Goal: Task Accomplishment & Management: Use online tool/utility

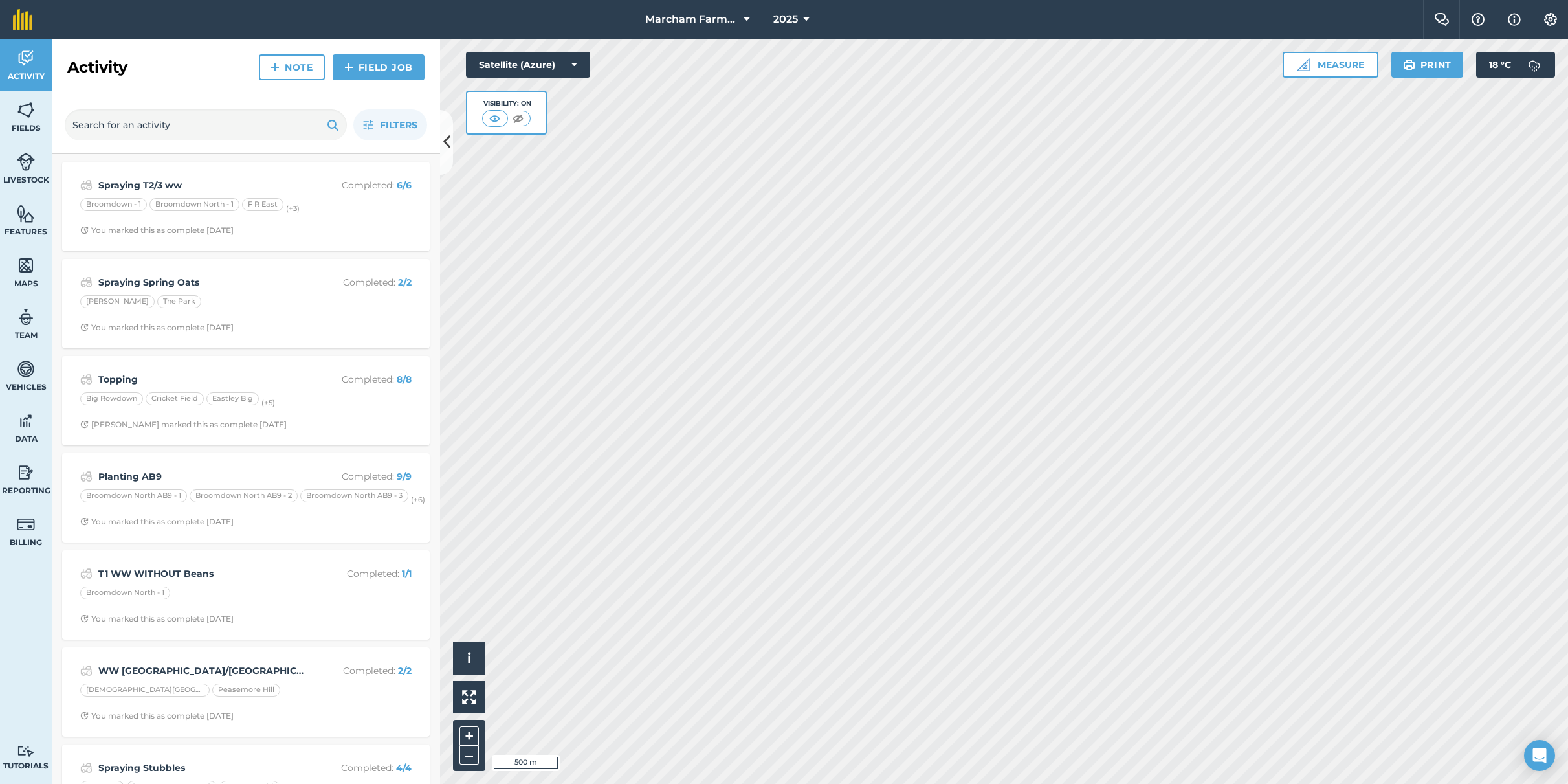
click at [805, 22] on icon at bounding box center [806, 19] width 7 height 15
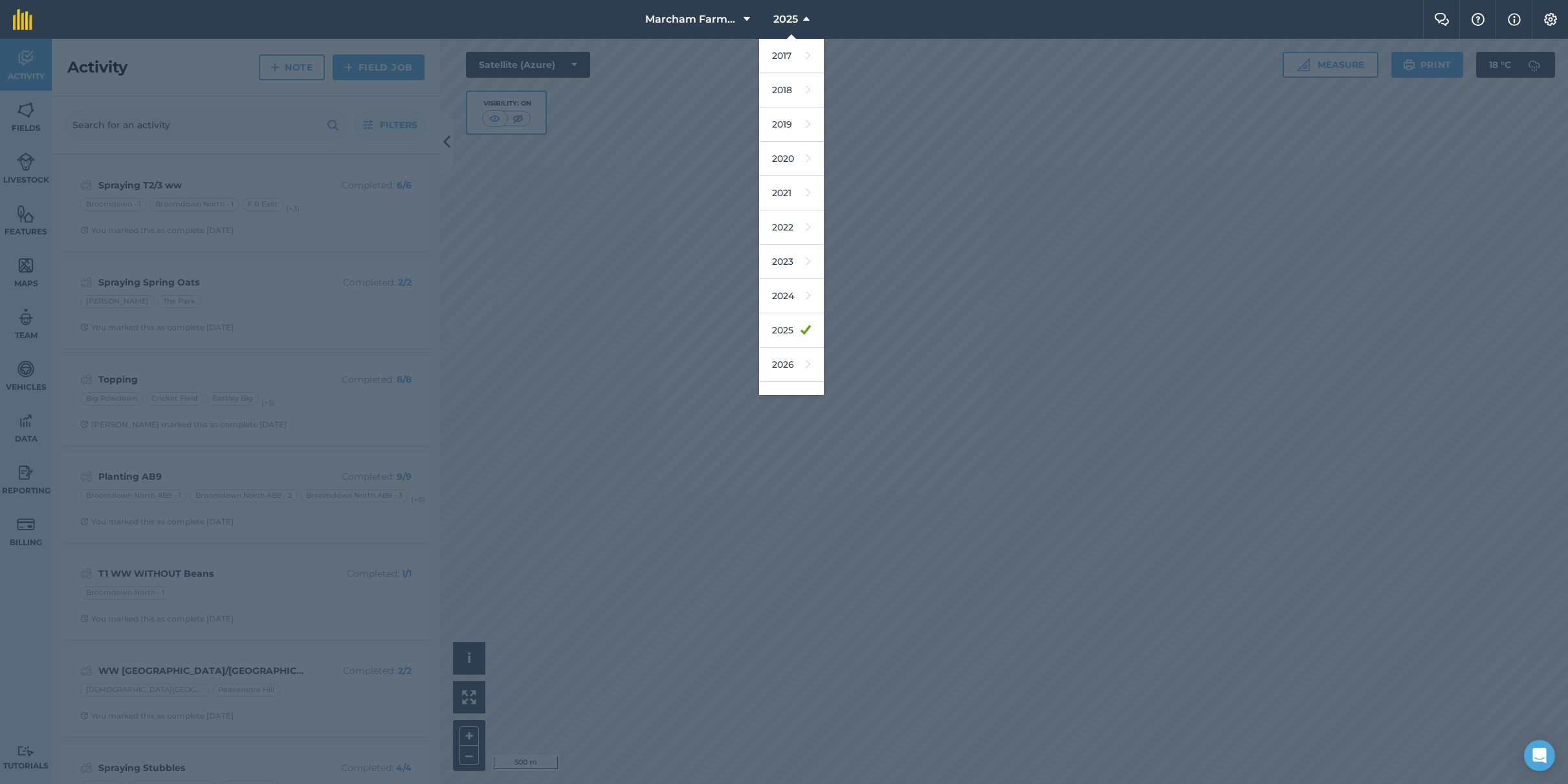
click at [805, 22] on icon at bounding box center [806, 19] width 7 height 15
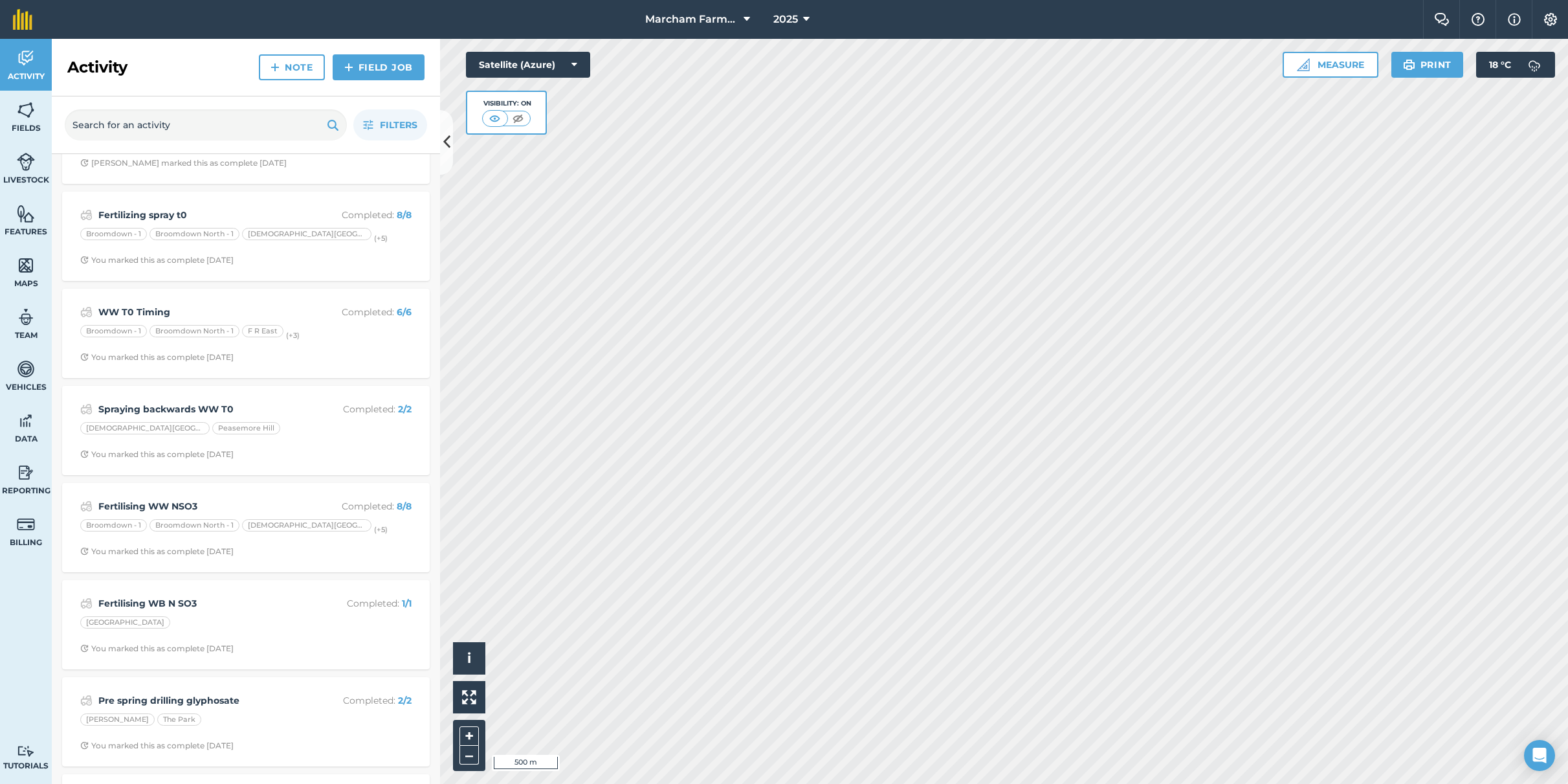
scroll to position [1596, 0]
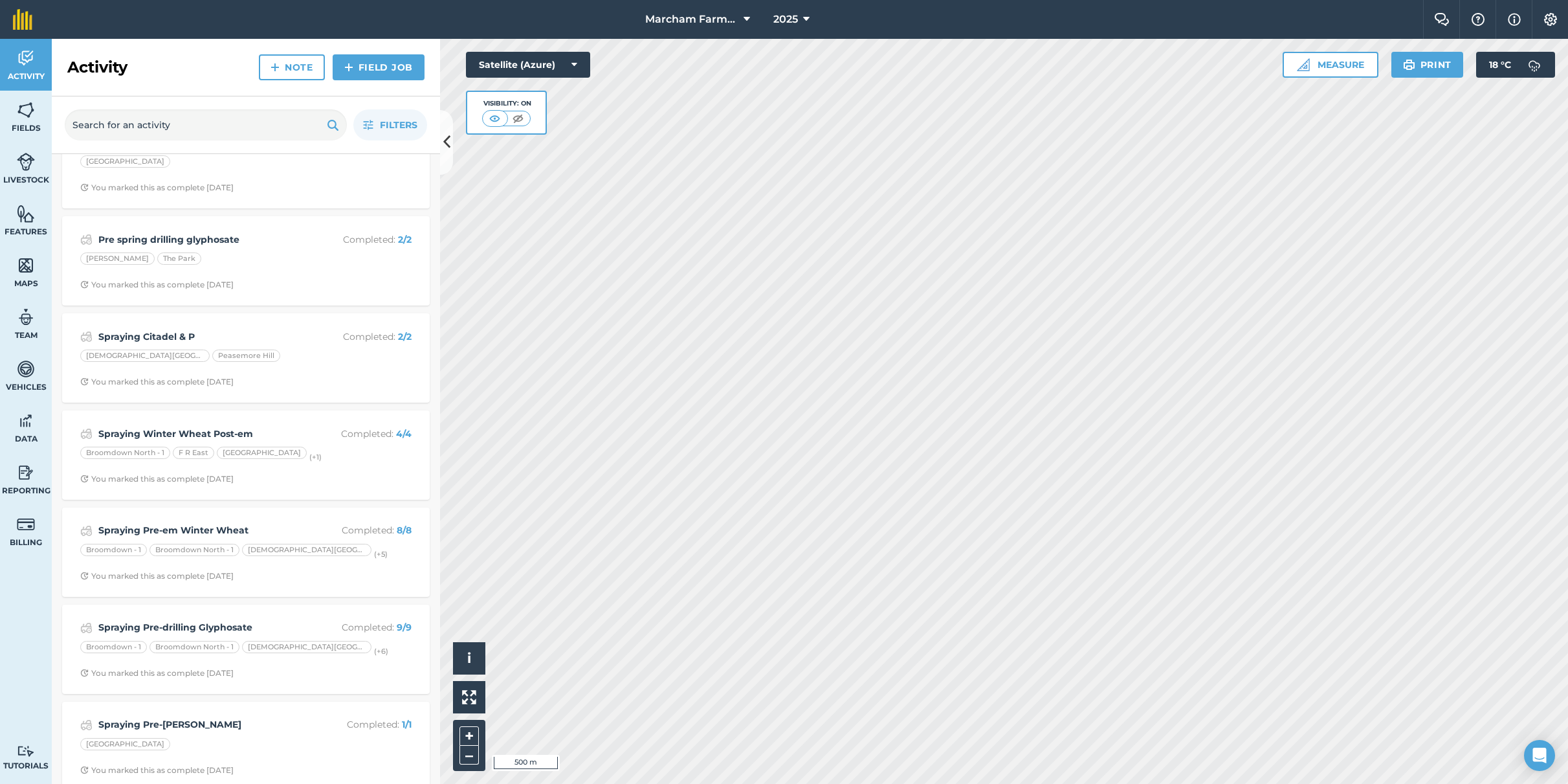
click at [360, 552] on div "Spraying Pre-em Winter Wheat Completed : 8 / 8 Broomdown - 1 Broomdown North - …" at bounding box center [246, 552] width 352 height 74
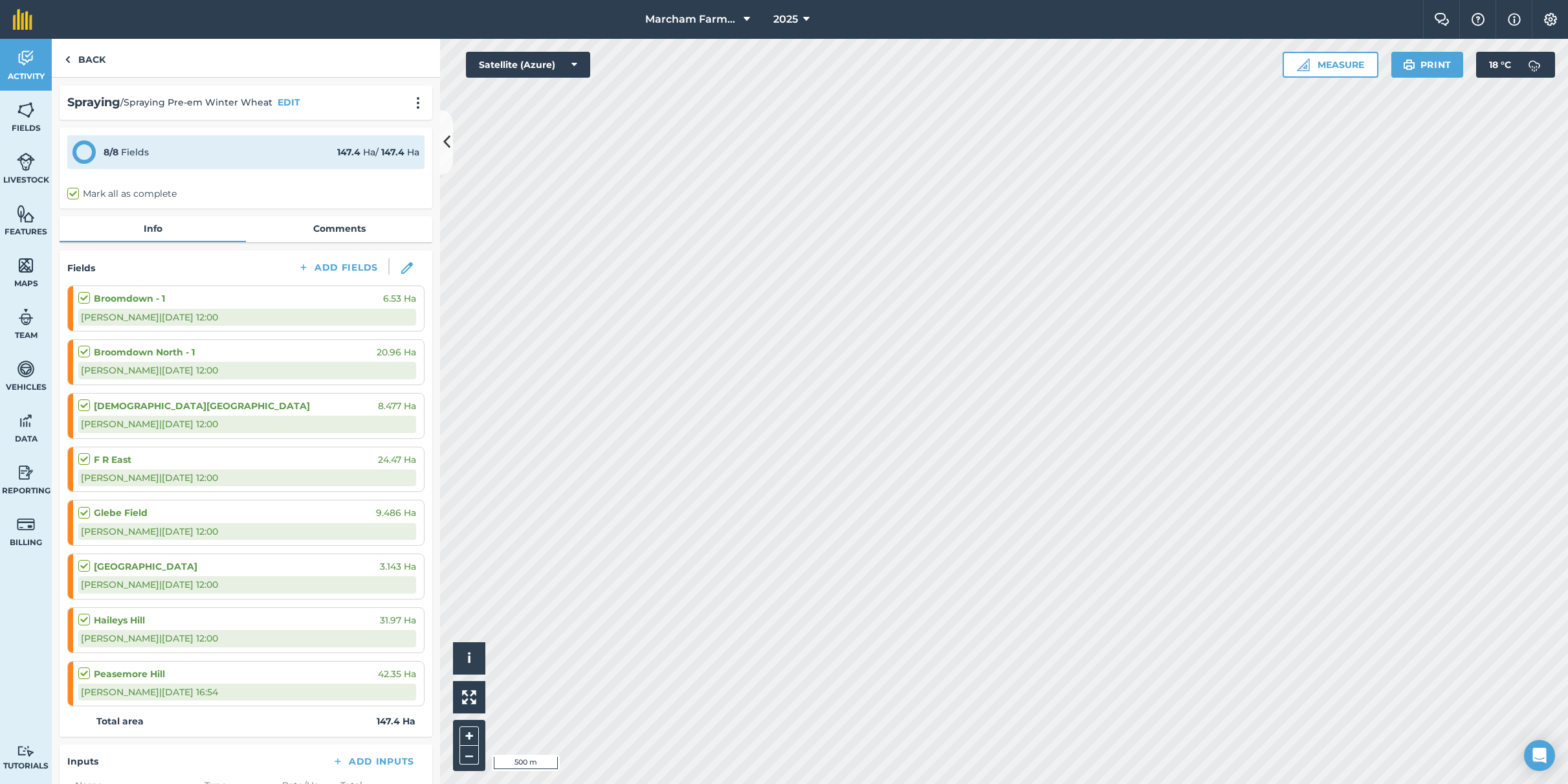
click at [801, 15] on button "2025" at bounding box center [791, 19] width 46 height 39
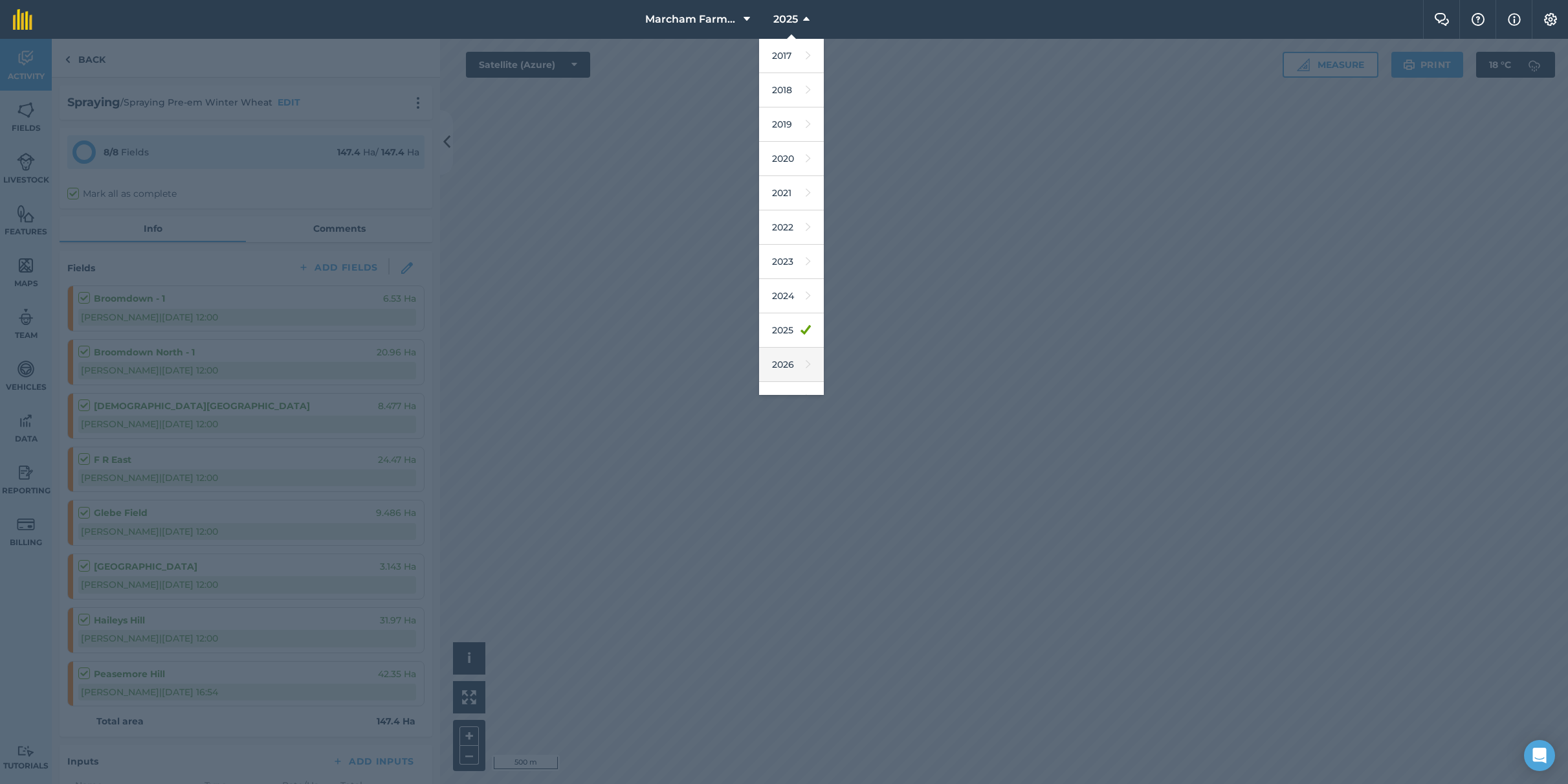
click at [790, 359] on link "2026" at bounding box center [791, 364] width 65 height 34
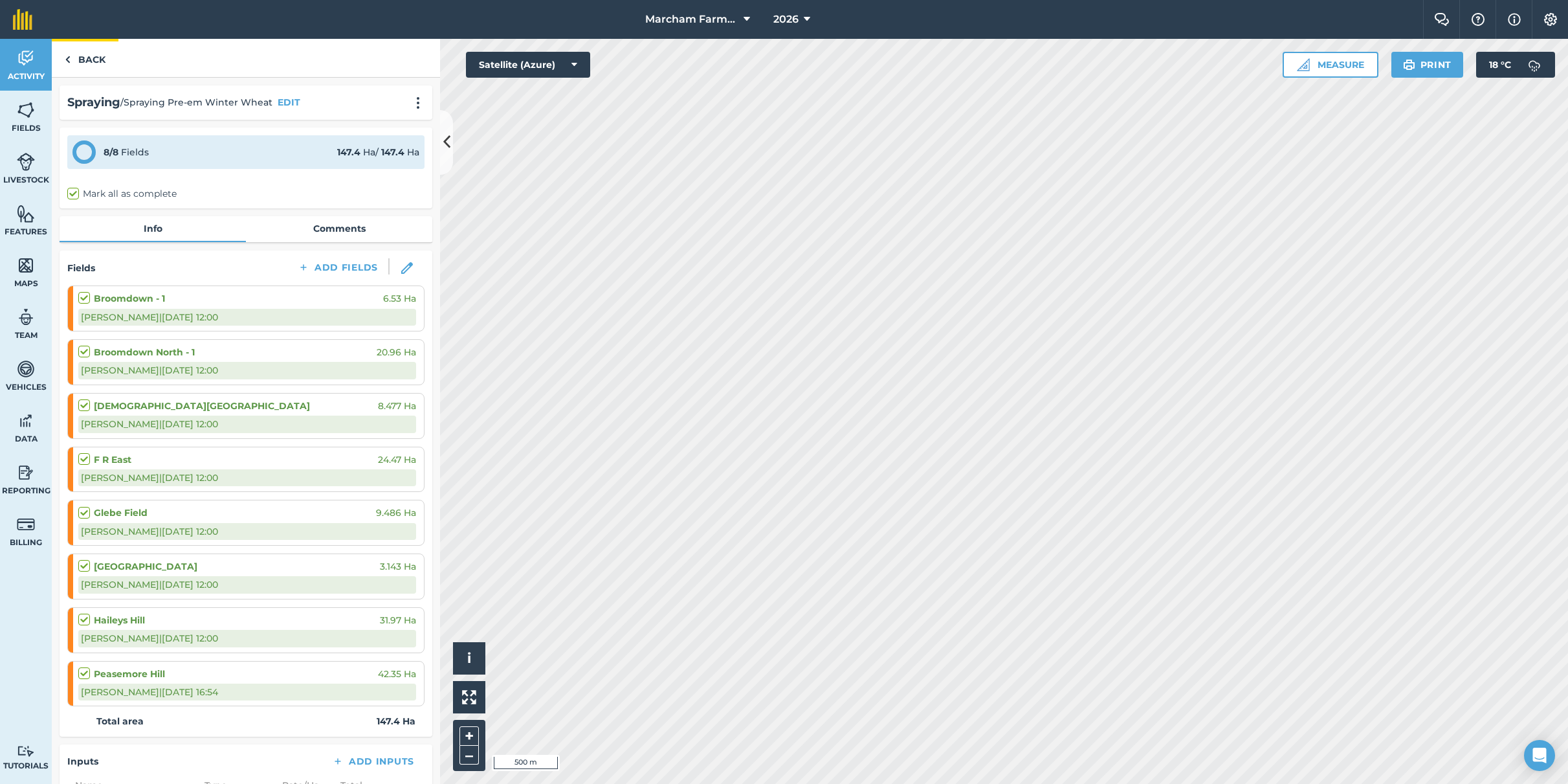
click at [93, 63] on link "Back" at bounding box center [85, 58] width 66 height 38
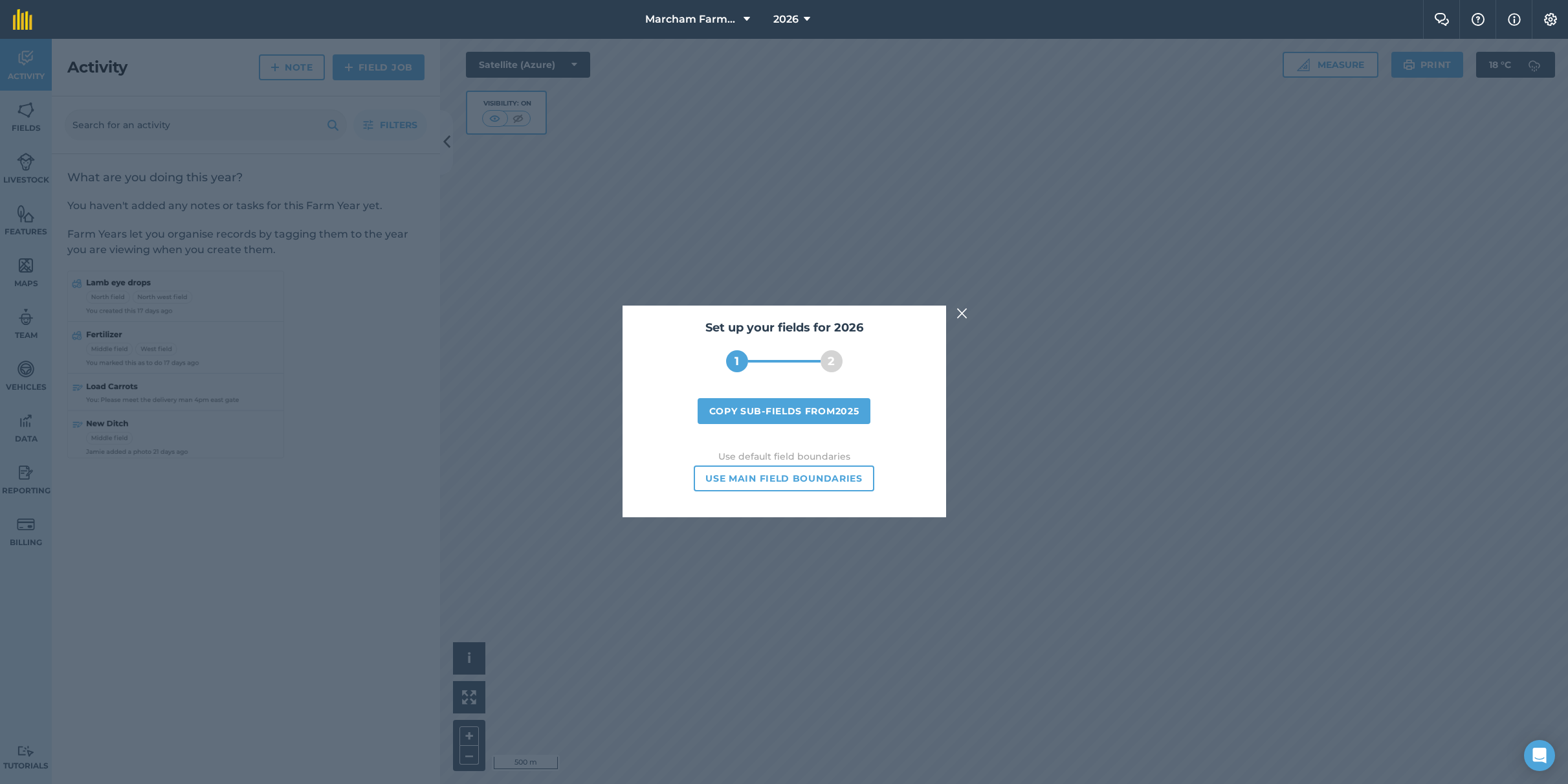
click at [795, 412] on button "Copy sub-fields from 2025" at bounding box center [784, 411] width 174 height 26
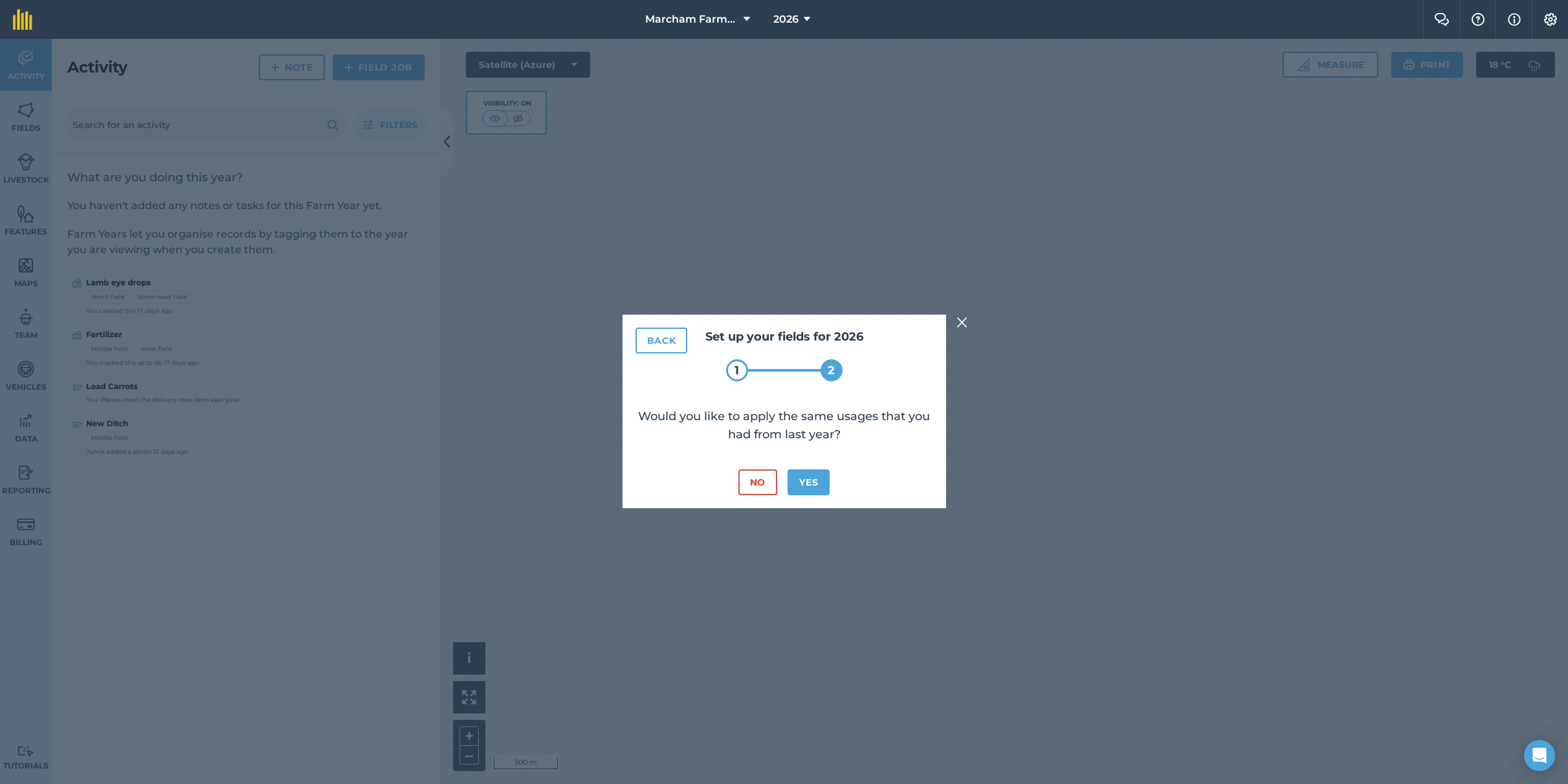
click at [799, 483] on button "Yes" at bounding box center [808, 482] width 42 height 26
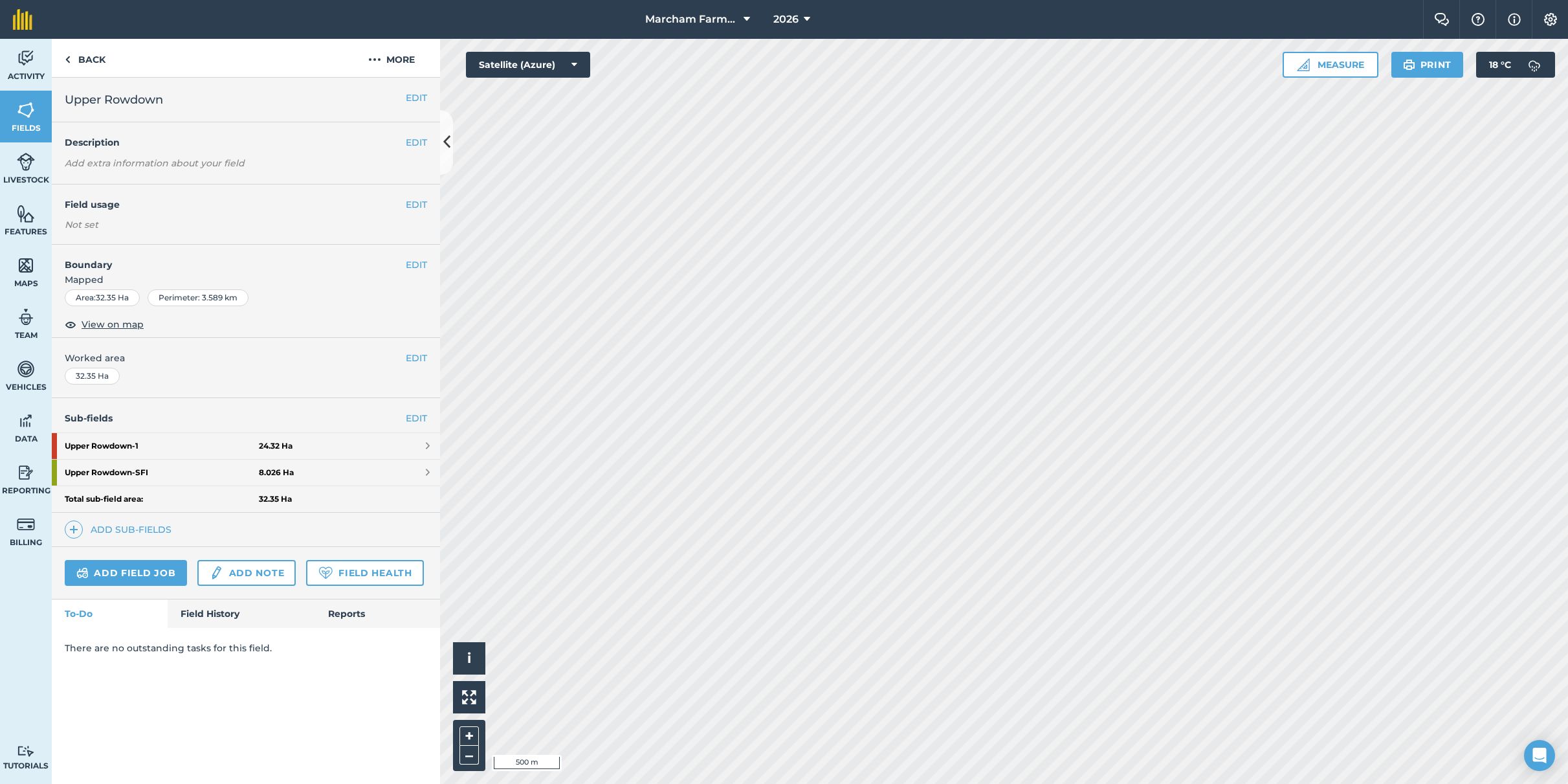
click at [120, 441] on strong "Upper Rowdown - 1" at bounding box center [161, 445] width 194 height 26
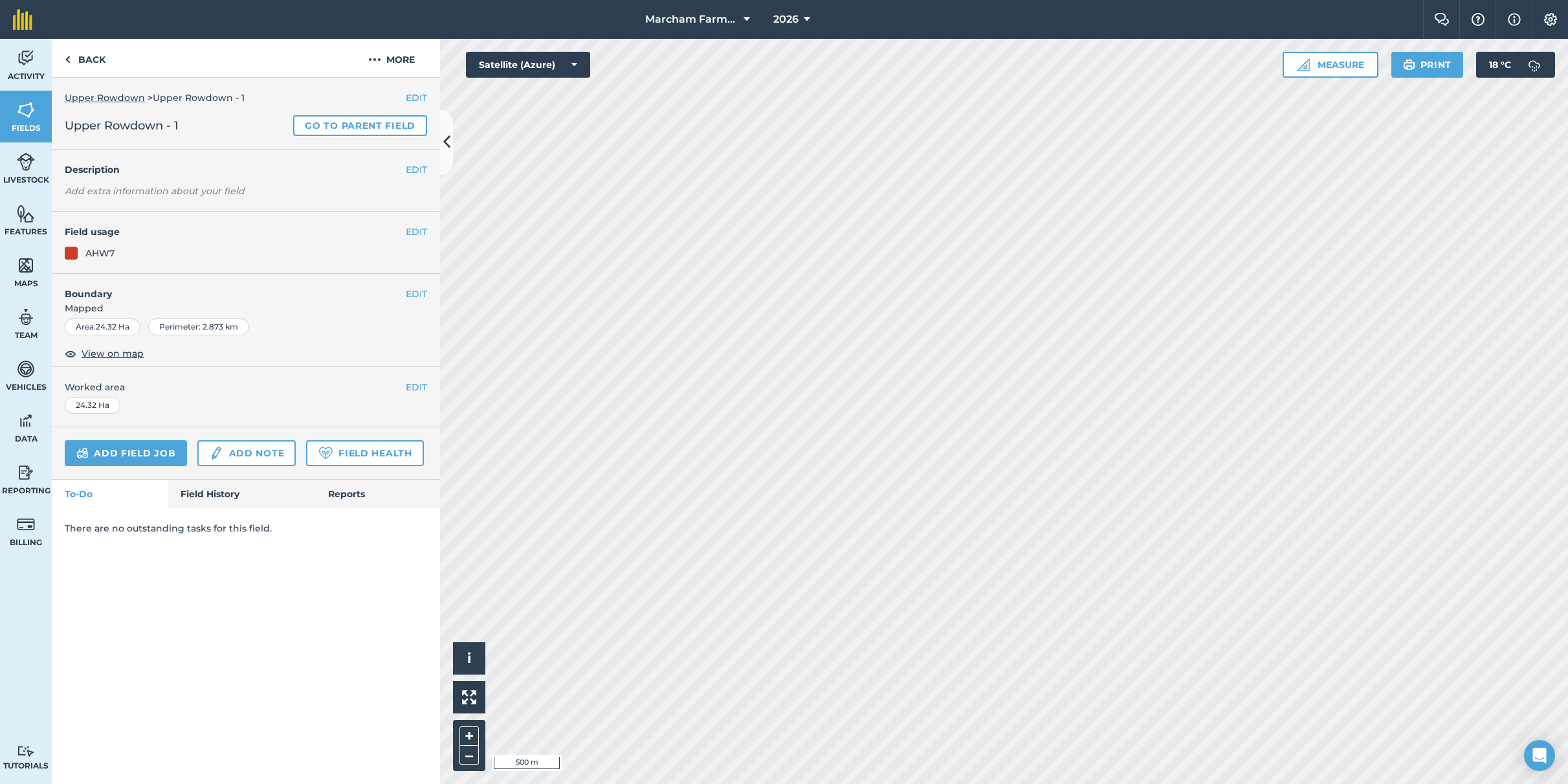
click at [413, 230] on button "EDIT" at bounding box center [416, 232] width 22 height 14
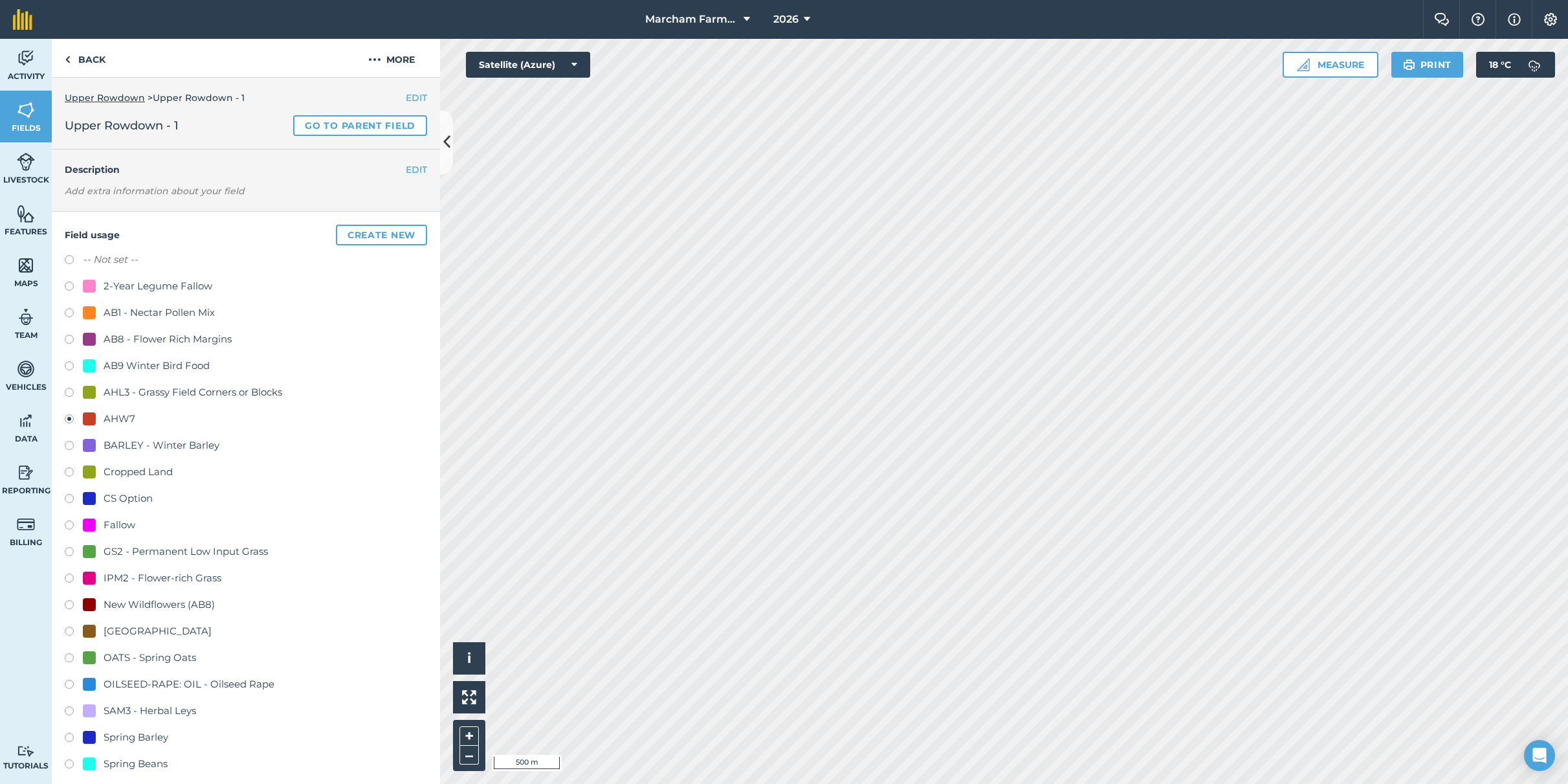
scroll to position [483, 0]
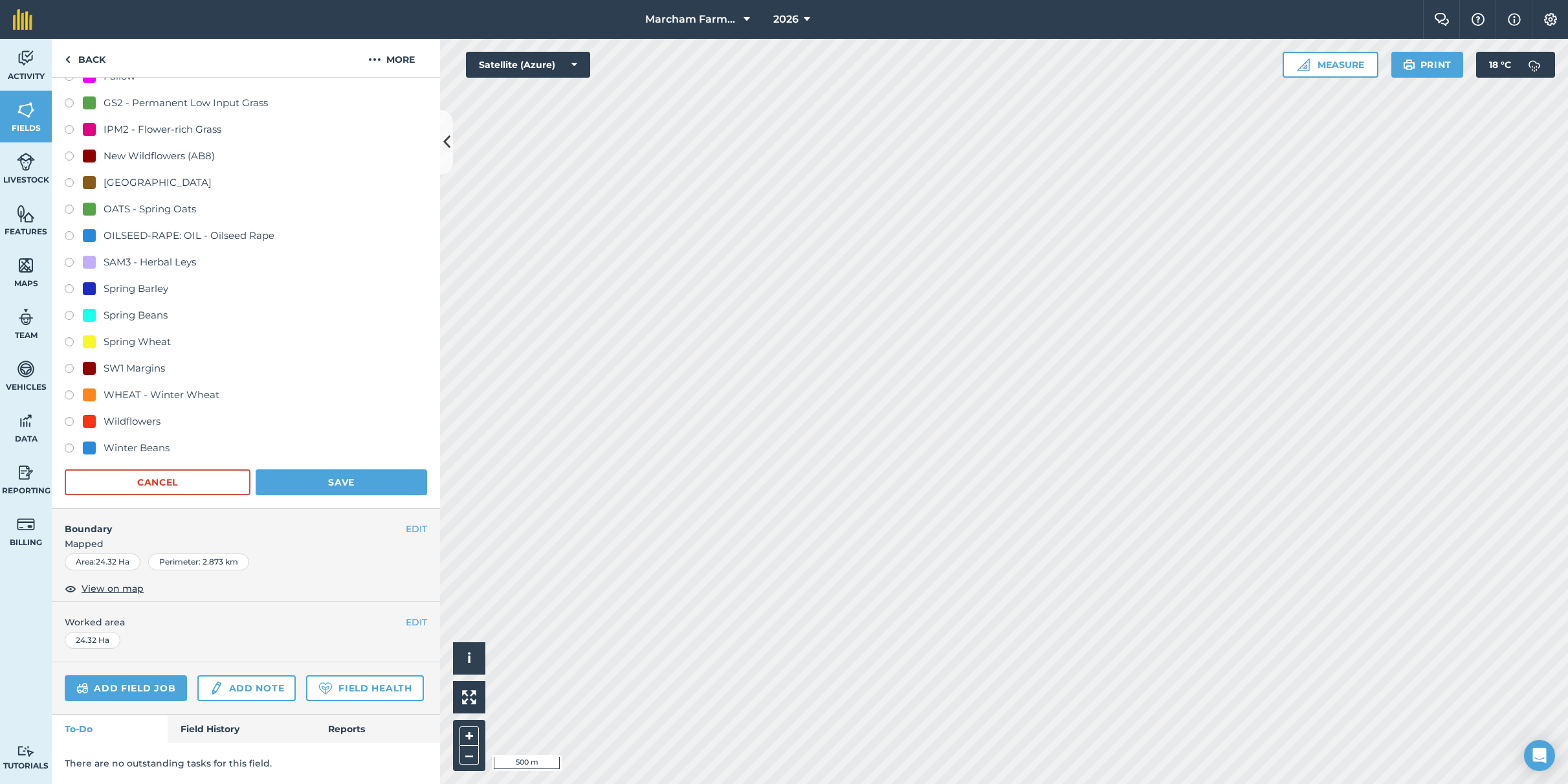
click at [70, 390] on label at bounding box center [73, 397] width 18 height 13
radio input "true"
radio input "false"
click at [309, 470] on button "Save" at bounding box center [341, 482] width 172 height 26
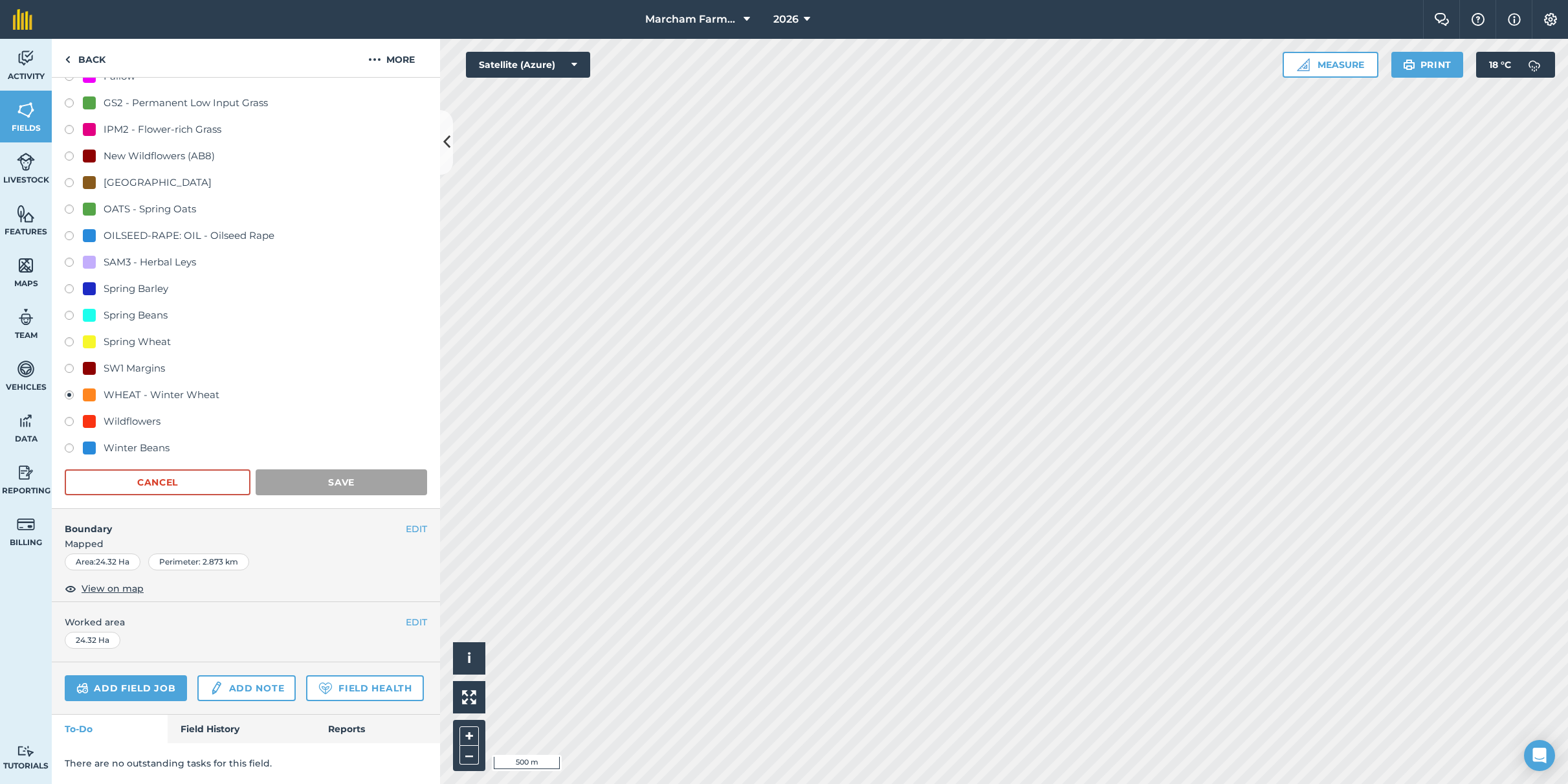
scroll to position [0, 0]
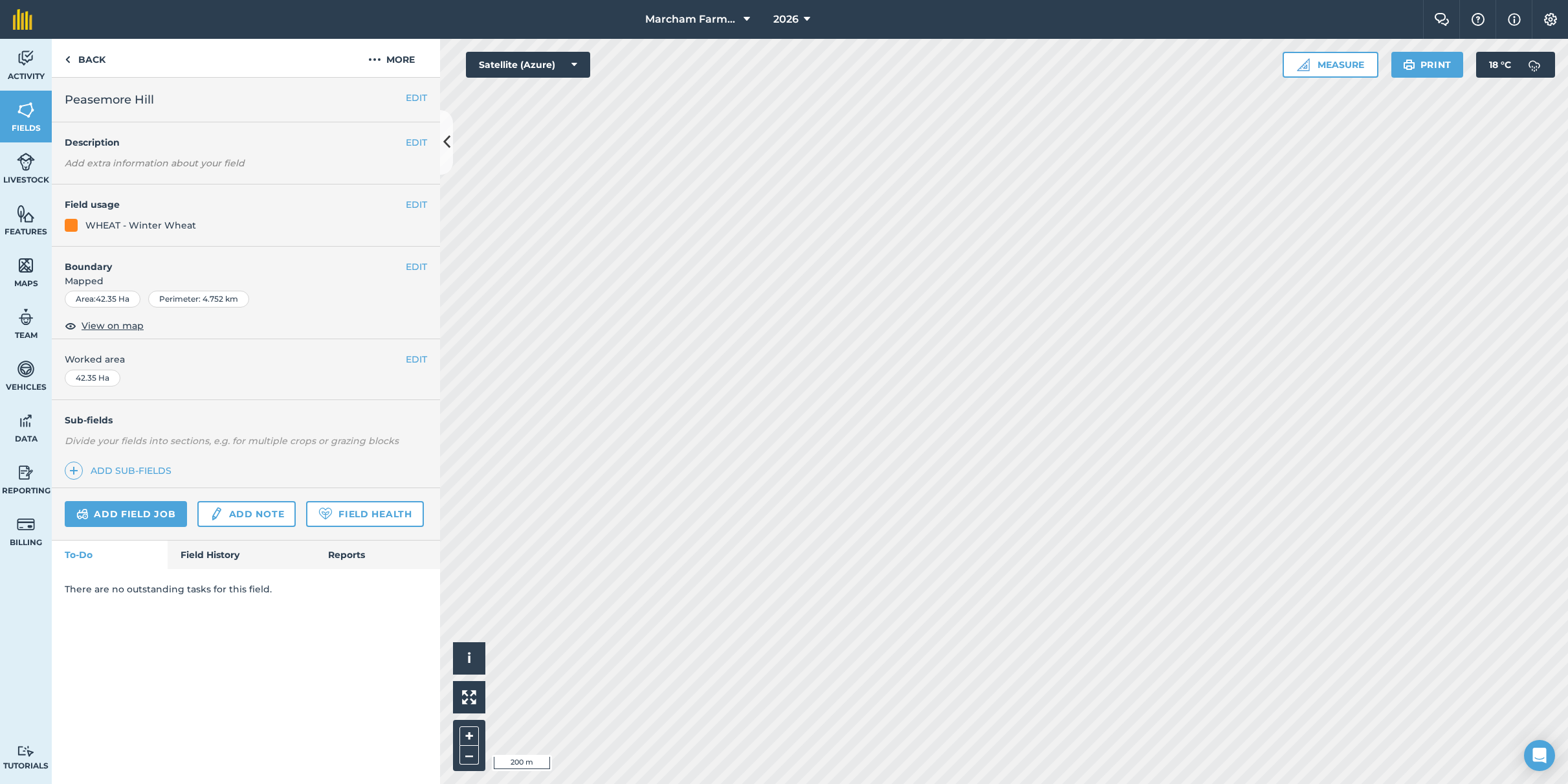
click at [417, 205] on button "EDIT" at bounding box center [416, 204] width 22 height 14
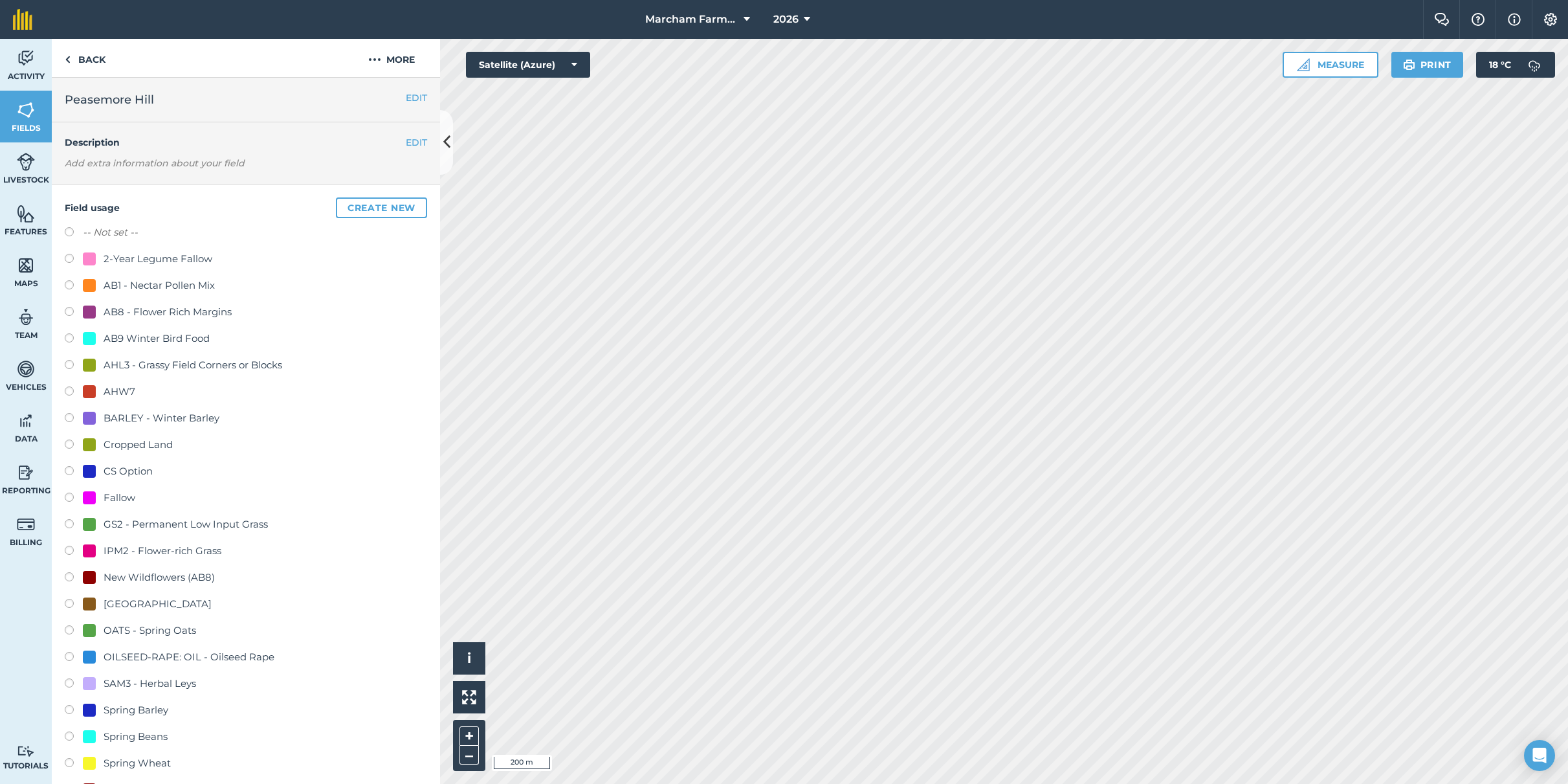
click at [69, 391] on label at bounding box center [73, 393] width 18 height 13
radio input "true"
radio input "false"
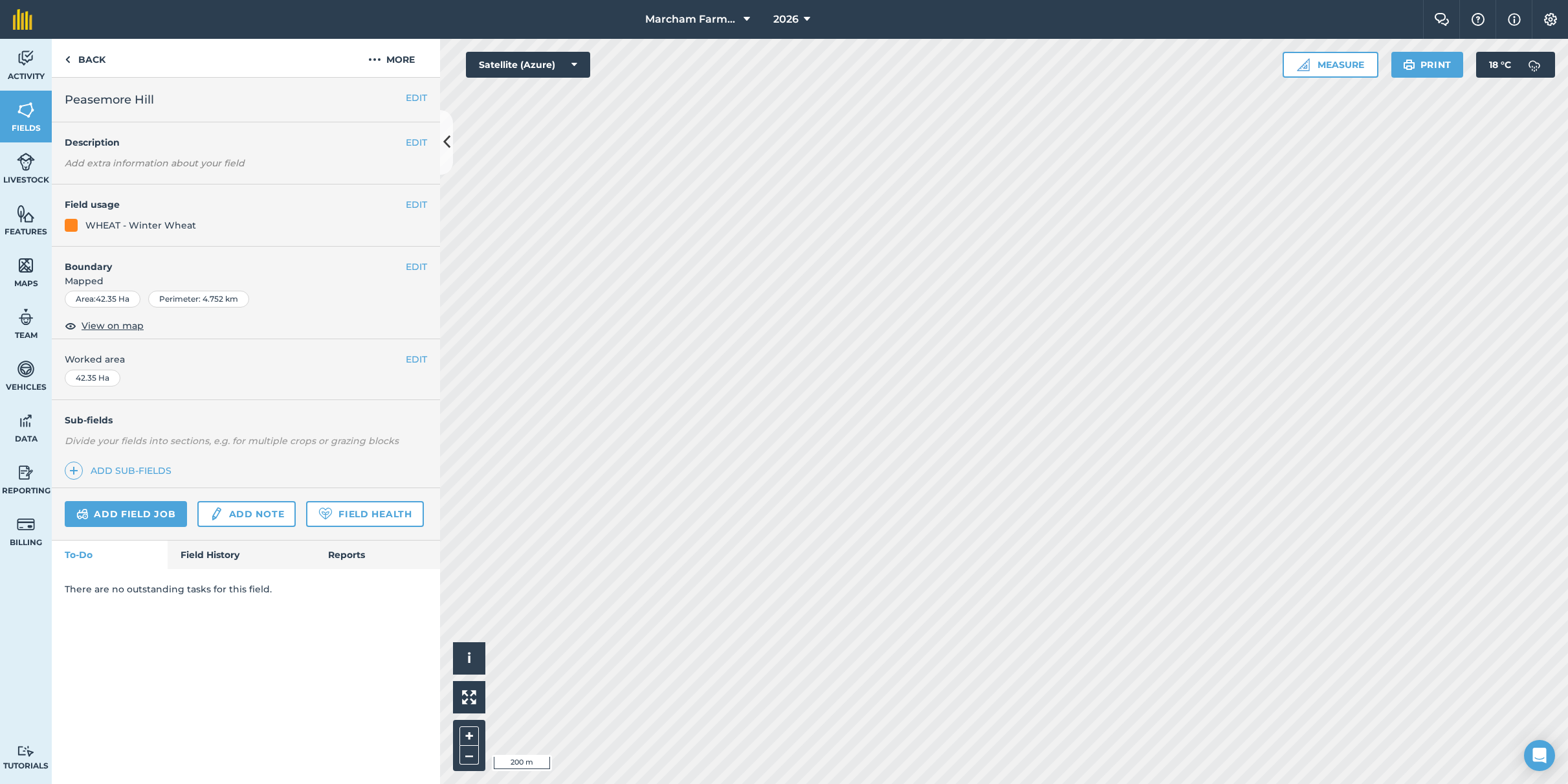
click at [413, 208] on button "EDIT" at bounding box center [416, 204] width 22 height 14
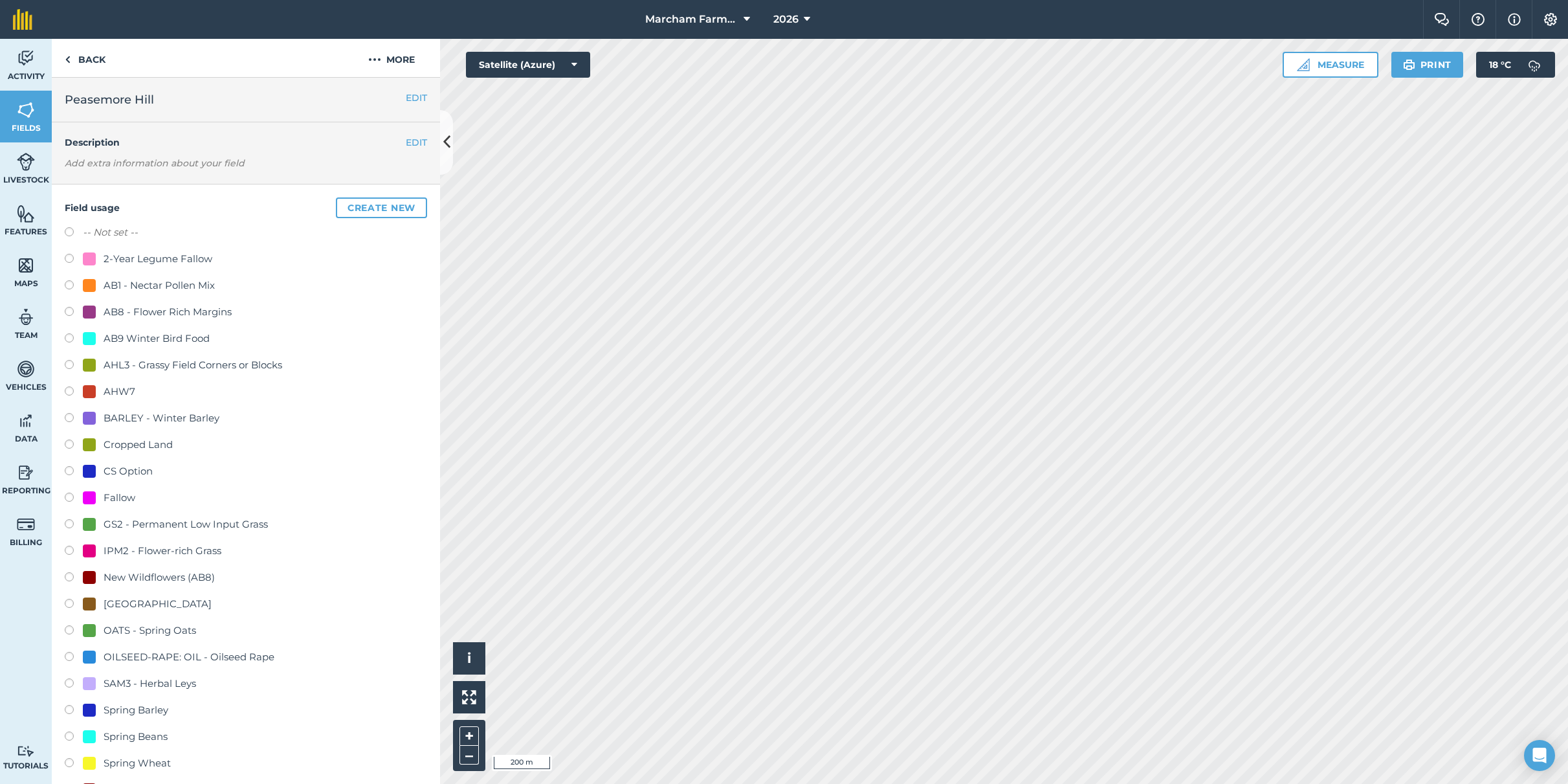
click at [68, 390] on label at bounding box center [73, 393] width 18 height 13
radio input "true"
radio input "false"
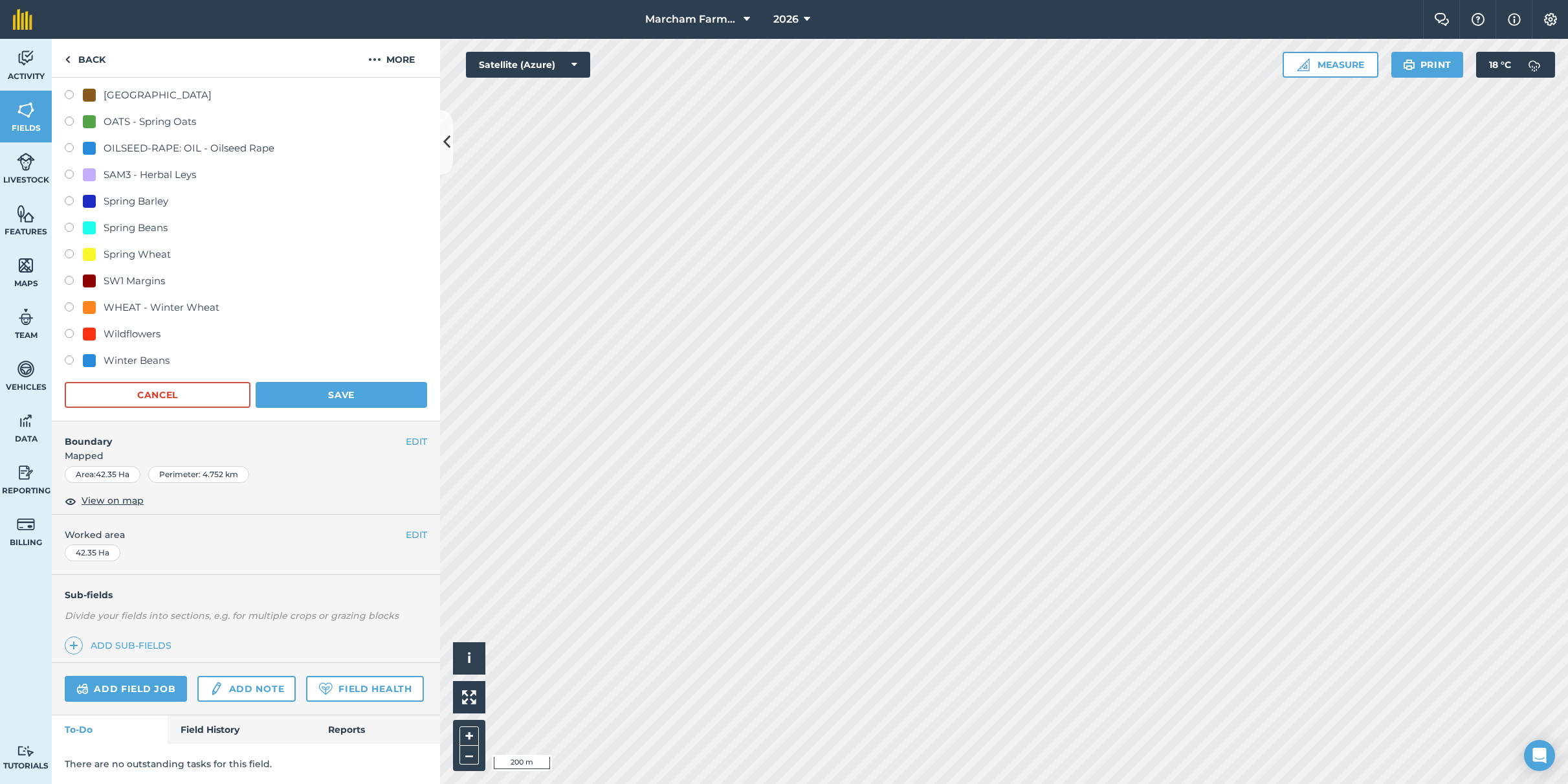
click at [364, 382] on button "Save" at bounding box center [341, 394] width 172 height 26
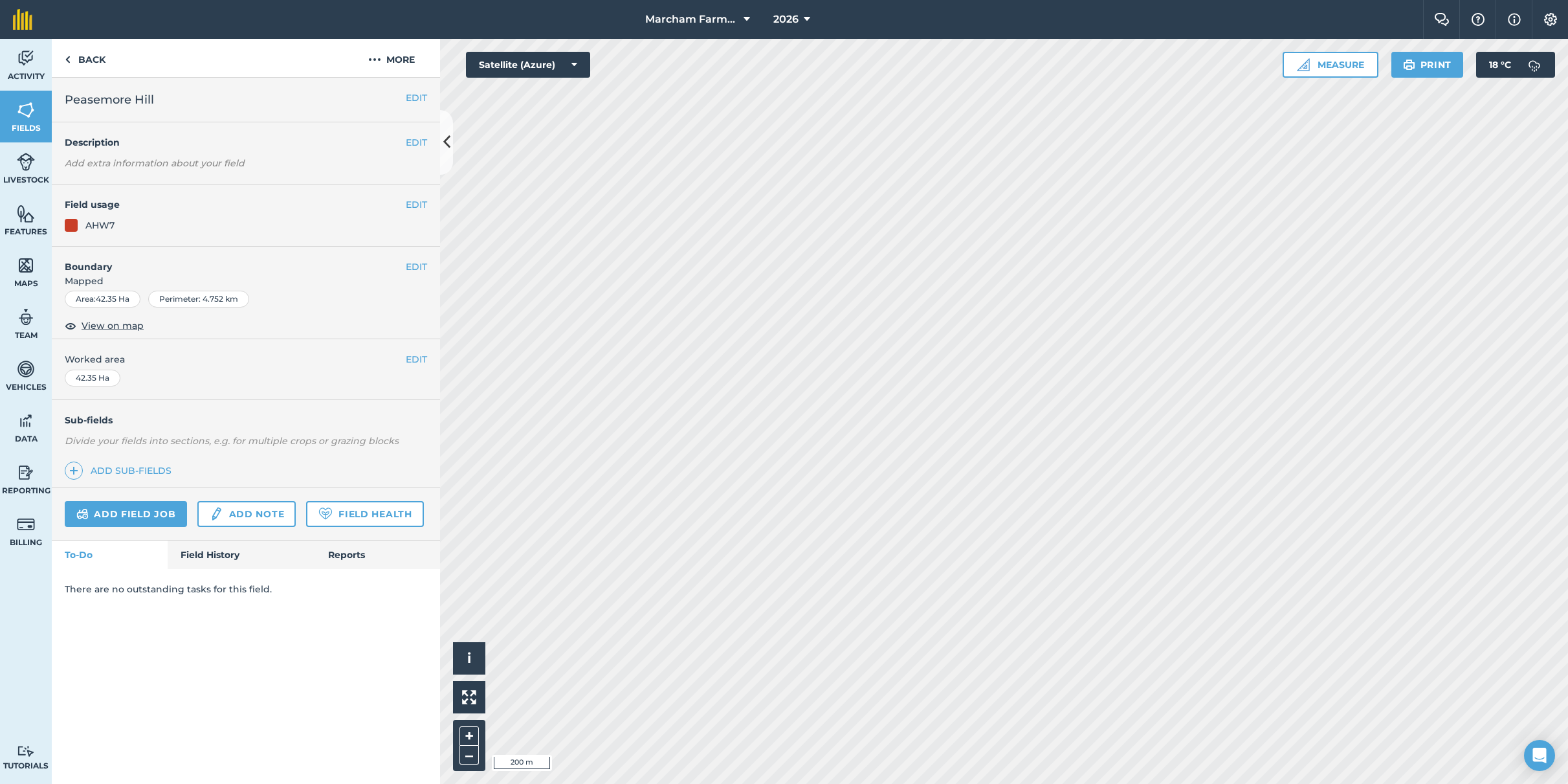
scroll to position [0, 0]
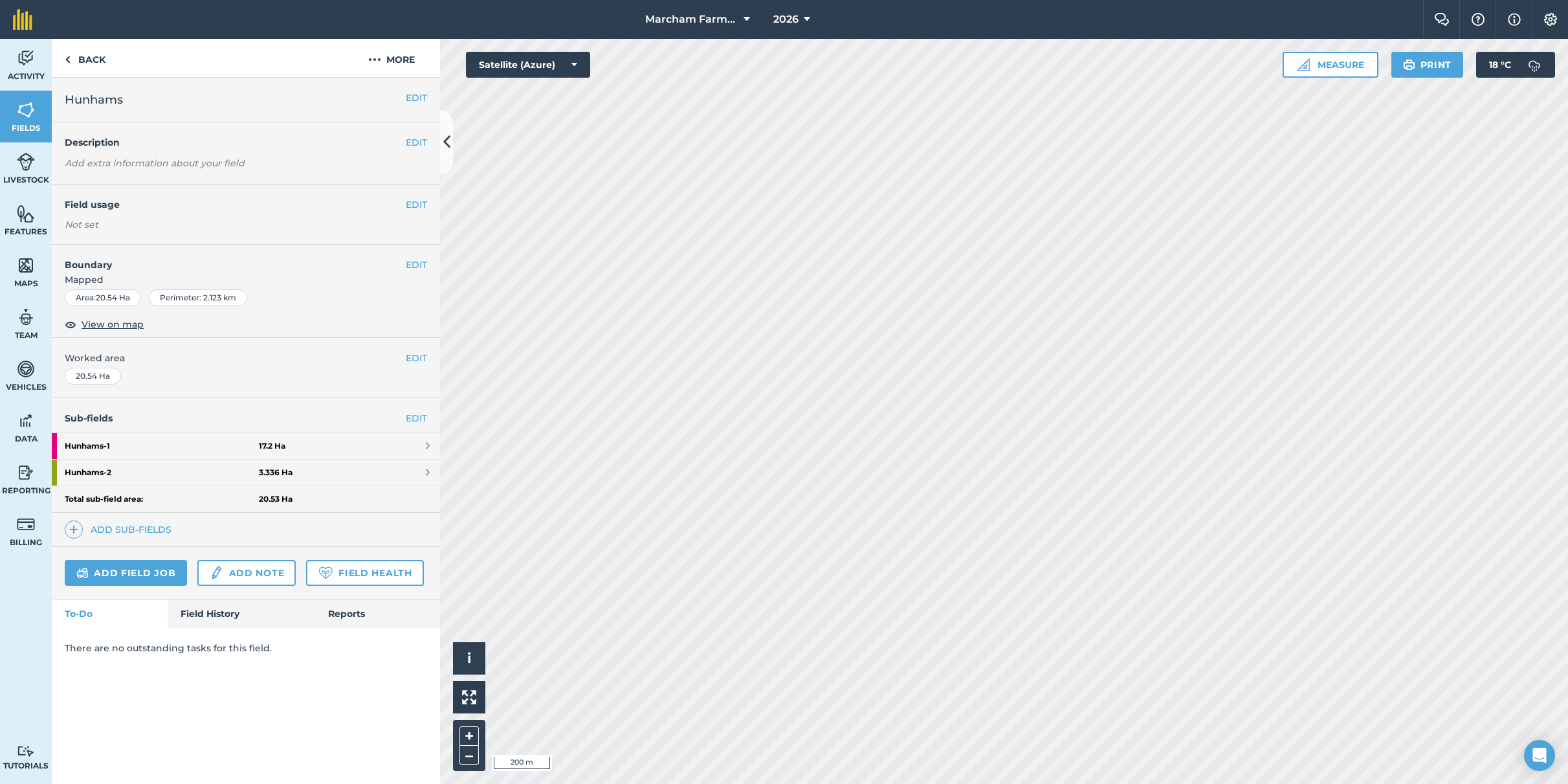
click at [93, 443] on strong "Hunhams - 1" at bounding box center [161, 445] width 194 height 26
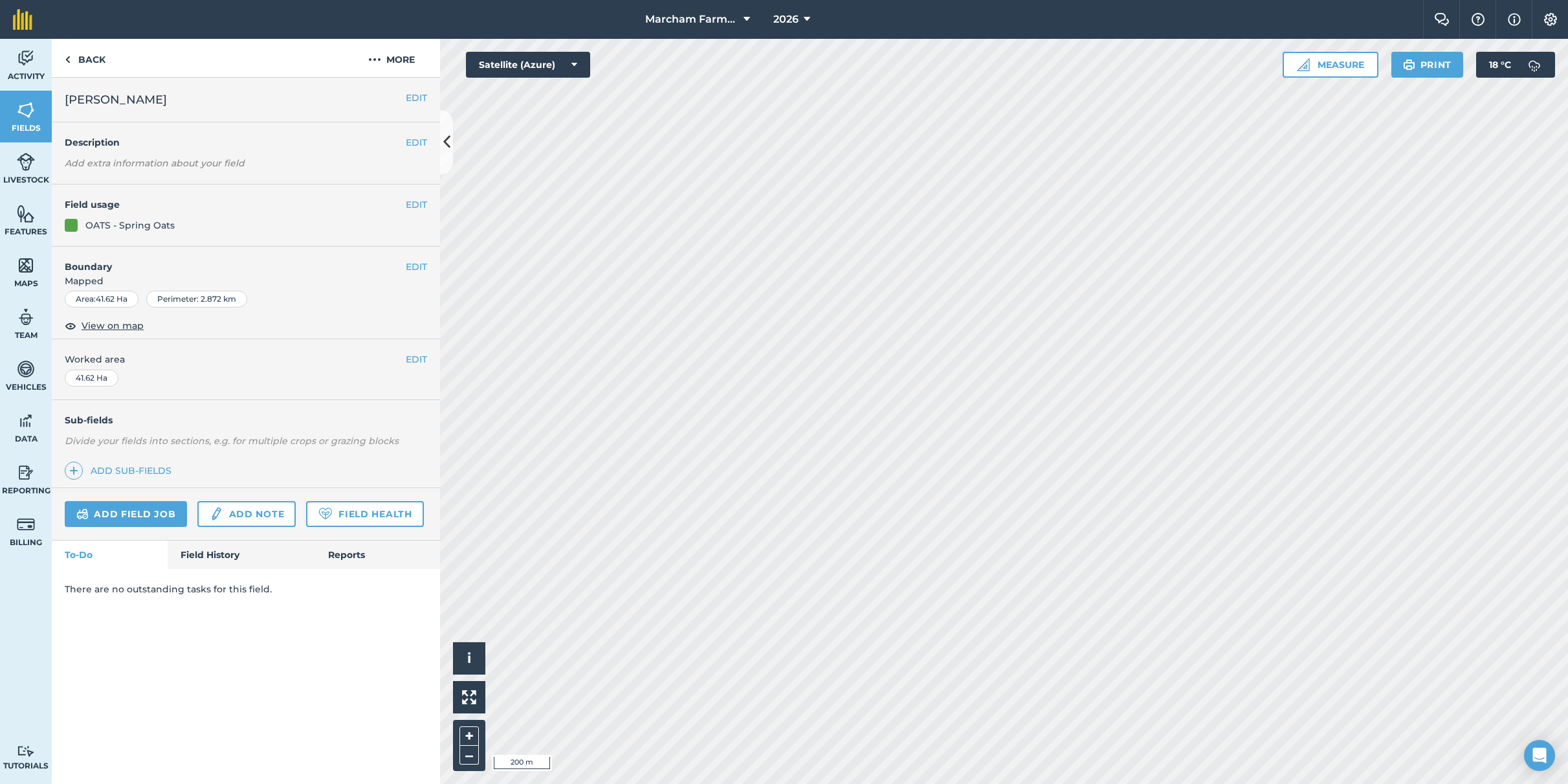
click at [407, 207] on button "EDIT" at bounding box center [416, 204] width 22 height 14
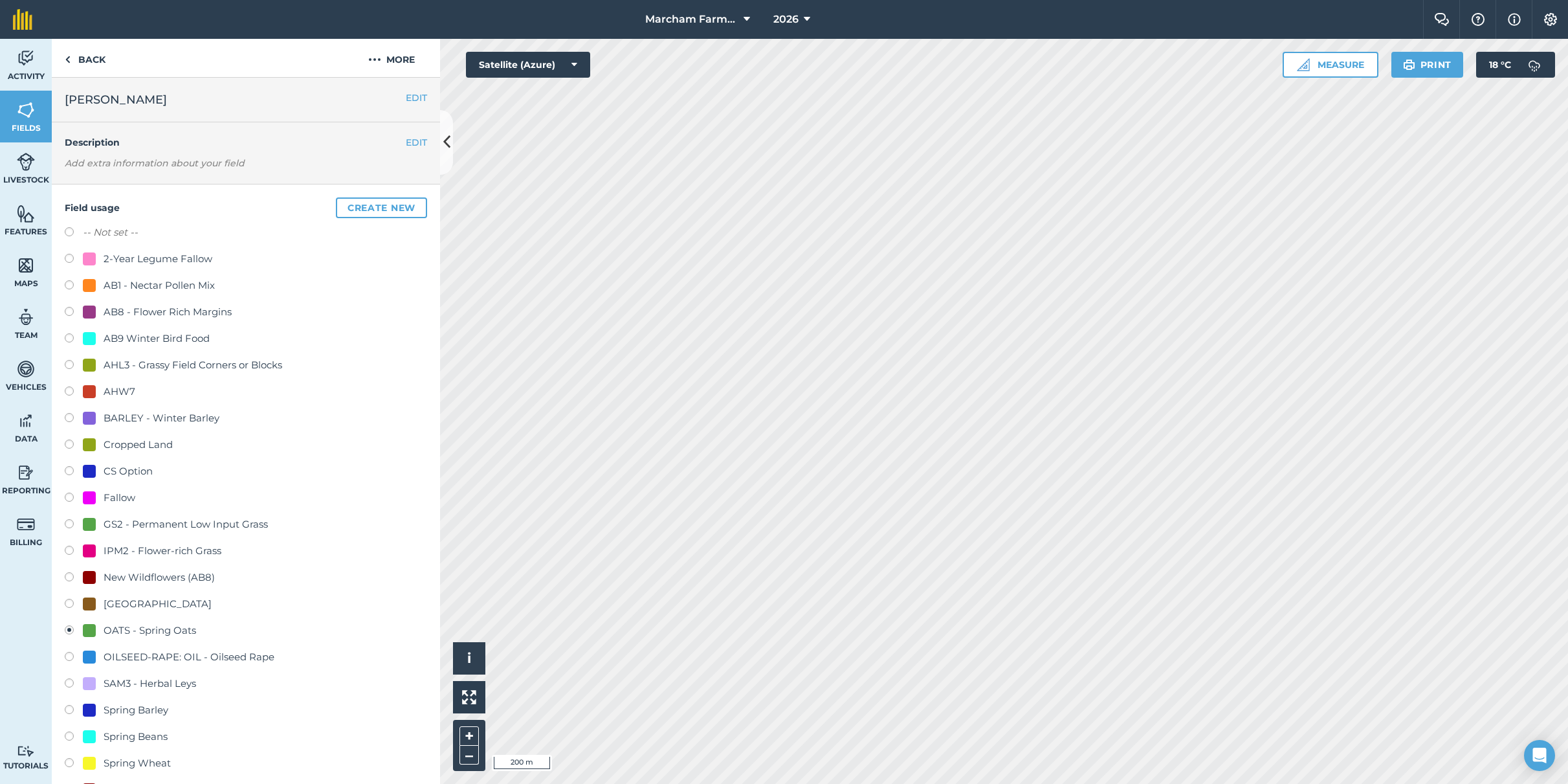
scroll to position [353, 0]
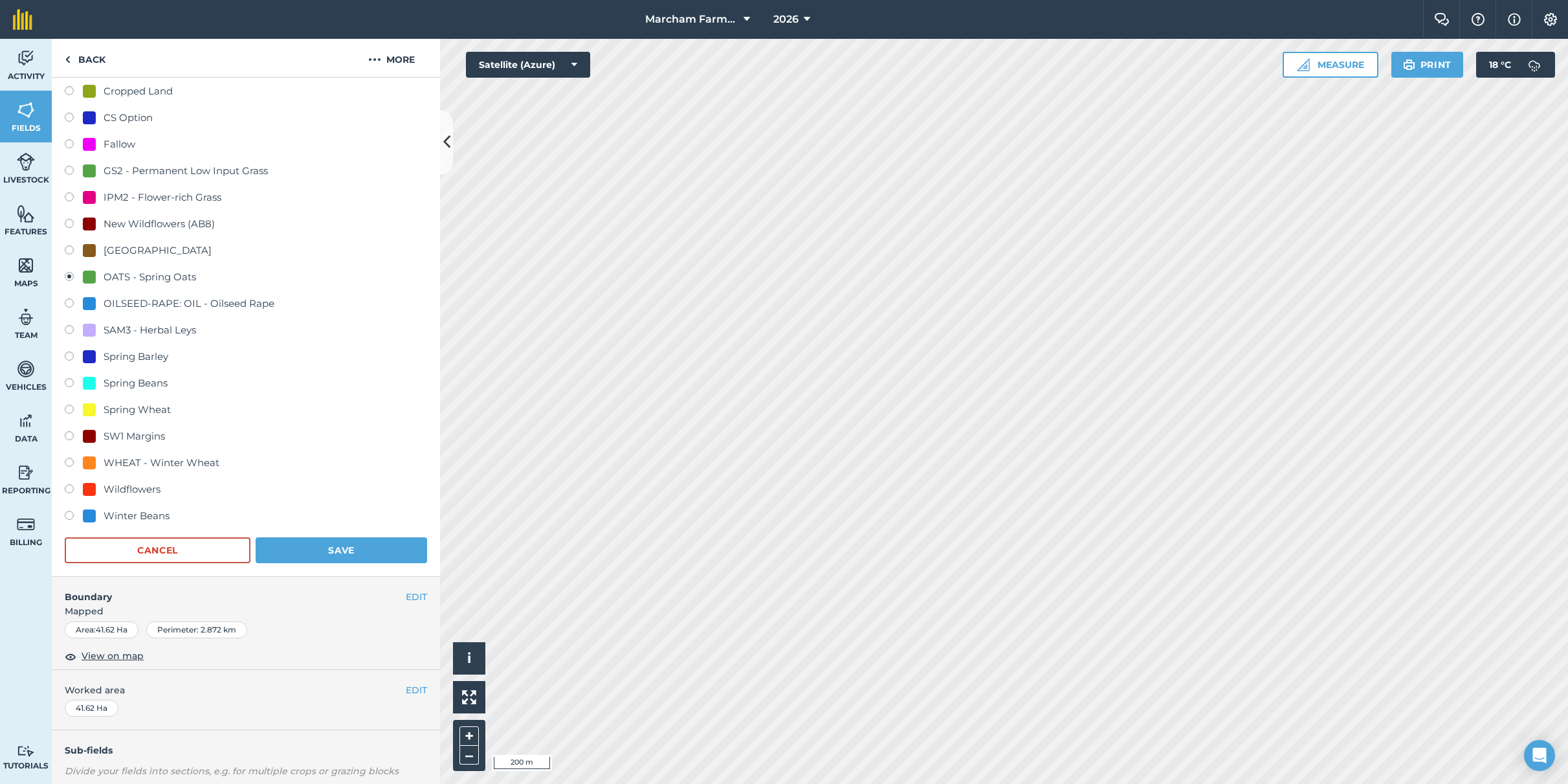
click at [121, 462] on div "WHEAT - Winter Wheat" at bounding box center [161, 463] width 116 height 15
radio input "true"
radio input "false"
click at [304, 549] on button "Save" at bounding box center [341, 550] width 172 height 26
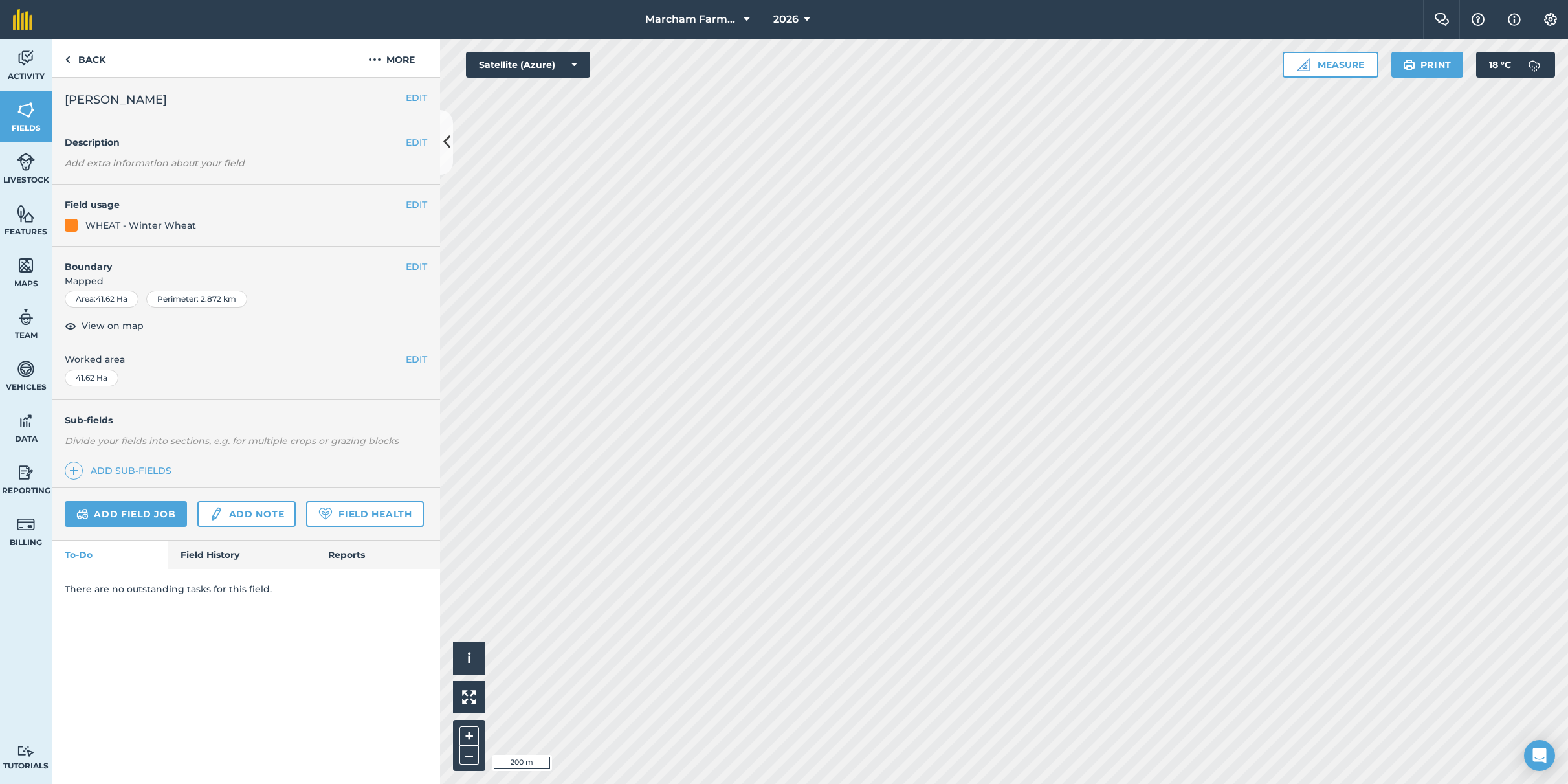
scroll to position [0, 0]
click at [408, 205] on button "EDIT" at bounding box center [416, 204] width 22 height 14
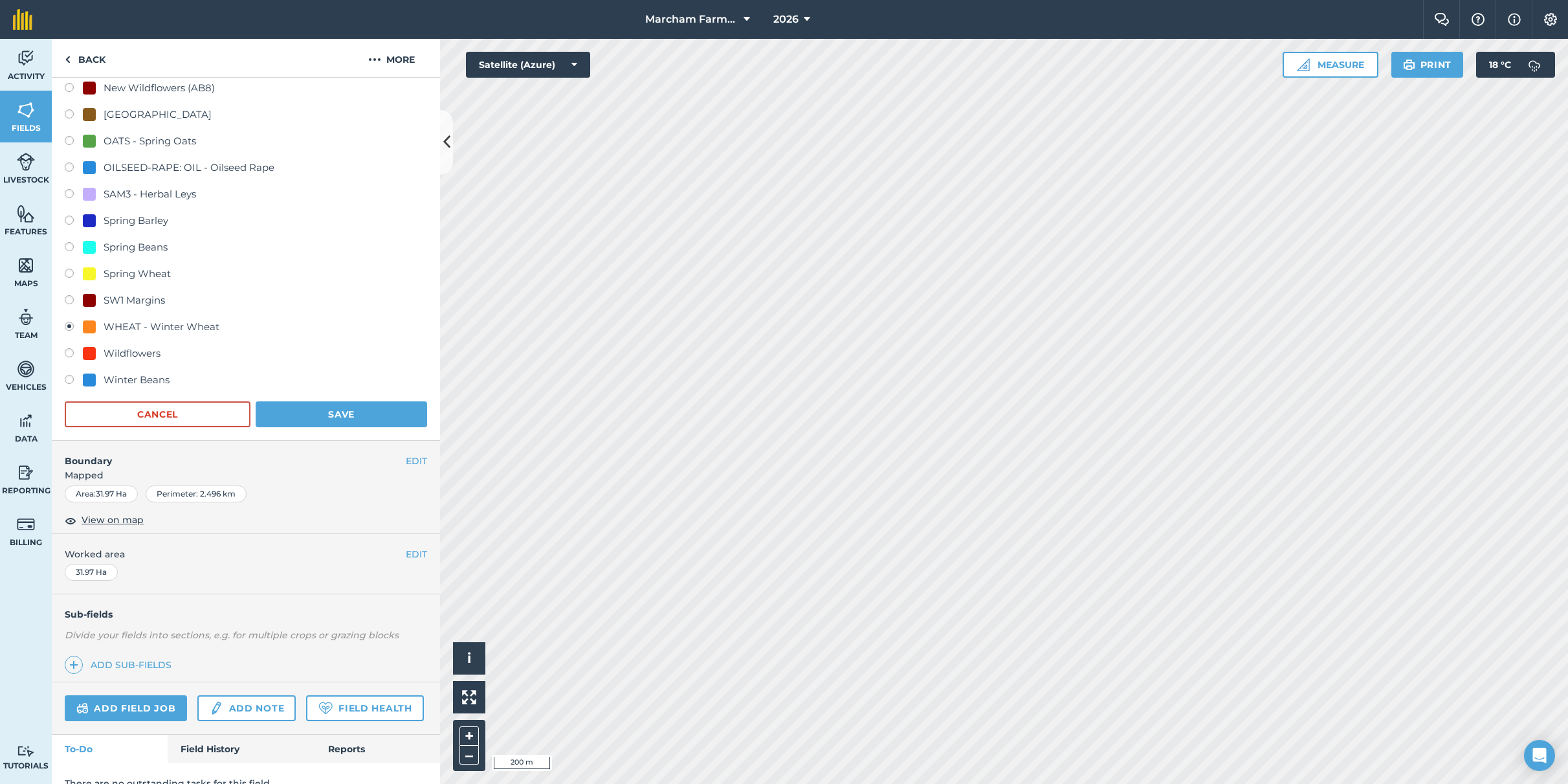
scroll to position [472, 0]
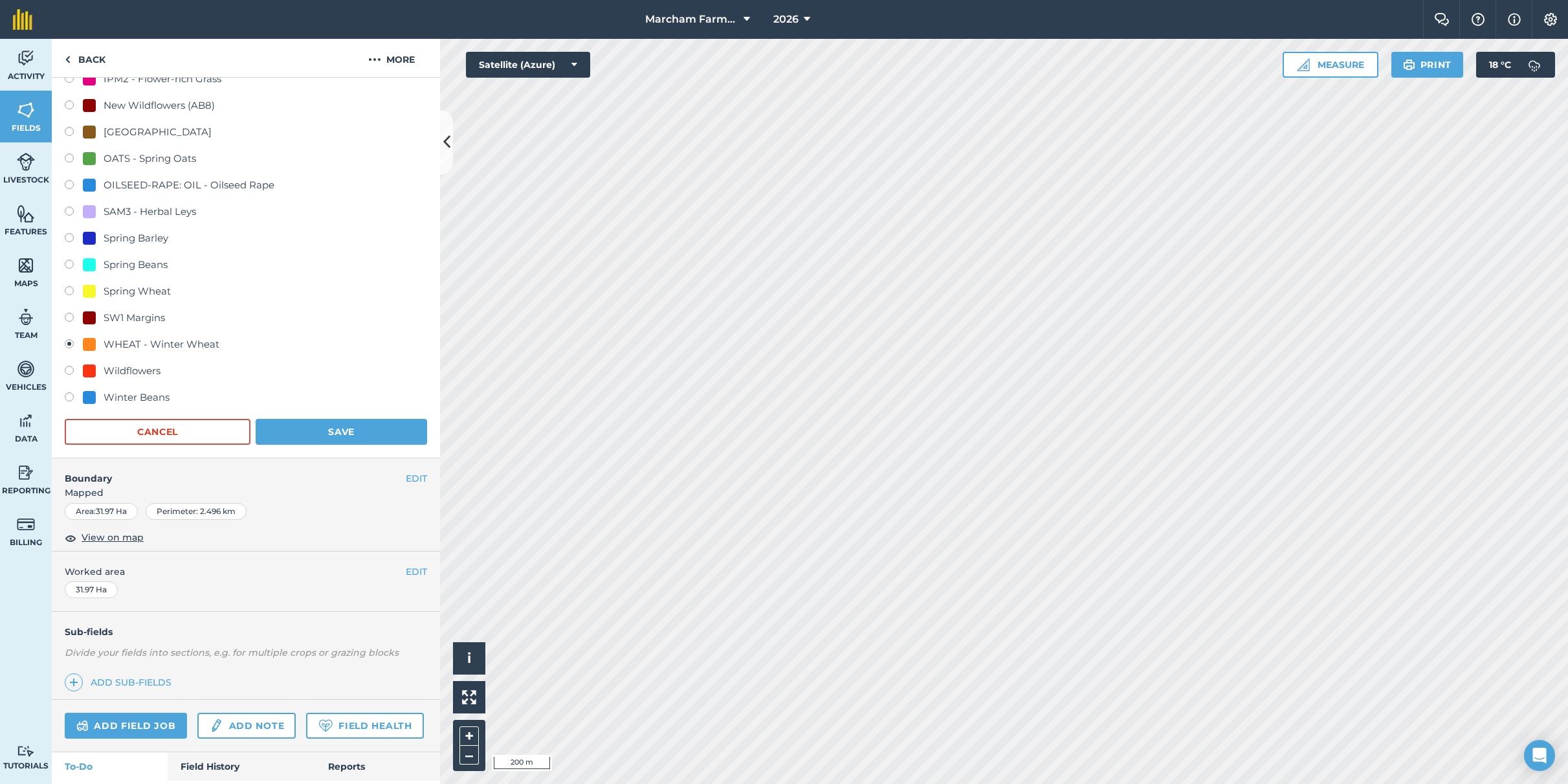
click at [138, 157] on div "OATS - Spring Oats" at bounding box center [150, 159] width 93 height 15
radio input "true"
radio input "false"
click at [339, 430] on button "Save" at bounding box center [341, 431] width 172 height 26
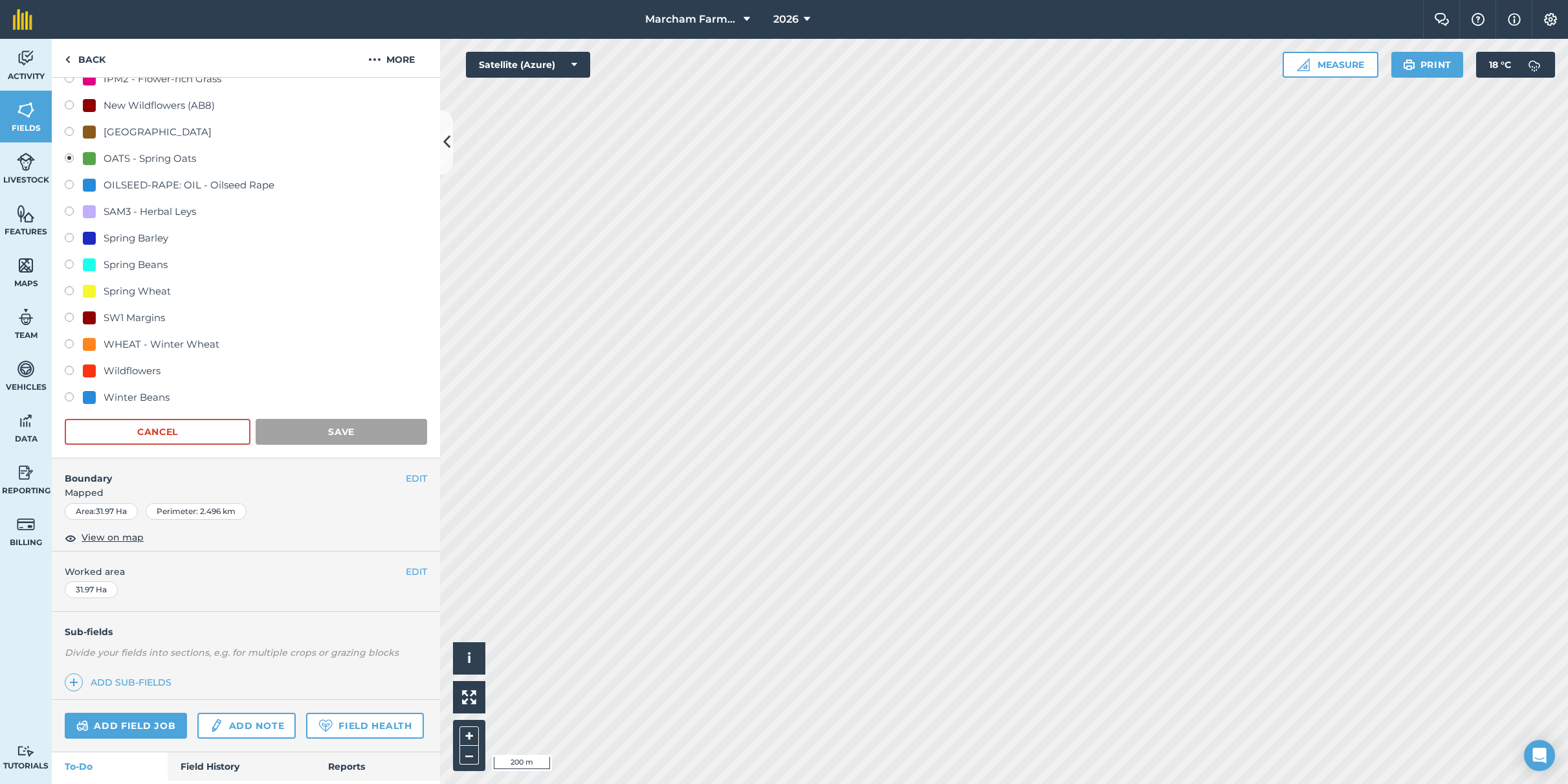
scroll to position [0, 0]
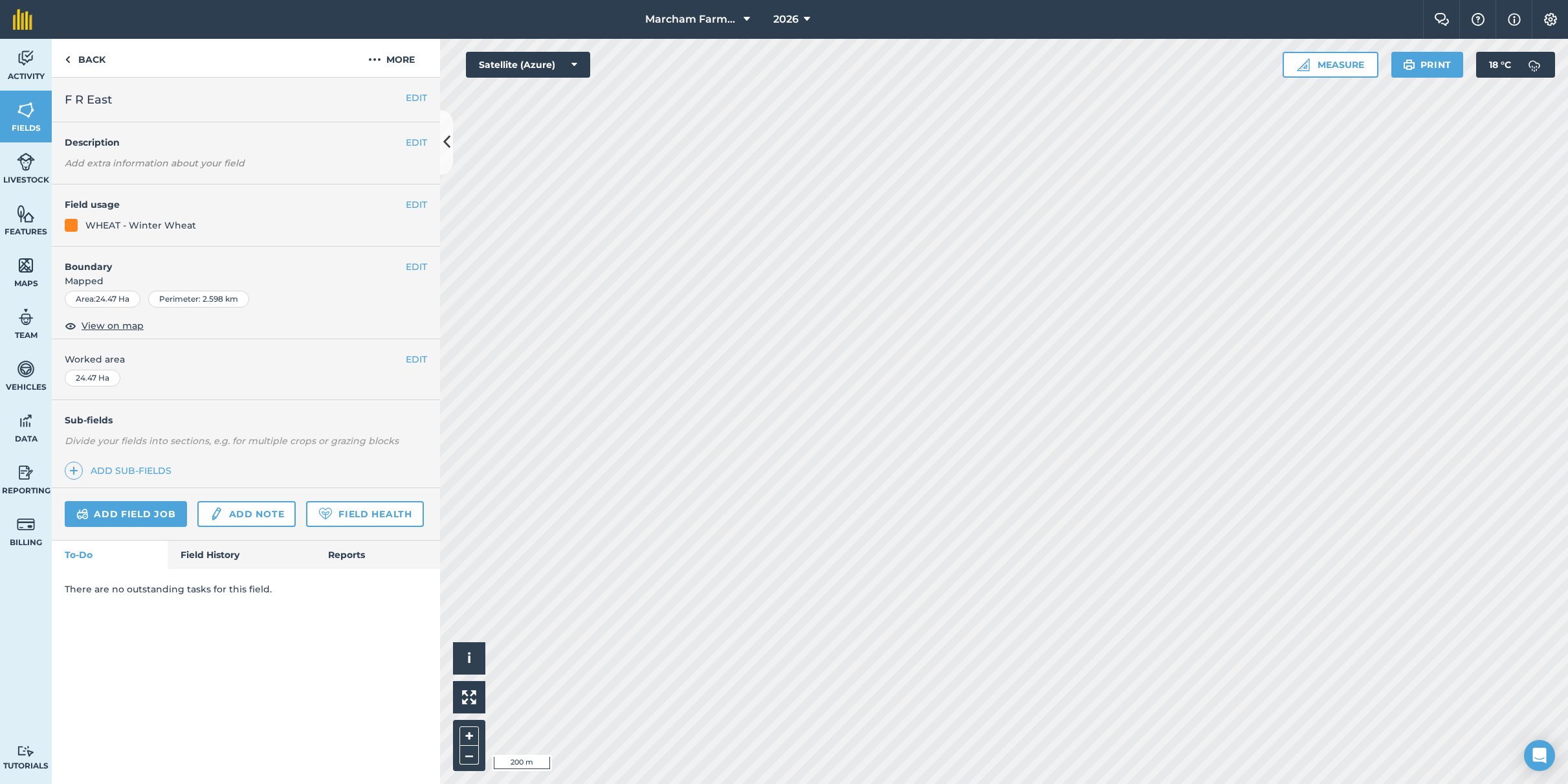
click at [408, 206] on button "EDIT" at bounding box center [416, 204] width 22 height 14
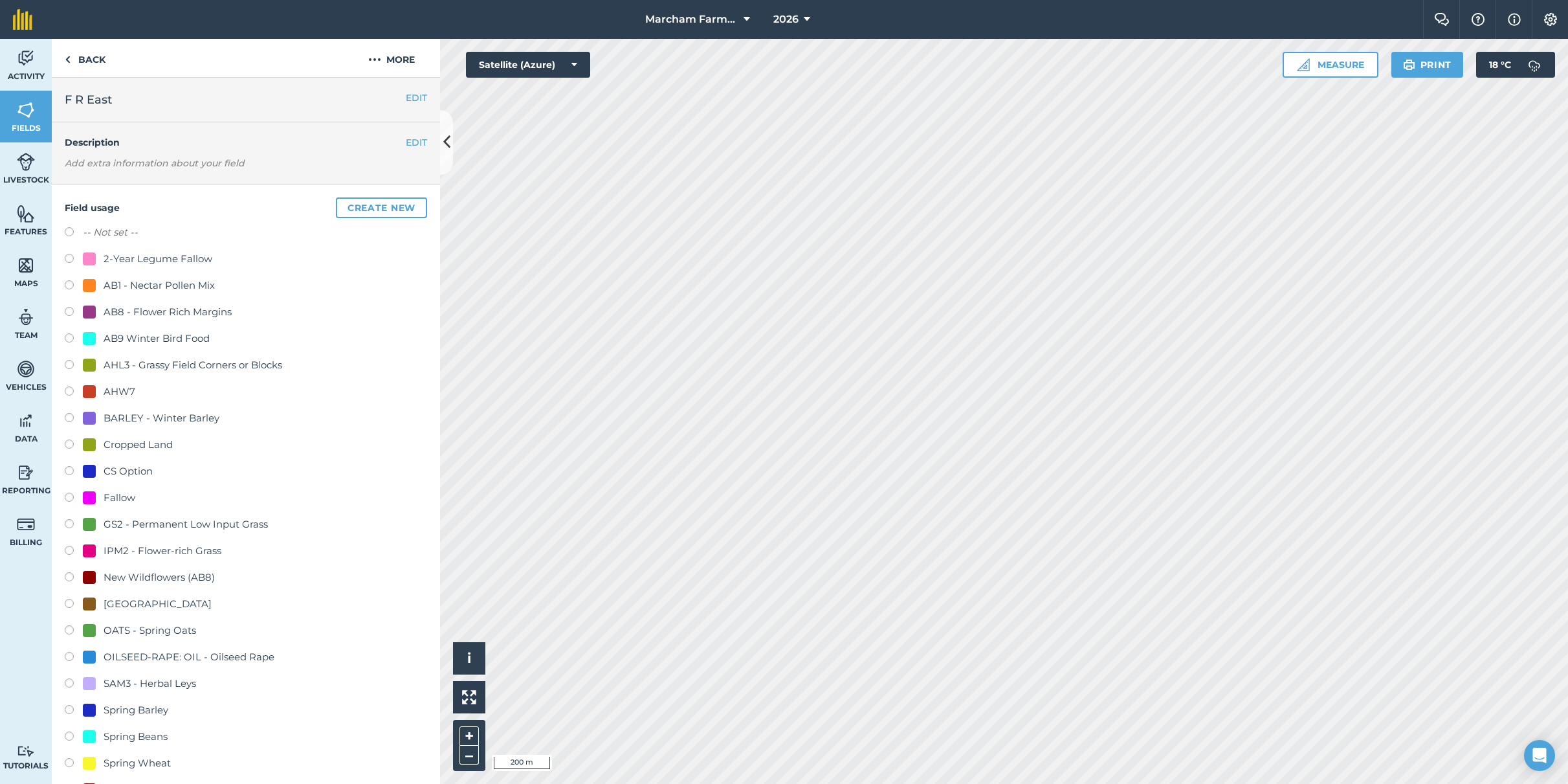
click at [68, 395] on label at bounding box center [73, 393] width 18 height 13
radio input "true"
radio input "false"
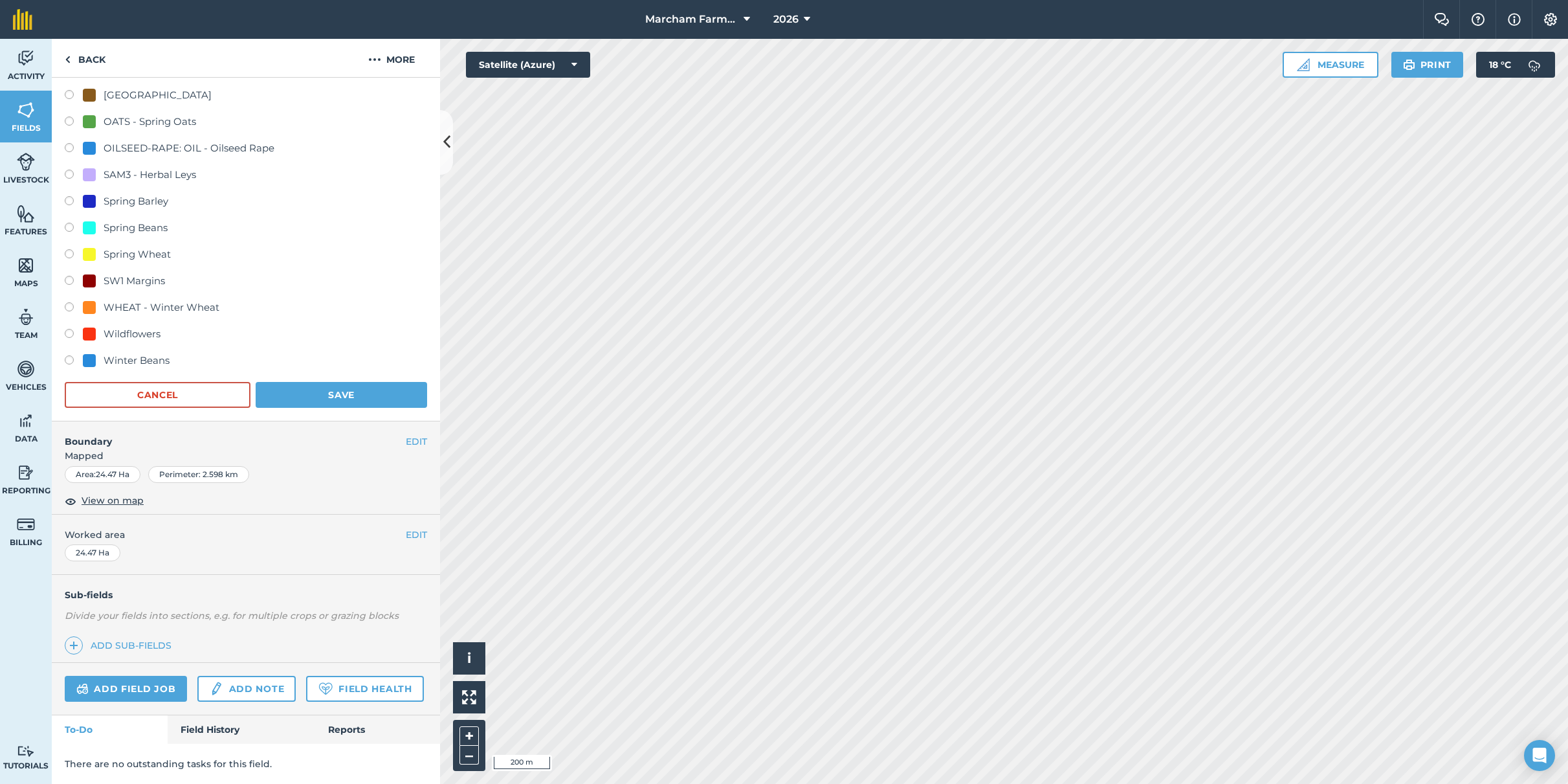
click at [312, 382] on button "Save" at bounding box center [341, 394] width 172 height 26
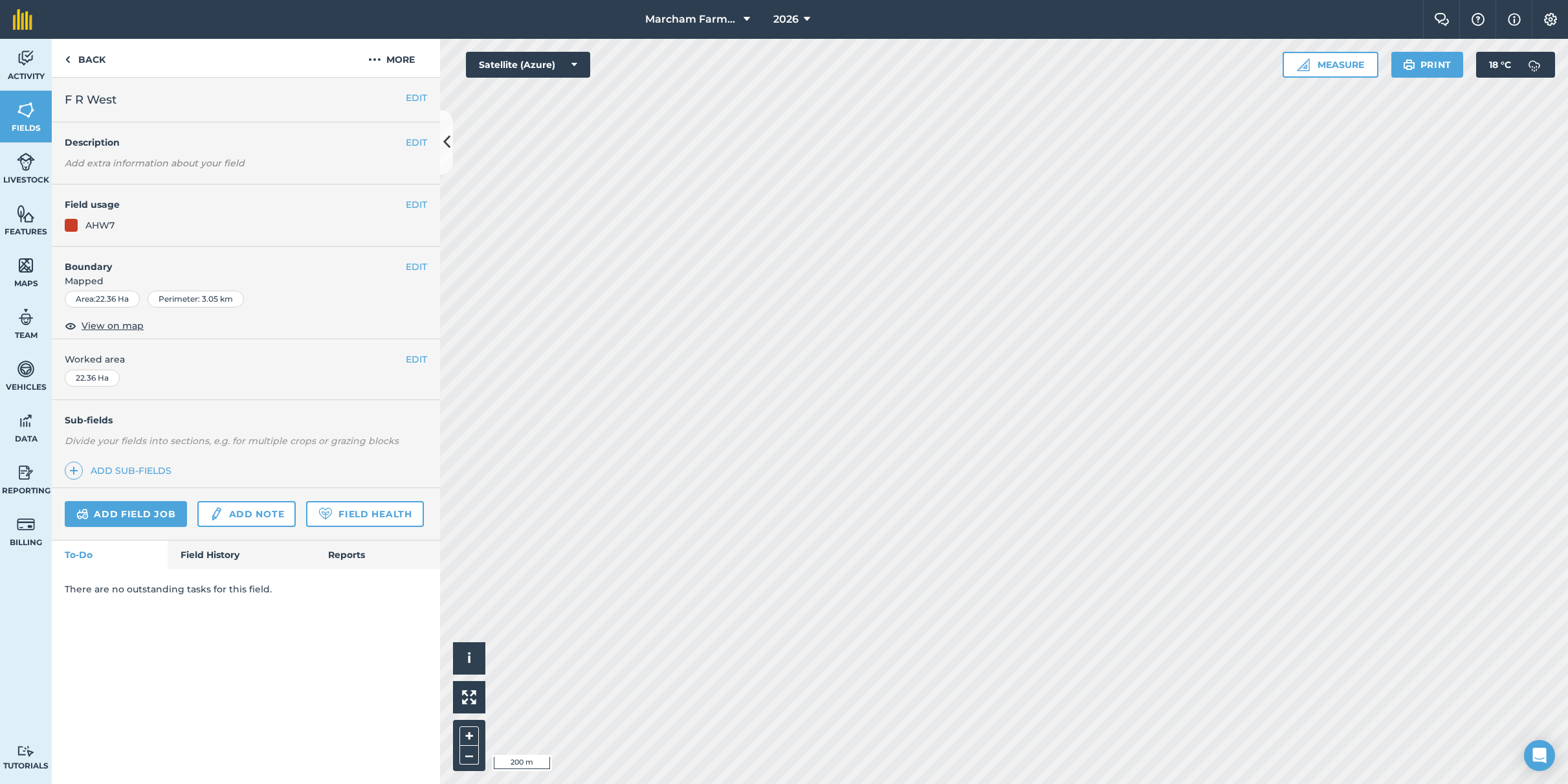
click at [413, 209] on button "EDIT" at bounding box center [416, 204] width 22 height 14
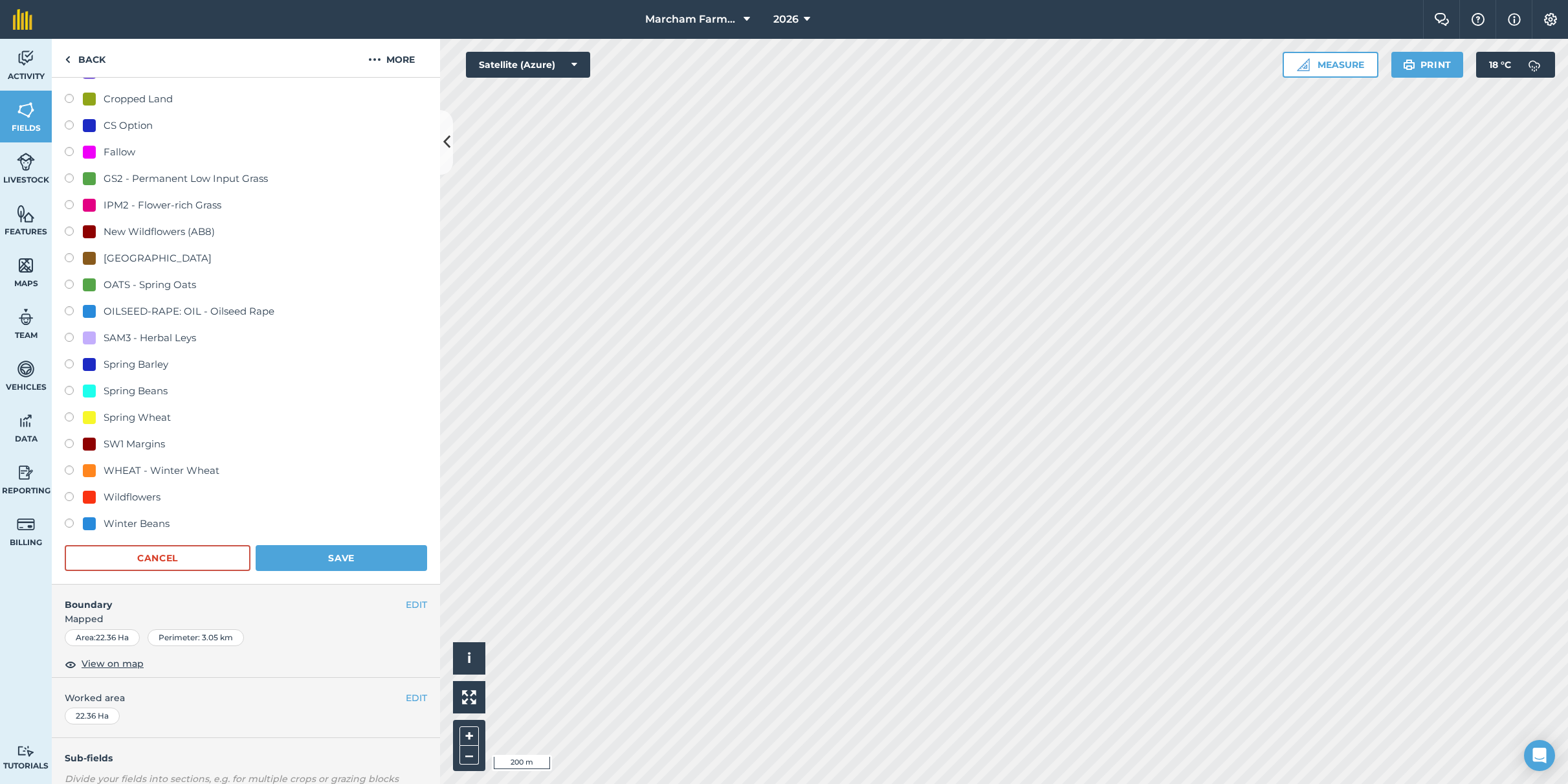
scroll to position [543, 0]
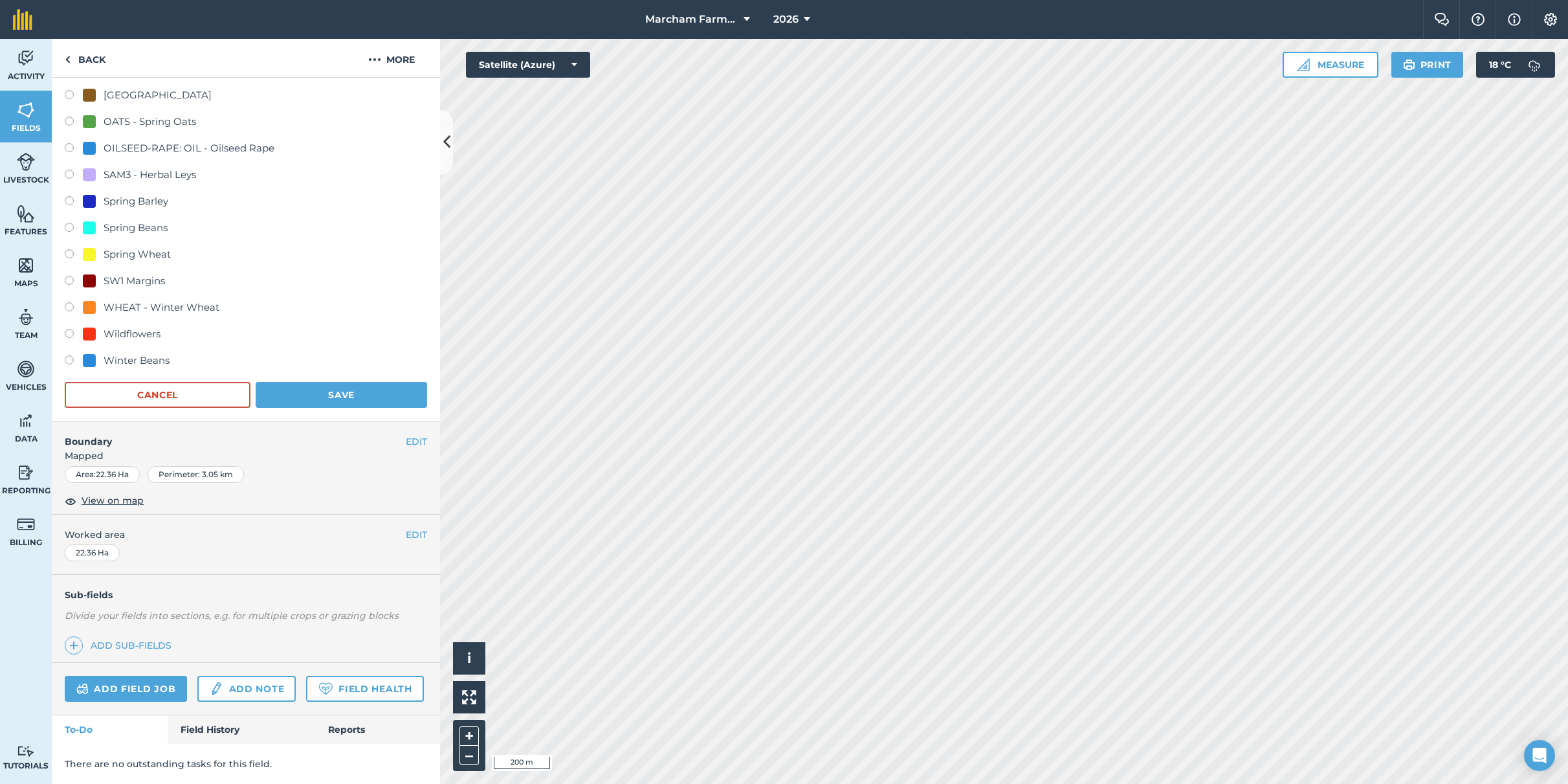
click at [66, 303] on label at bounding box center [73, 309] width 18 height 13
radio input "true"
radio input "false"
click at [316, 382] on button "Save" at bounding box center [341, 394] width 172 height 26
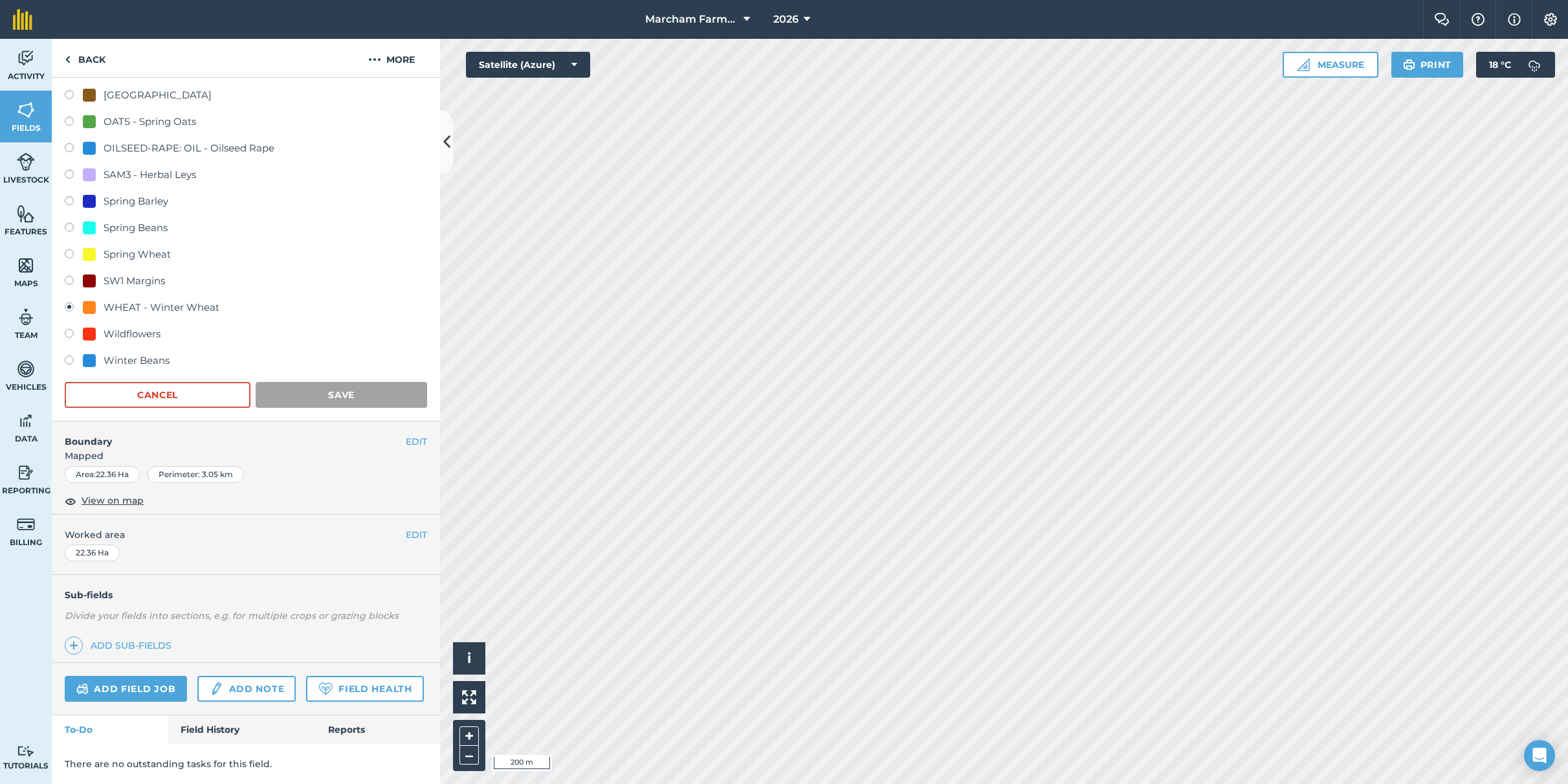
scroll to position [0, 0]
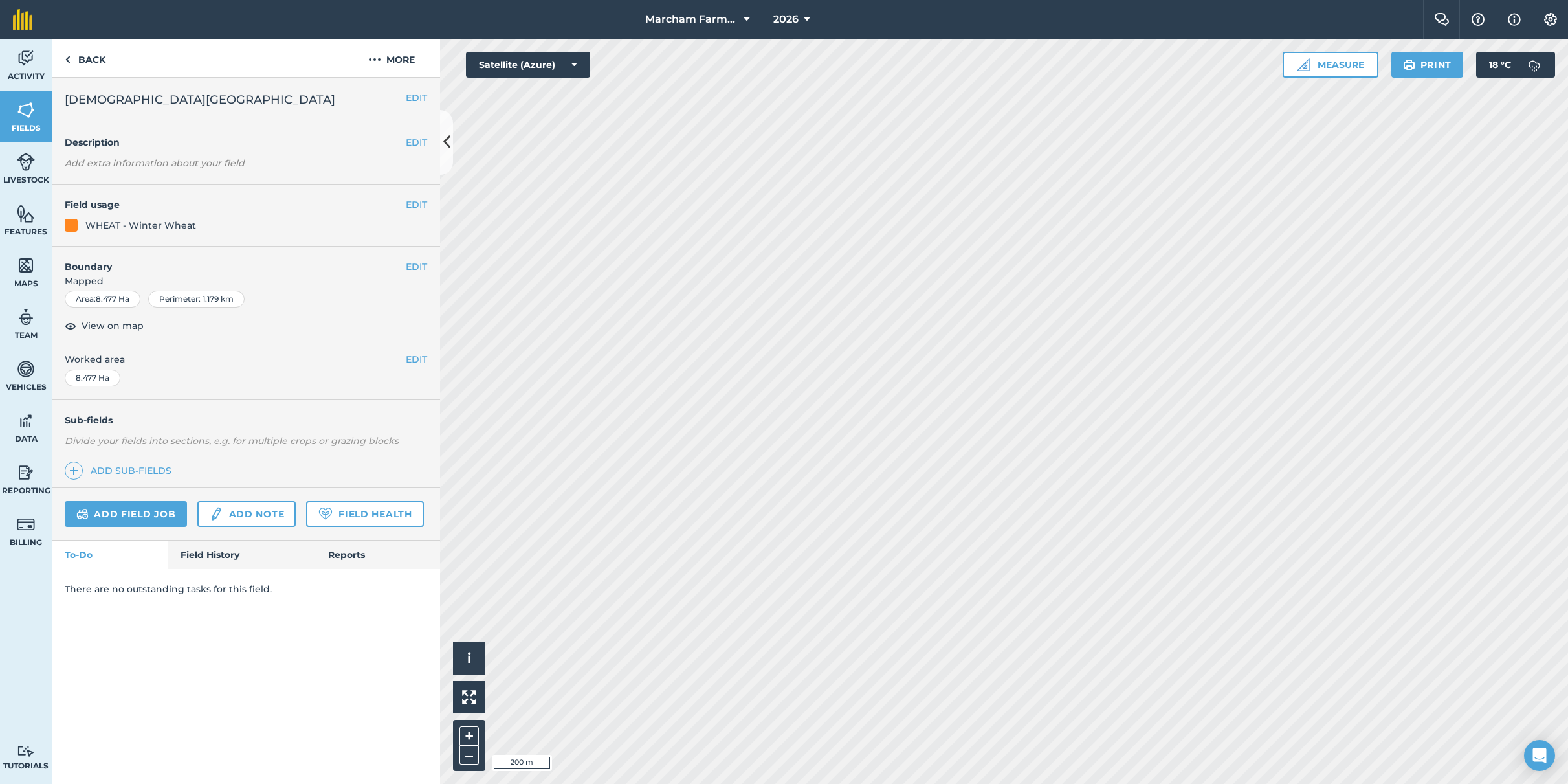
click at [423, 210] on button "EDIT" at bounding box center [416, 204] width 22 height 14
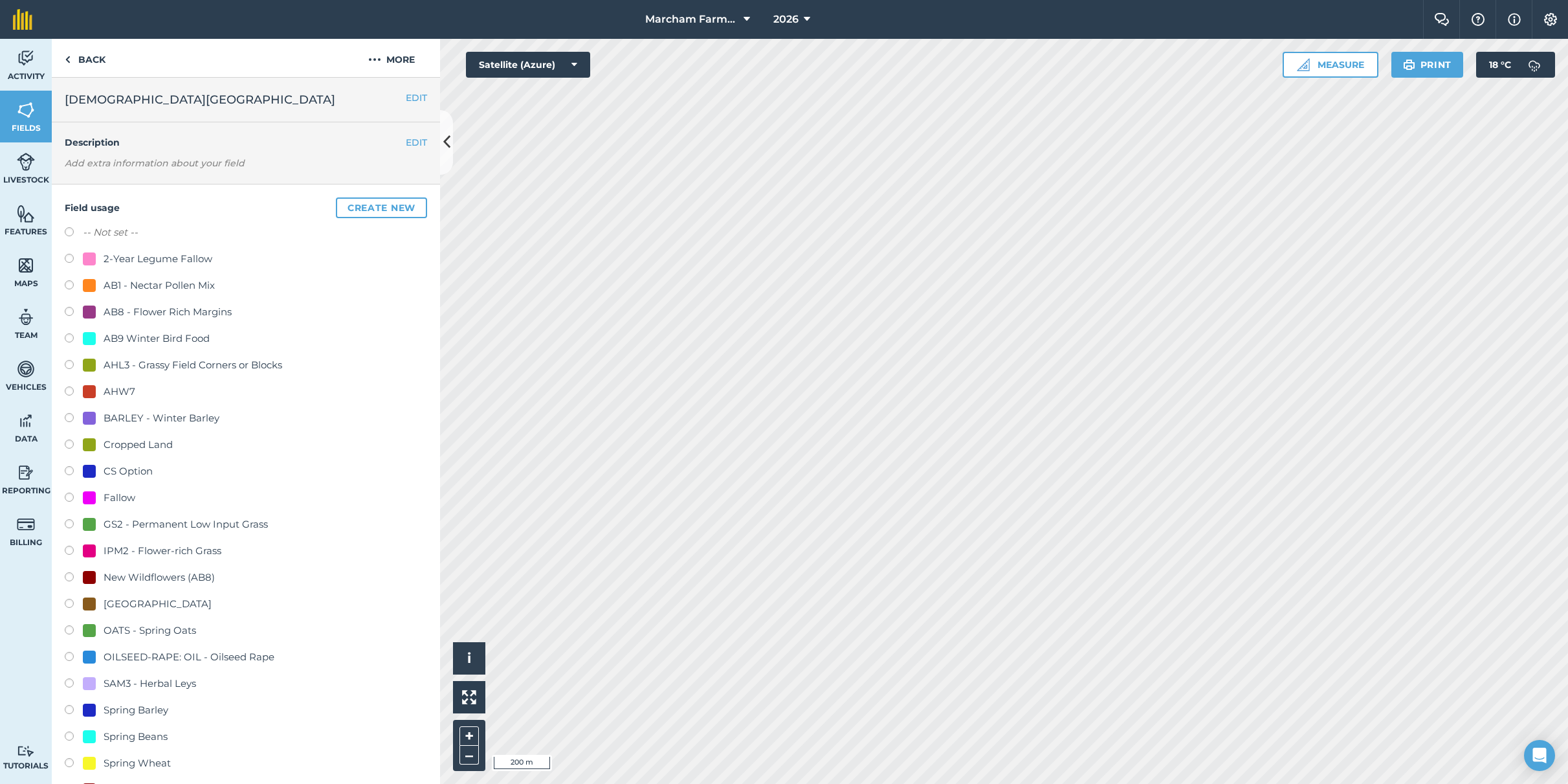
click at [151, 415] on div "BARLEY - Winter Barley" at bounding box center [161, 418] width 116 height 15
radio input "true"
radio input "false"
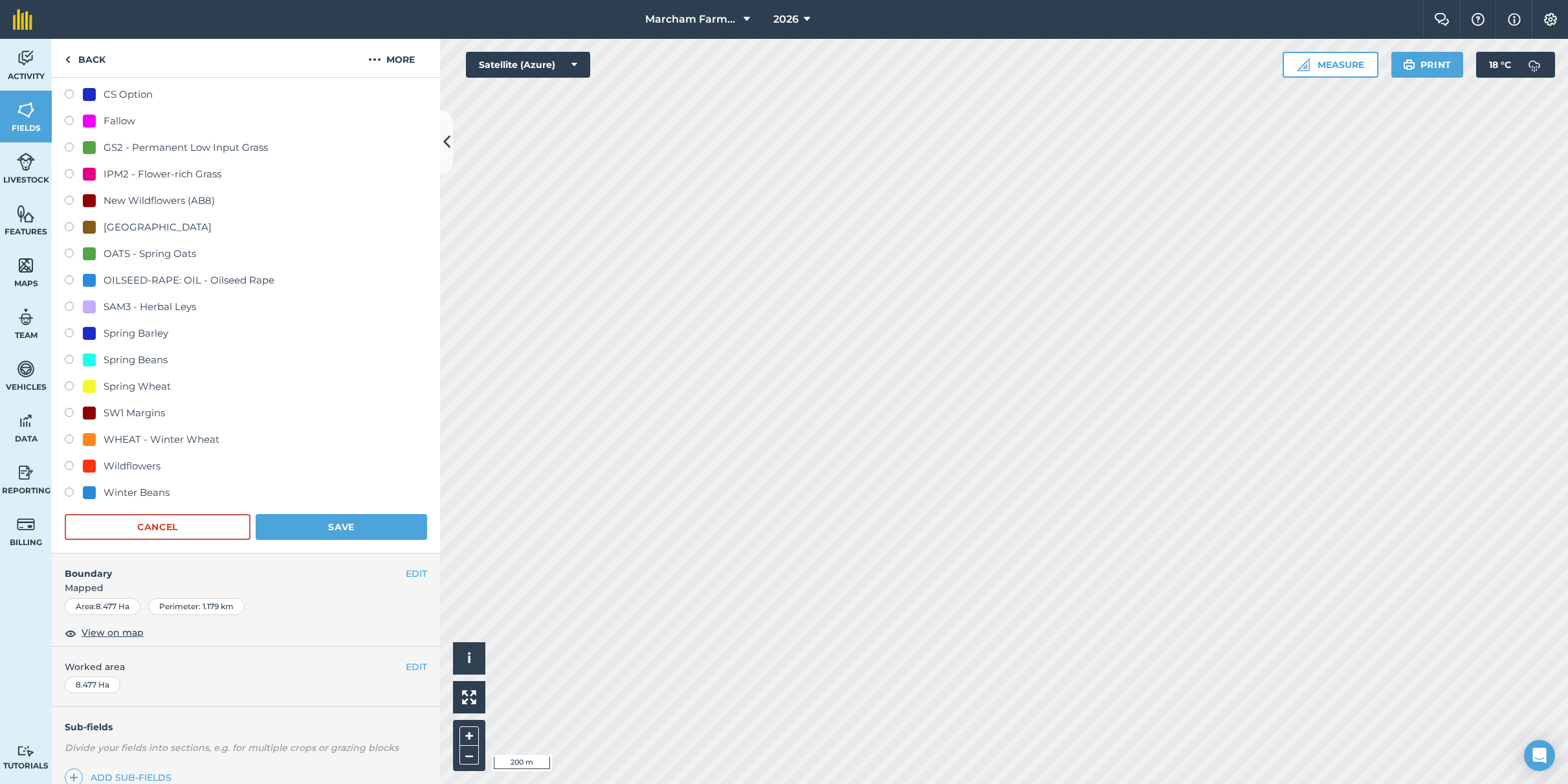
click at [326, 517] on button "Save" at bounding box center [341, 527] width 172 height 26
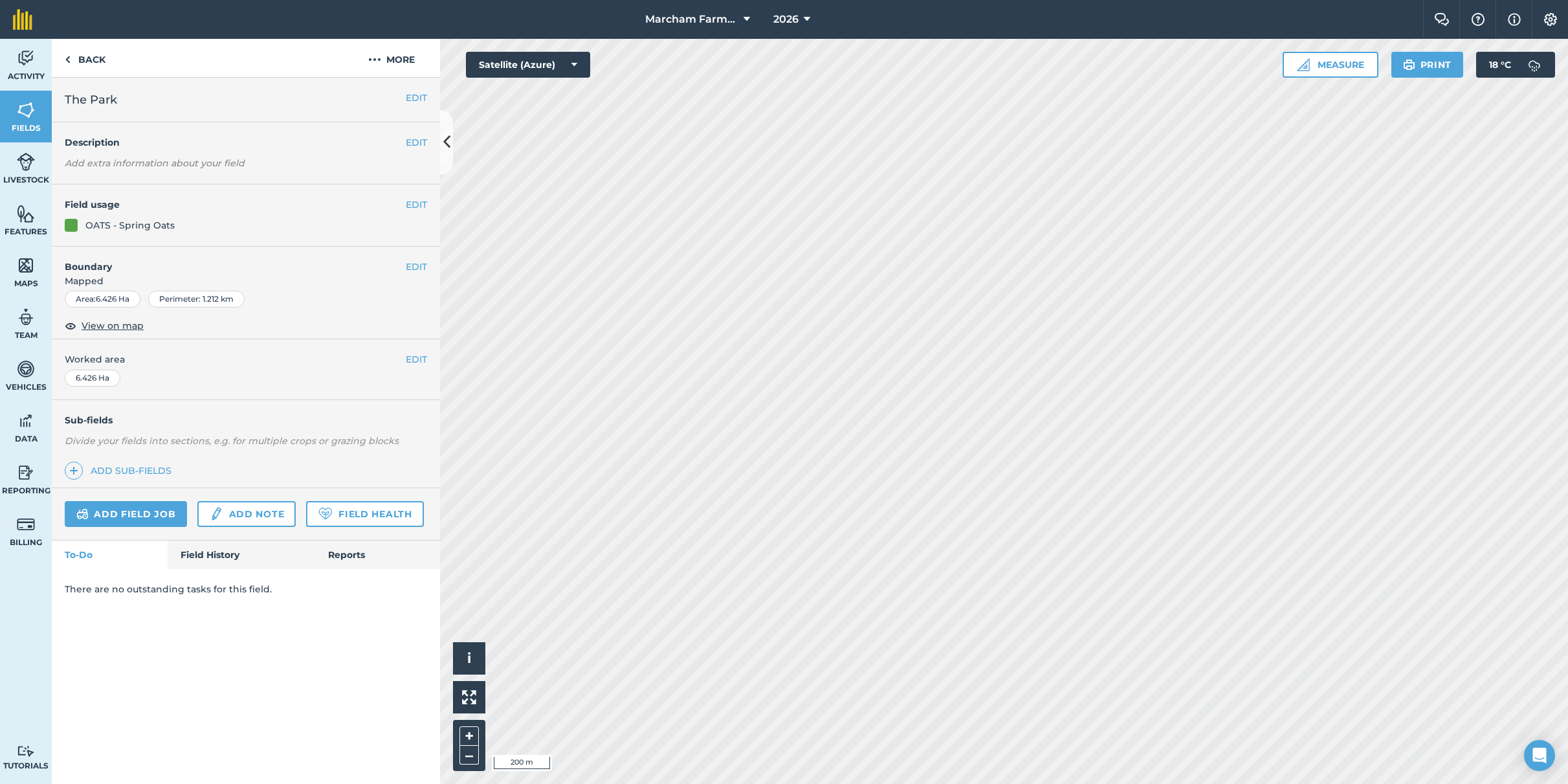
click at [415, 205] on button "EDIT" at bounding box center [416, 204] width 22 height 14
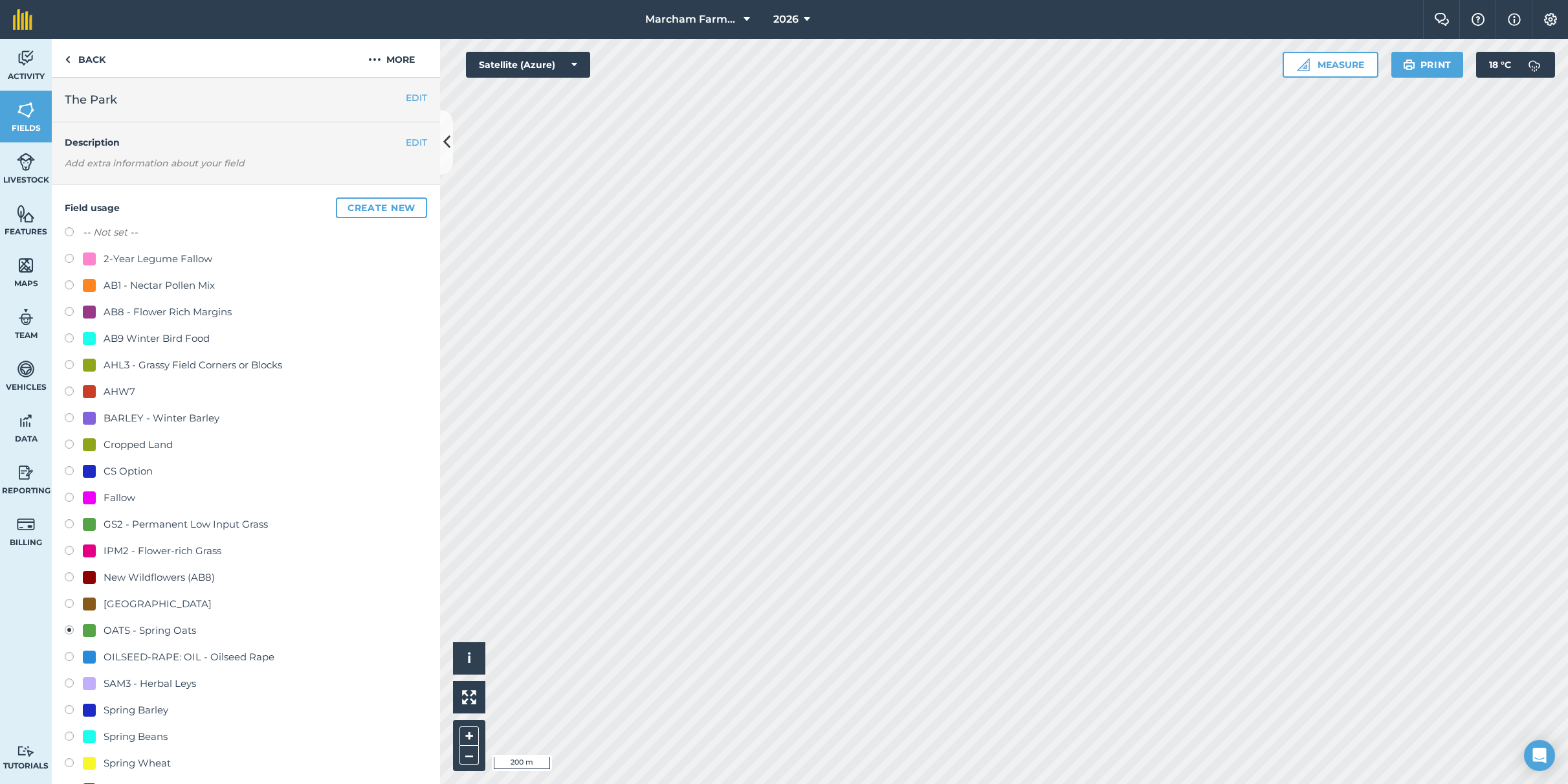
scroll to position [543, 0]
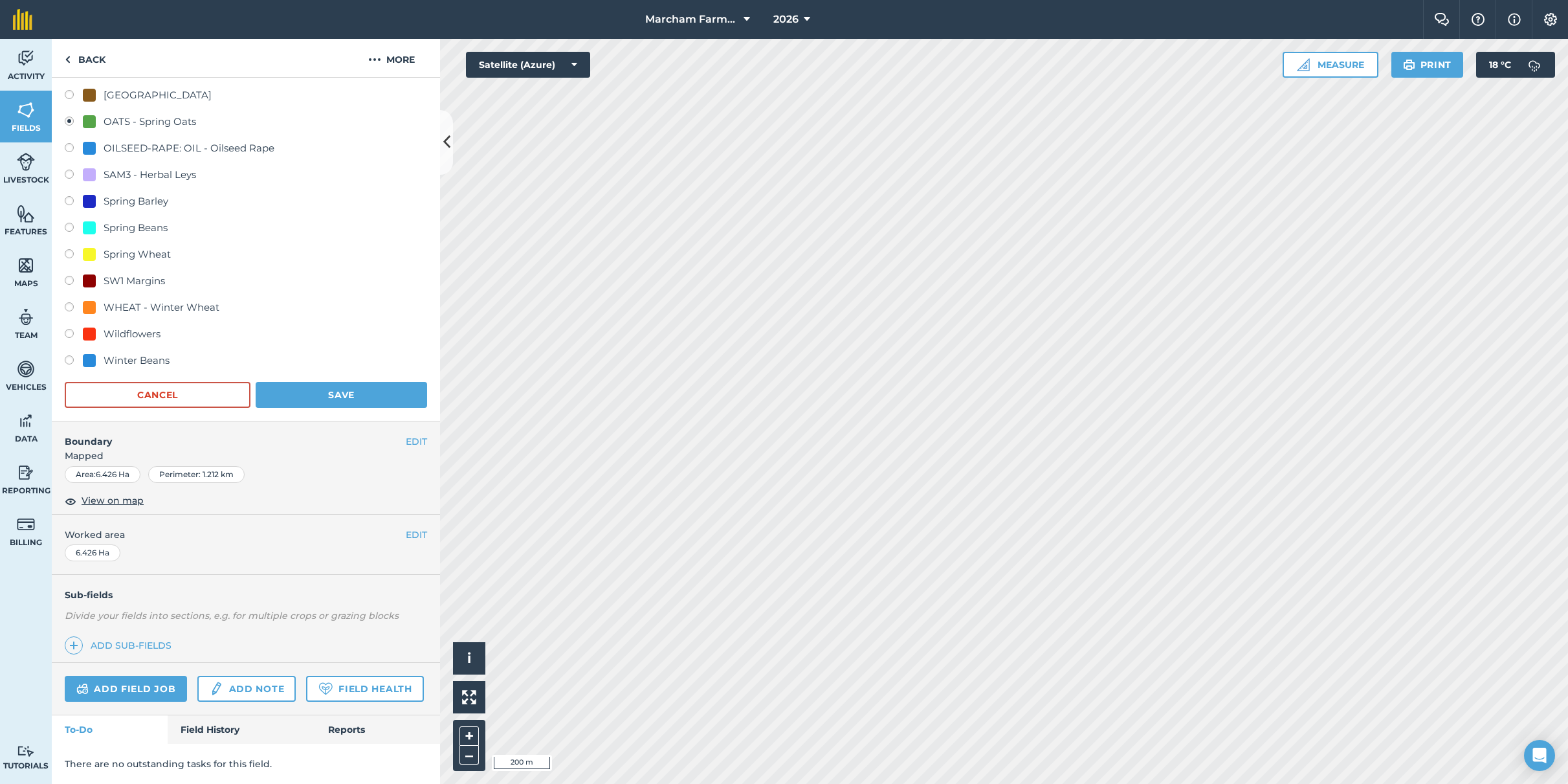
click at [123, 300] on div "WHEAT - Winter Wheat" at bounding box center [161, 308] width 116 height 15
radio input "true"
radio input "false"
click at [351, 382] on button "Save" at bounding box center [341, 394] width 172 height 26
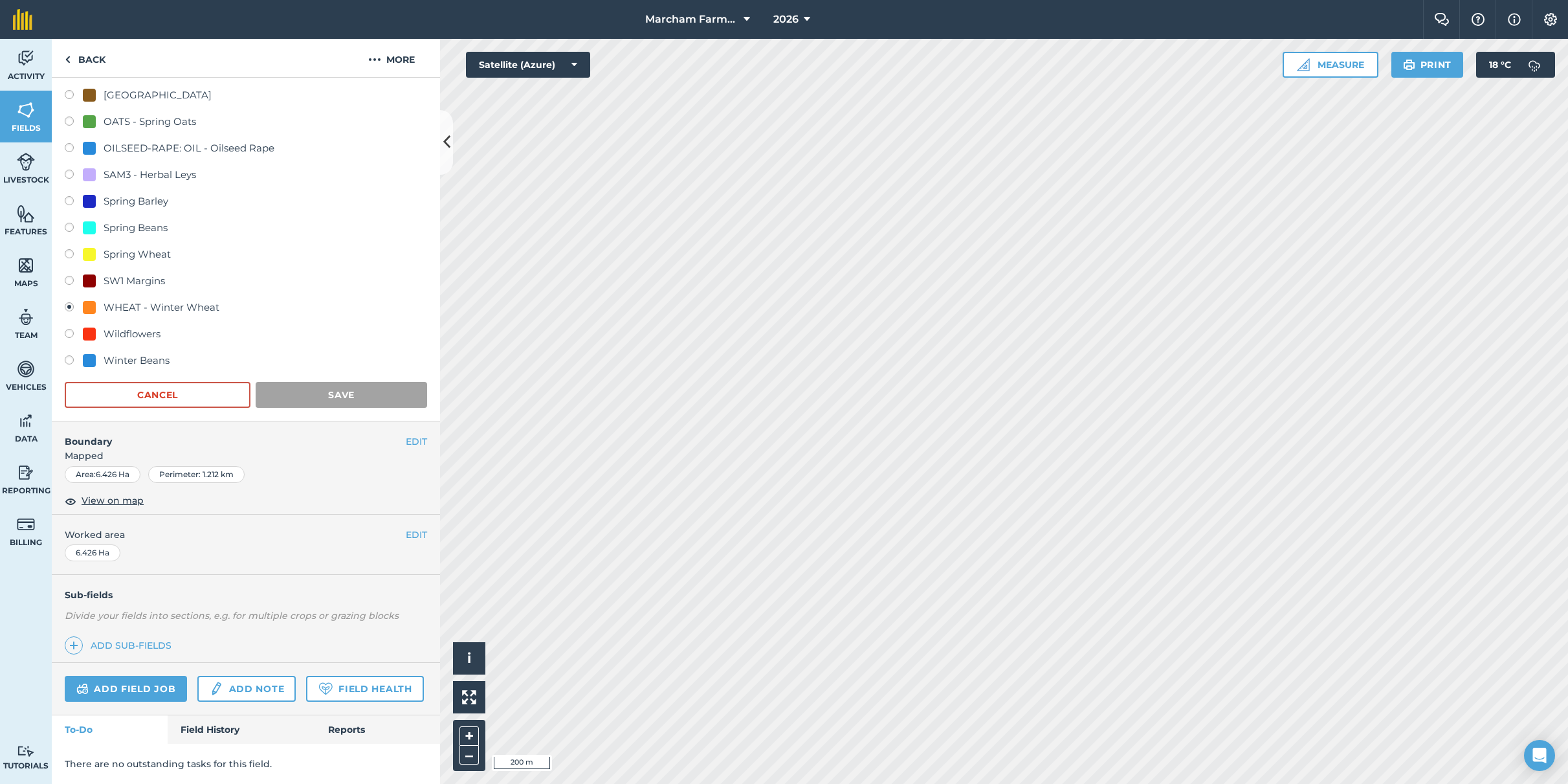
scroll to position [0, 0]
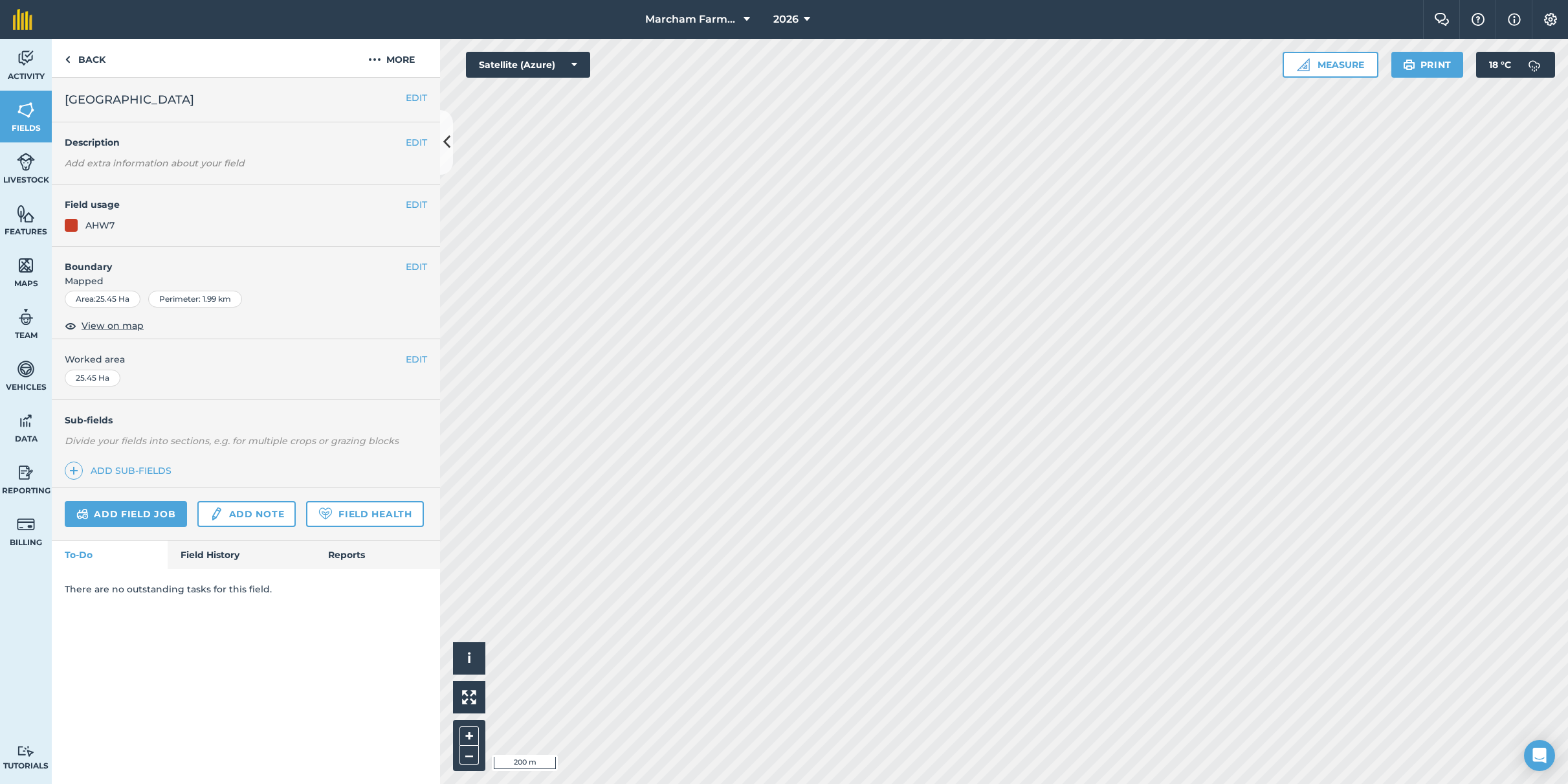
click at [416, 208] on button "EDIT" at bounding box center [416, 204] width 22 height 14
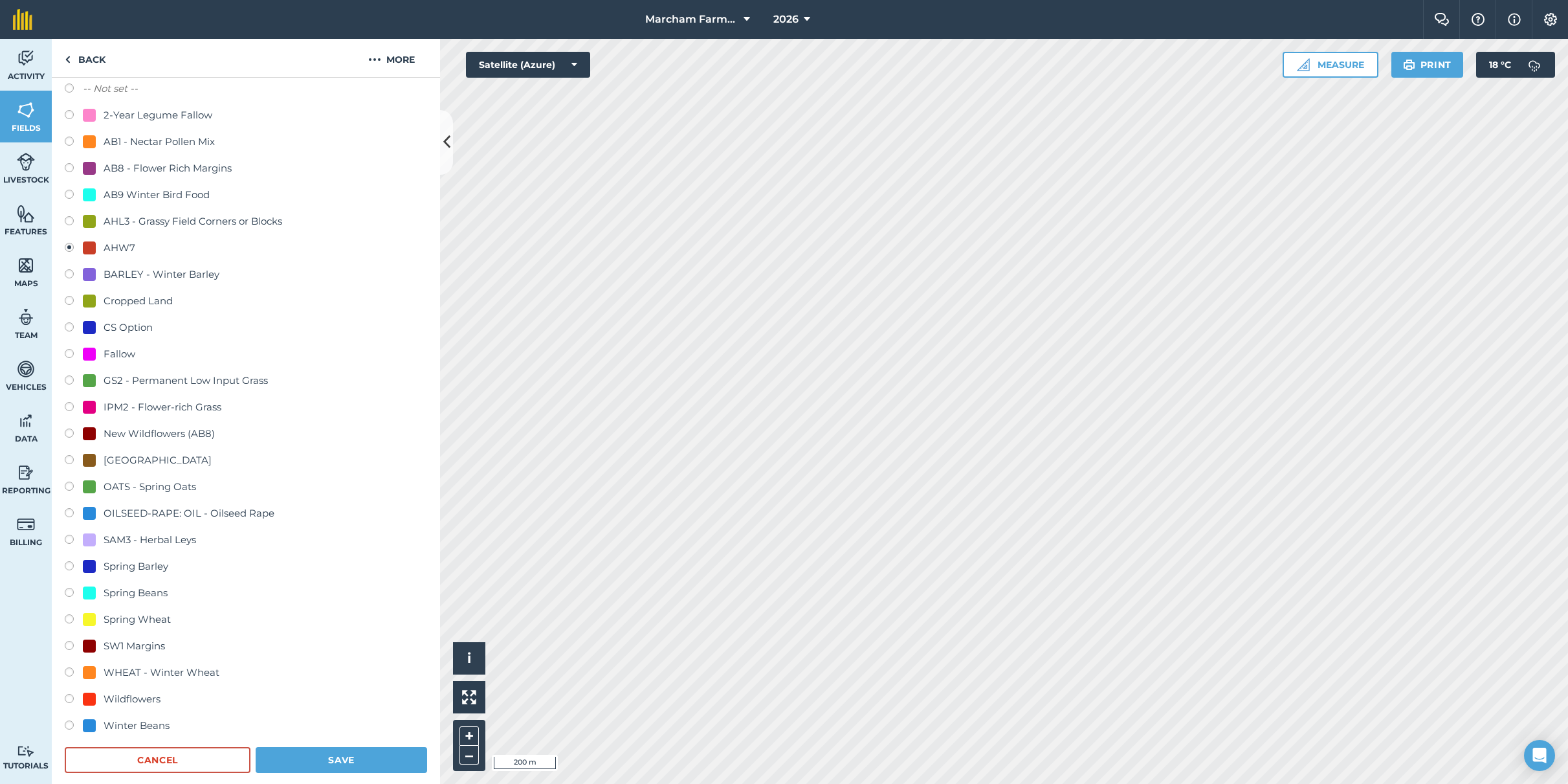
scroll to position [278, 0]
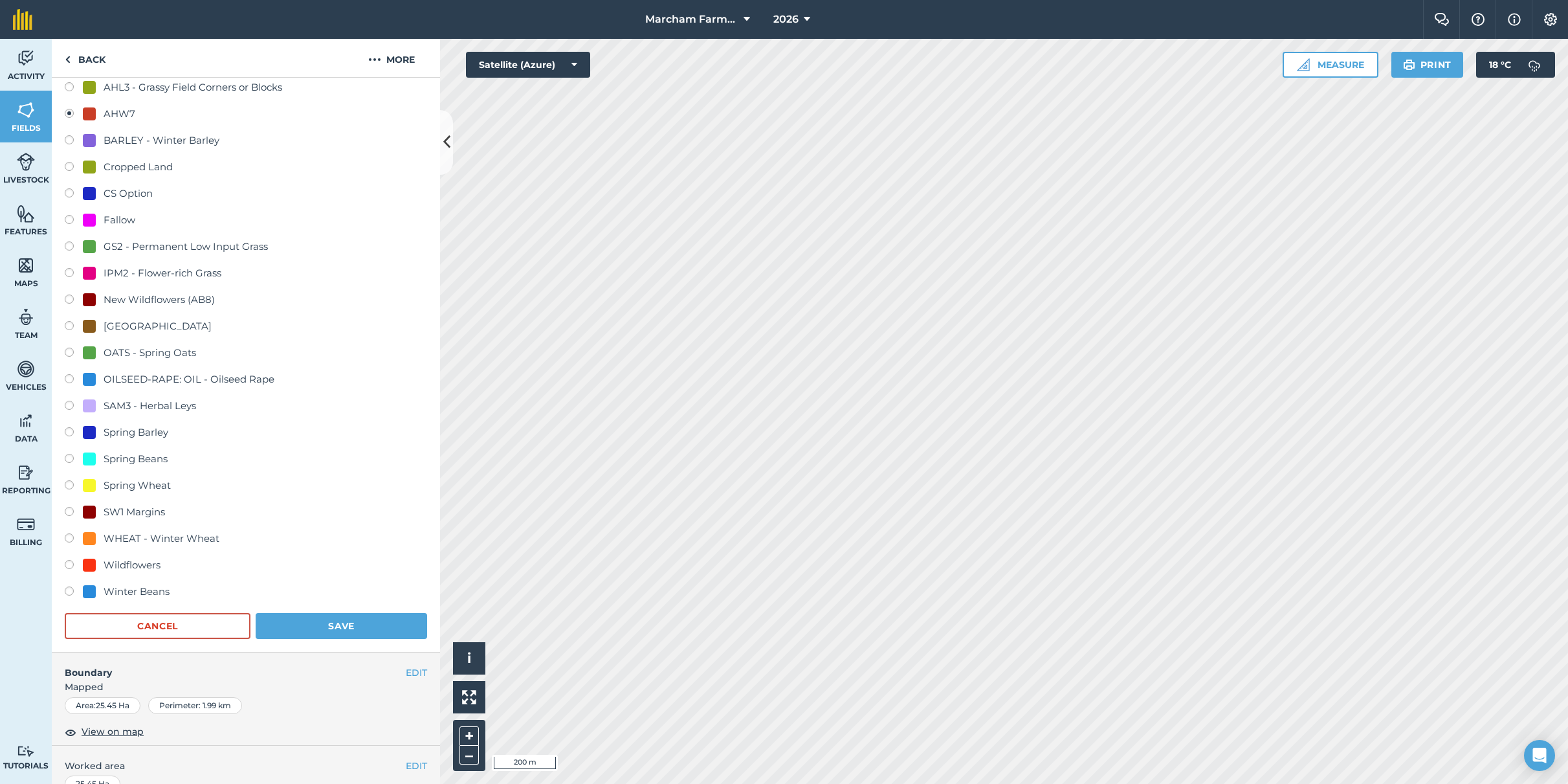
click at [148, 531] on div "WHEAT - Winter Wheat" at bounding box center [161, 538] width 116 height 15
radio input "true"
radio input "false"
click at [327, 616] on button "Save" at bounding box center [341, 625] width 172 height 26
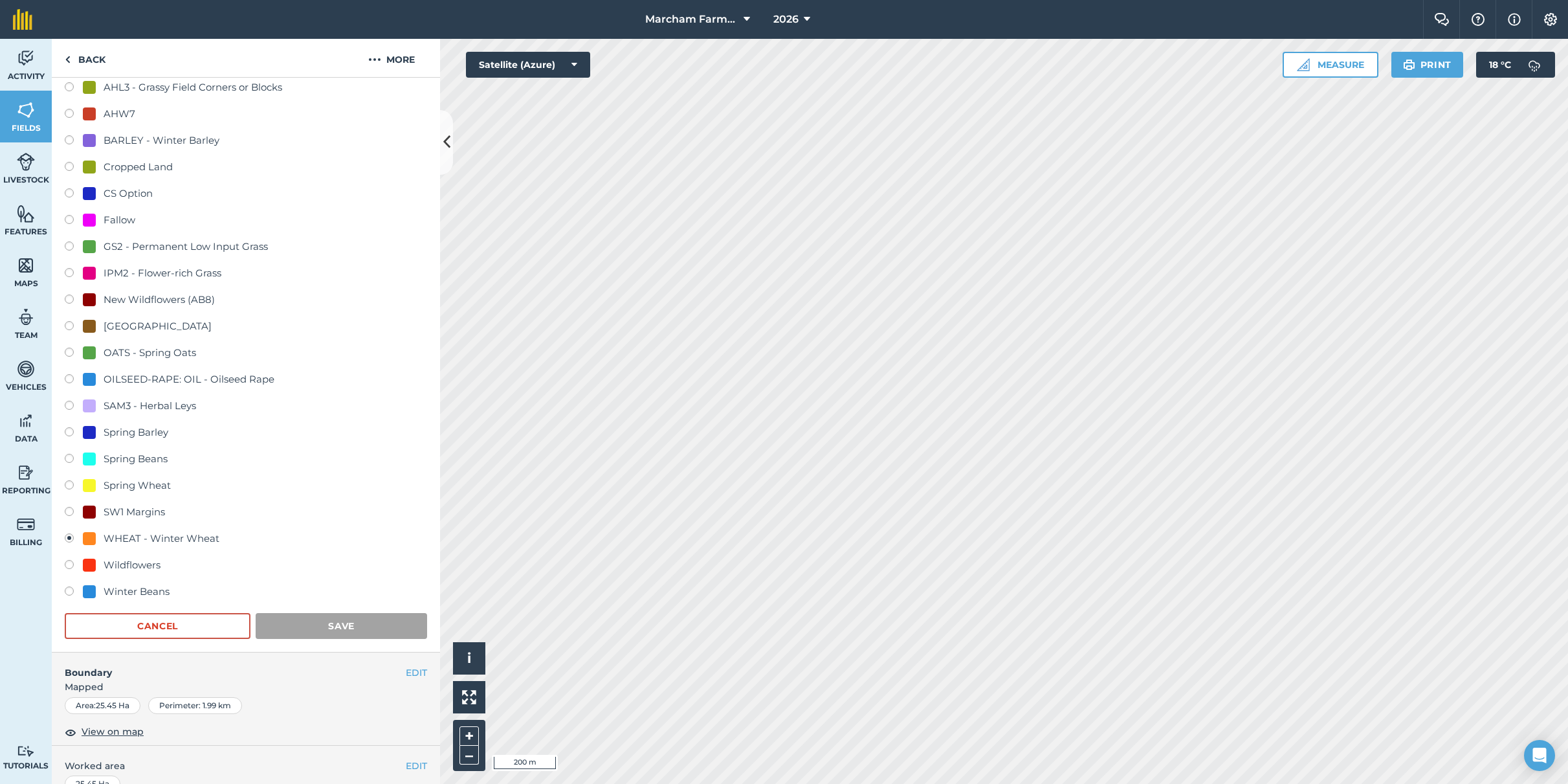
scroll to position [0, 0]
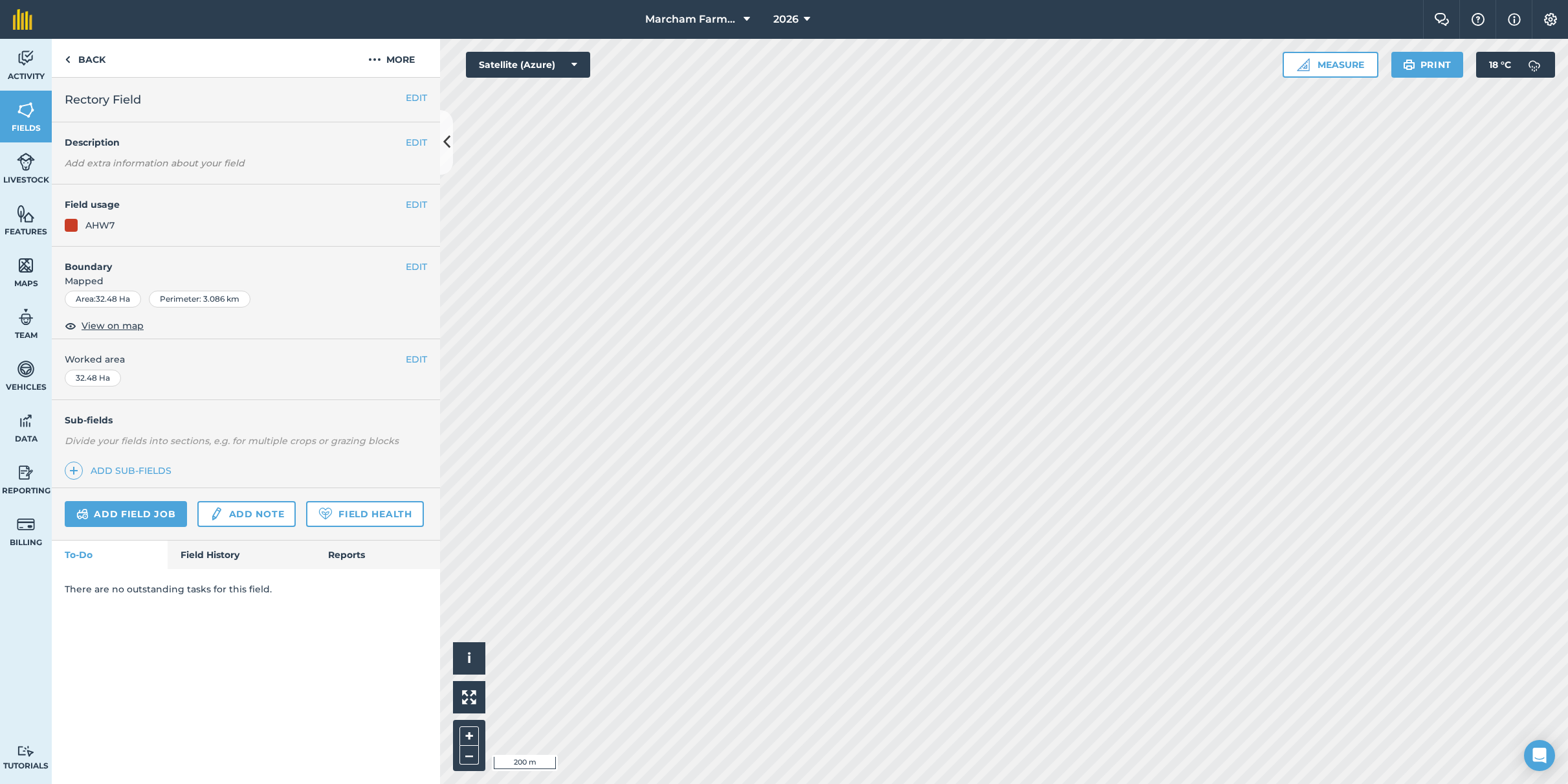
click at [416, 205] on button "EDIT" at bounding box center [416, 204] width 22 height 14
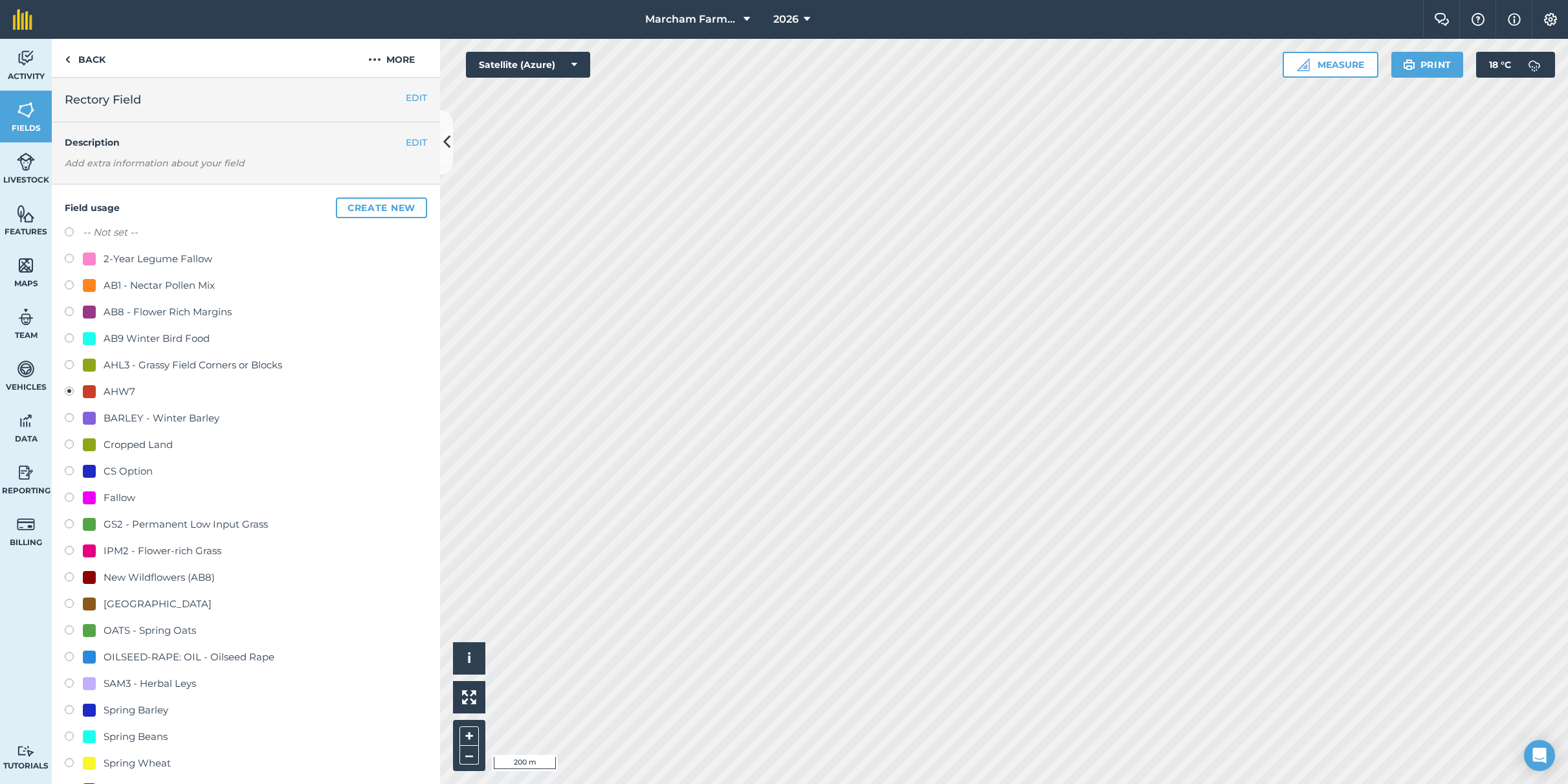
scroll to position [342, 0]
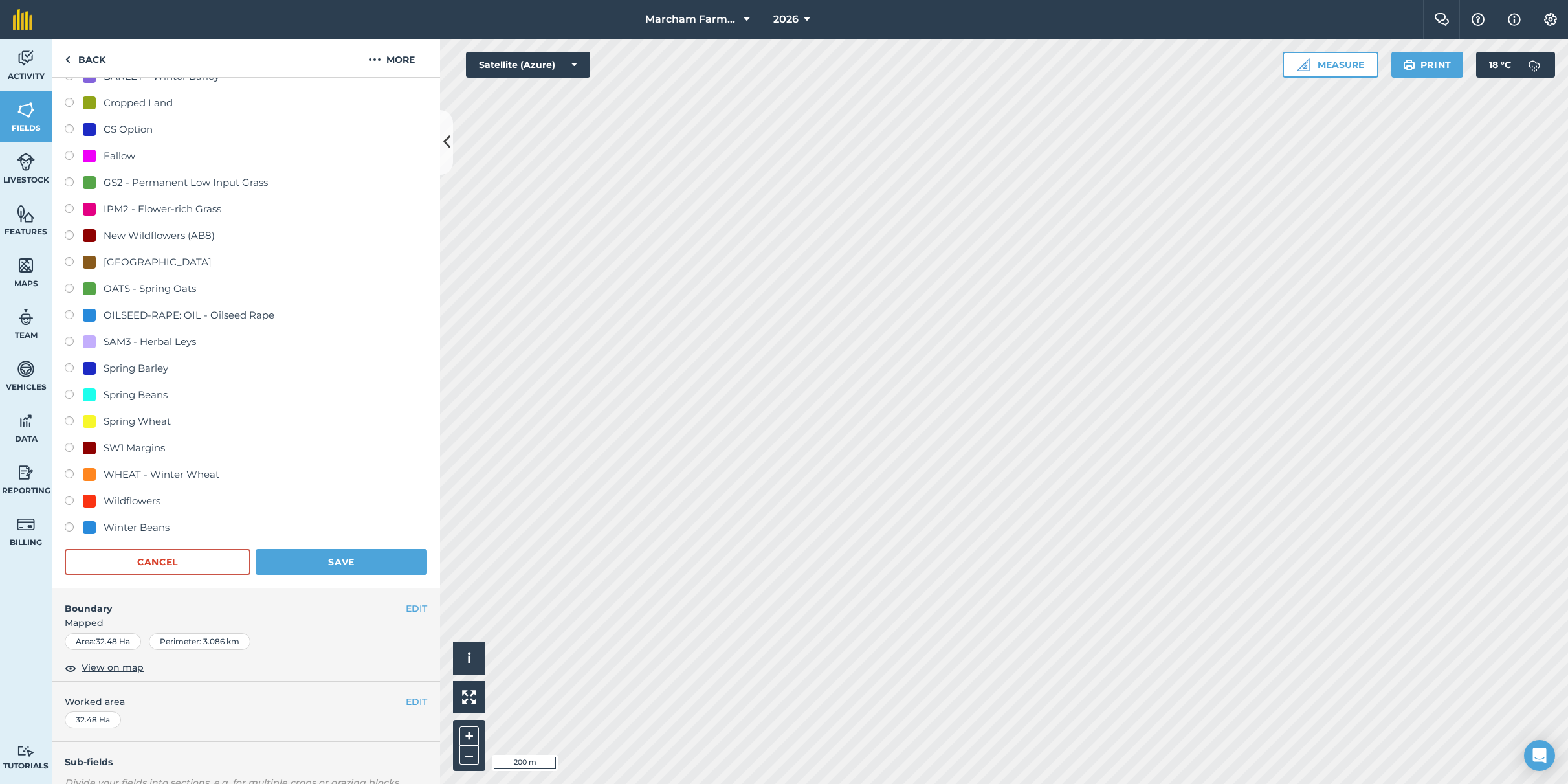
click at [151, 467] on div "WHEAT - Winter Wheat" at bounding box center [161, 475] width 116 height 15
radio input "true"
radio input "false"
click at [385, 561] on button "Save" at bounding box center [341, 561] width 172 height 26
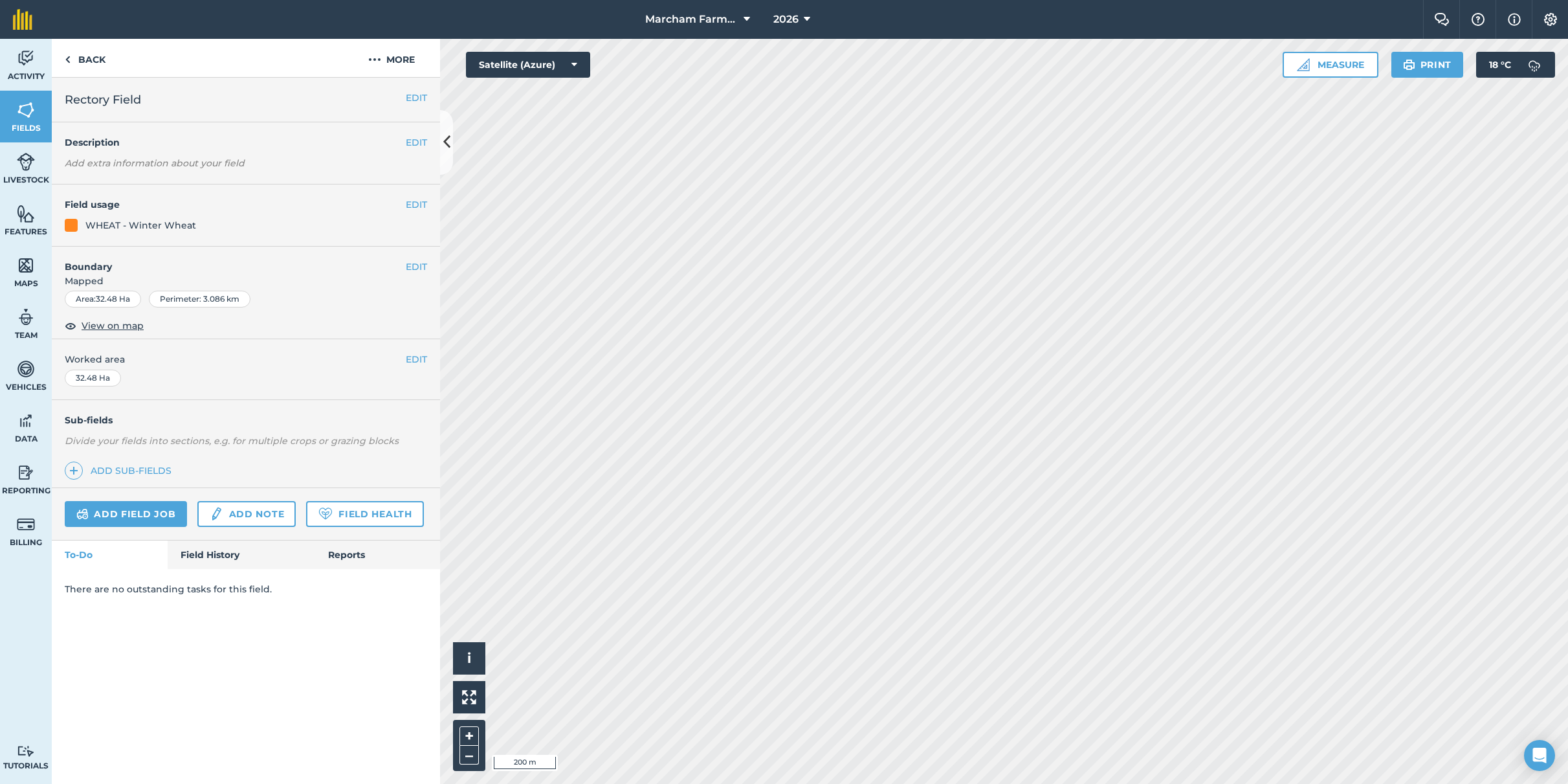
scroll to position [0, 0]
click at [406, 202] on button "EDIT" at bounding box center [416, 204] width 22 height 14
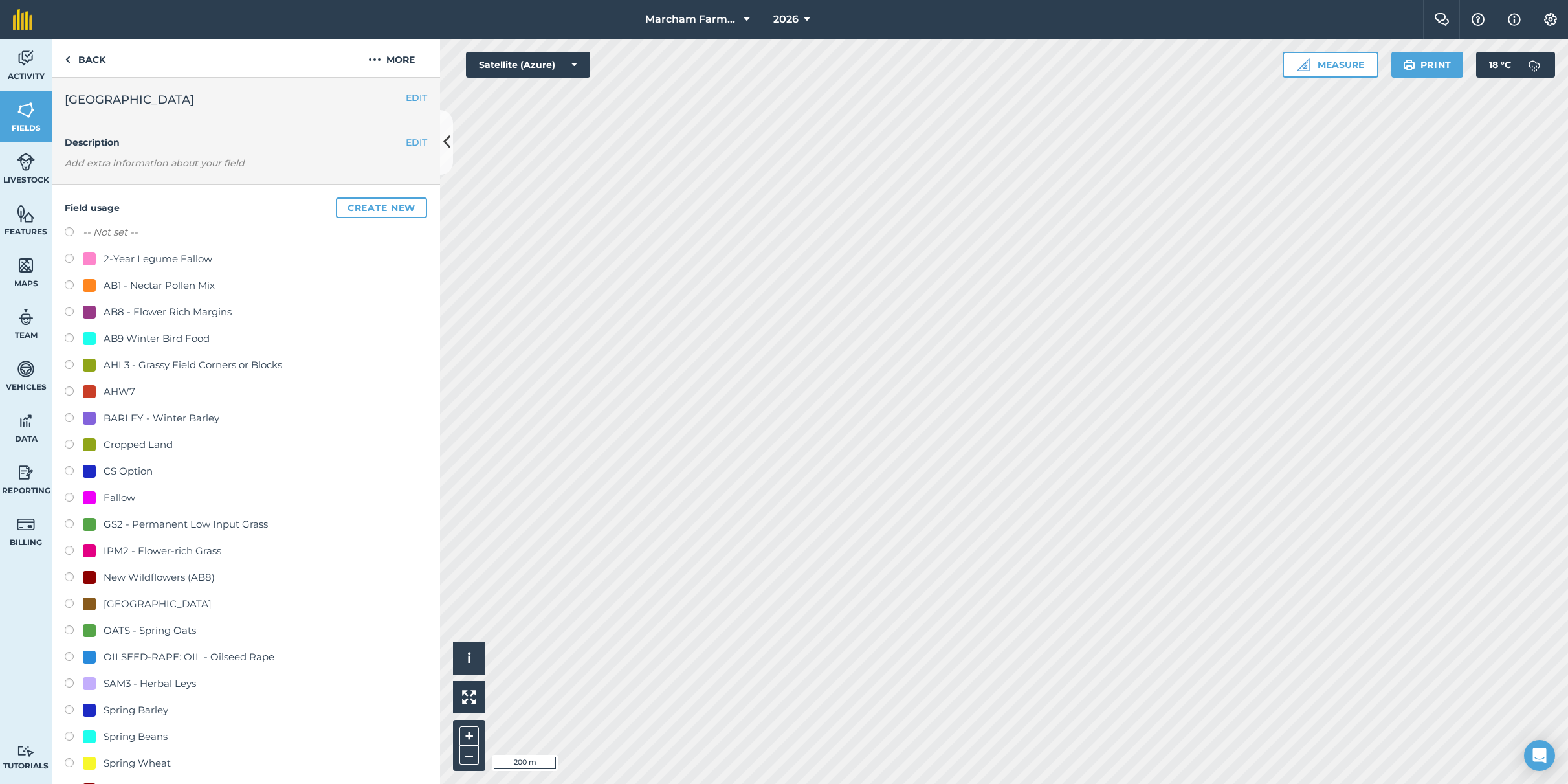
click at [115, 394] on div "AHW7" at bounding box center [119, 392] width 31 height 15
radio input "true"
radio input "false"
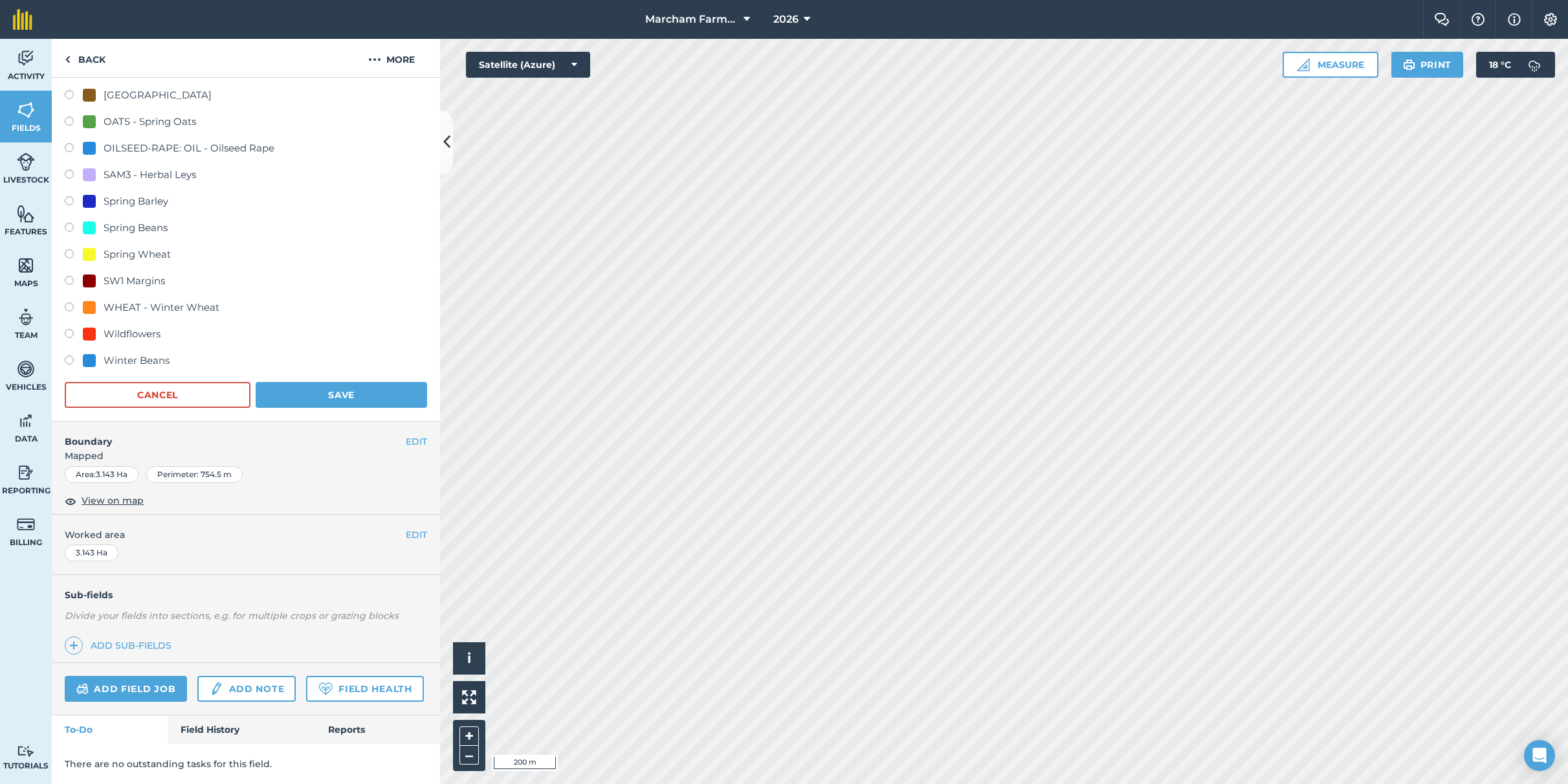
click at [306, 382] on button "Save" at bounding box center [341, 394] width 172 height 26
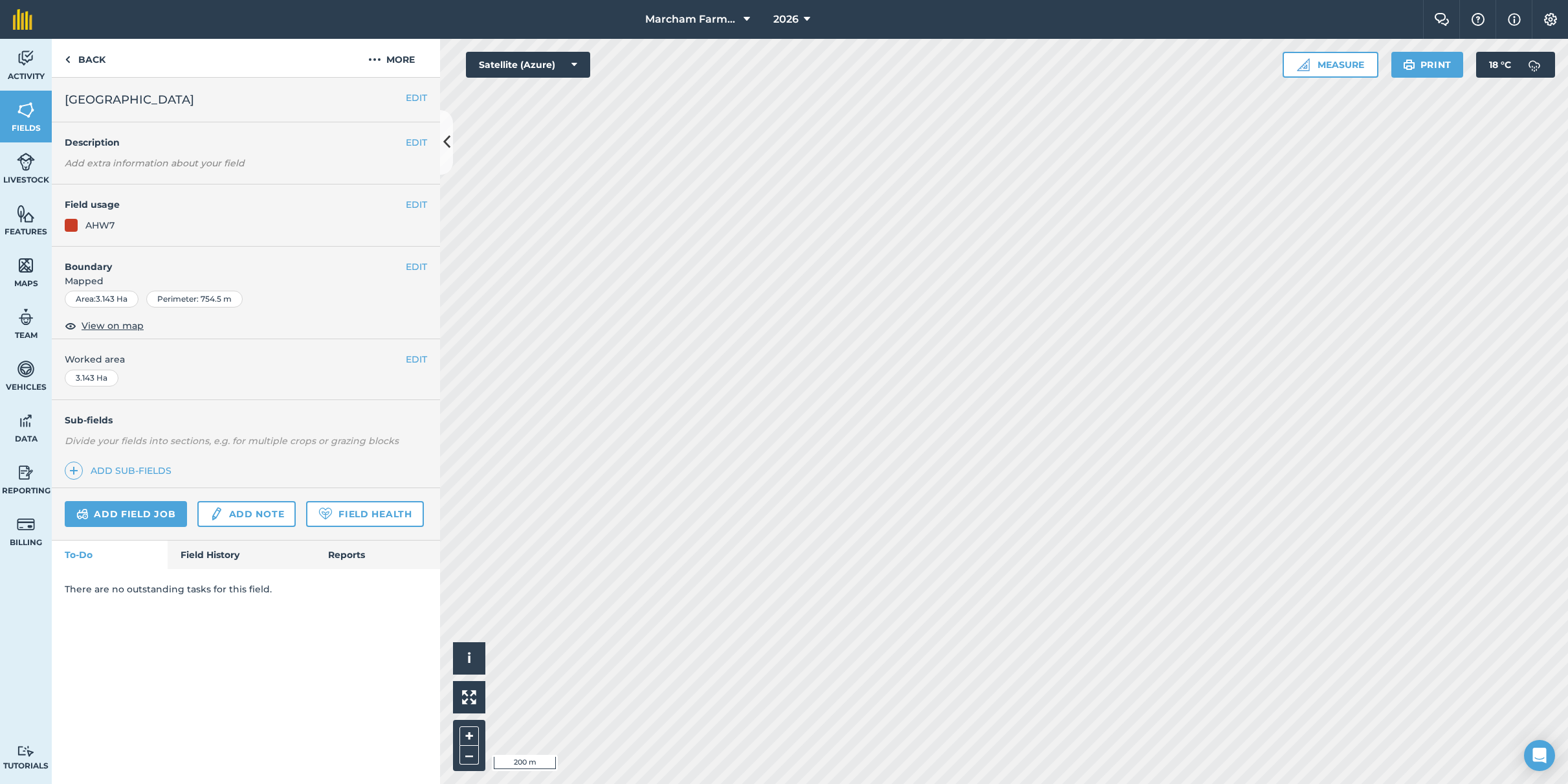
scroll to position [0, 0]
click at [414, 201] on button "EDIT" at bounding box center [416, 204] width 22 height 14
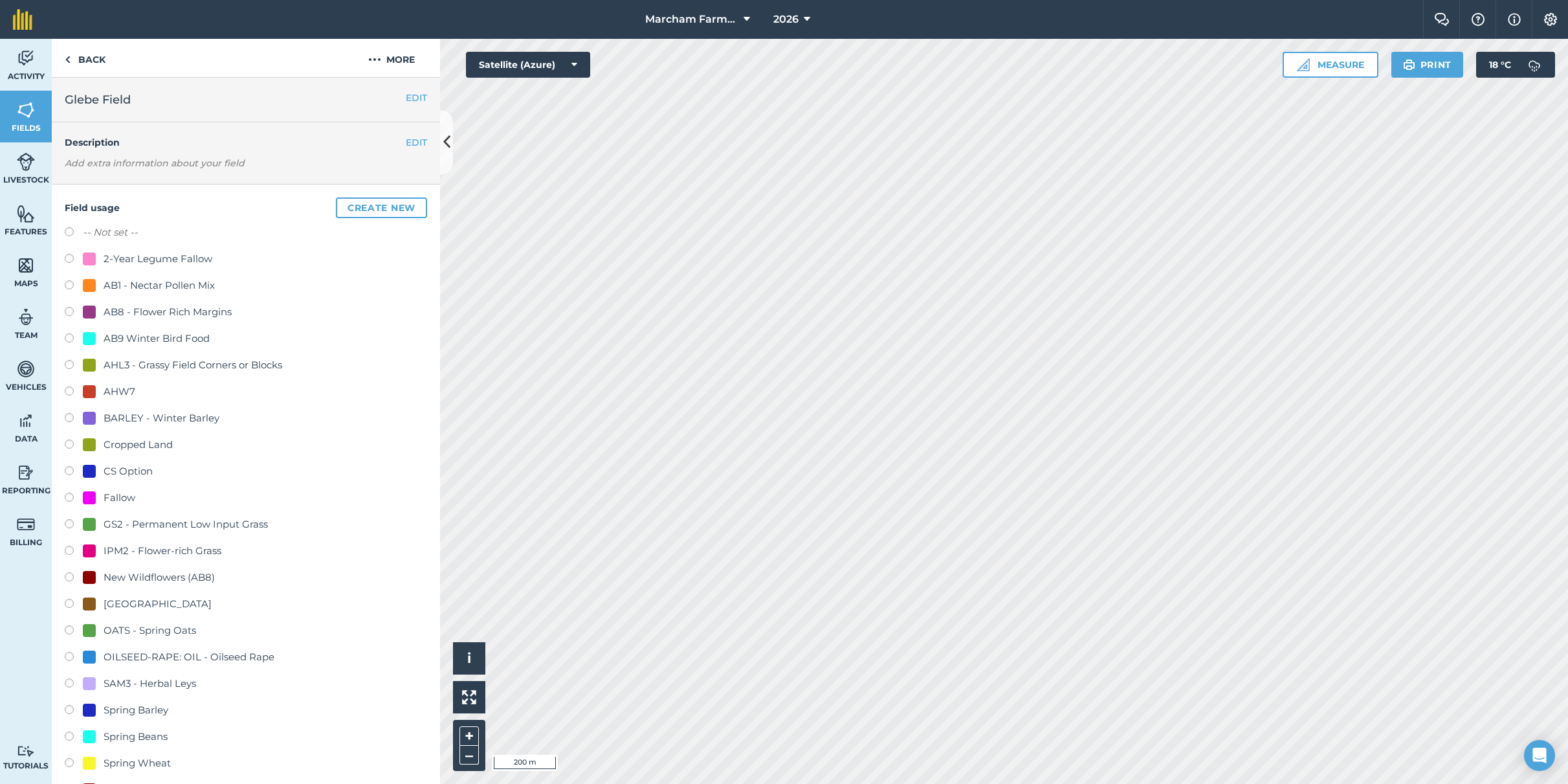
scroll to position [117, 0]
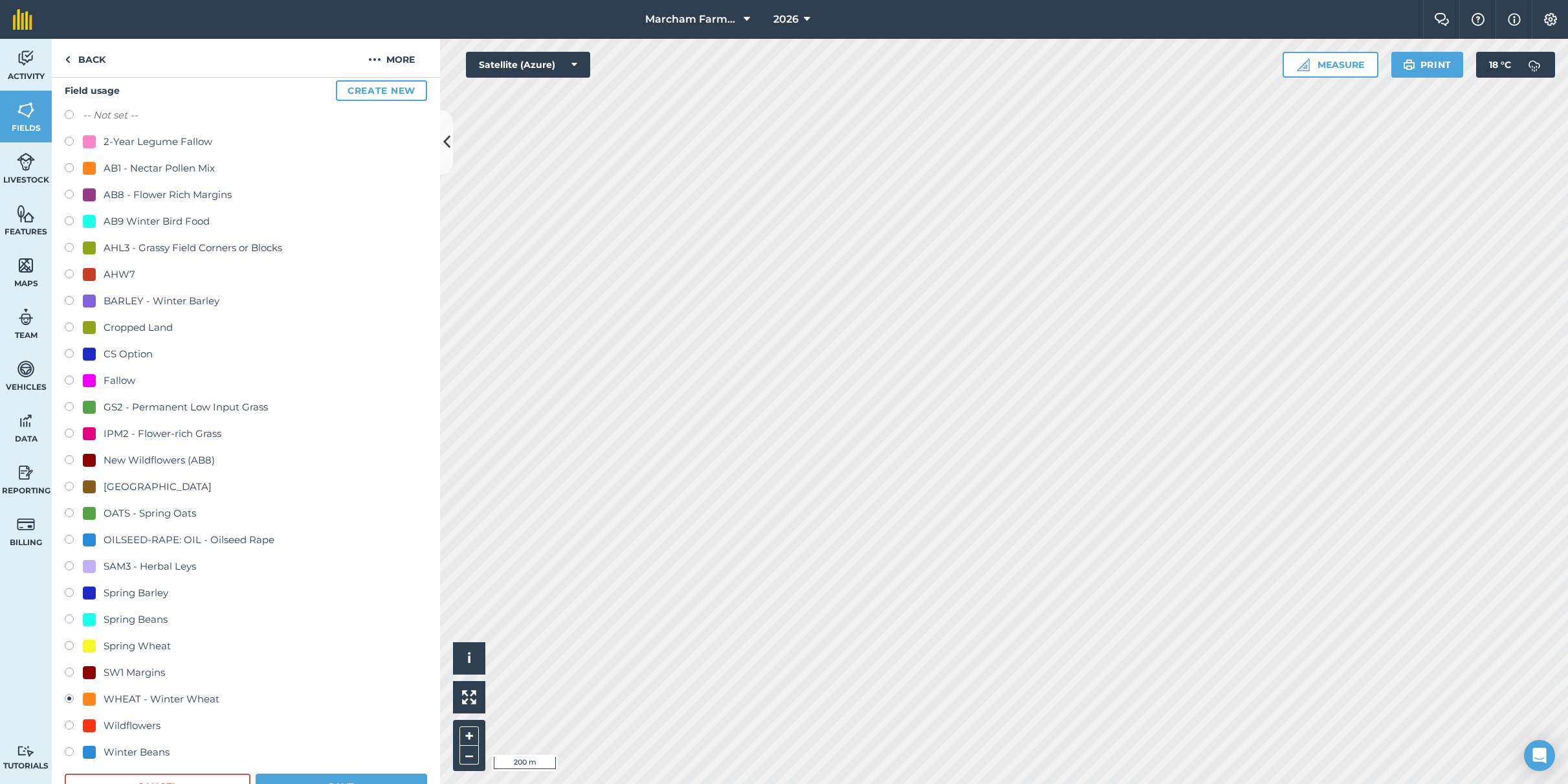
click at [121, 267] on div "AHW7" at bounding box center [119, 274] width 31 height 15
radio input "true"
radio input "false"
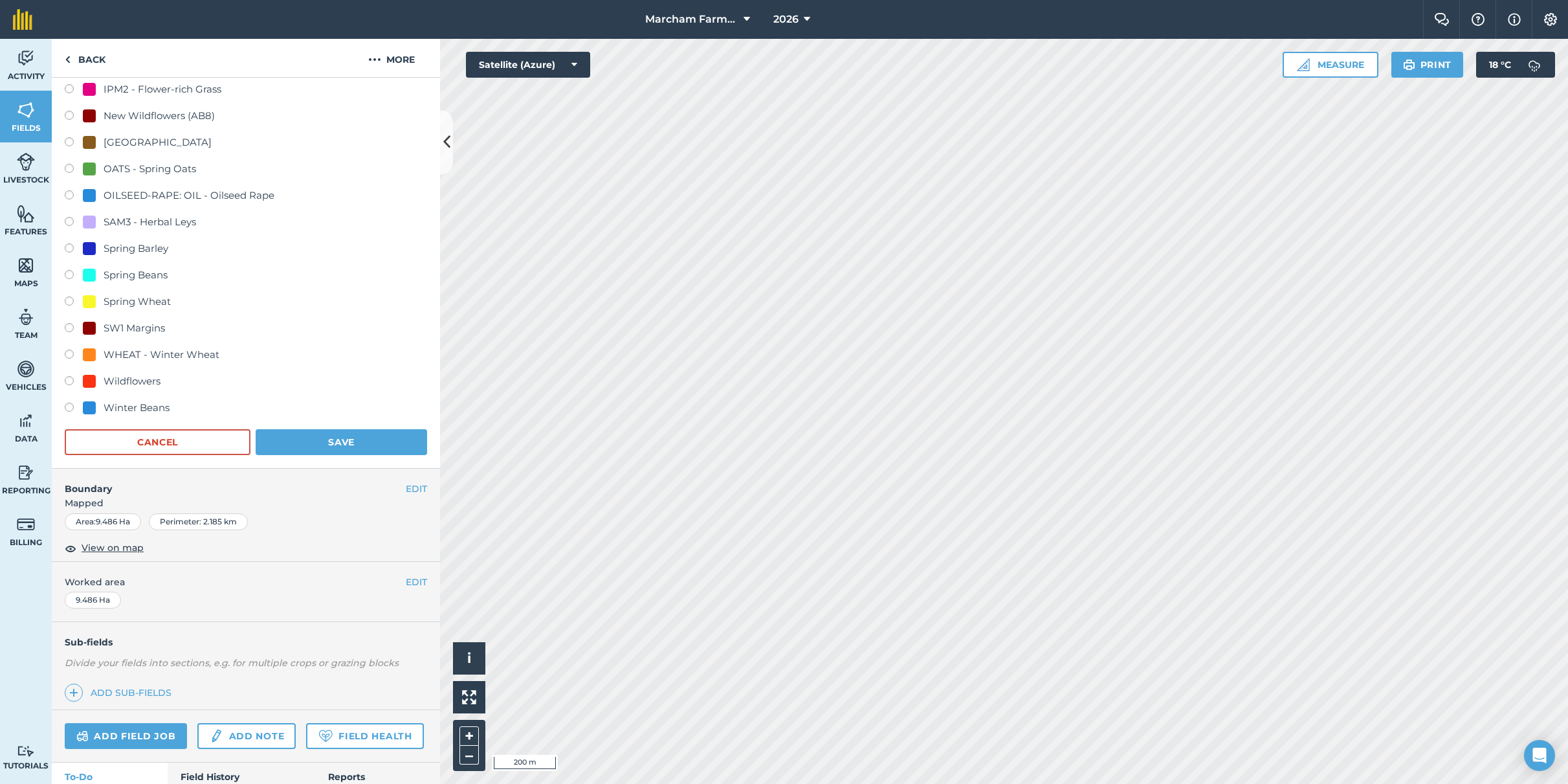
click at [321, 442] on button "Save" at bounding box center [341, 441] width 172 height 26
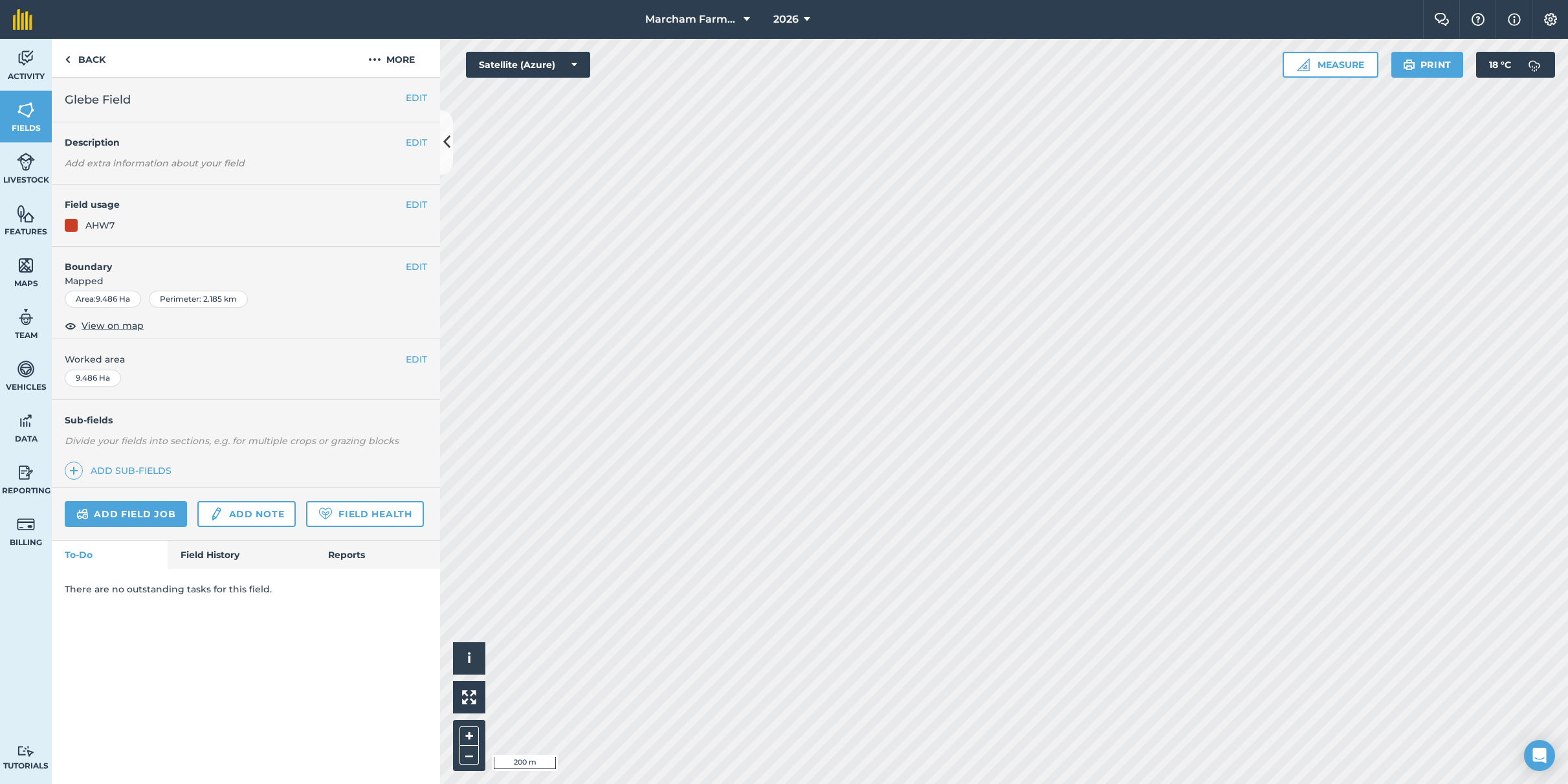
scroll to position [0, 0]
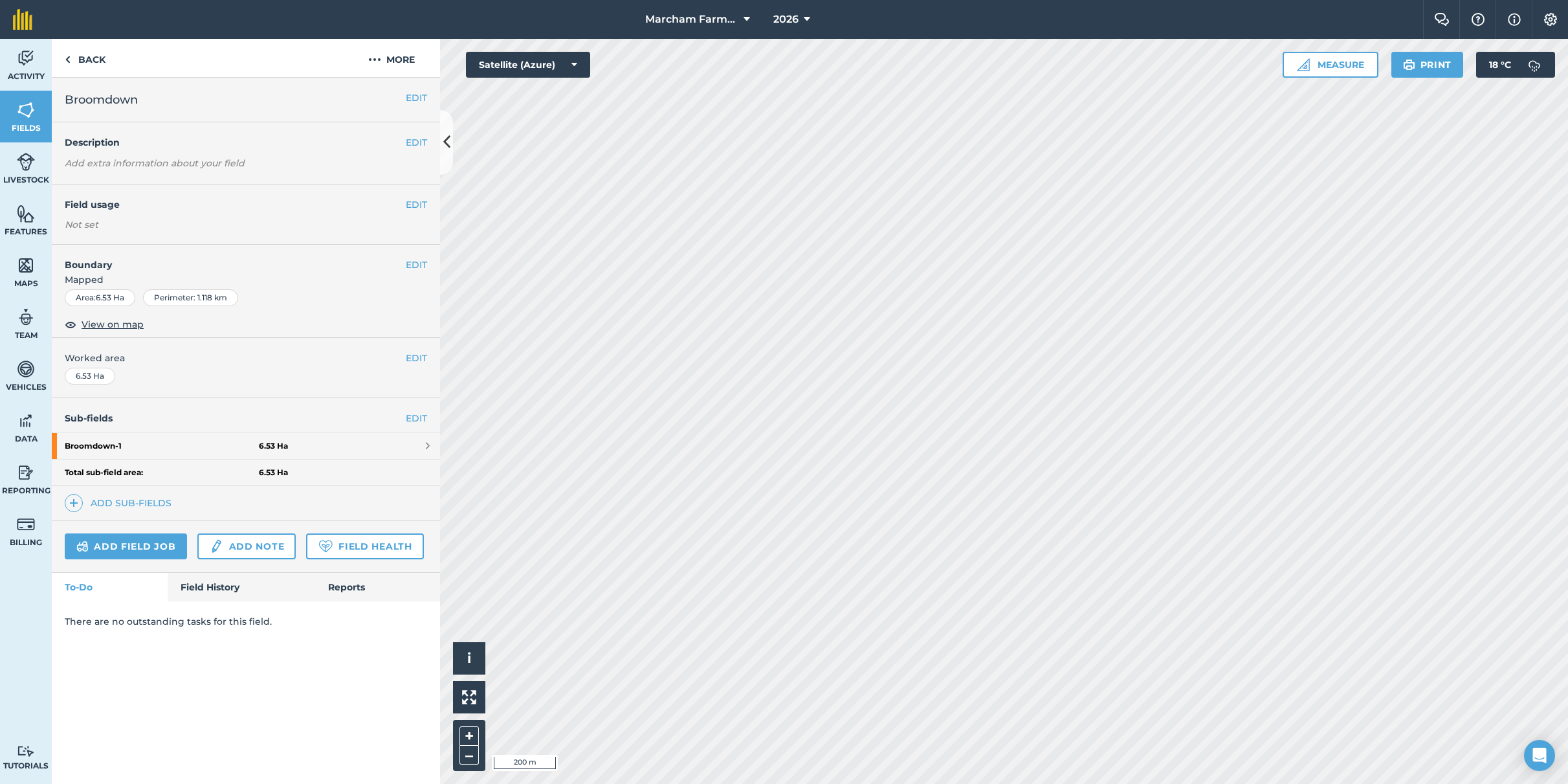
click at [116, 445] on strong "Broomdown - 1" at bounding box center [161, 445] width 194 height 26
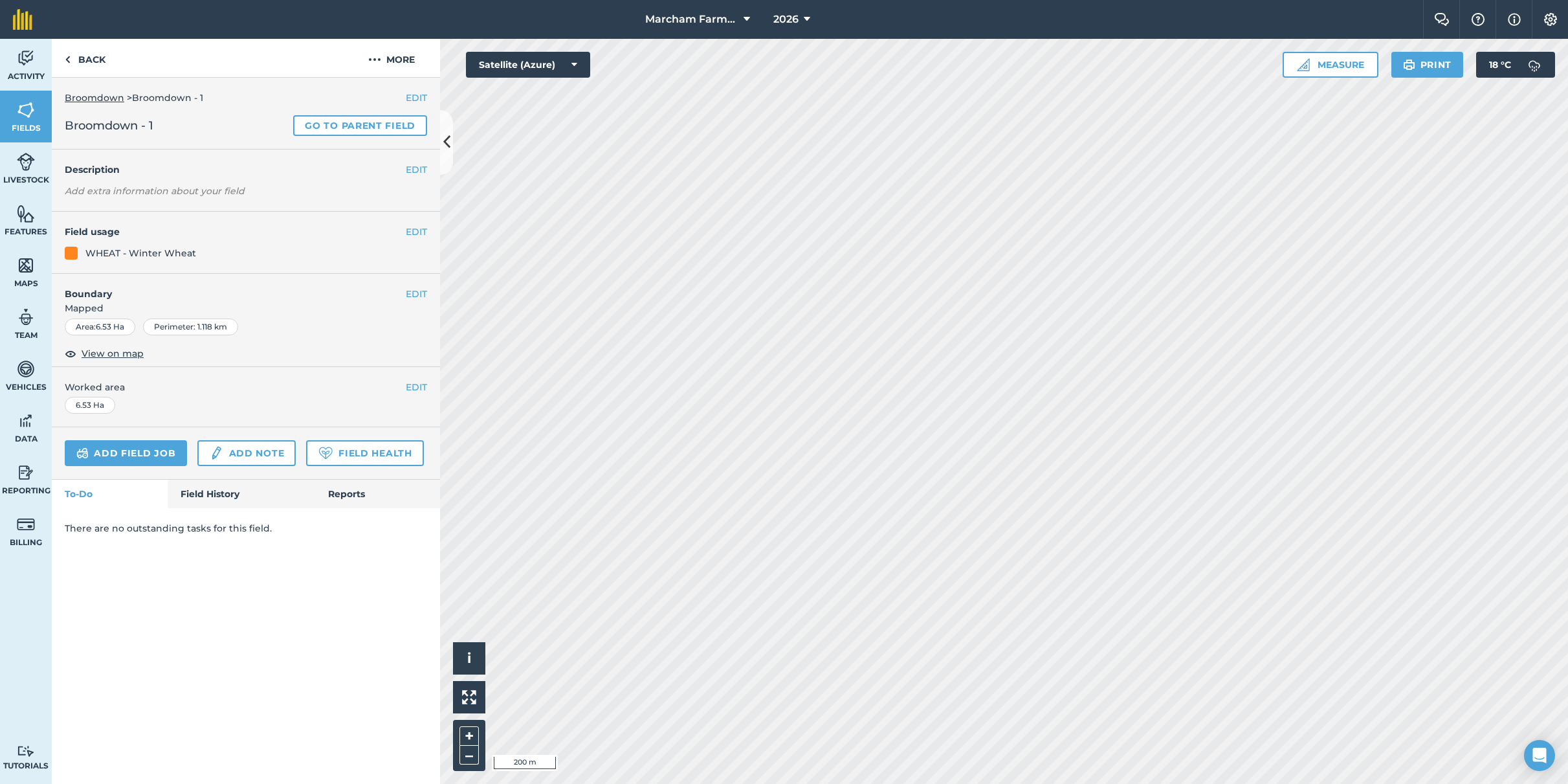
click at [415, 233] on button "EDIT" at bounding box center [416, 232] width 22 height 14
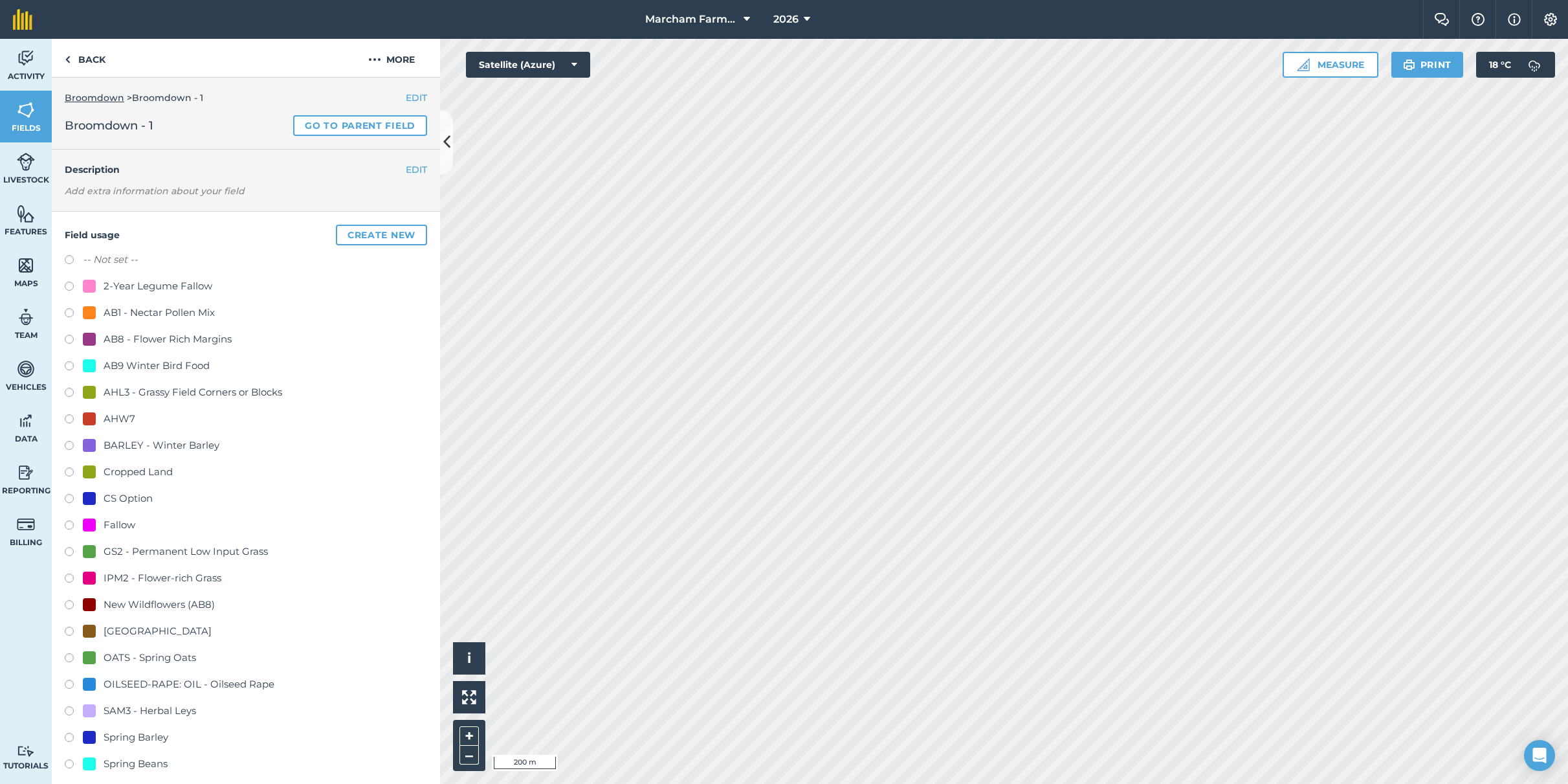
click at [117, 429] on div "AHW7" at bounding box center [246, 420] width 362 height 19
click at [111, 420] on div "AHW7" at bounding box center [119, 419] width 31 height 15
radio input "true"
radio input "false"
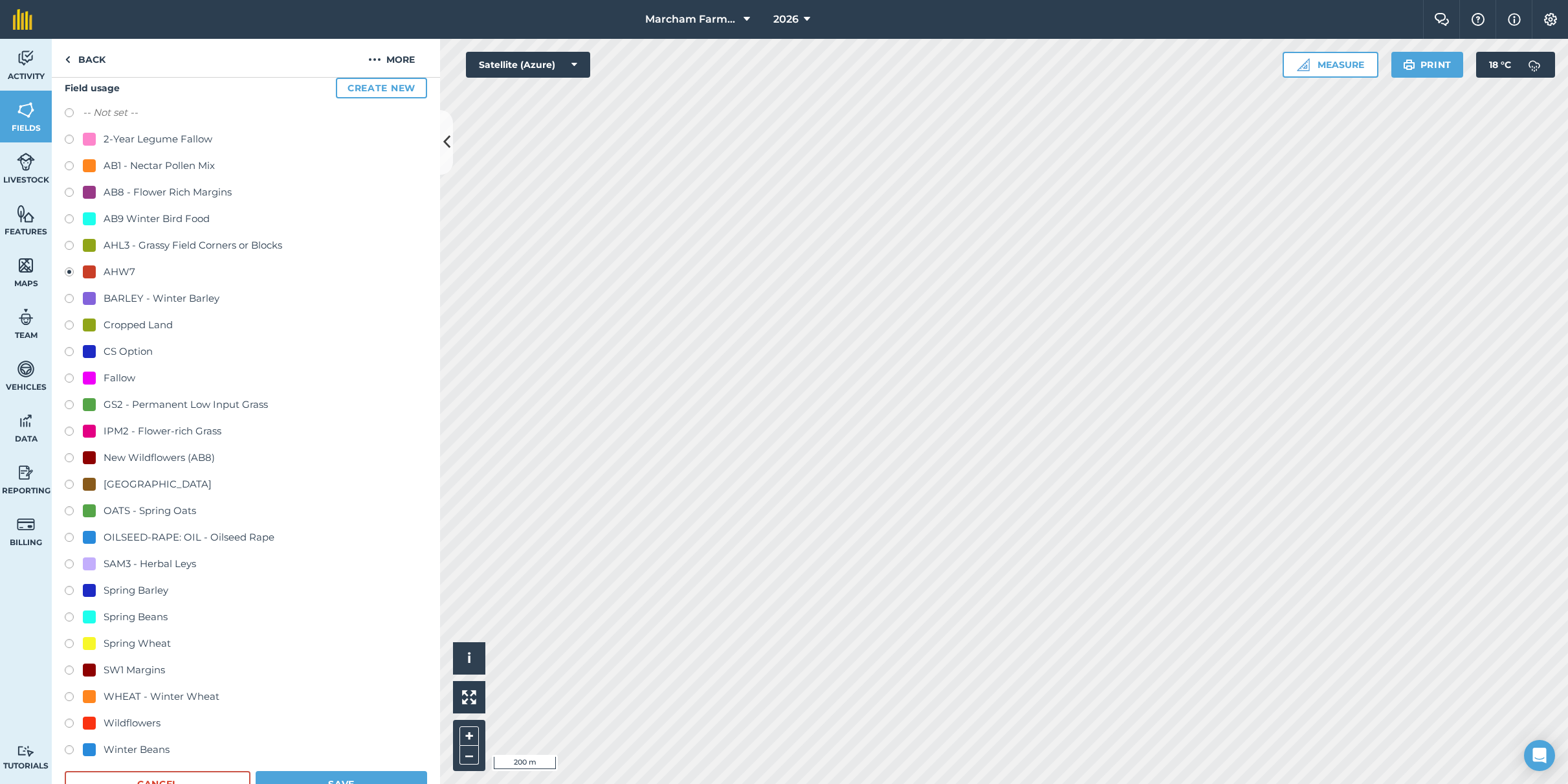
scroll to position [177, 0]
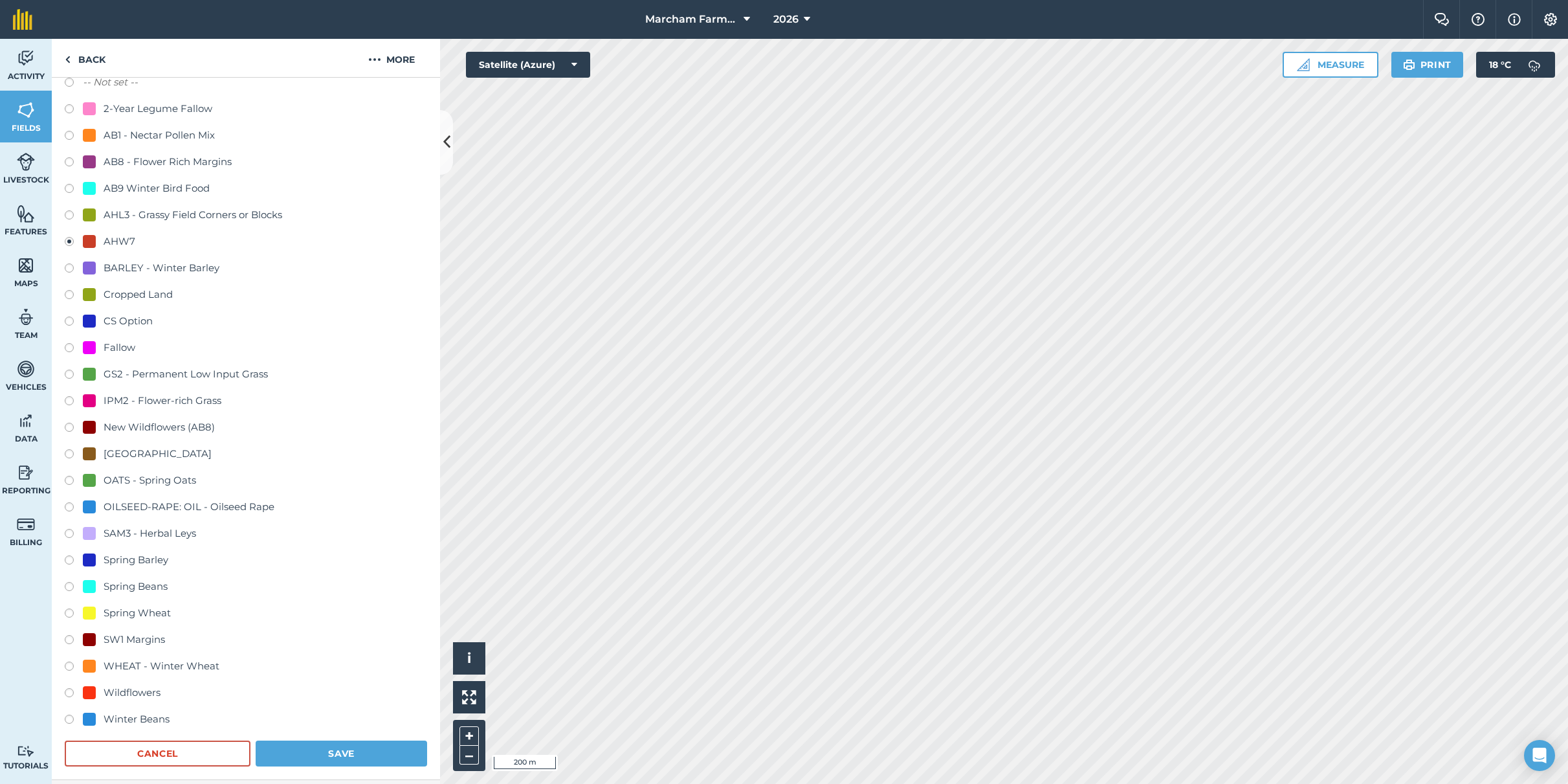
click at [356, 756] on button "Save" at bounding box center [341, 753] width 172 height 26
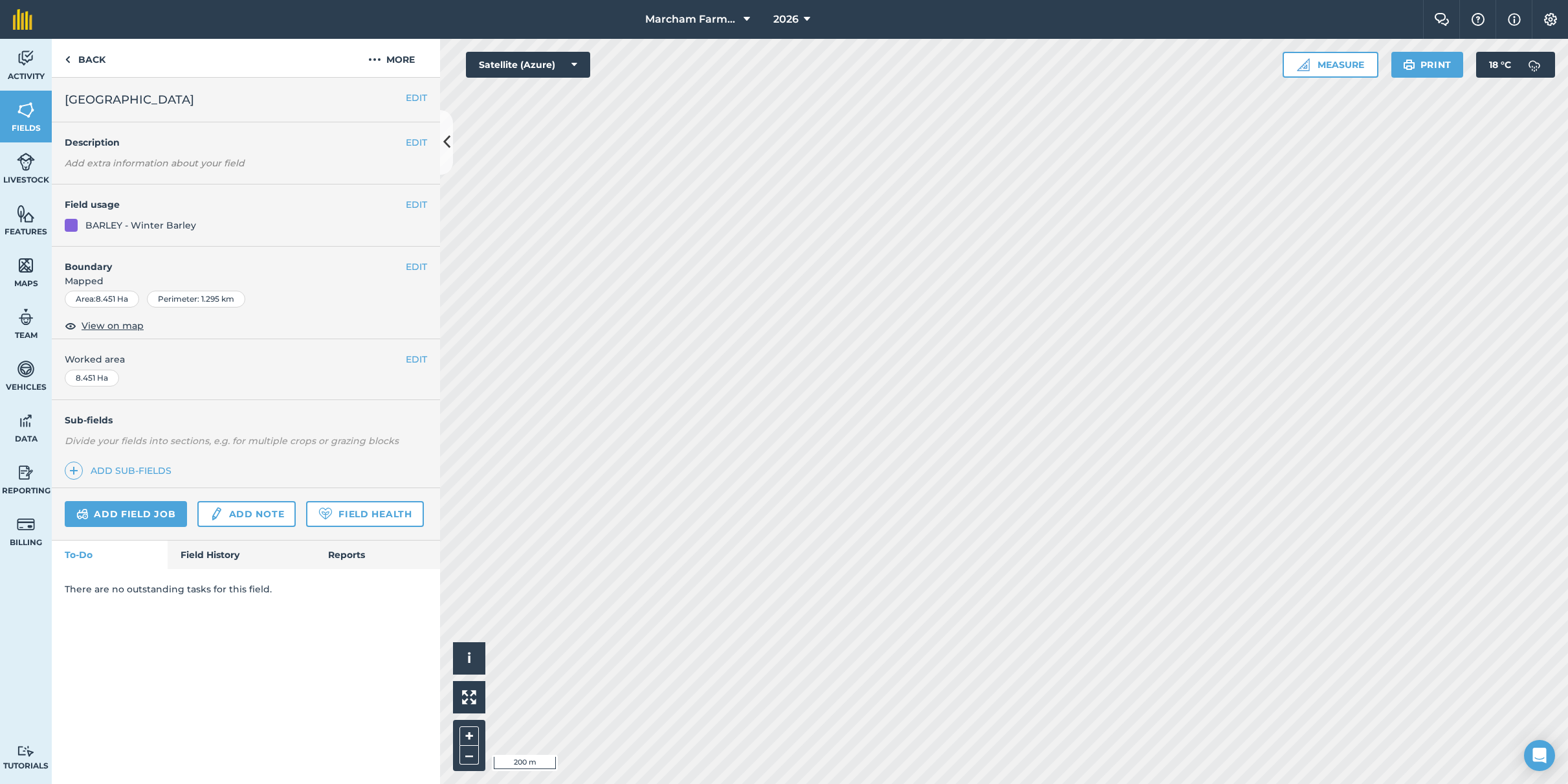
click at [415, 199] on button "EDIT" at bounding box center [416, 204] width 22 height 14
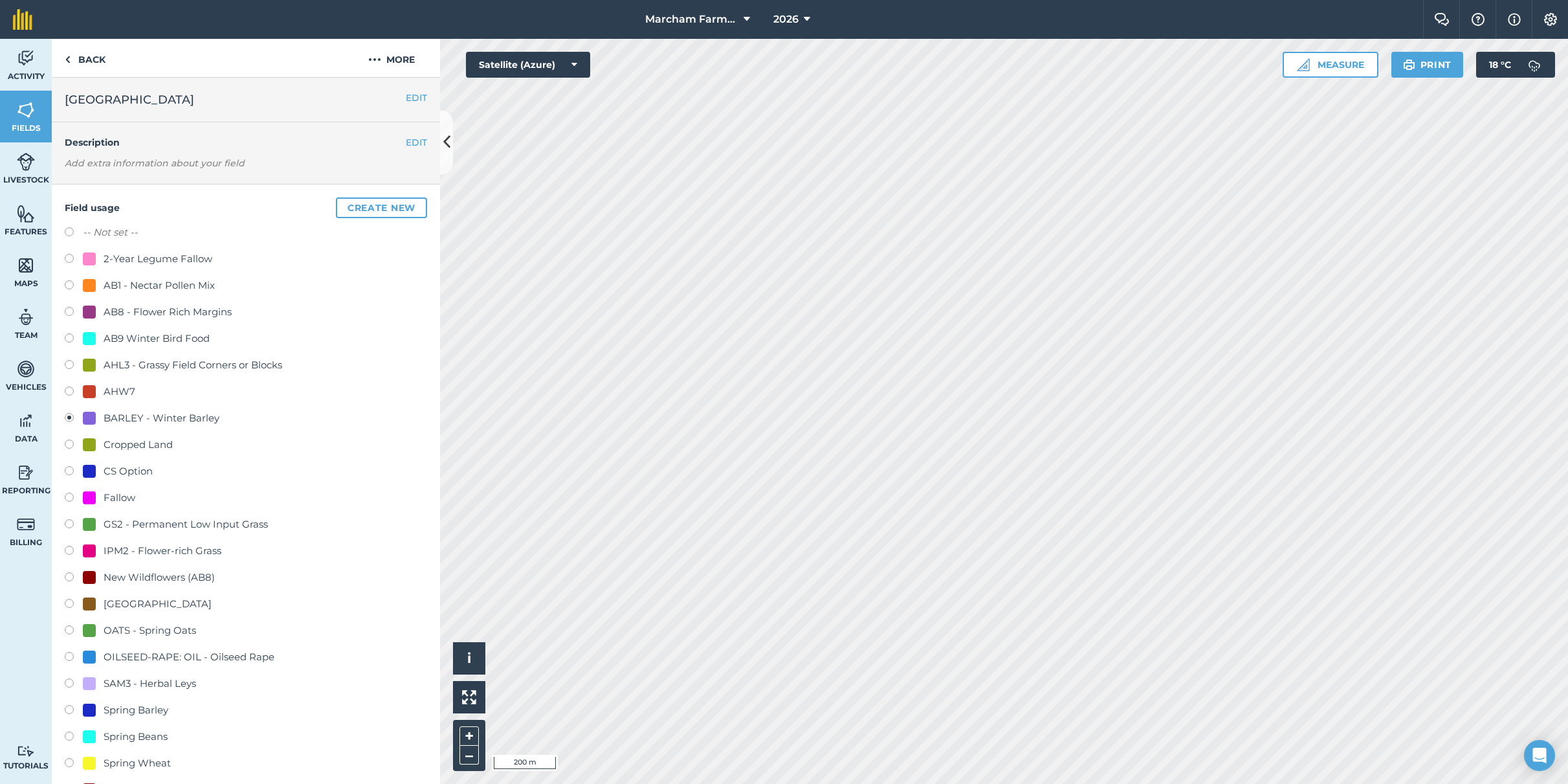
click at [134, 635] on div "OATS - Spring Oats" at bounding box center [150, 630] width 93 height 15
radio input "true"
radio input "false"
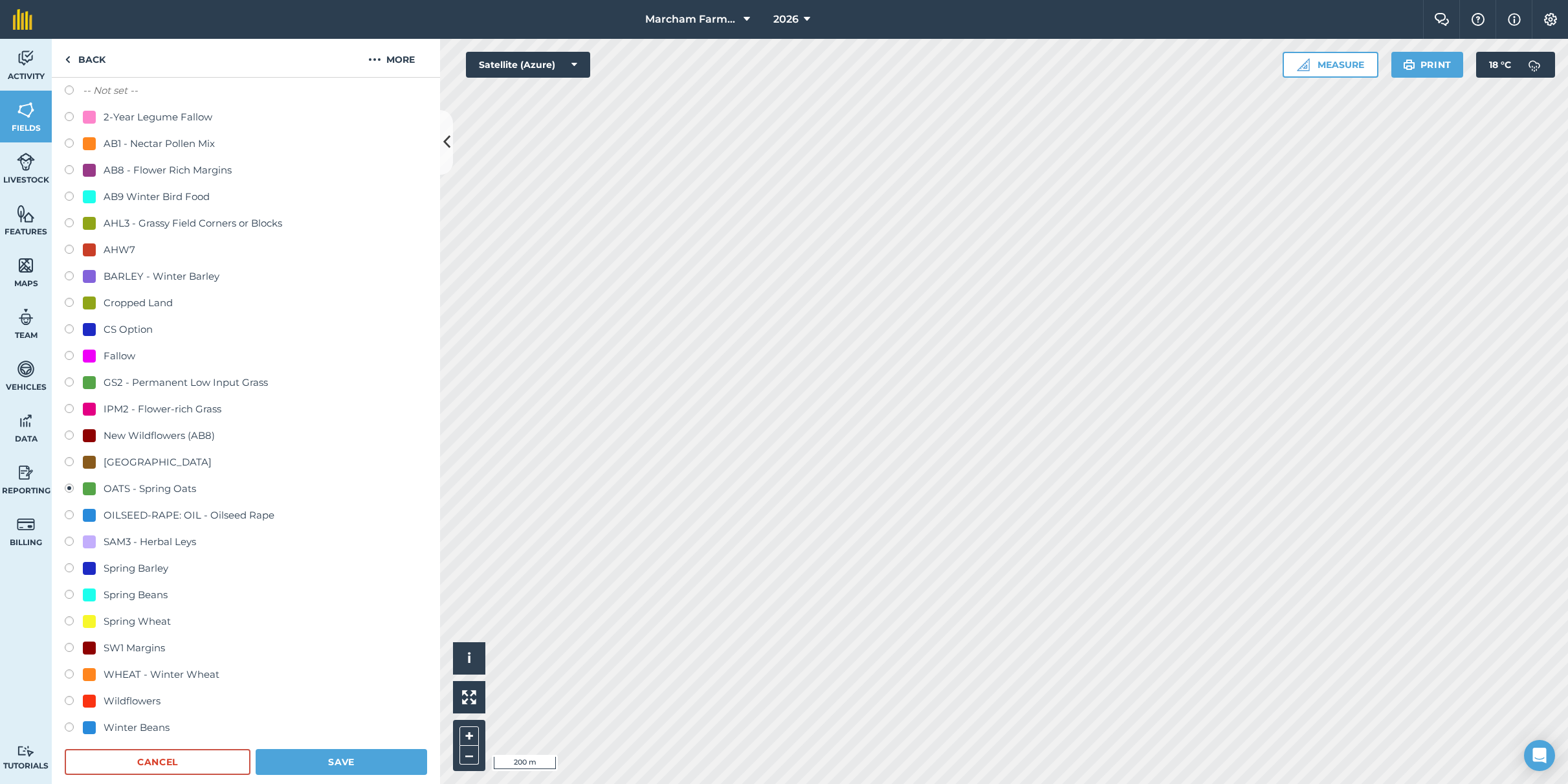
click at [299, 757] on button "Save" at bounding box center [341, 761] width 172 height 26
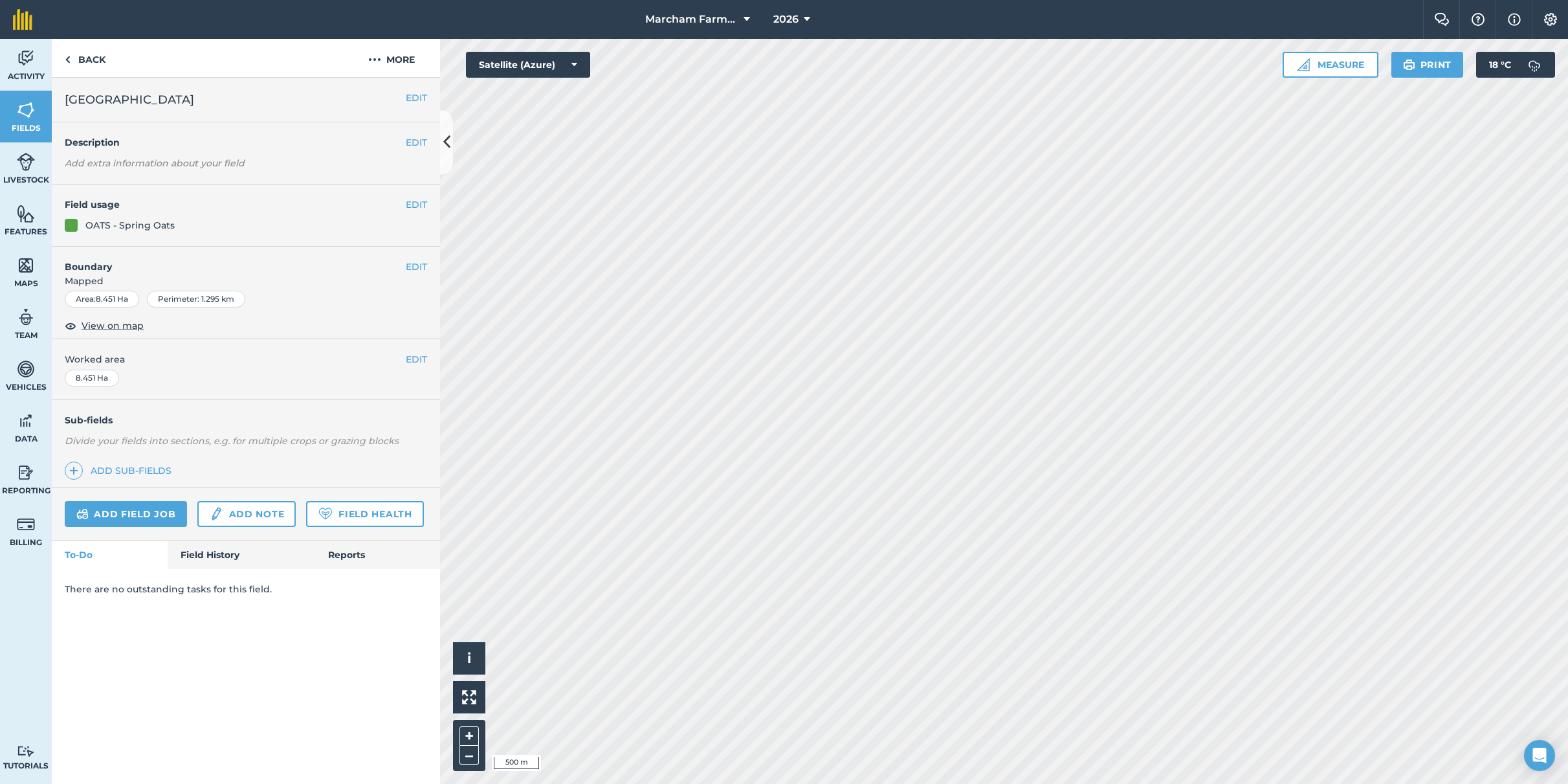
click at [32, 123] on span "Fields" at bounding box center [26, 128] width 52 height 10
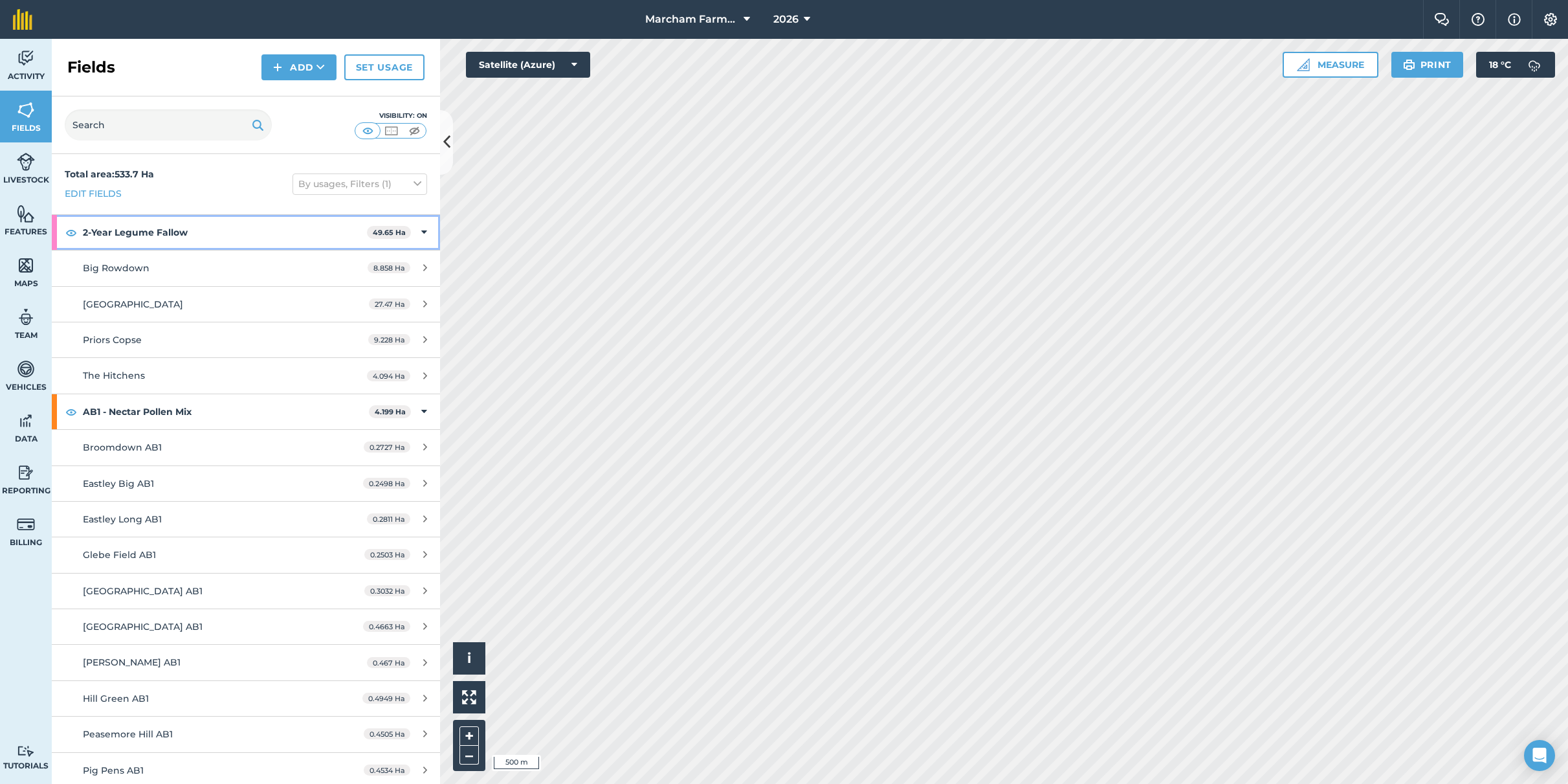
click at [421, 233] on icon at bounding box center [424, 232] width 6 height 14
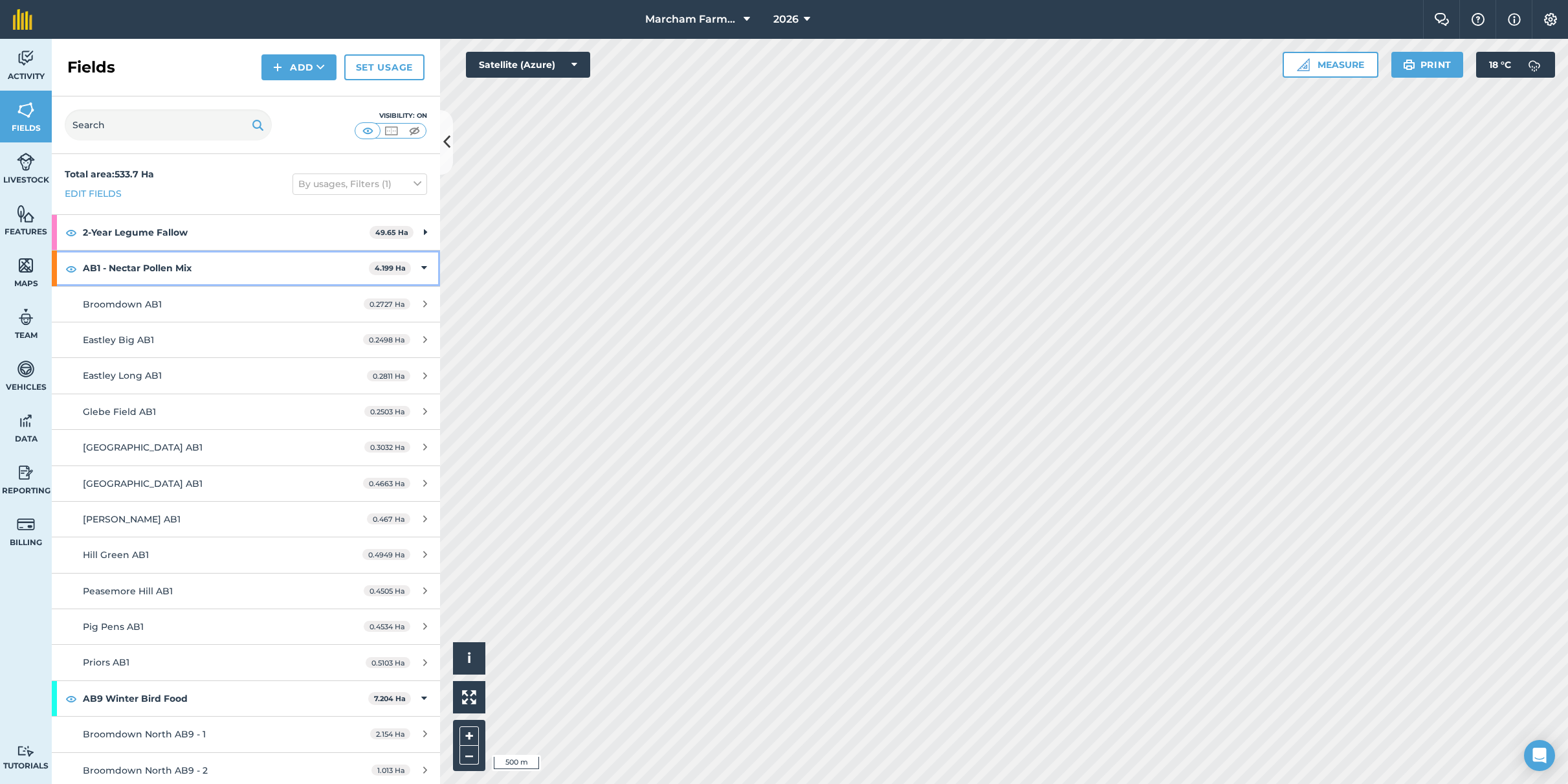
click at [420, 253] on div "AB1 - Nectar Pollen Mix 4.199 Ha" at bounding box center [246, 268] width 388 height 35
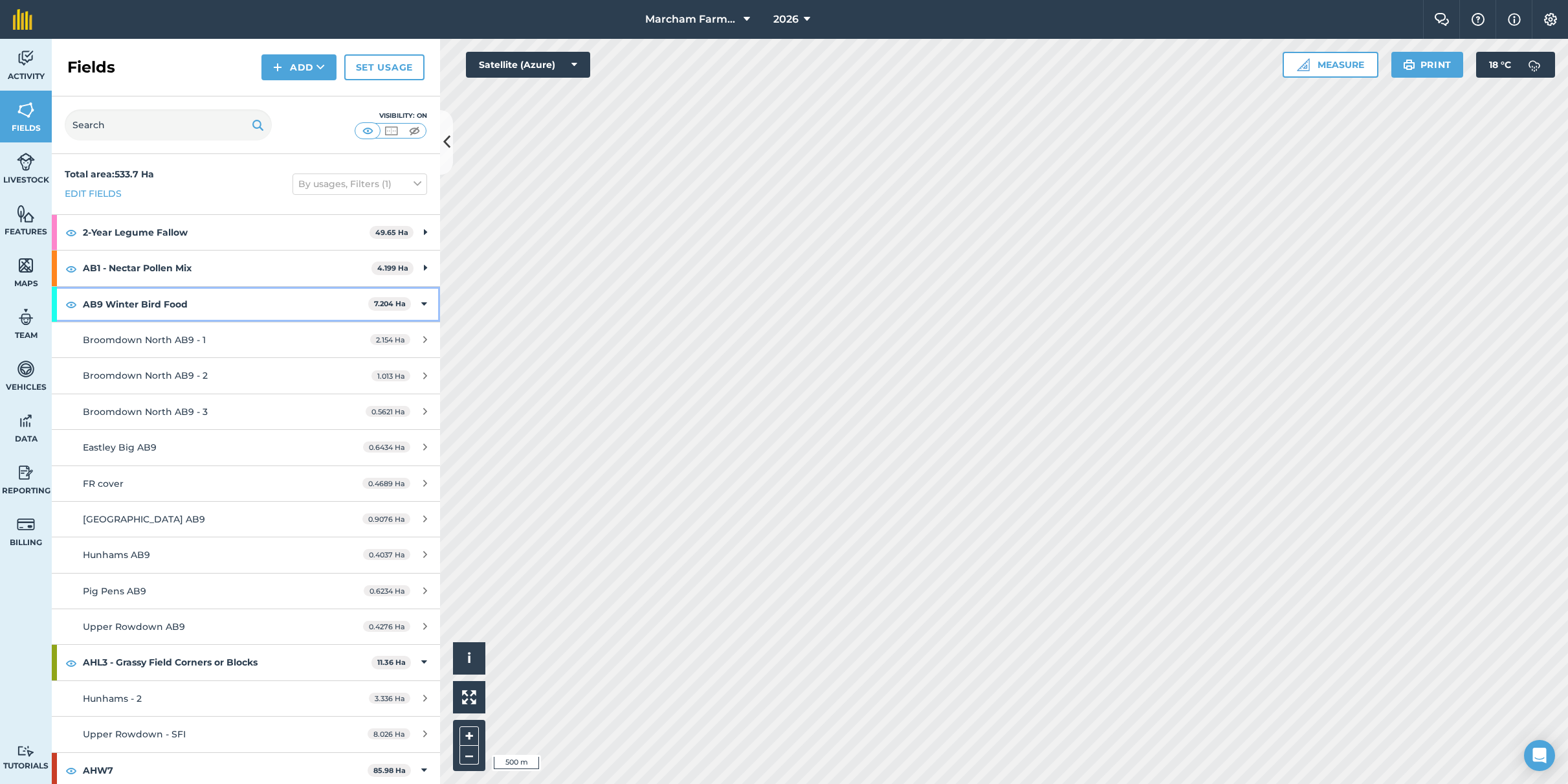
click at [416, 307] on div "AB9 Winter Bird Food 7.204 Ha" at bounding box center [246, 304] width 388 height 35
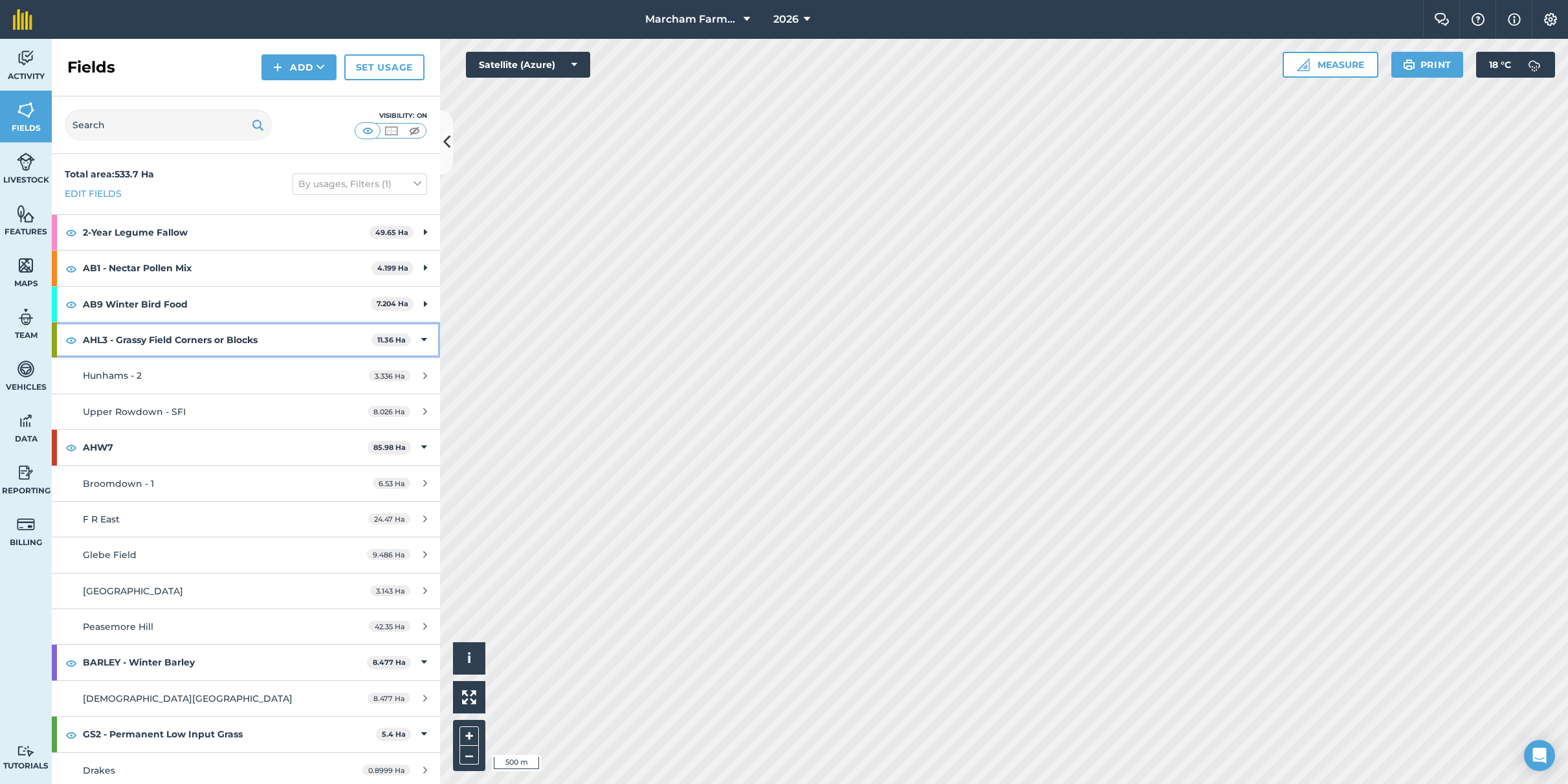
click at [417, 338] on div "AHL3 - Grassy Field Corners or Blocks 11.36 Ha" at bounding box center [246, 340] width 388 height 35
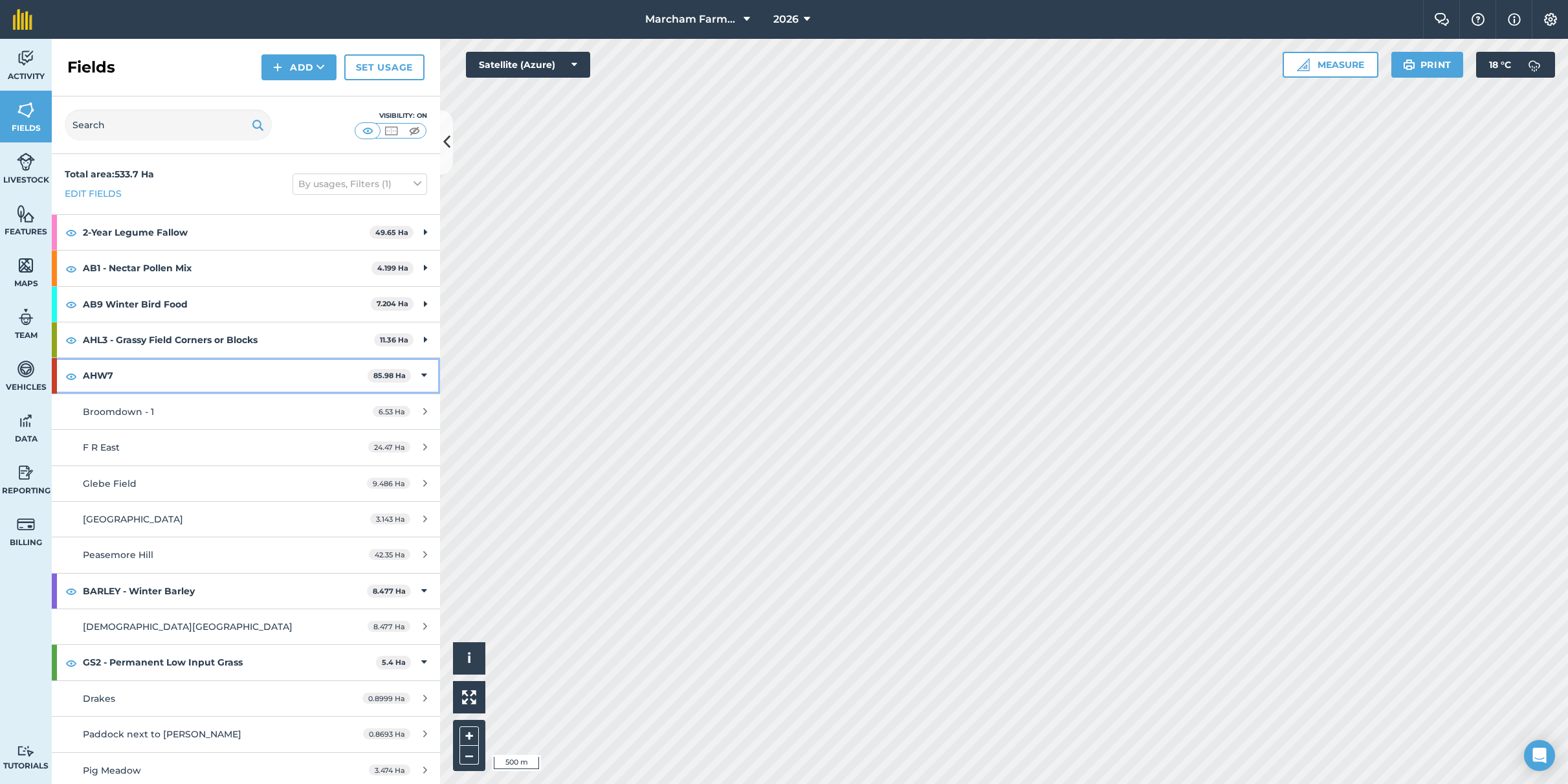
click at [418, 374] on div "AHW7 85.98 Ha" at bounding box center [246, 375] width 388 height 35
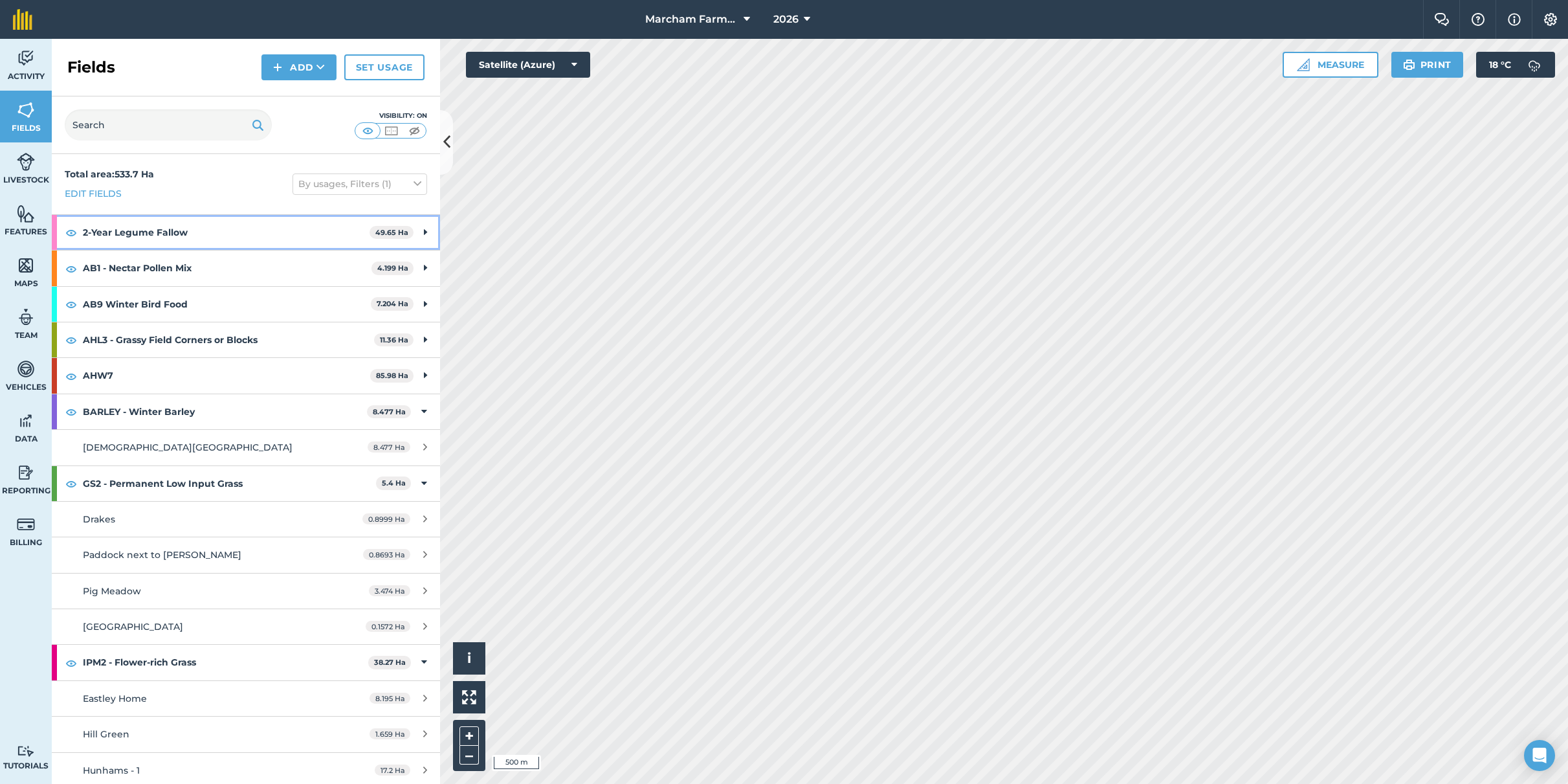
click at [69, 233] on img at bounding box center [71, 233] width 11 height 15
click at [70, 264] on img at bounding box center [71, 269] width 11 height 15
click at [71, 307] on img at bounding box center [71, 304] width 11 height 15
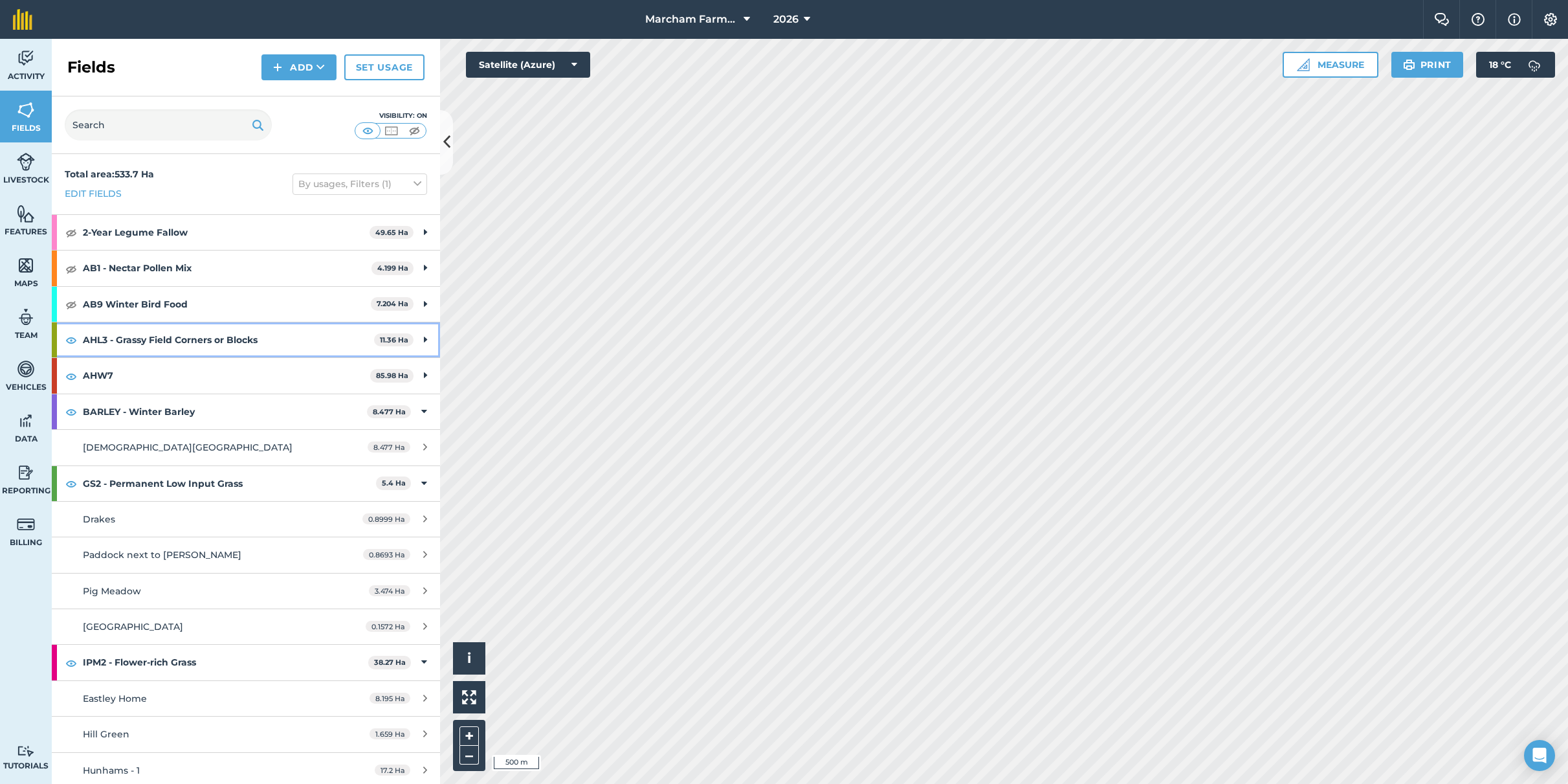
drag, startPoint x: 72, startPoint y: 344, endPoint x: 66, endPoint y: 355, distance: 12.5
click at [70, 344] on img at bounding box center [71, 340] width 11 height 15
click at [66, 379] on img at bounding box center [71, 376] width 11 height 15
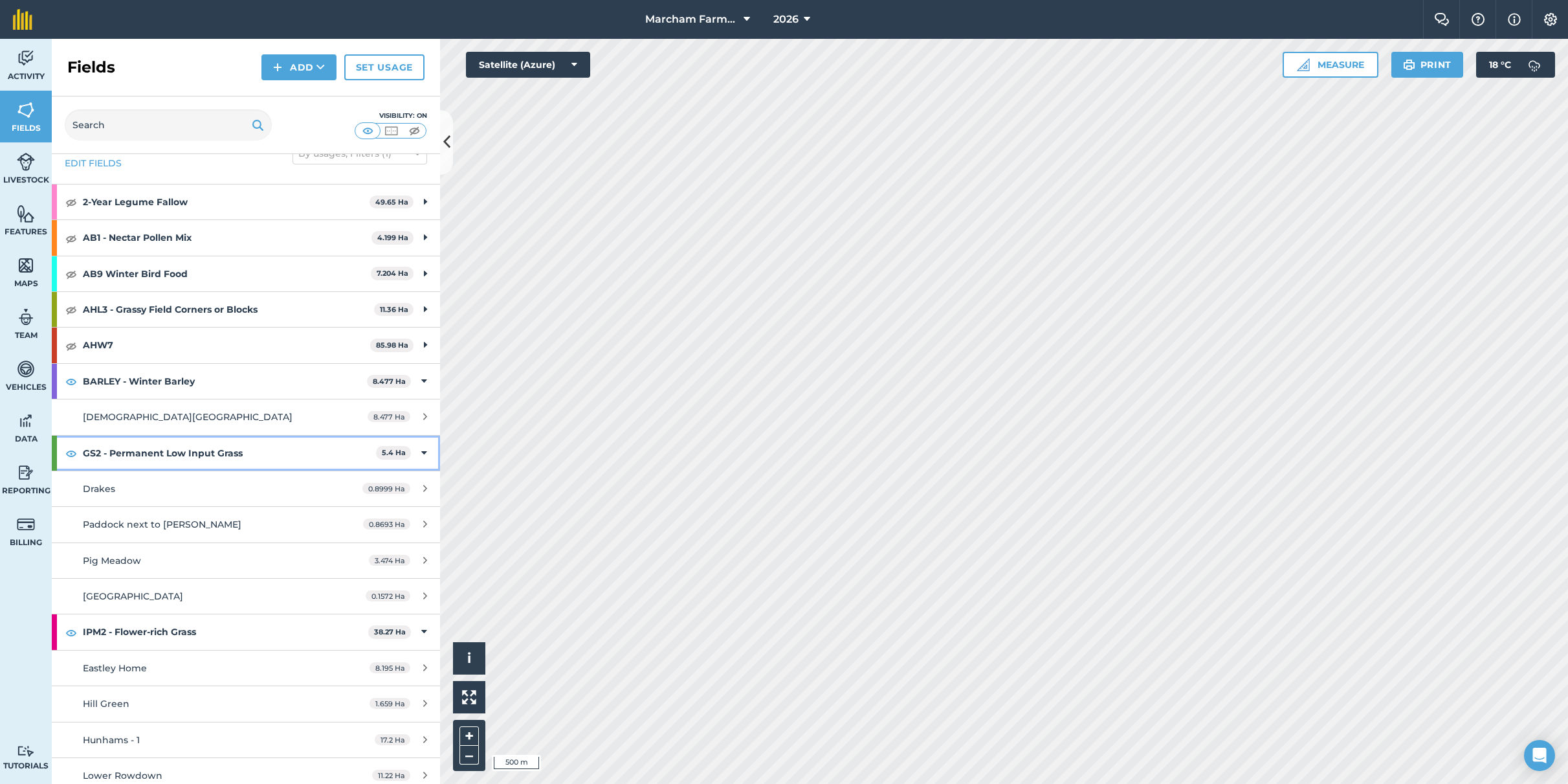
drag, startPoint x: 415, startPoint y: 453, endPoint x: 157, endPoint y: 439, distance: 258.4
click at [421, 454] on icon at bounding box center [424, 453] width 6 height 14
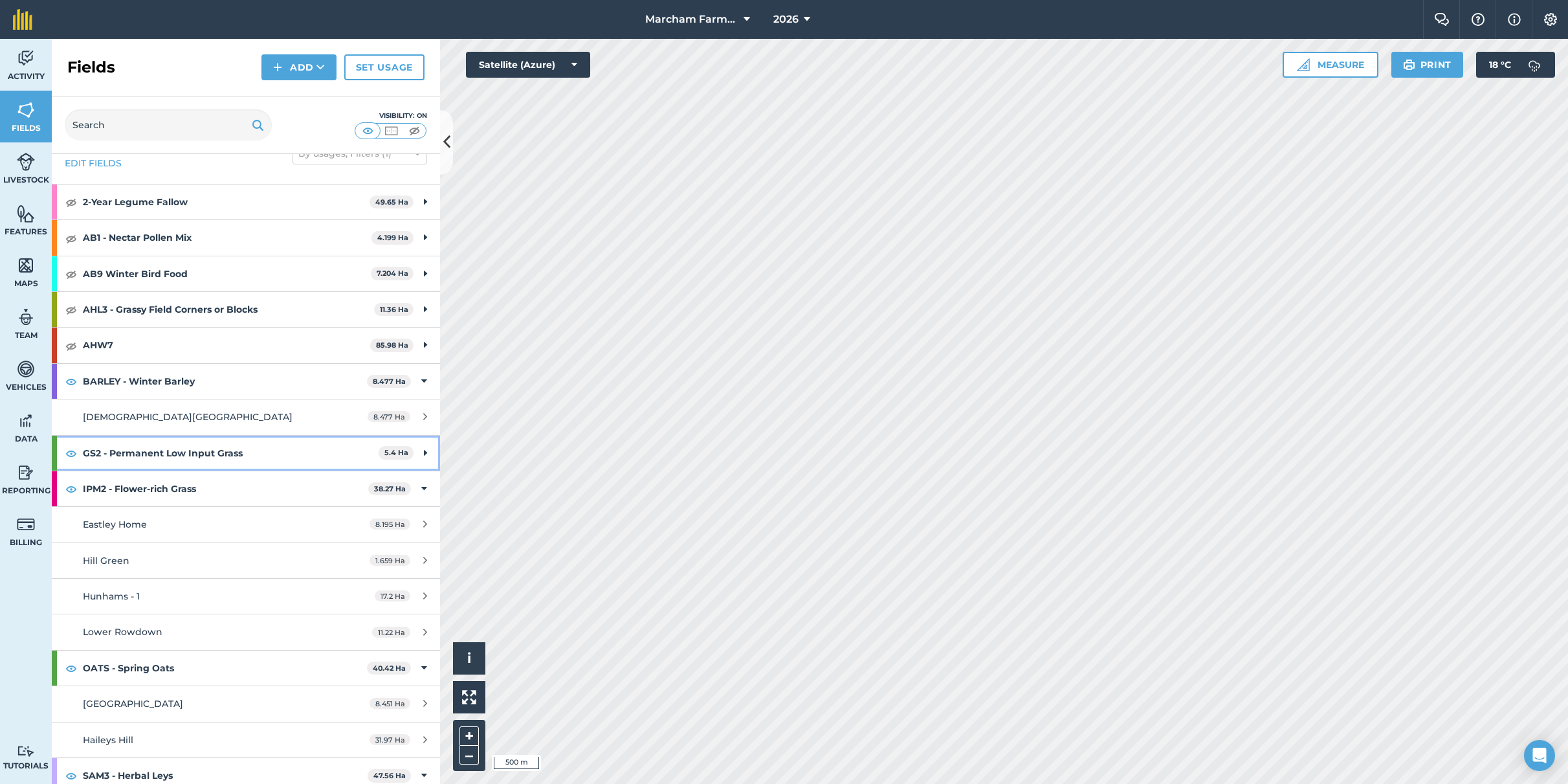
click at [66, 456] on img at bounding box center [71, 453] width 11 height 15
click at [68, 485] on img at bounding box center [71, 489] width 11 height 15
click at [409, 492] on div "IPM2 - Flower-rich Grass 38.27 Ha" at bounding box center [246, 489] width 388 height 35
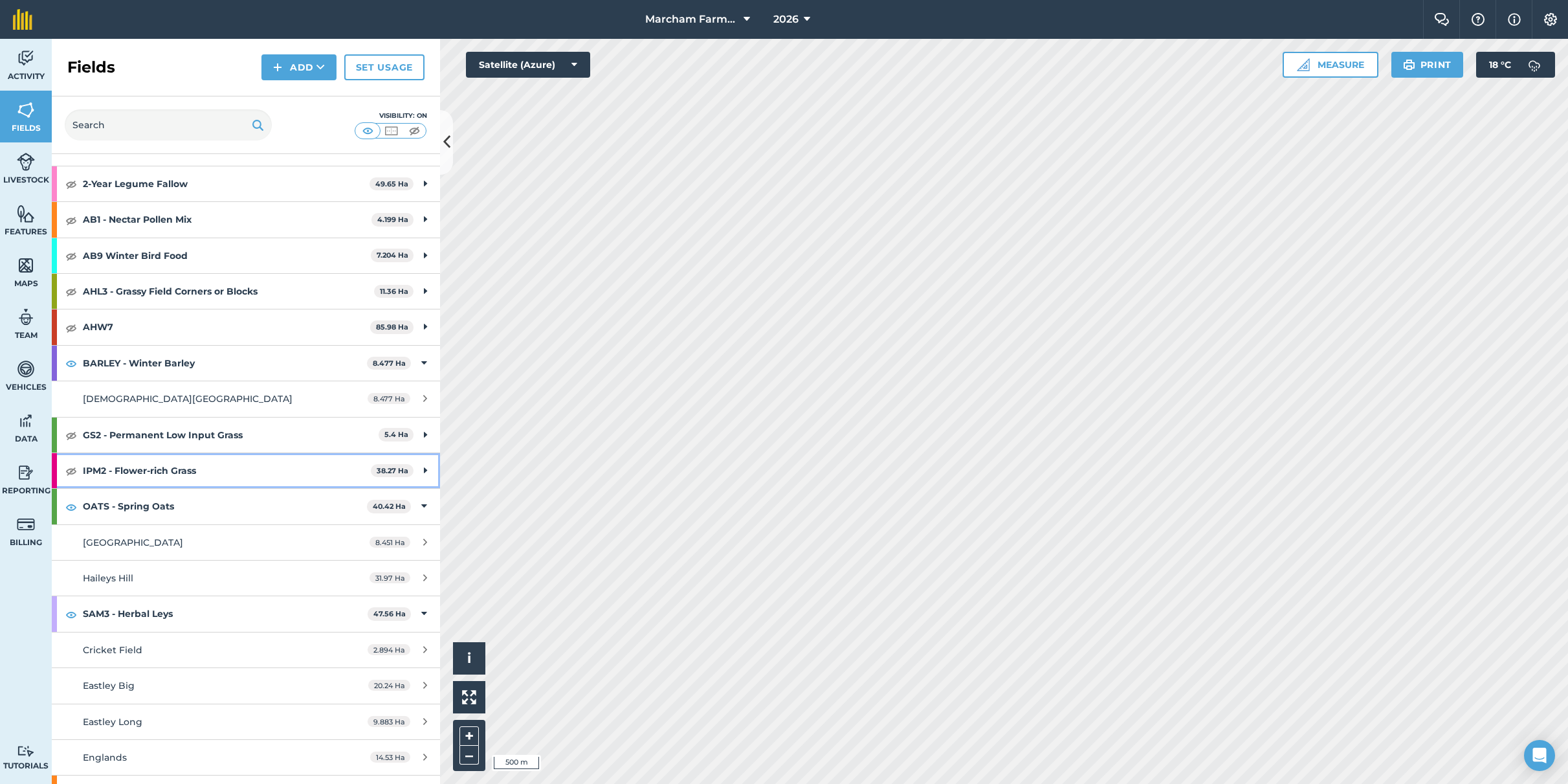
scroll to position [260, 0]
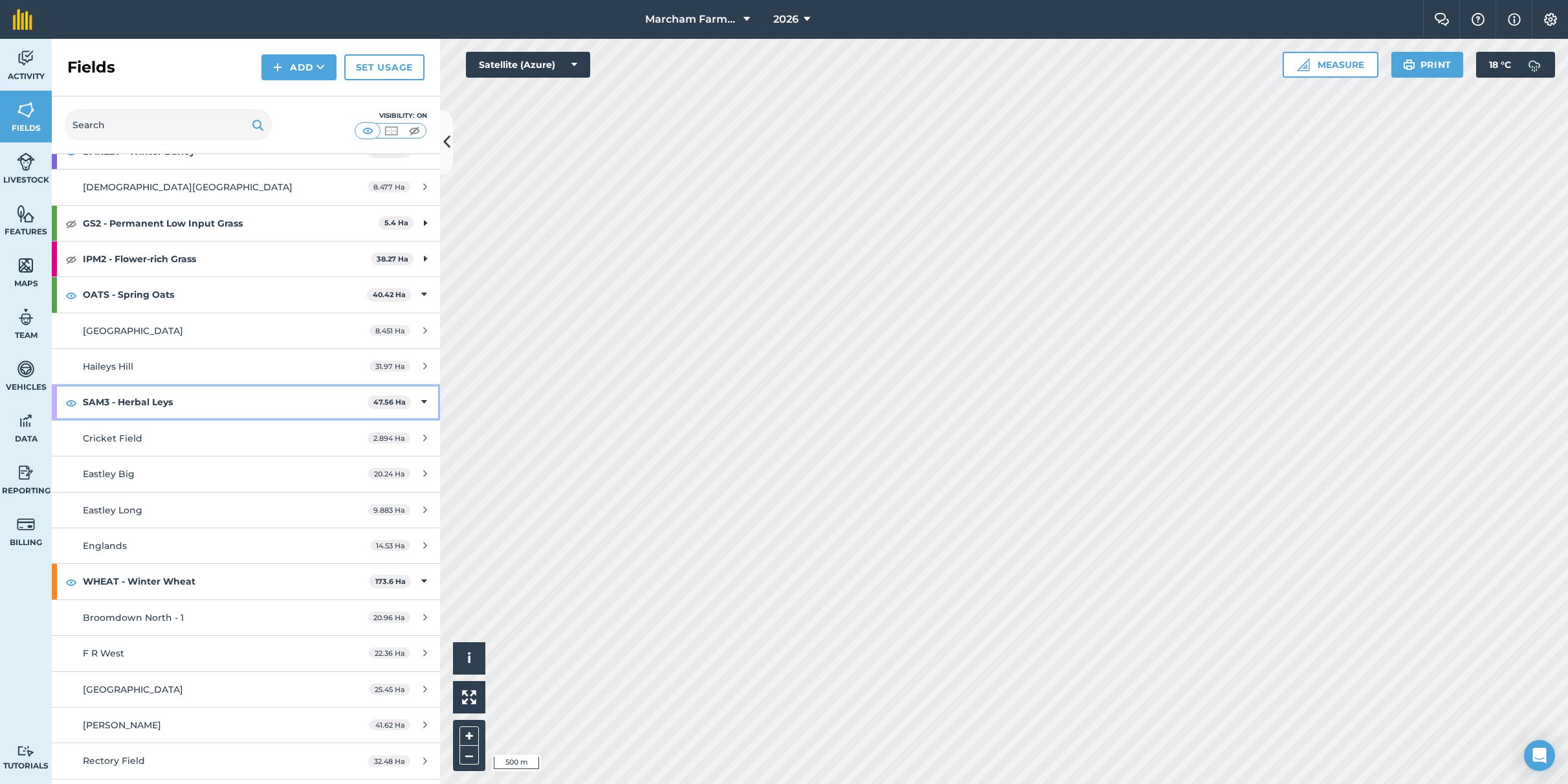
click at [74, 401] on img at bounding box center [71, 402] width 11 height 15
click at [421, 399] on icon at bounding box center [424, 401] width 6 height 14
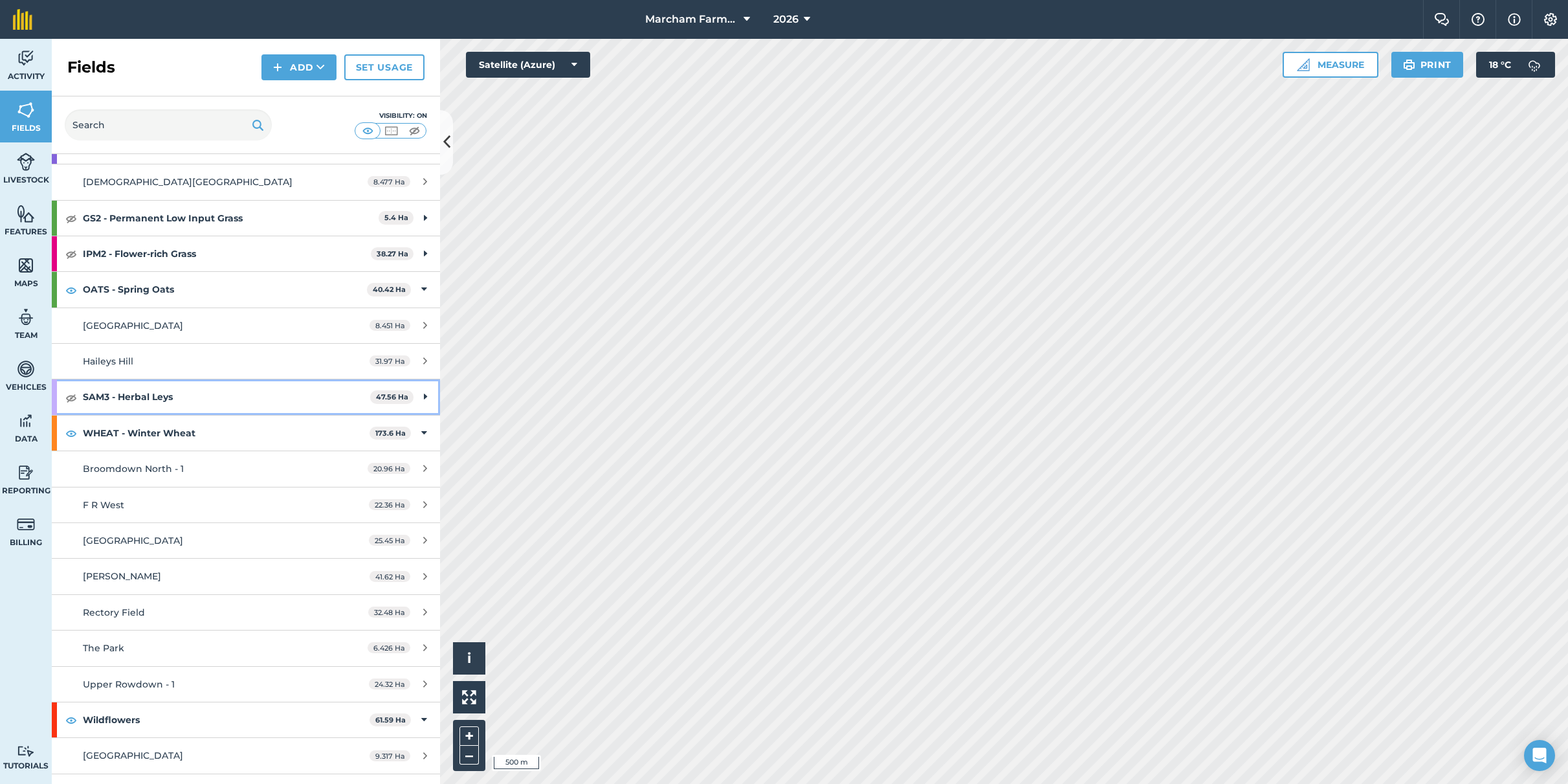
scroll to position [355, 0]
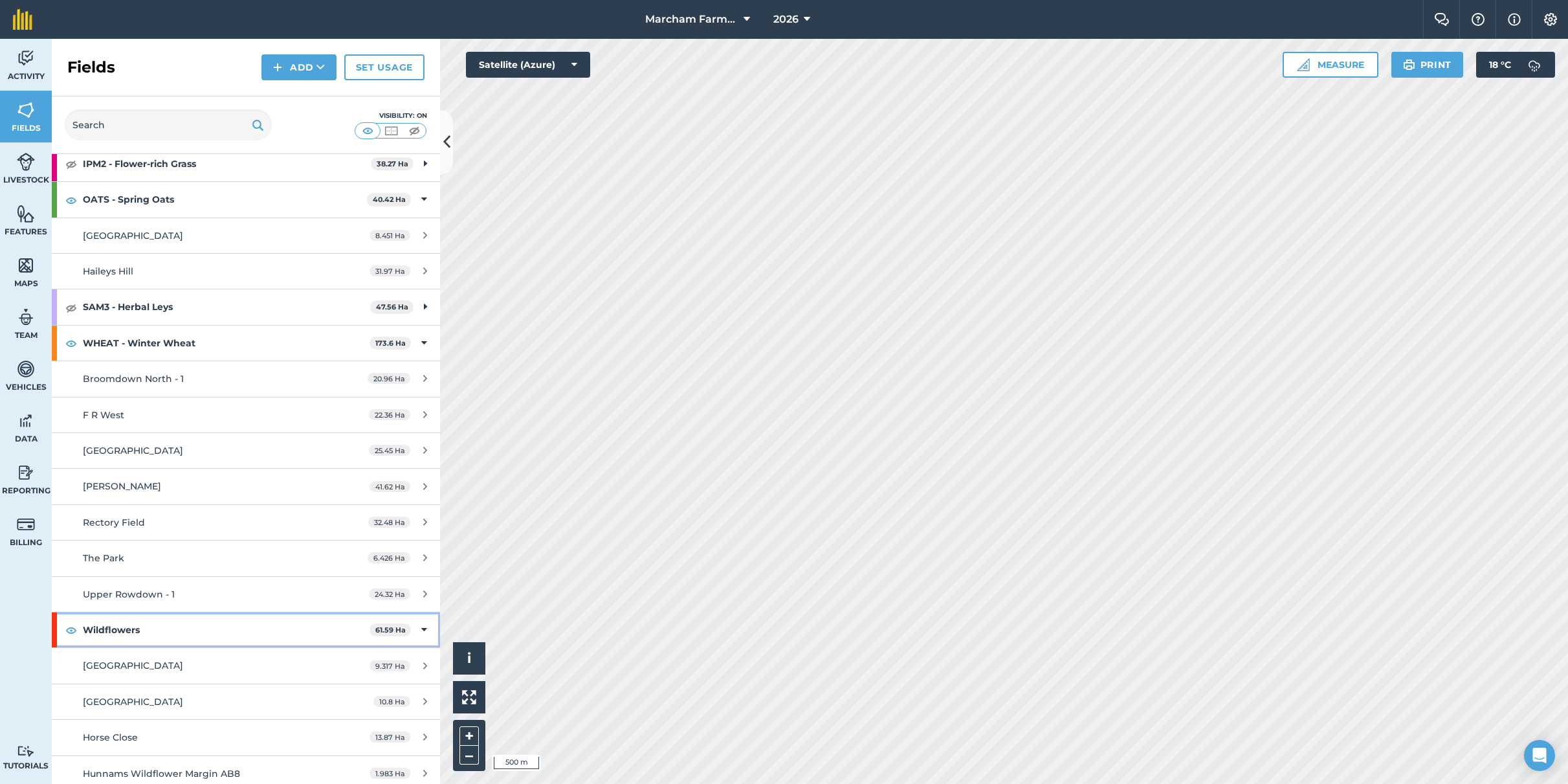
click at [411, 623] on div "Wildflowers 61.59 Ha" at bounding box center [246, 629] width 388 height 35
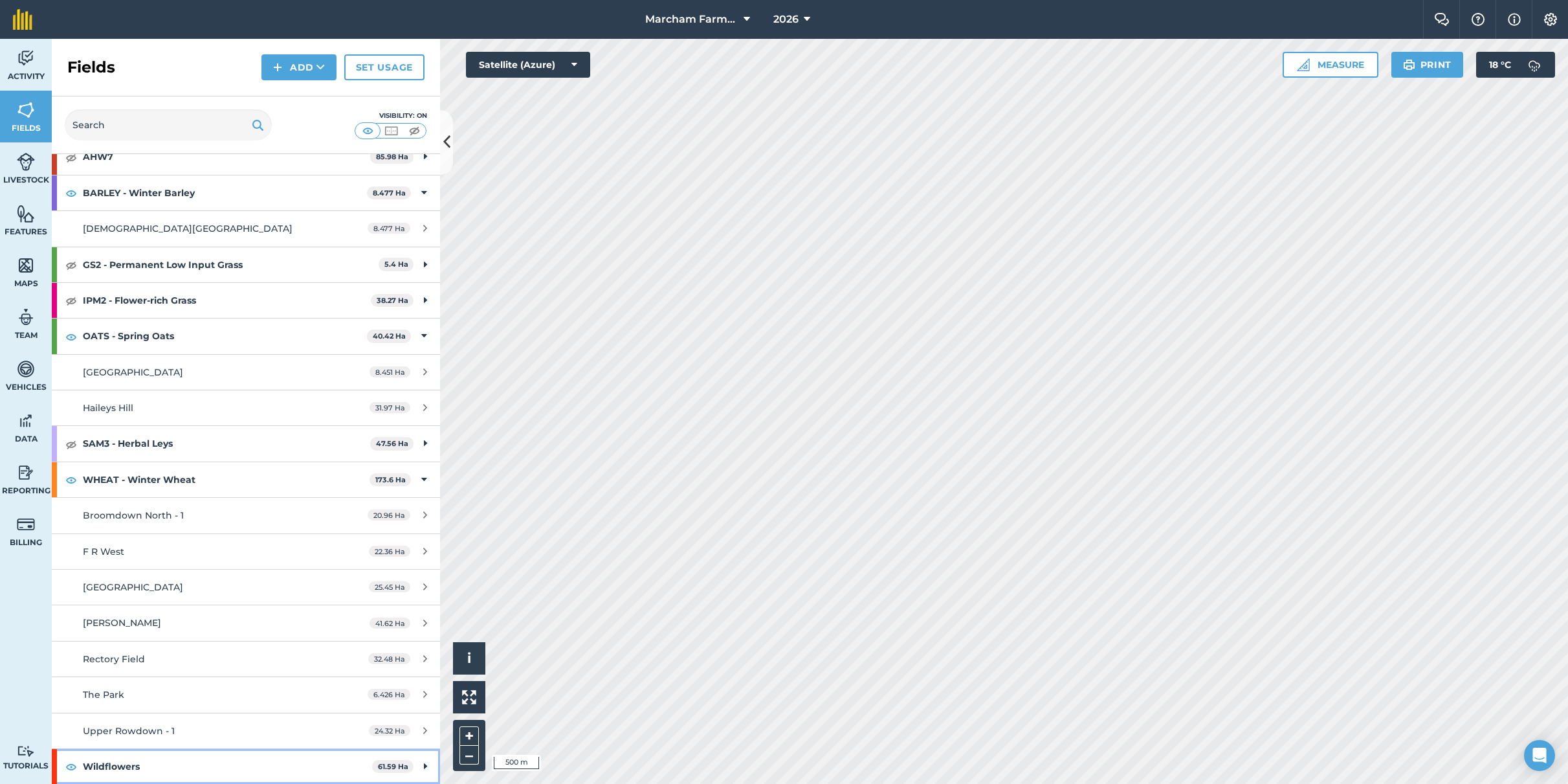
scroll to position [213, 0]
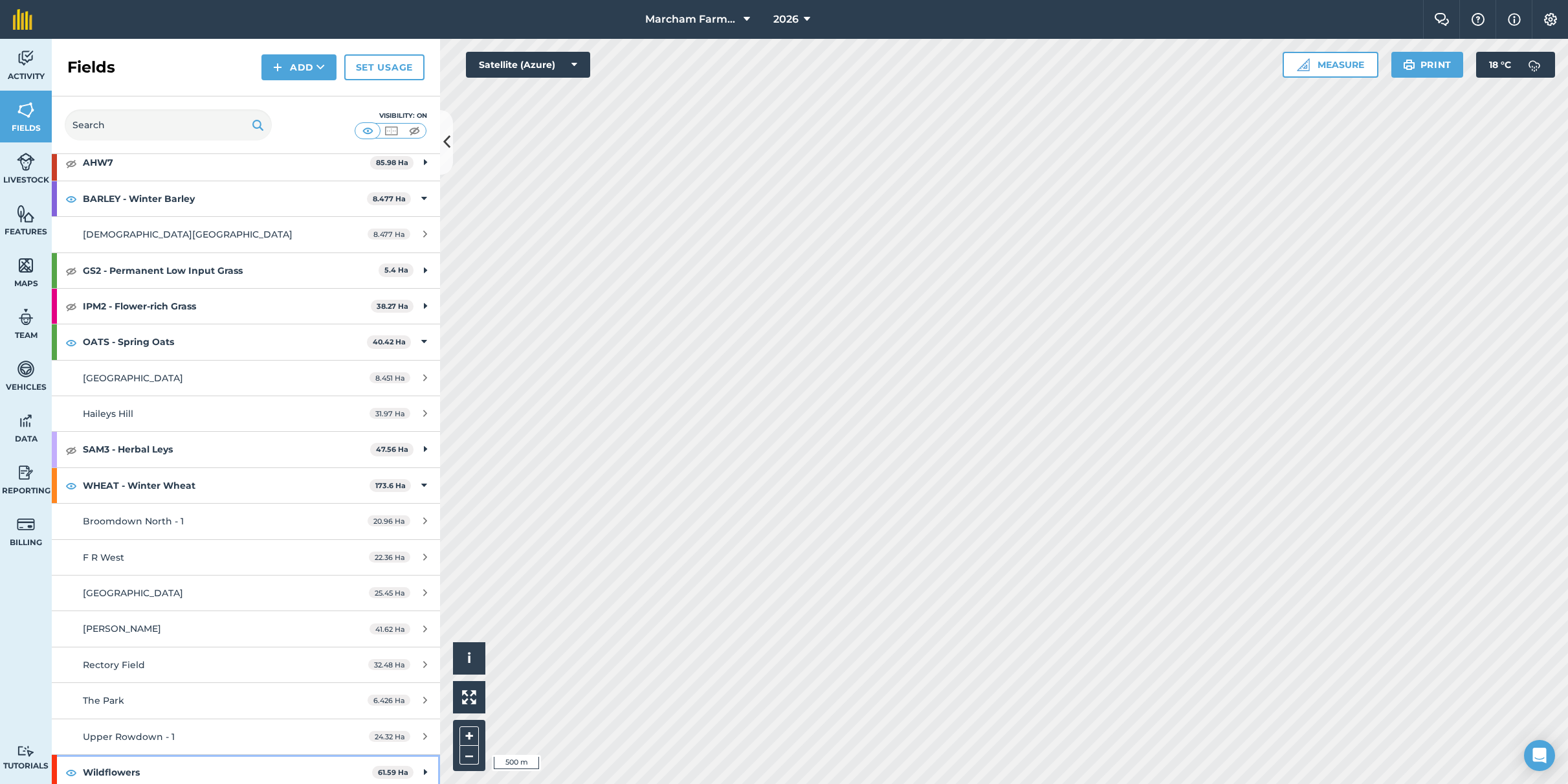
click at [71, 771] on img at bounding box center [71, 773] width 11 height 15
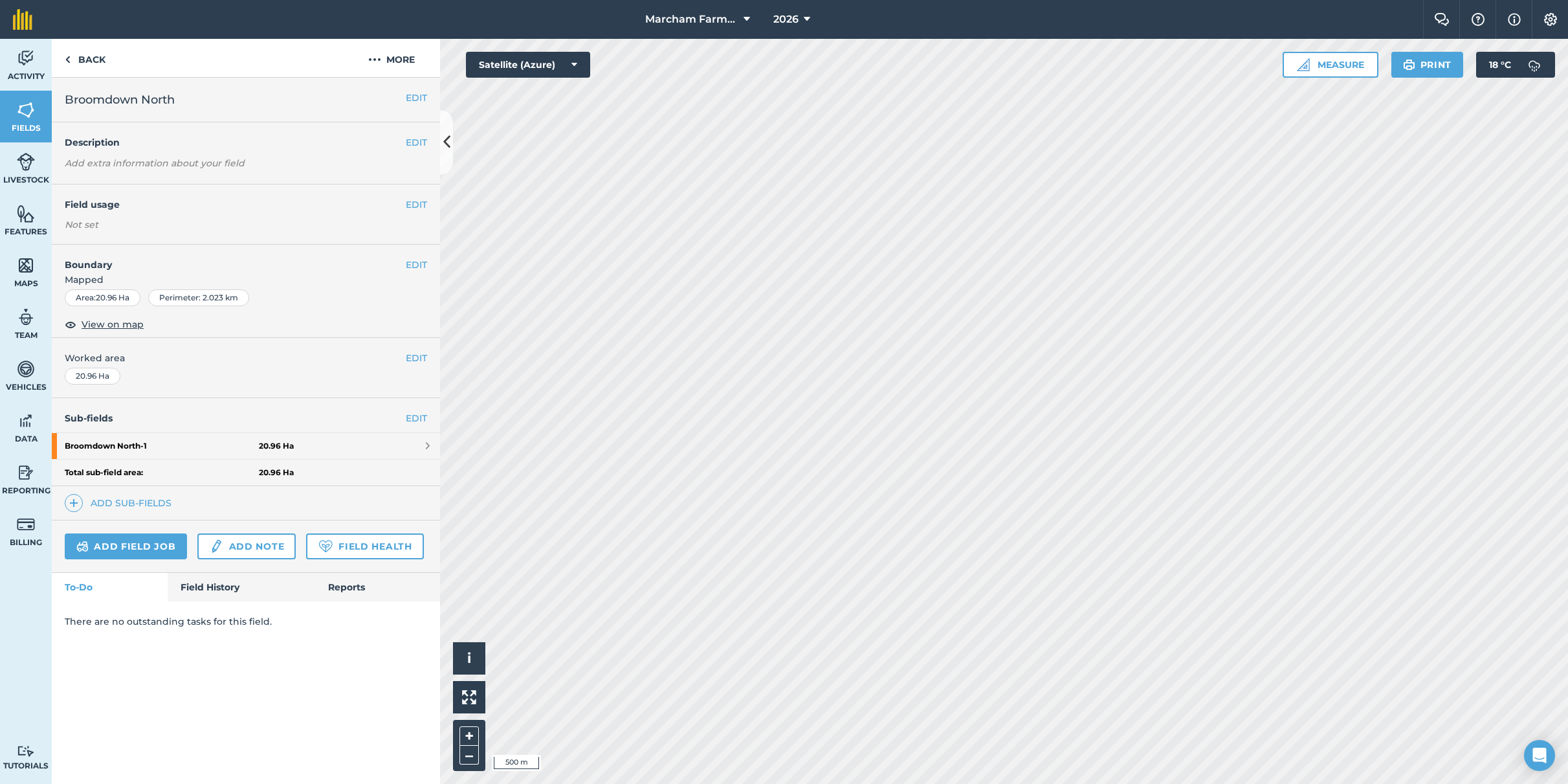
click at [123, 439] on strong "Broomdown North - 1" at bounding box center [161, 445] width 194 height 26
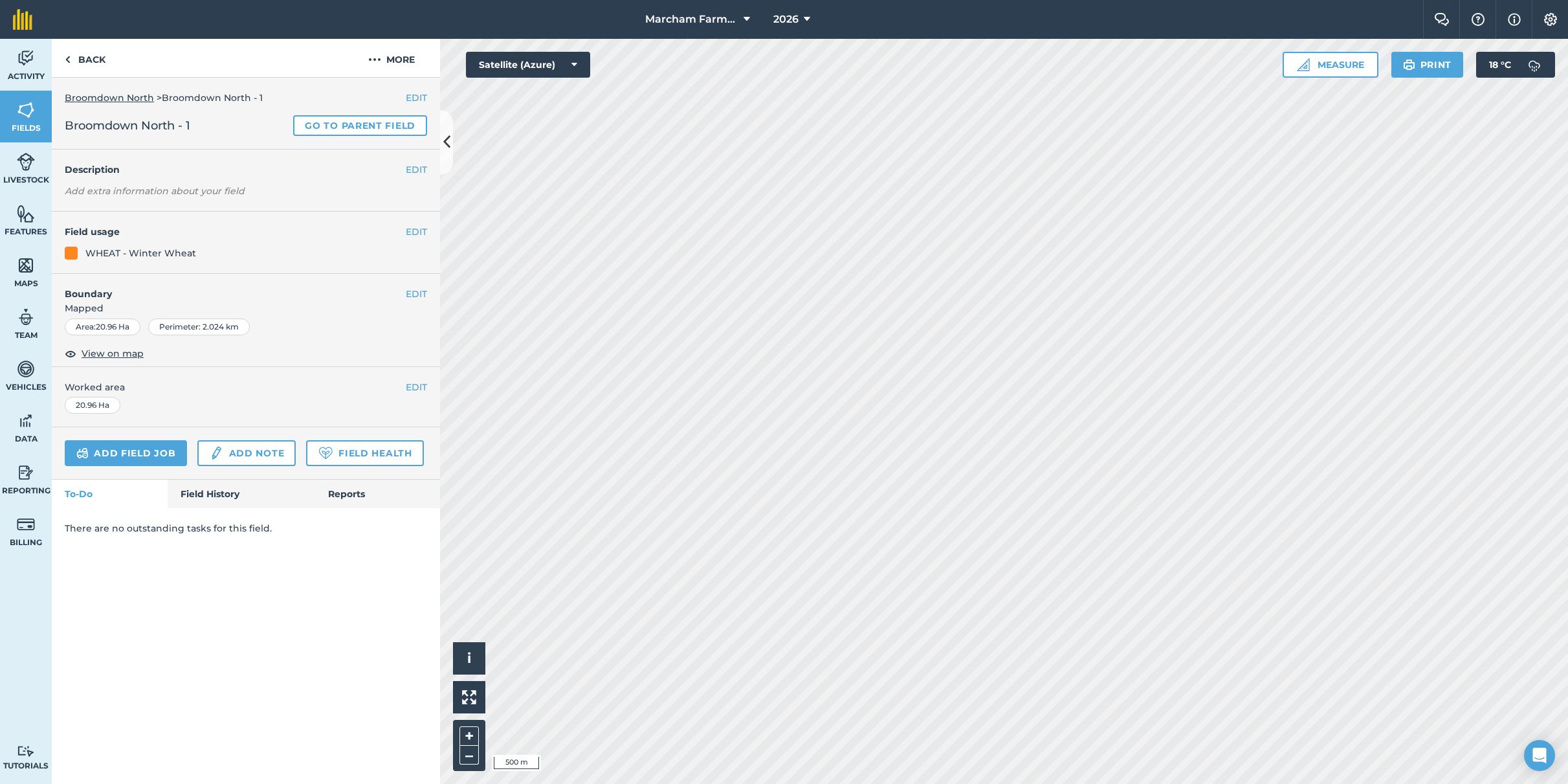
click at [418, 232] on button "EDIT" at bounding box center [416, 232] width 22 height 14
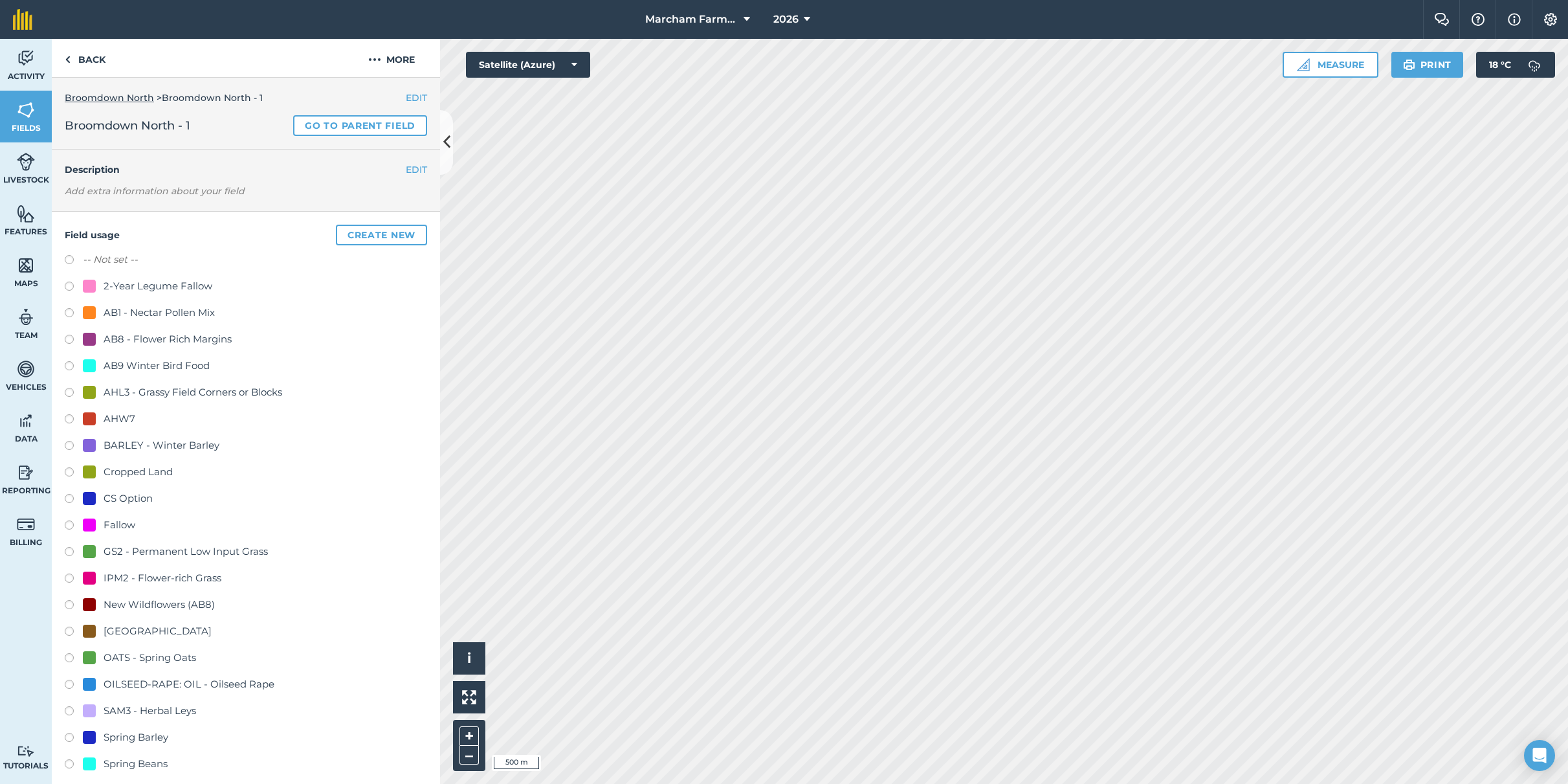
click at [70, 417] on label at bounding box center [73, 421] width 18 height 13
radio input "true"
radio input "false"
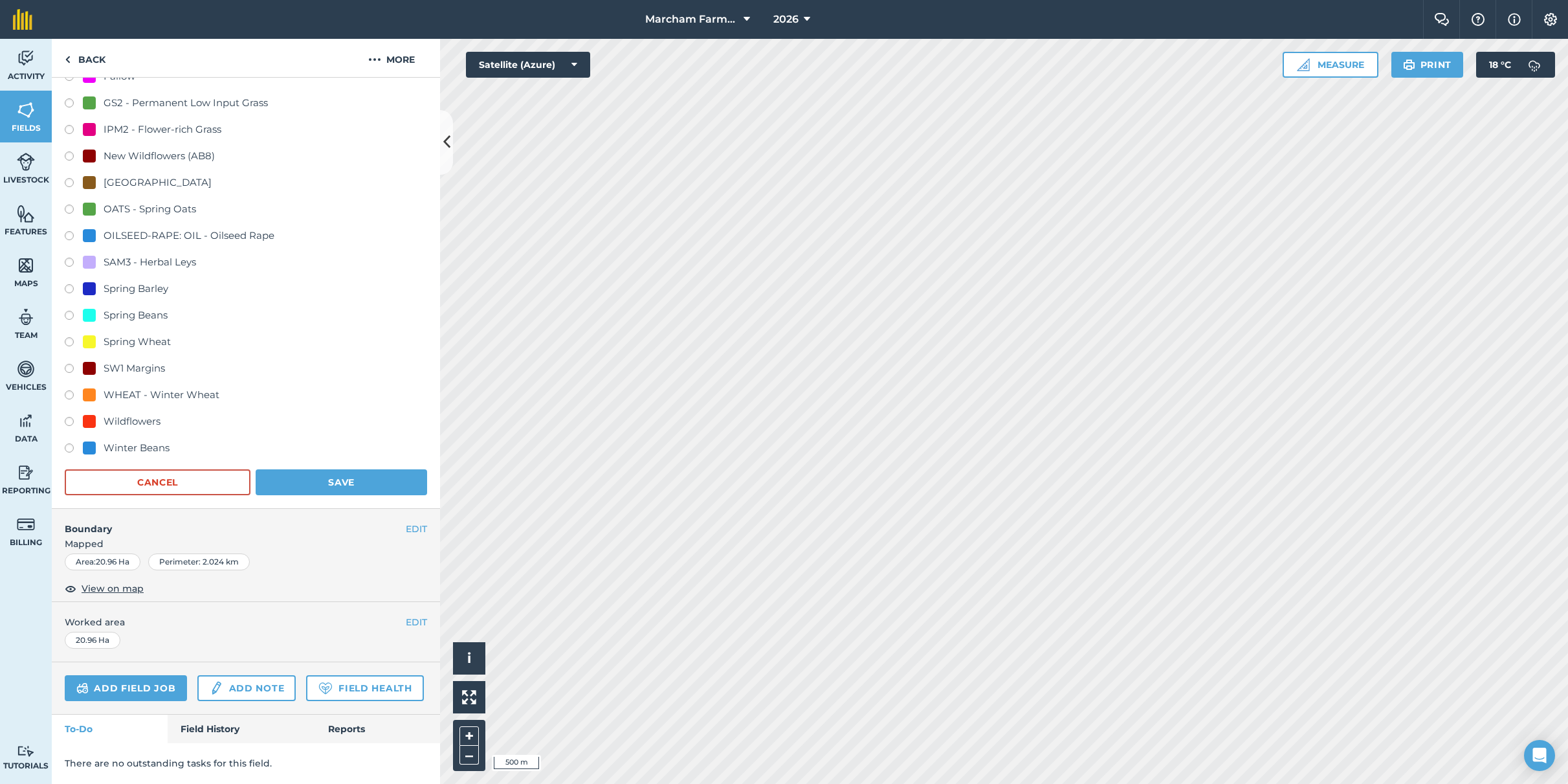
click at [311, 470] on button "Save" at bounding box center [341, 482] width 172 height 26
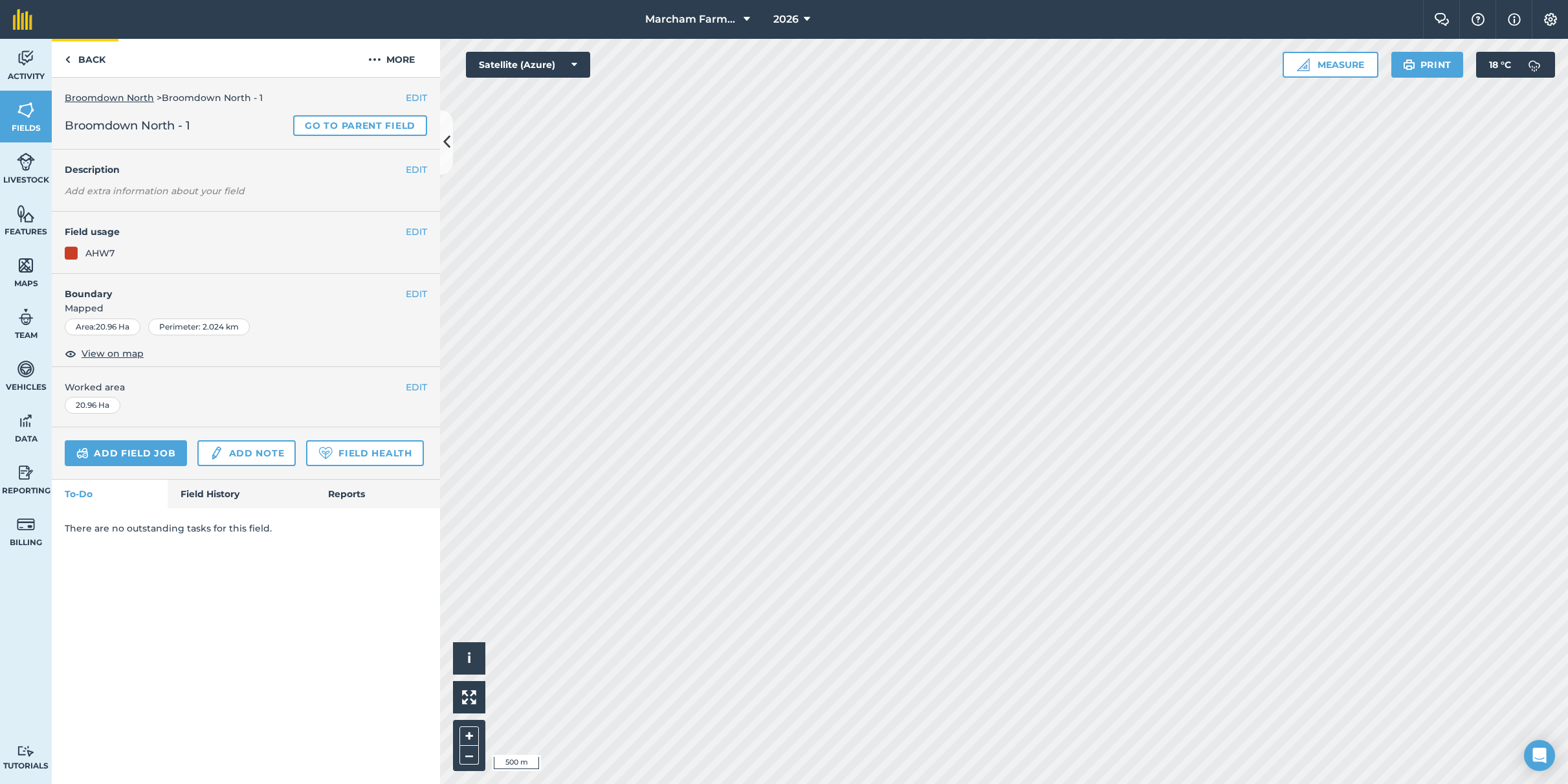
click at [81, 65] on link "Back" at bounding box center [85, 58] width 66 height 38
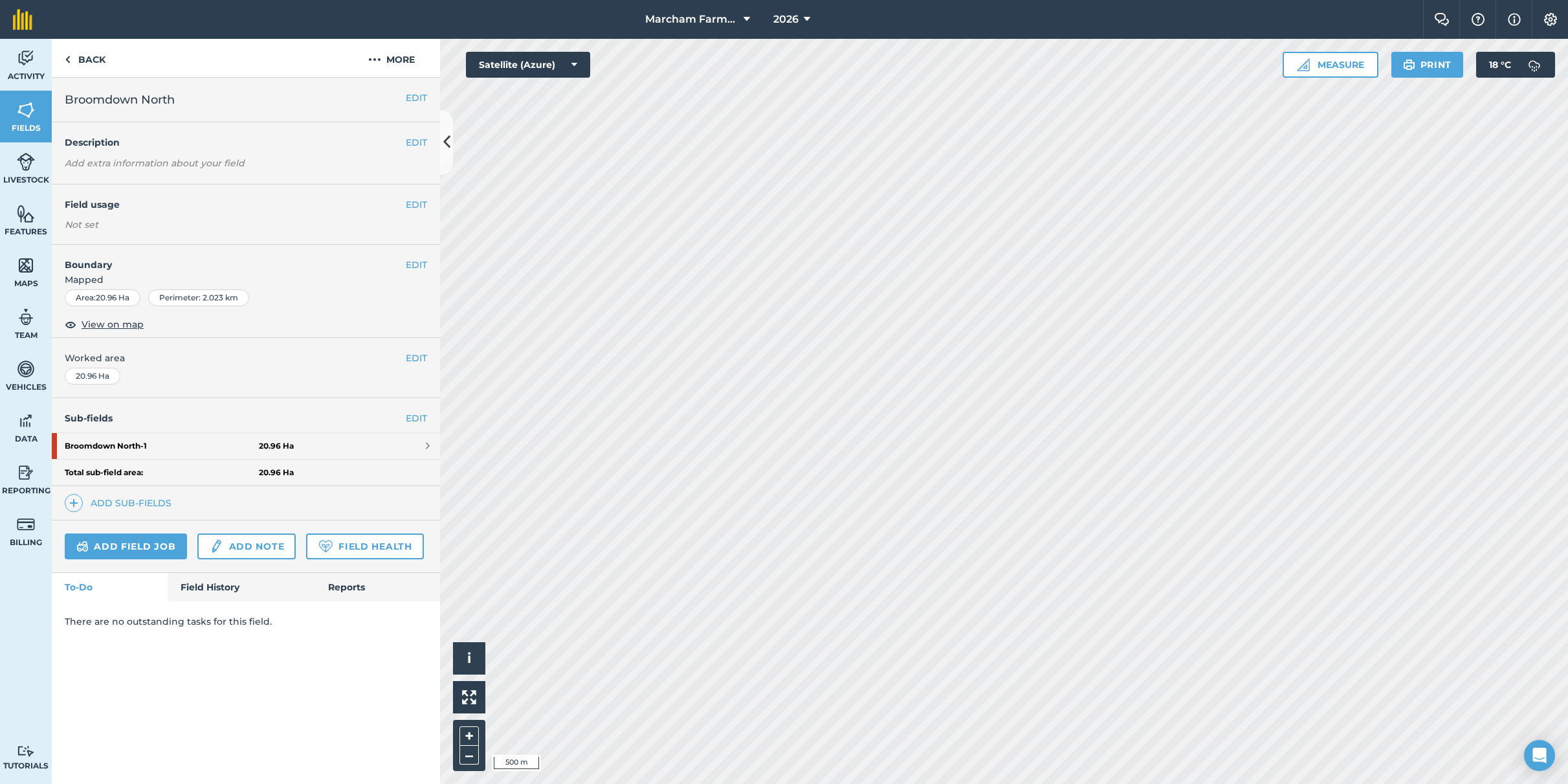
click at [38, 114] on link "Fields" at bounding box center [26, 117] width 52 height 52
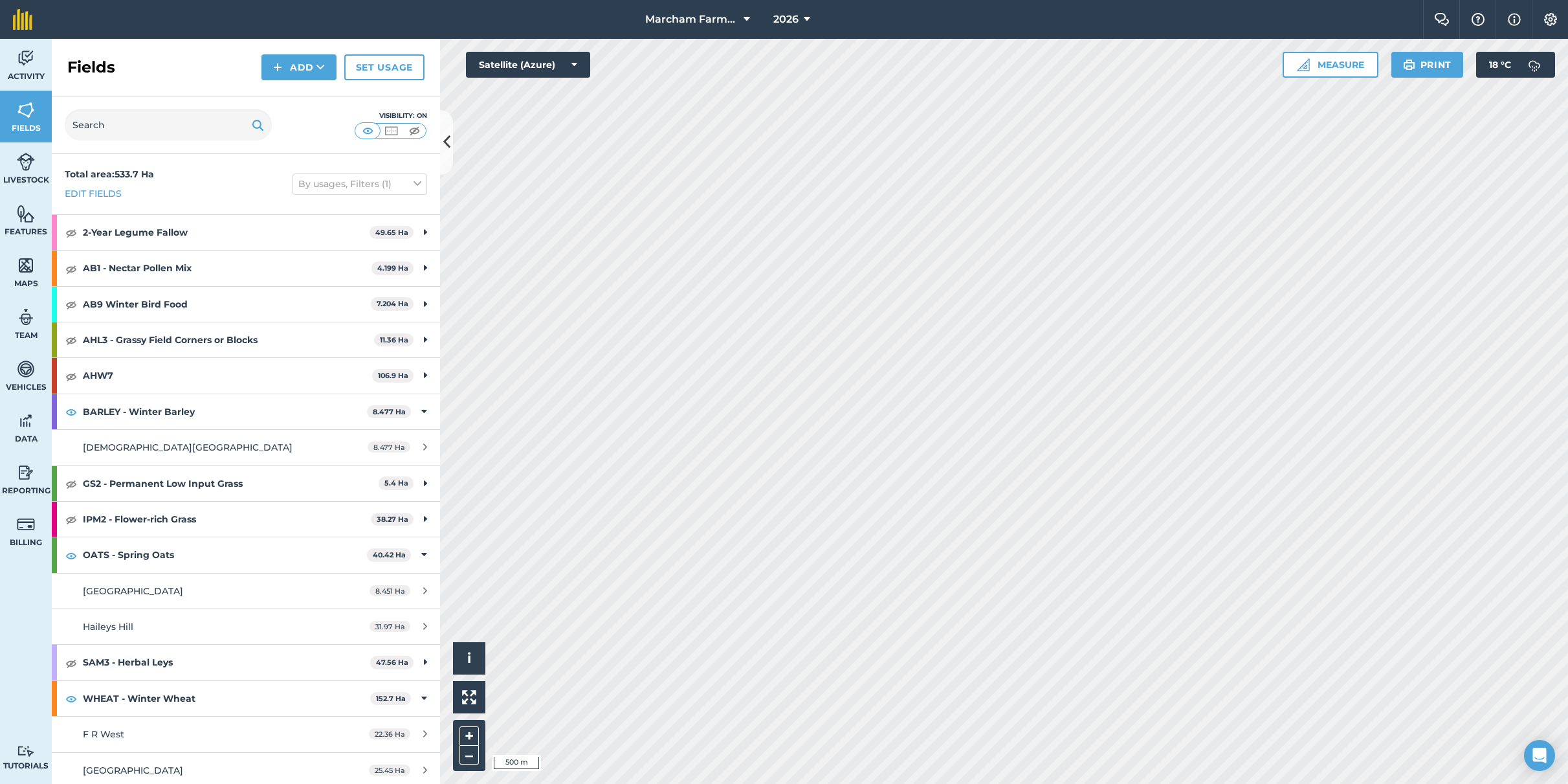
scroll to position [22, 0]
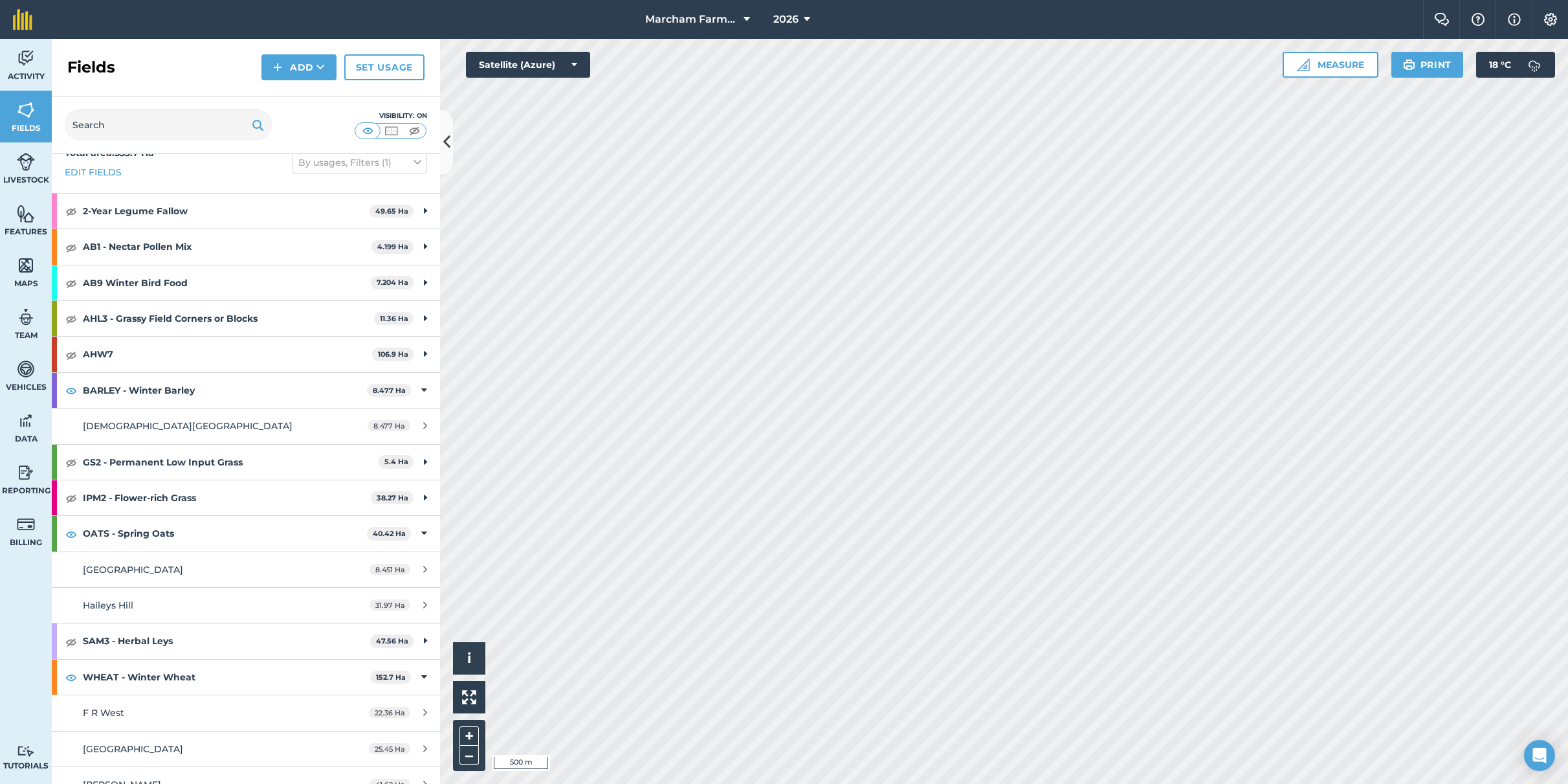
click at [28, 48] on img at bounding box center [26, 58] width 18 height 19
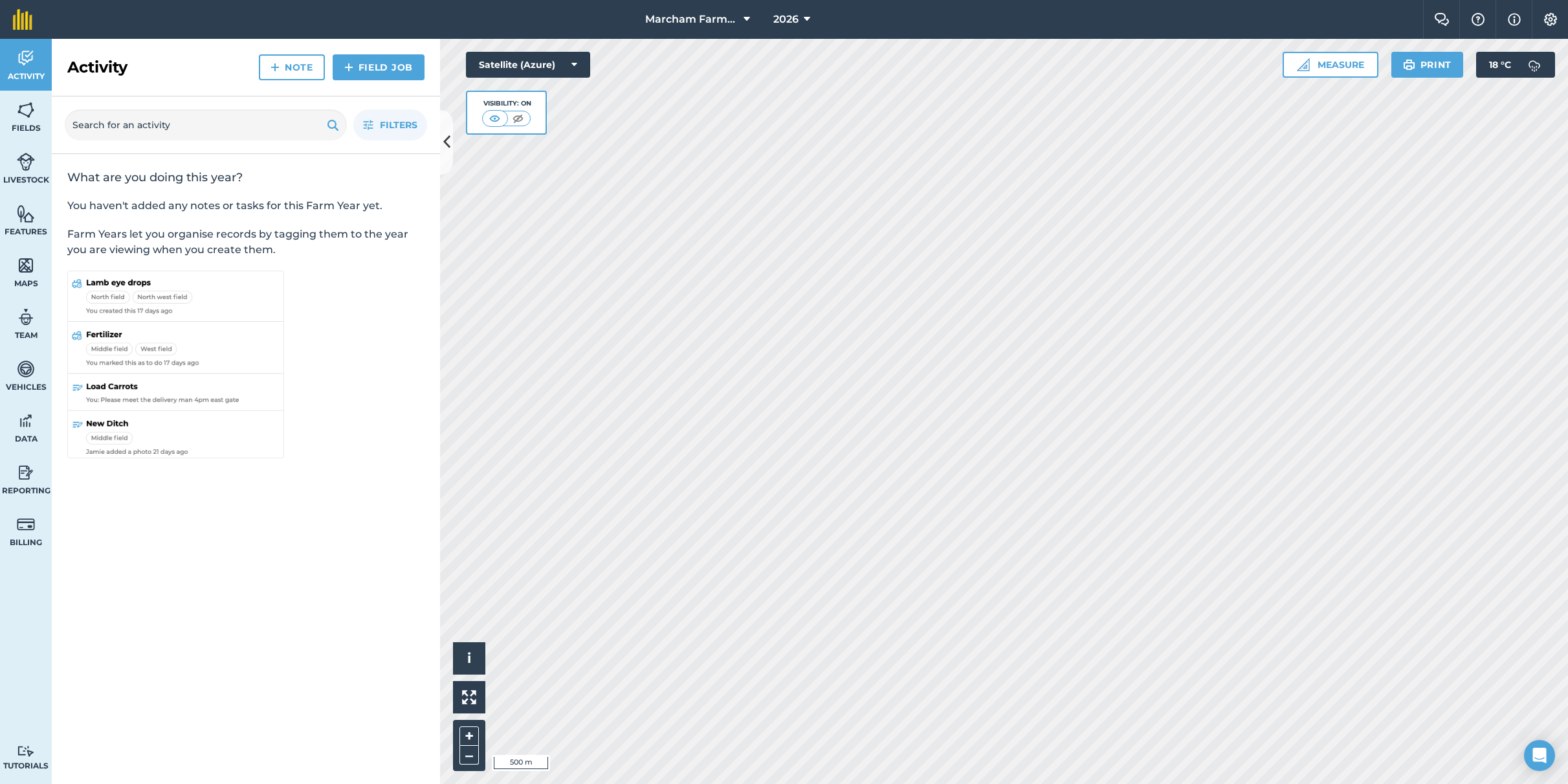
click at [385, 65] on link "Field Job" at bounding box center [378, 66] width 92 height 26
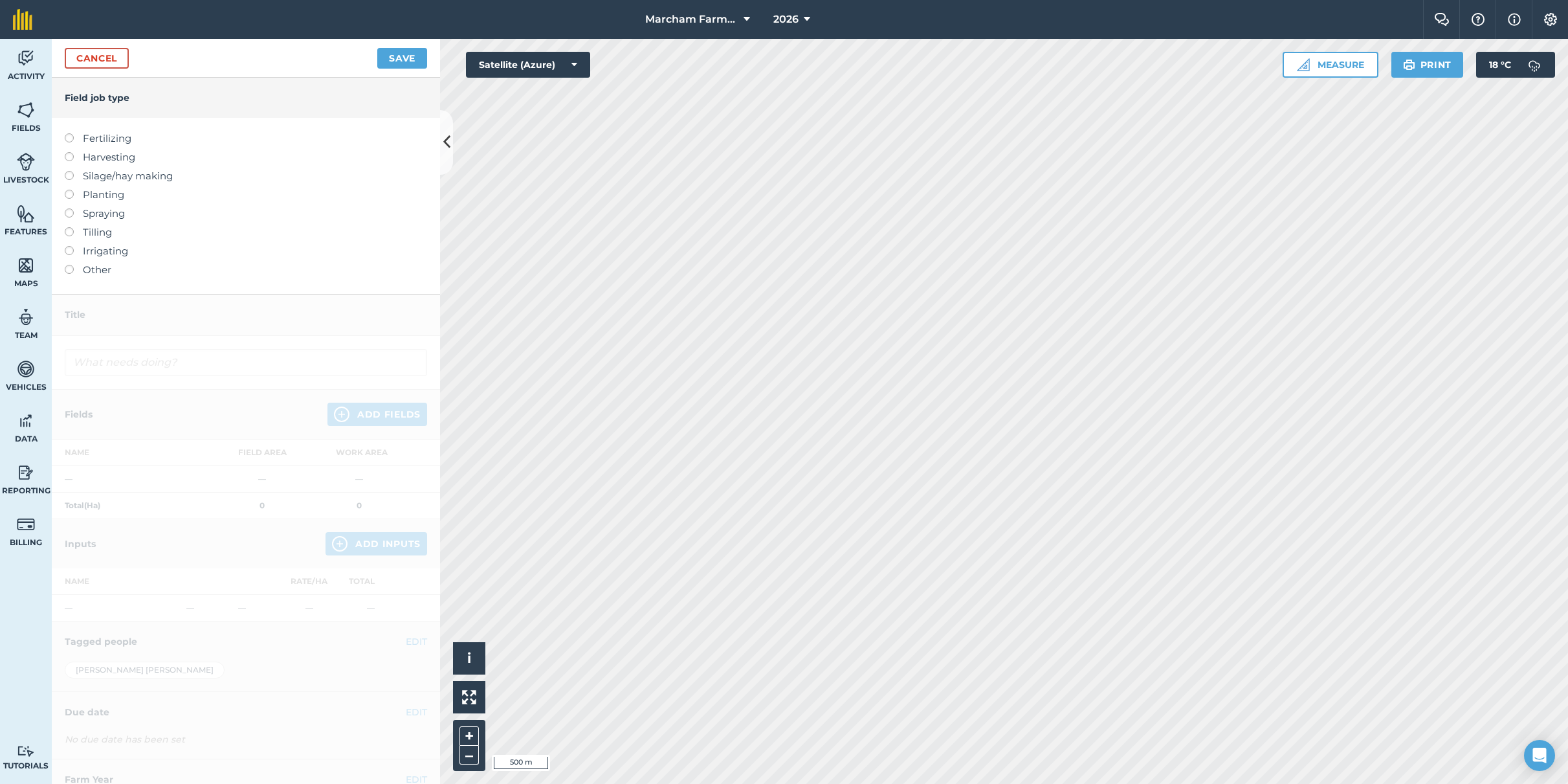
click at [72, 209] on label at bounding box center [73, 209] width 18 height 0
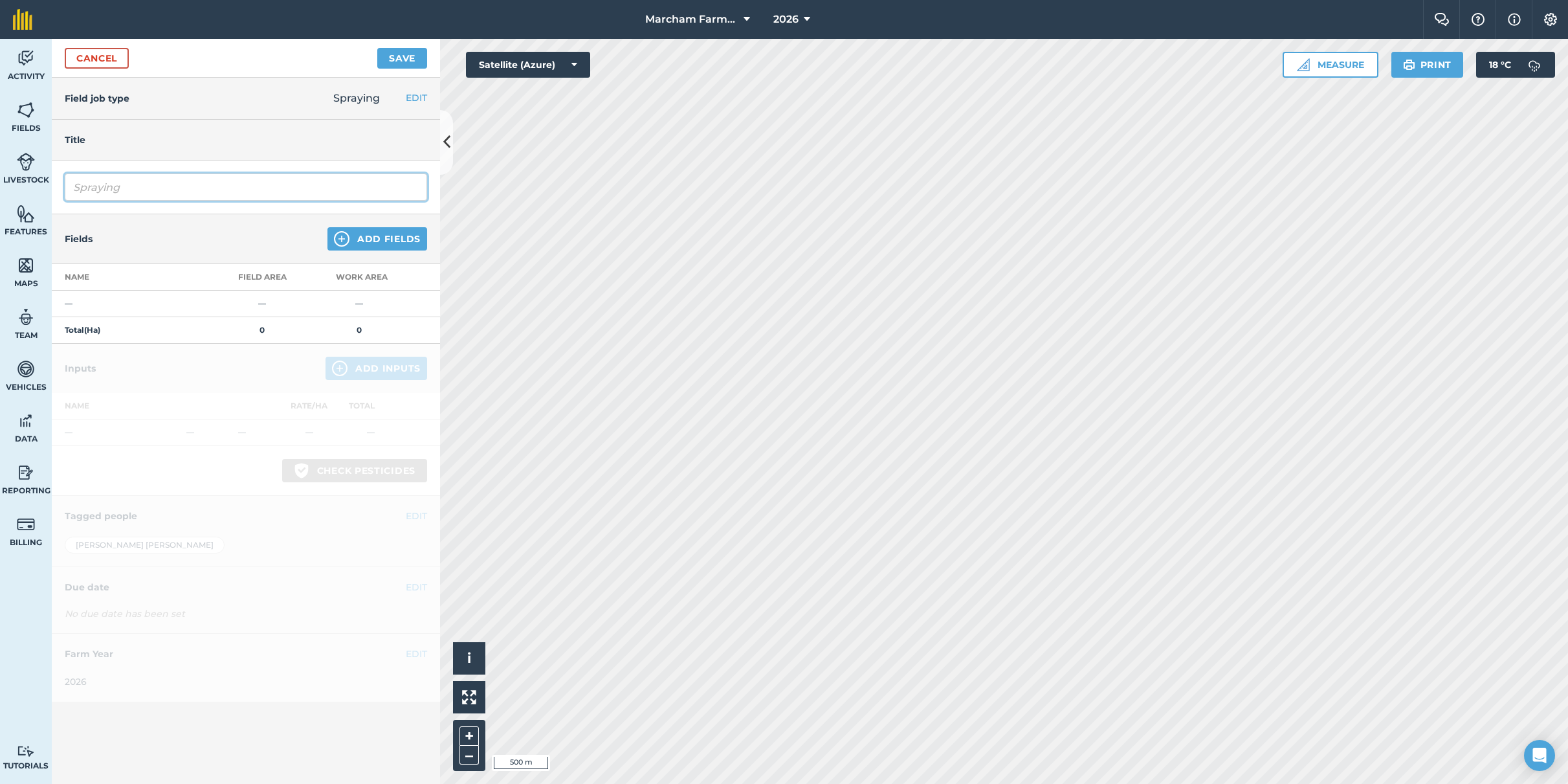
click at [121, 189] on input "Spraying" at bounding box center [246, 187] width 362 height 28
type input "Spraying Pre-Drilling Glyphosate"
click at [384, 242] on button "Add Fields" at bounding box center [377, 238] width 100 height 24
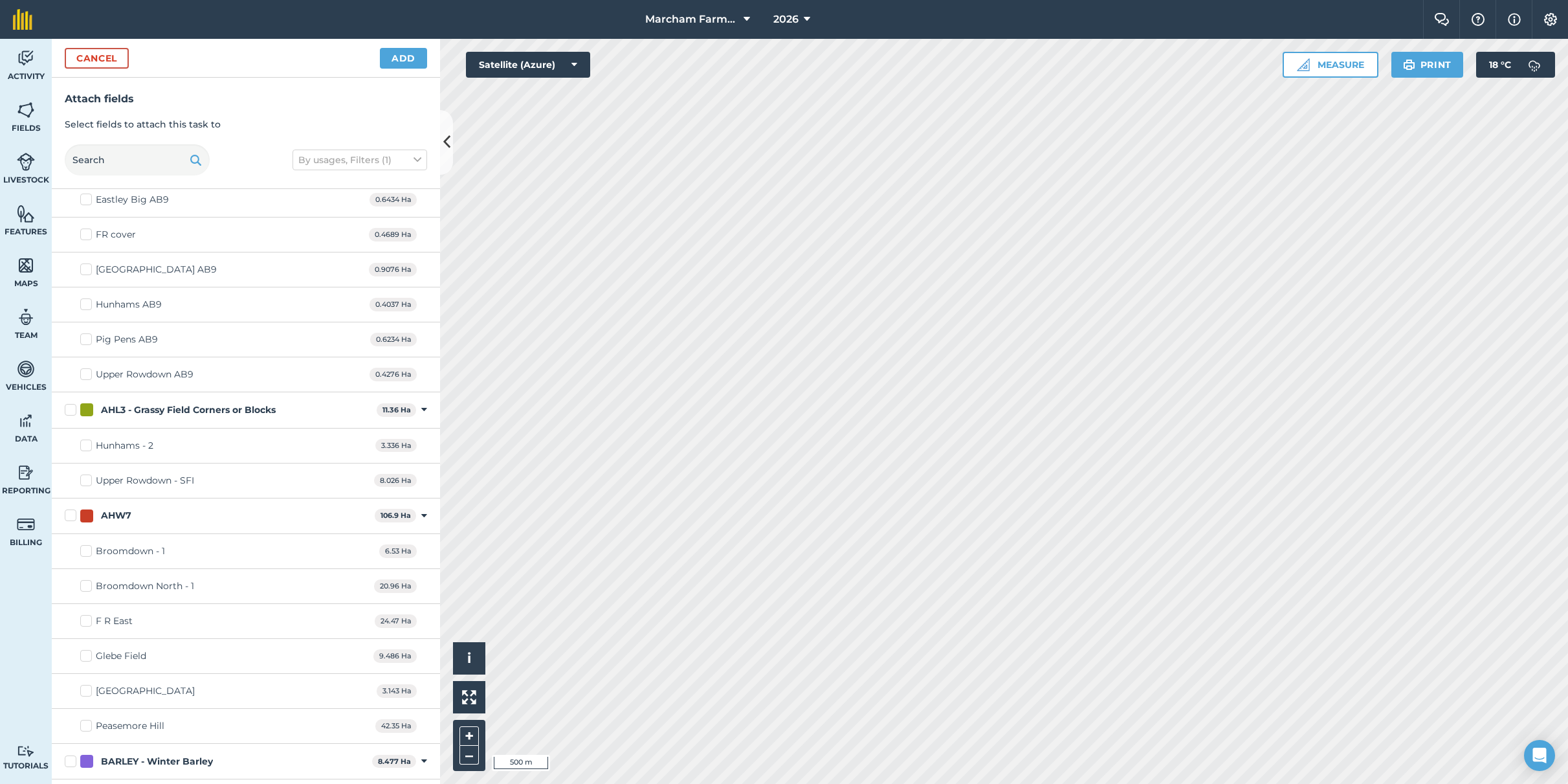
scroll to position [869, 0]
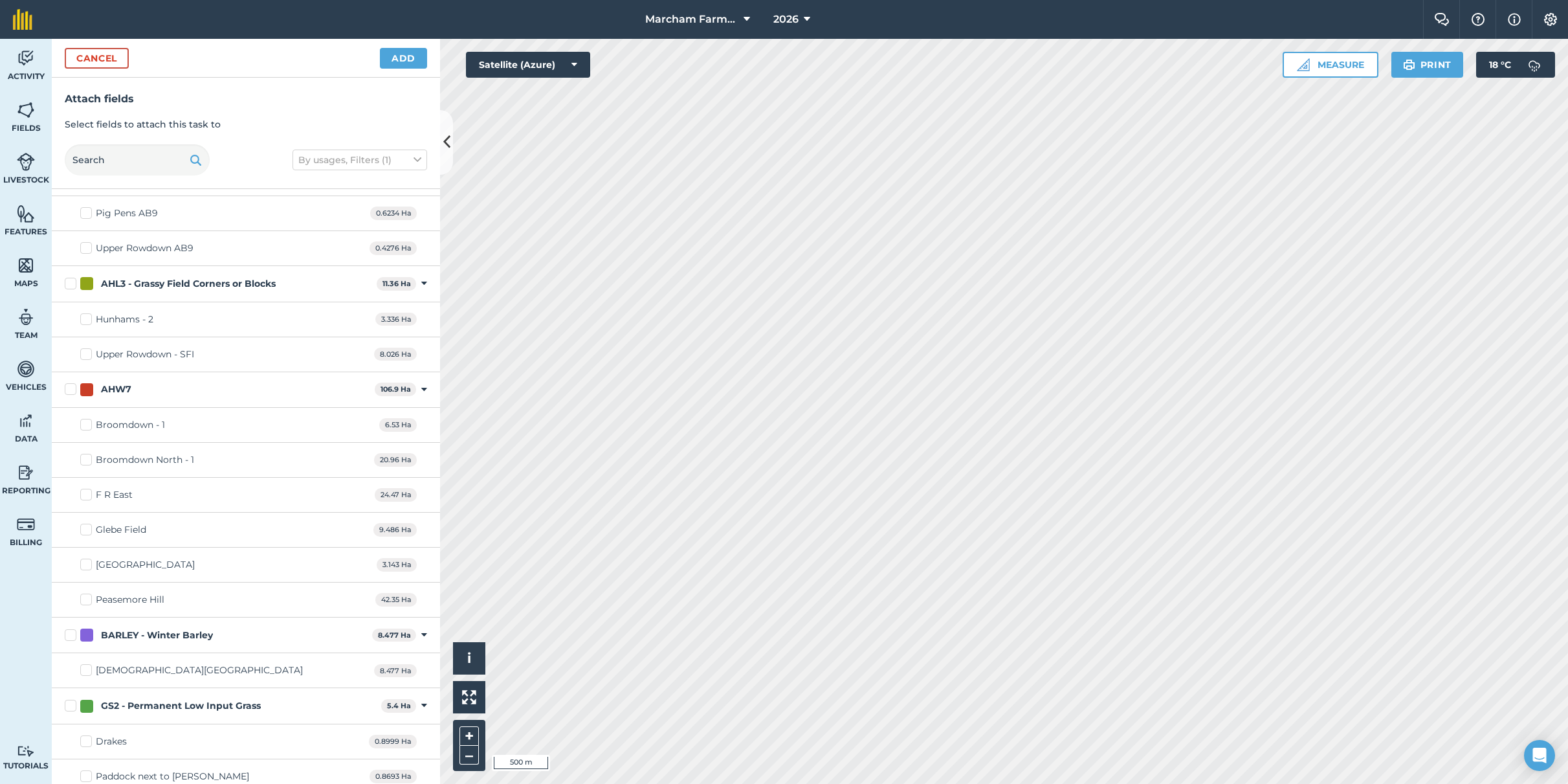
click at [70, 635] on label "BARLEY - Winter Barley" at bounding box center [215, 635] width 303 height 13
click at [70, 635] on input "BARLEY - Winter Barley" at bounding box center [68, 632] width 9 height 9
checkbox input "true"
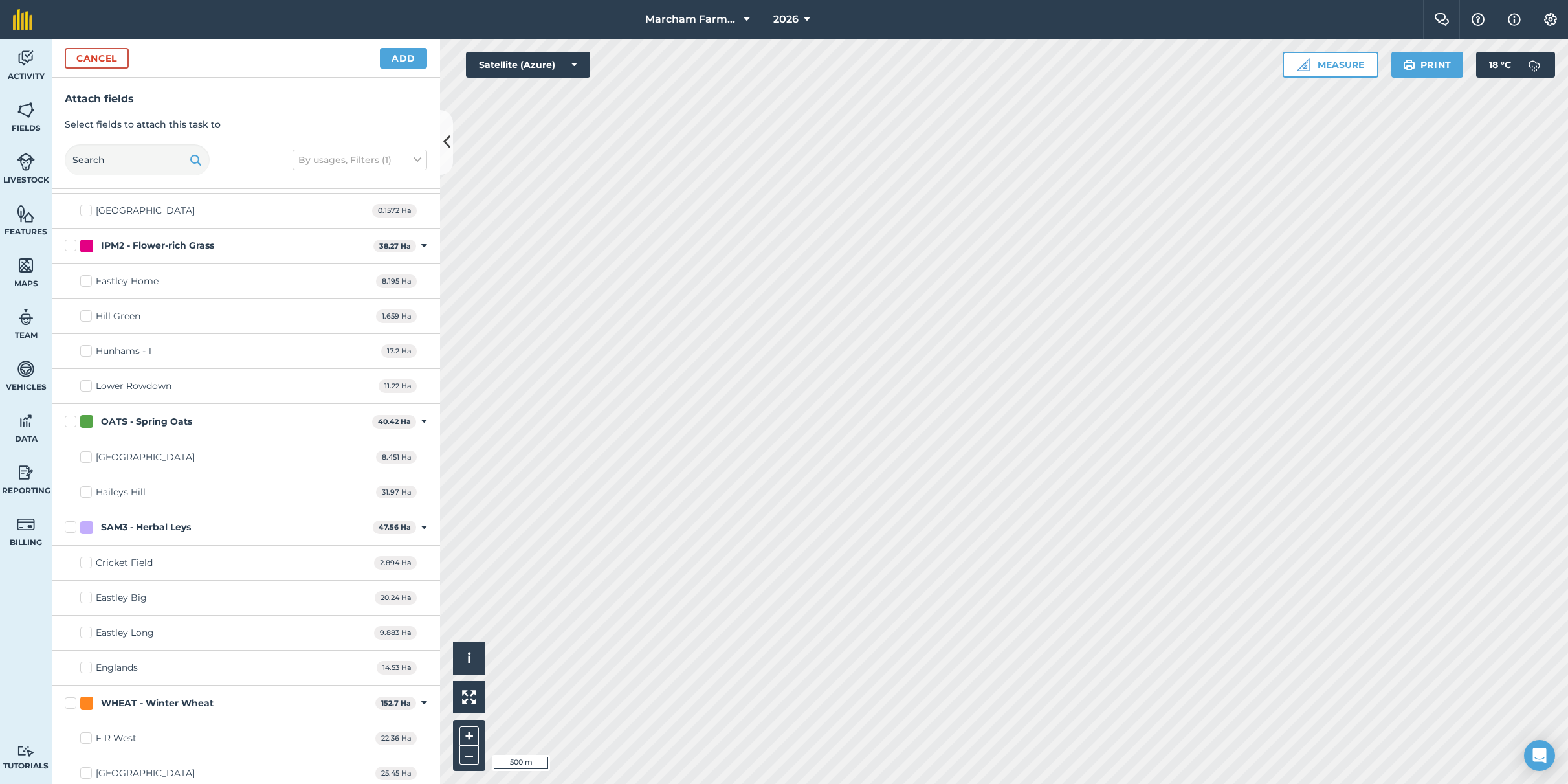
scroll to position [1618, 0]
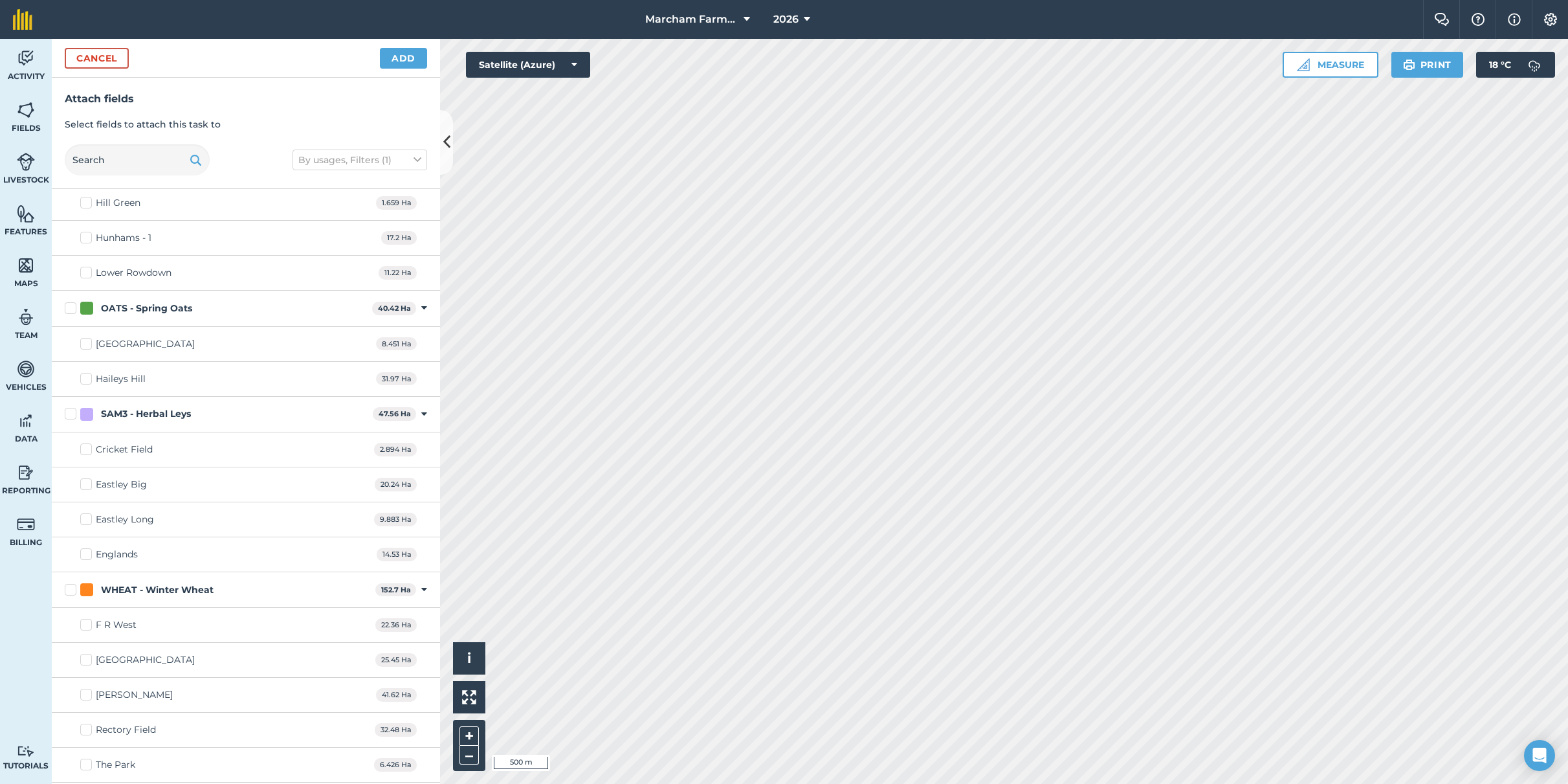
click at [70, 588] on label "WHEAT - Winter Wheat" at bounding box center [217, 590] width 305 height 13
click at [70, 588] on input "WHEAT - Winter Wheat" at bounding box center [68, 588] width 9 height 9
checkbox input "true"
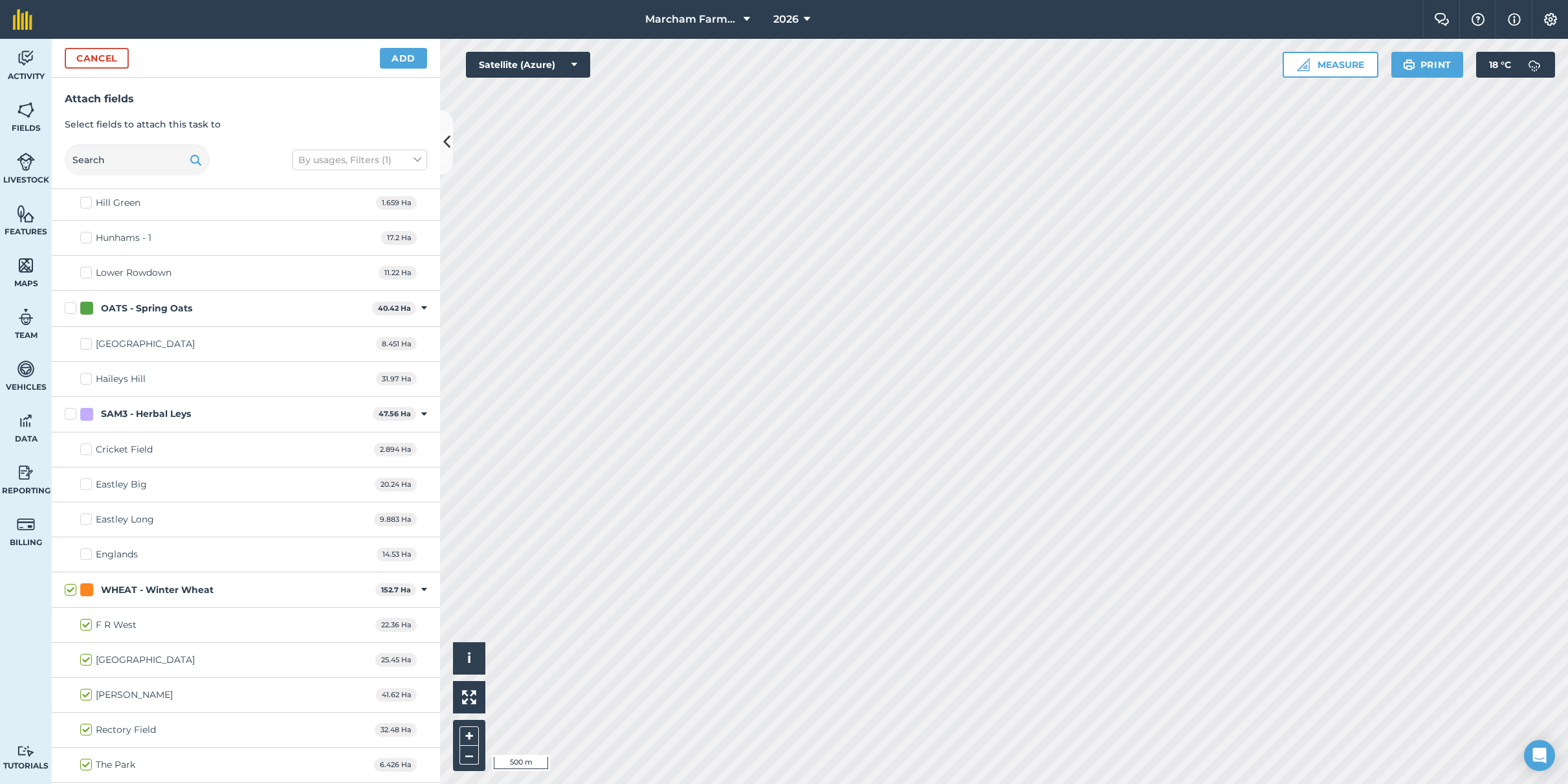
checkbox input "true"
click at [405, 58] on button "Add" at bounding box center [403, 58] width 47 height 21
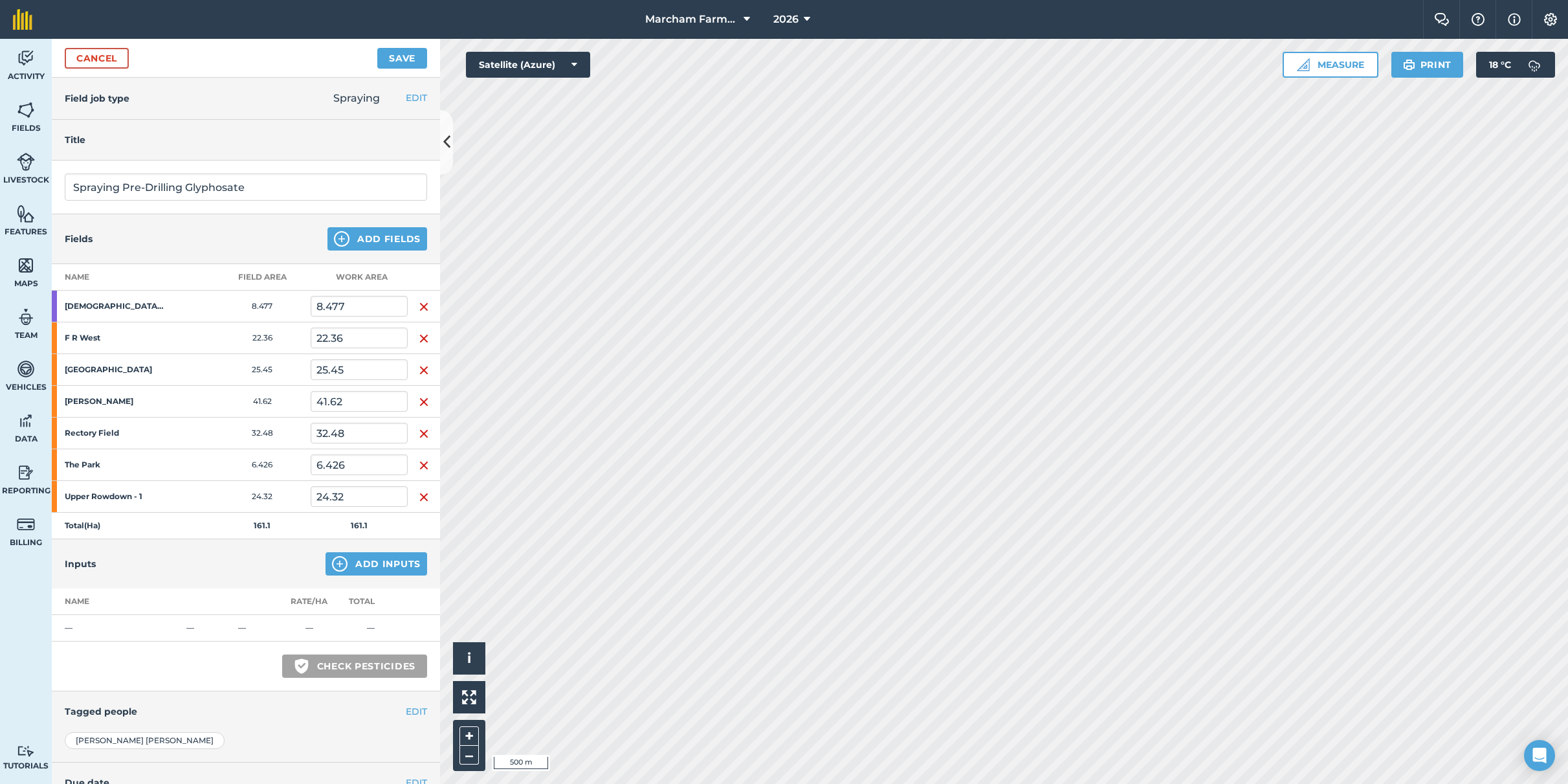
click at [343, 564] on button "Add Inputs" at bounding box center [376, 564] width 101 height 24
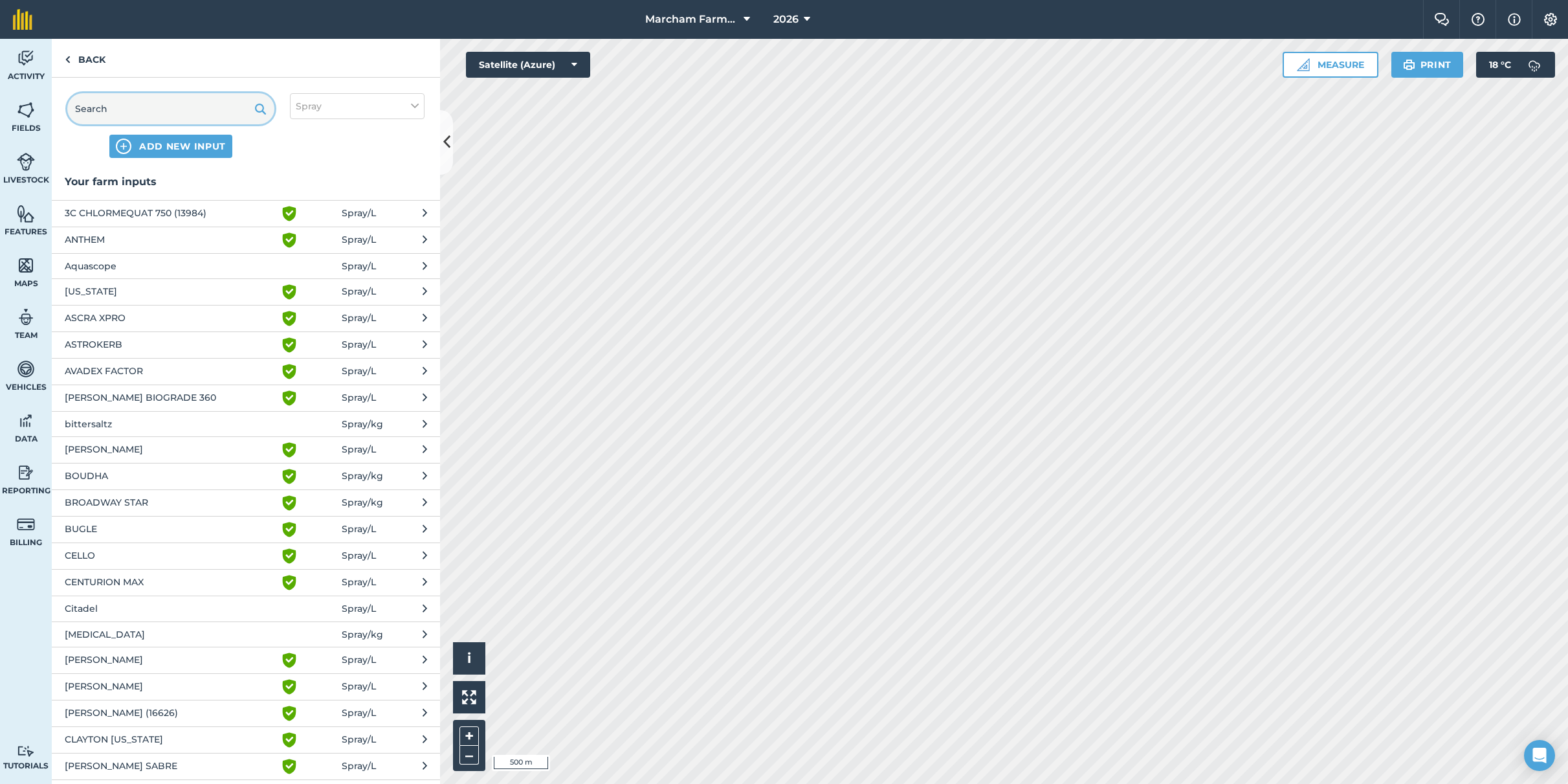
click at [121, 103] on input "text" at bounding box center [171, 108] width 207 height 31
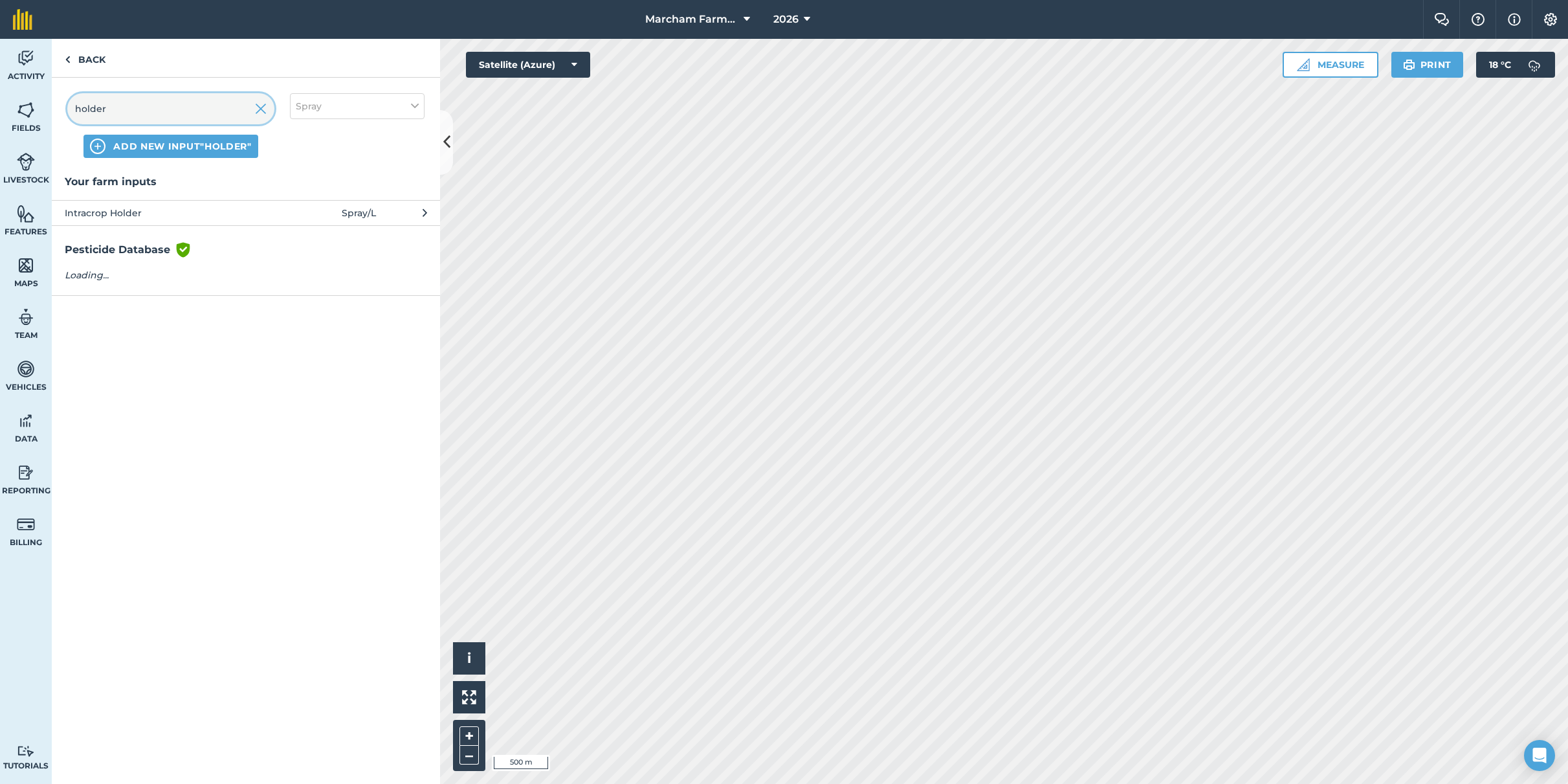
type input "holder"
click at [141, 210] on span "Intracrop Holder" at bounding box center [170, 213] width 212 height 14
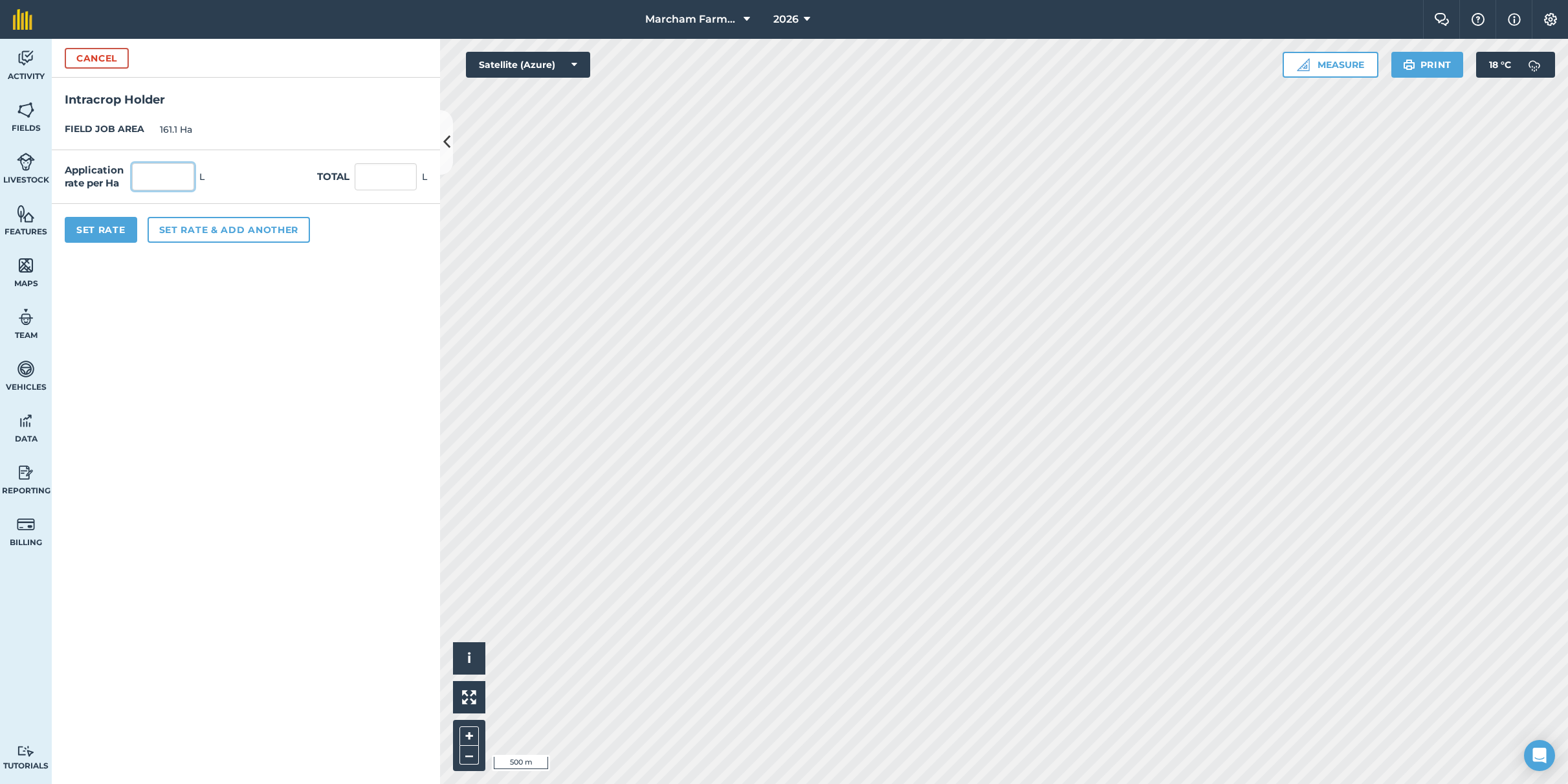
click at [177, 181] on input "text" at bounding box center [162, 177] width 62 height 28
type input "0.5"
type input "80.55"
click at [187, 230] on button "Set rate & add another" at bounding box center [229, 230] width 162 height 26
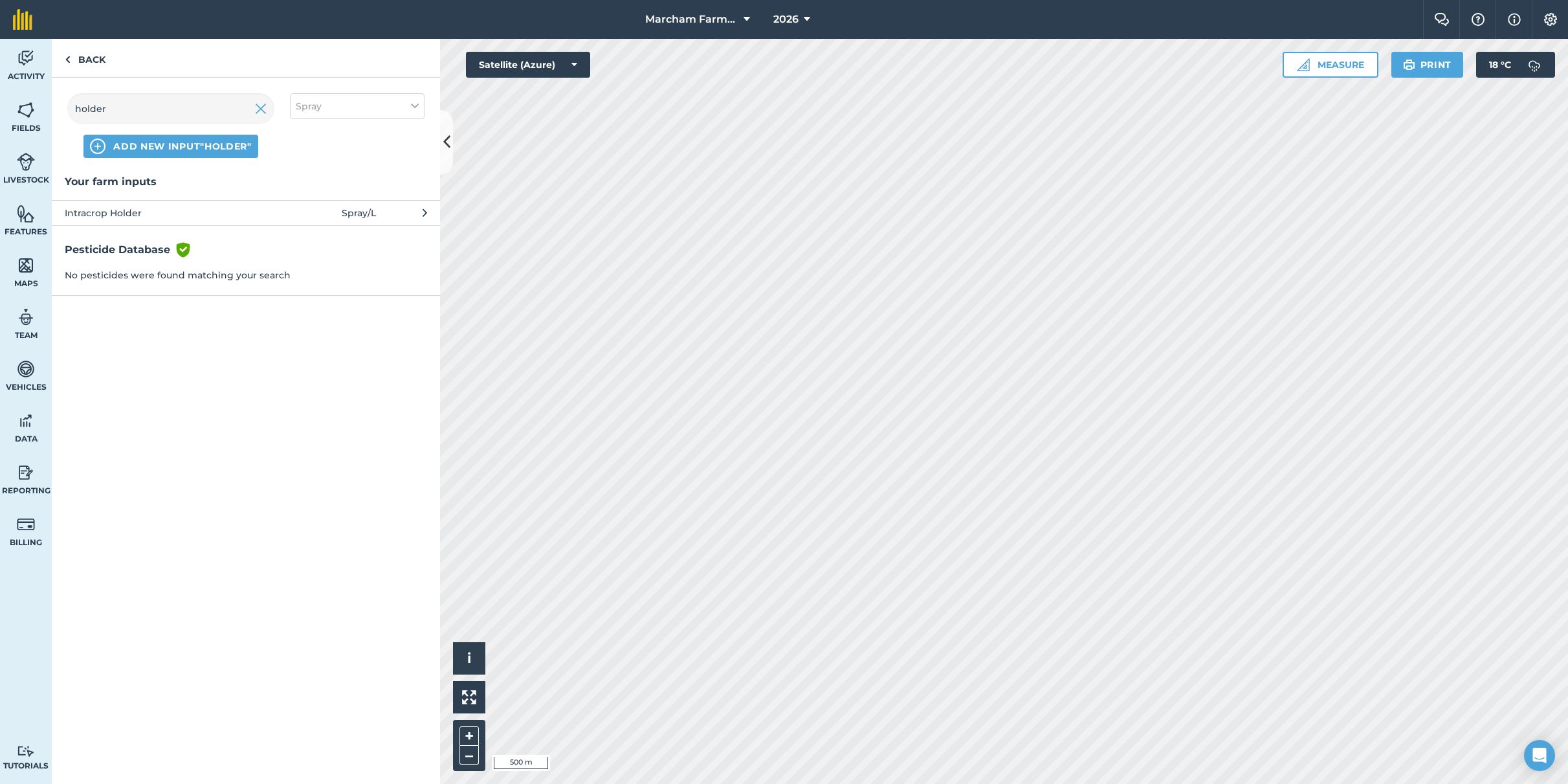
click at [139, 212] on span "Intracrop Holder" at bounding box center [170, 213] width 212 height 14
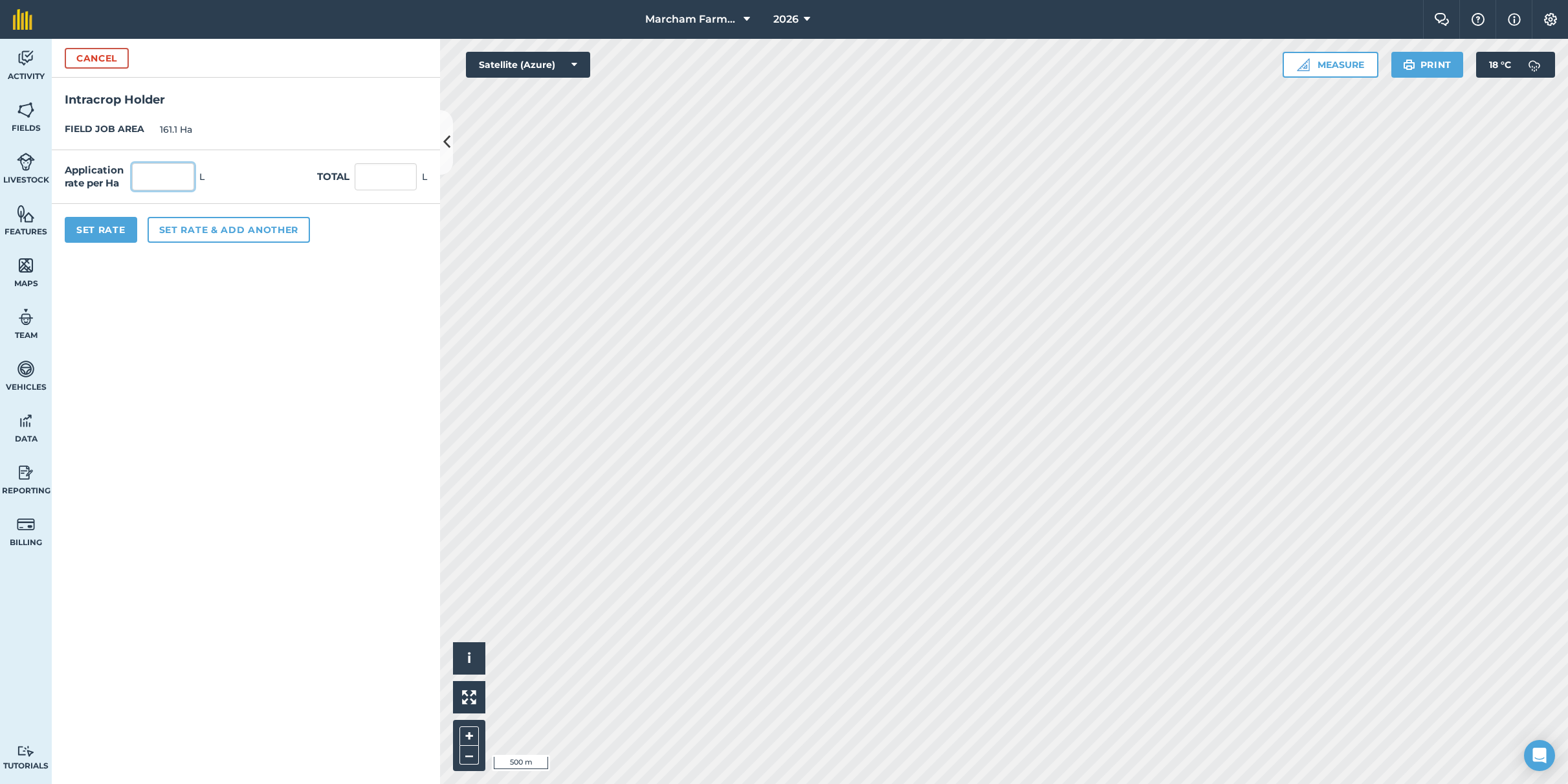
click at [159, 176] on input "text" at bounding box center [162, 177] width 62 height 28
click at [106, 62] on button "Cancel" at bounding box center [97, 58] width 65 height 21
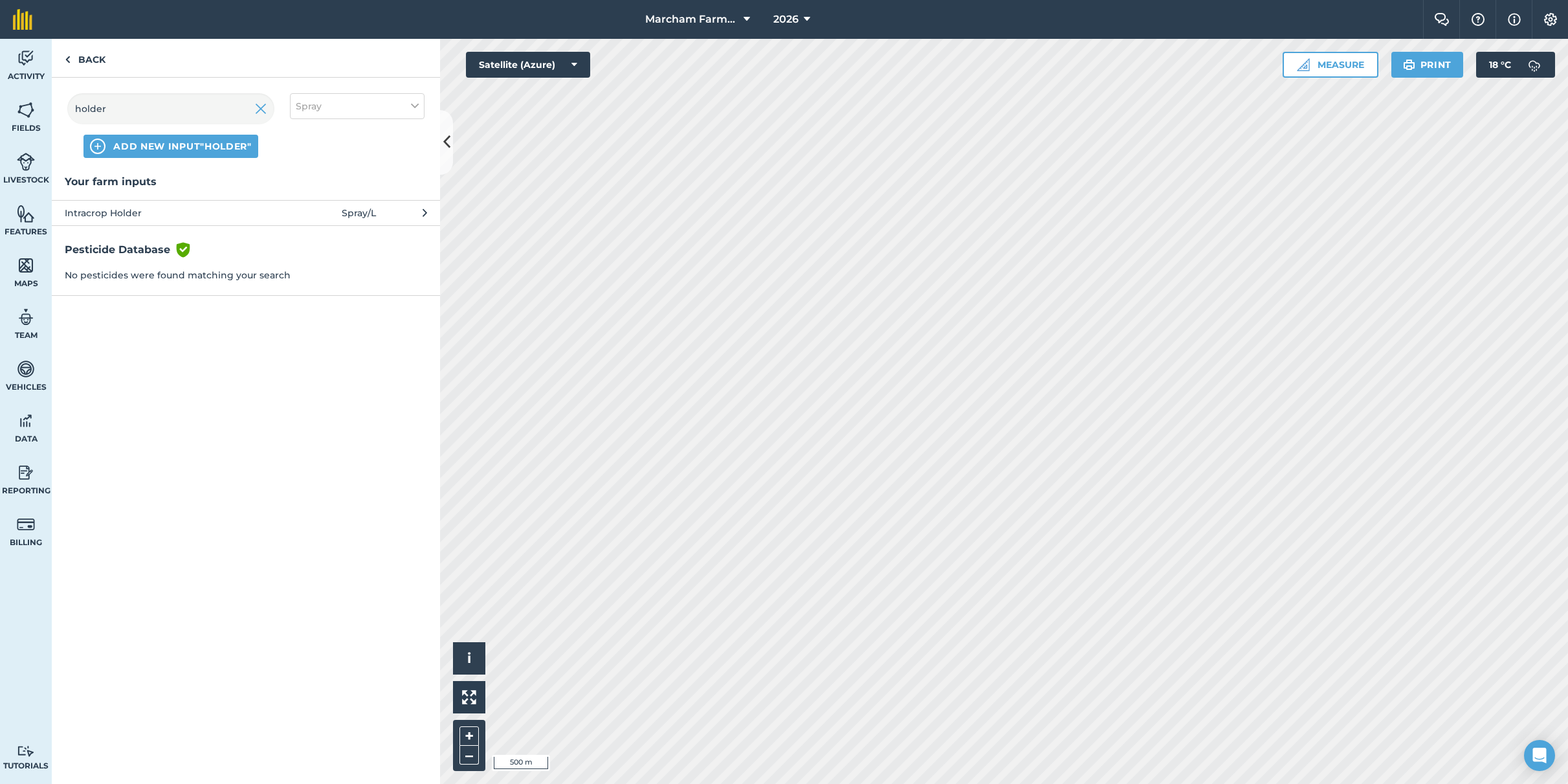
click at [260, 111] on img at bounding box center [261, 108] width 11 height 15
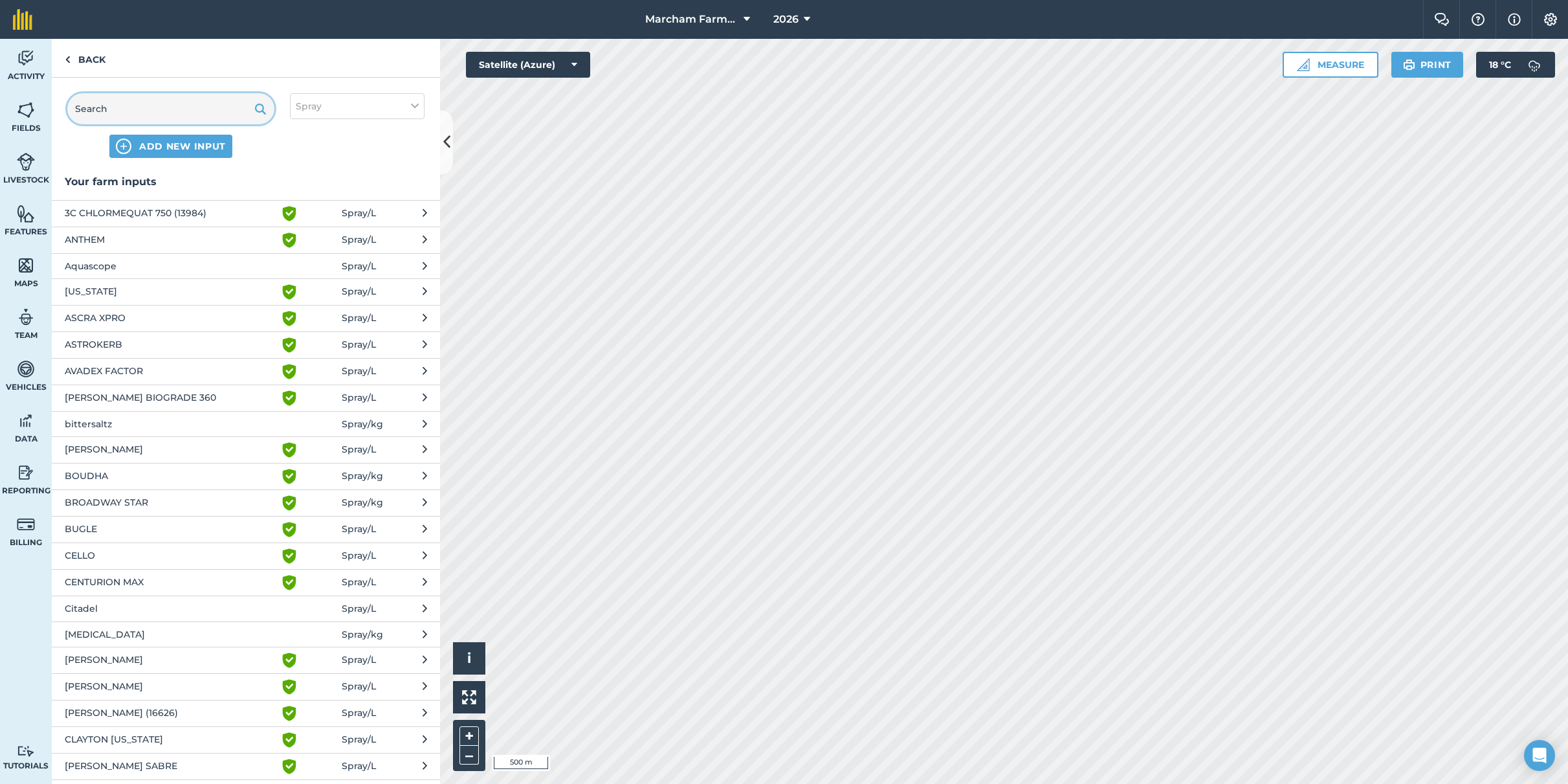
click at [169, 117] on input "text" at bounding box center [171, 108] width 207 height 31
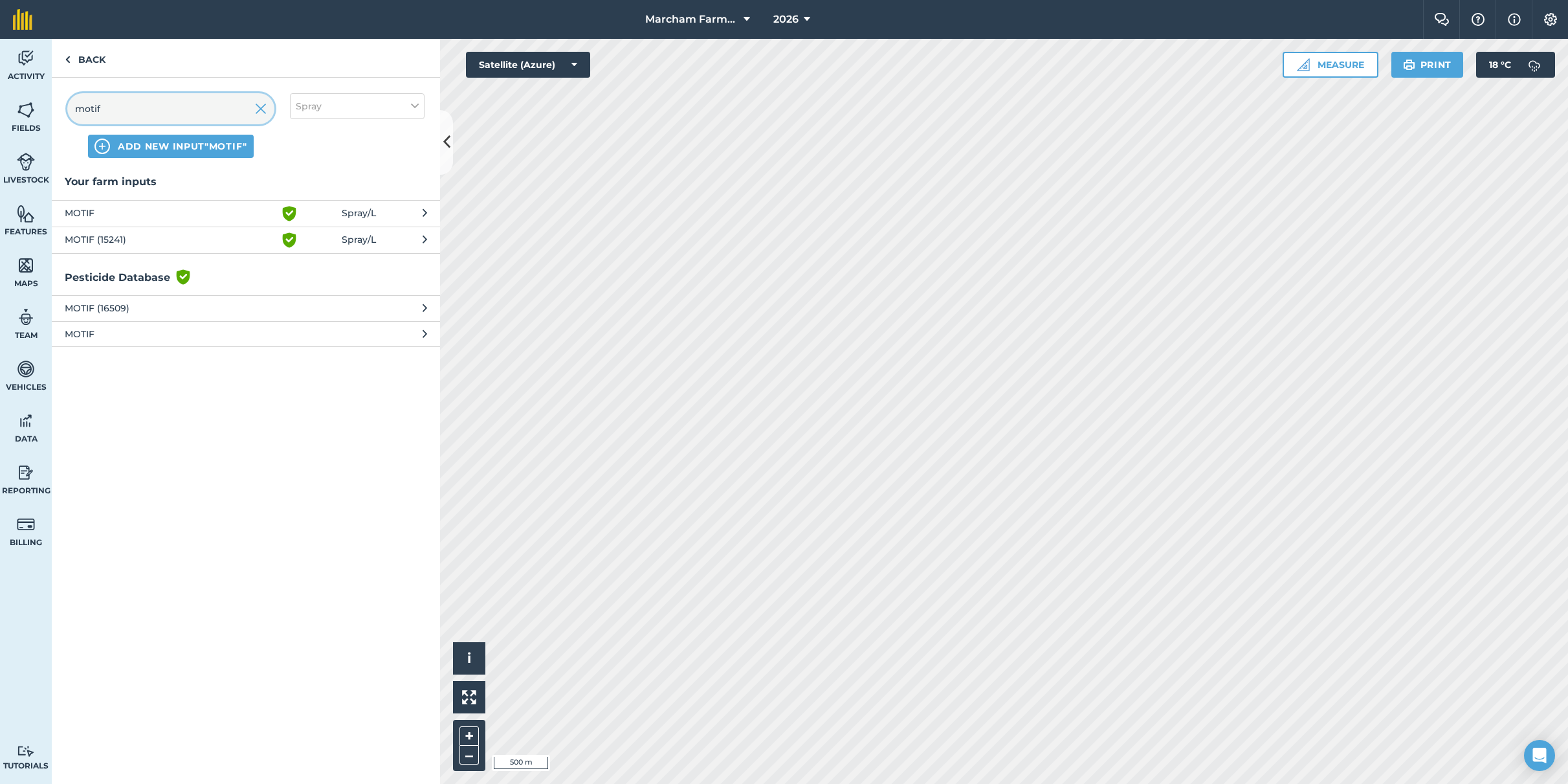
type input "motif"
click at [106, 310] on span "MOTIF (16509)" at bounding box center [170, 308] width 212 height 14
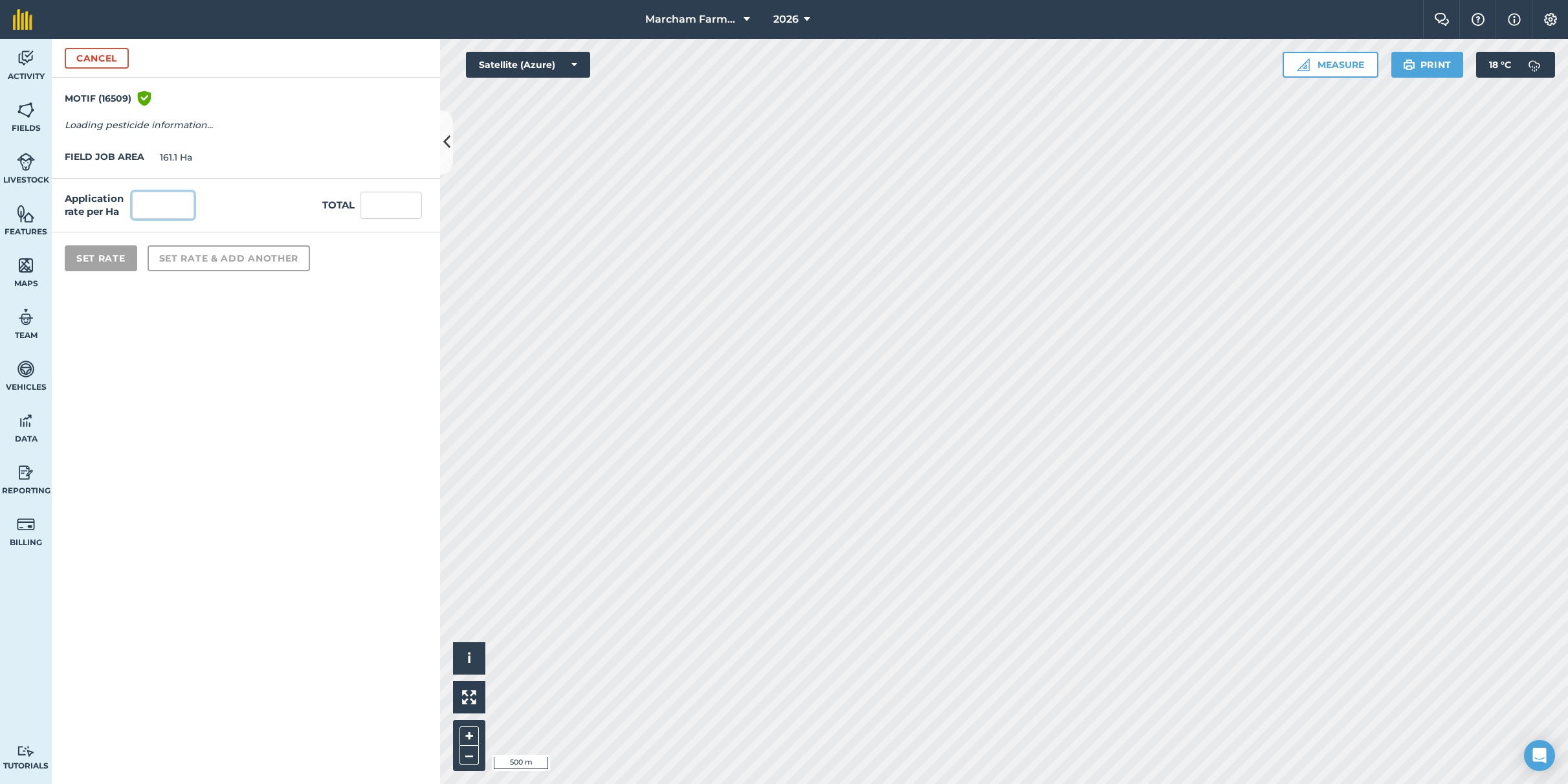
click at [157, 208] on input "text" at bounding box center [162, 205] width 62 height 28
type input "3"
type input "483.3"
click at [378, 204] on input "483.3" at bounding box center [390, 205] width 62 height 28
click at [99, 262] on button "Set Rate" at bounding box center [101, 258] width 72 height 26
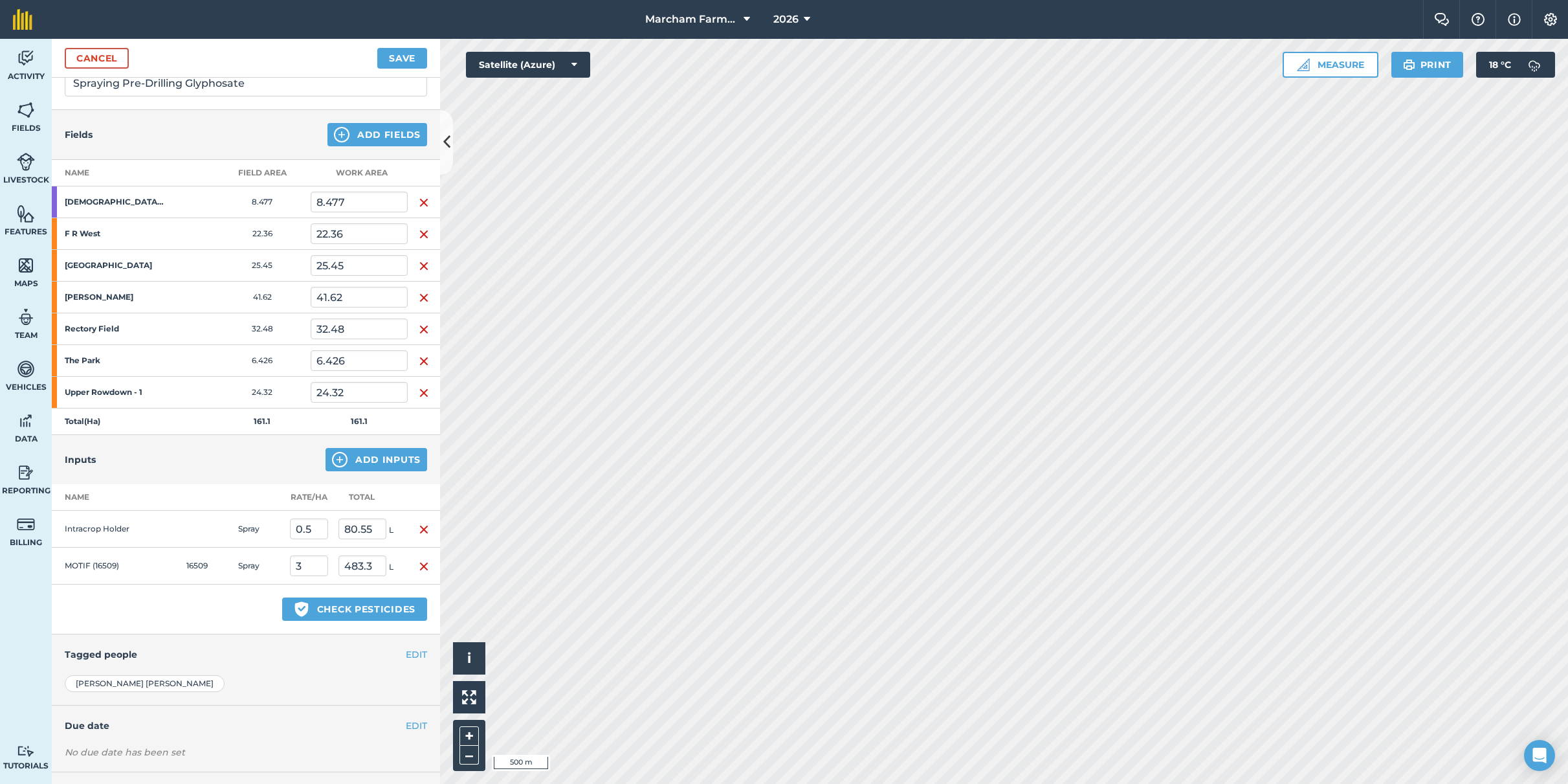
scroll to position [159, 0]
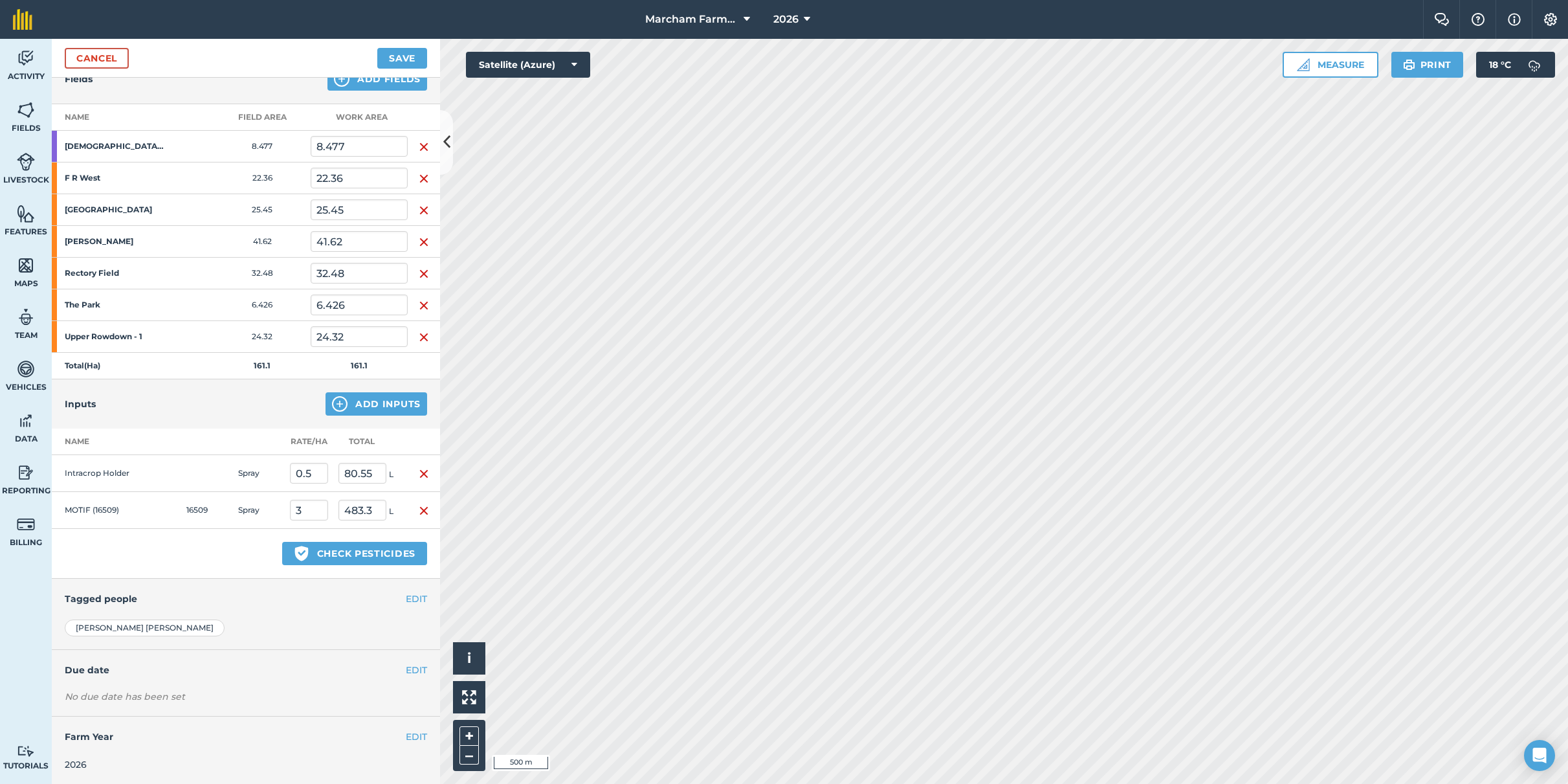
click at [328, 602] on h4 "Tagged people" at bounding box center [246, 598] width 362 height 14
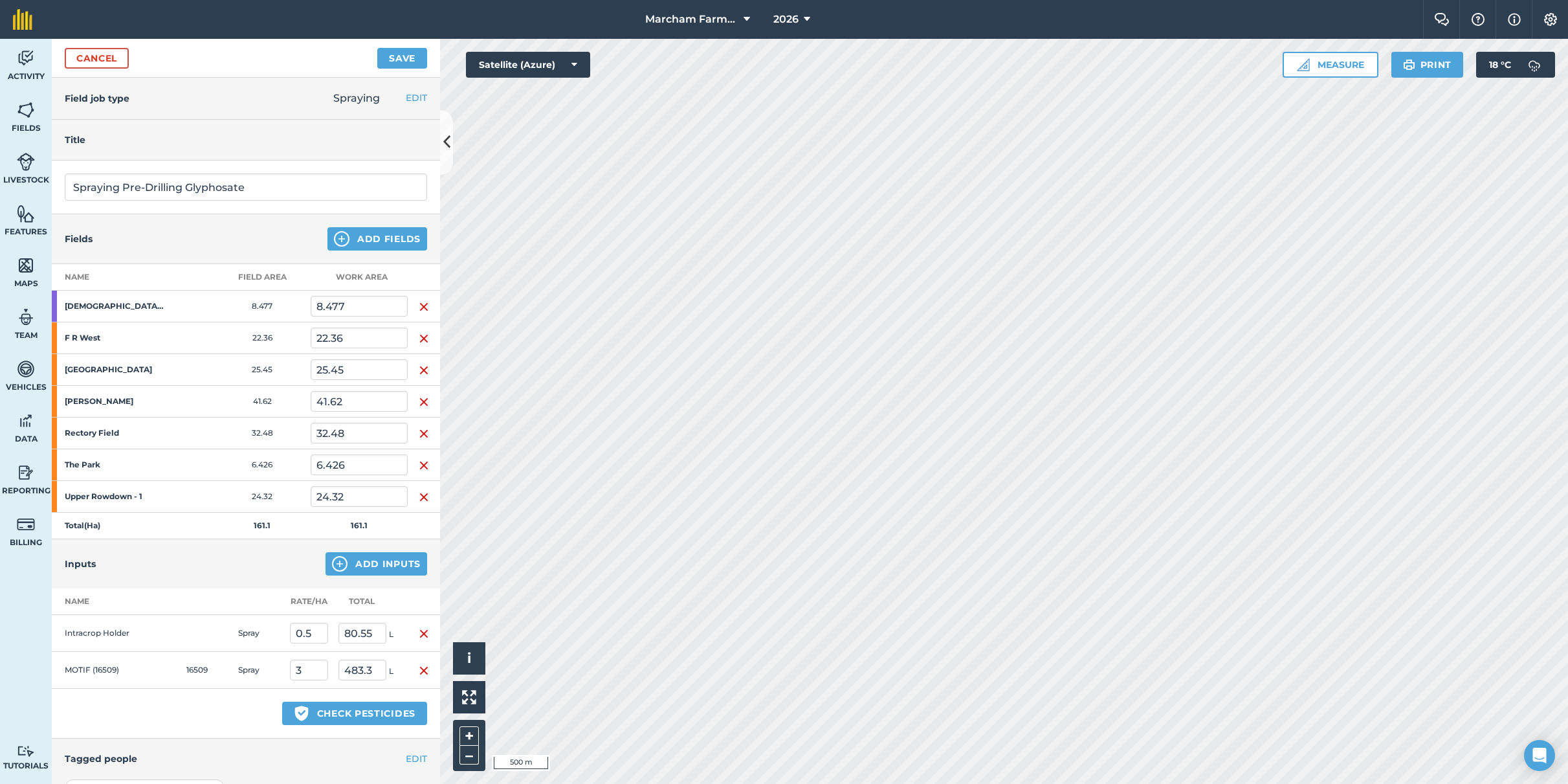
click at [402, 56] on button "Save" at bounding box center [402, 58] width 50 height 21
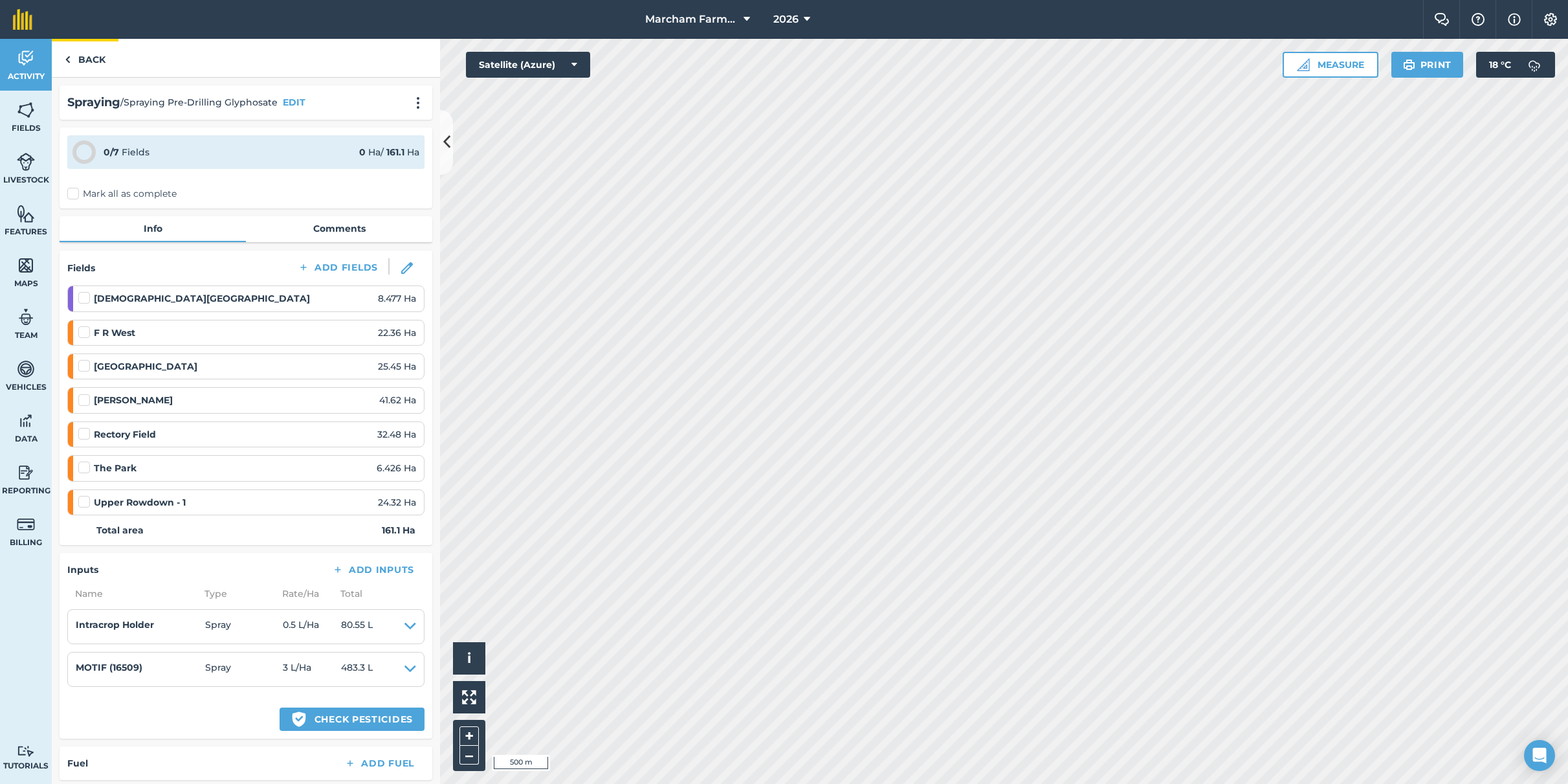
click at [95, 67] on link "Back" at bounding box center [85, 58] width 66 height 38
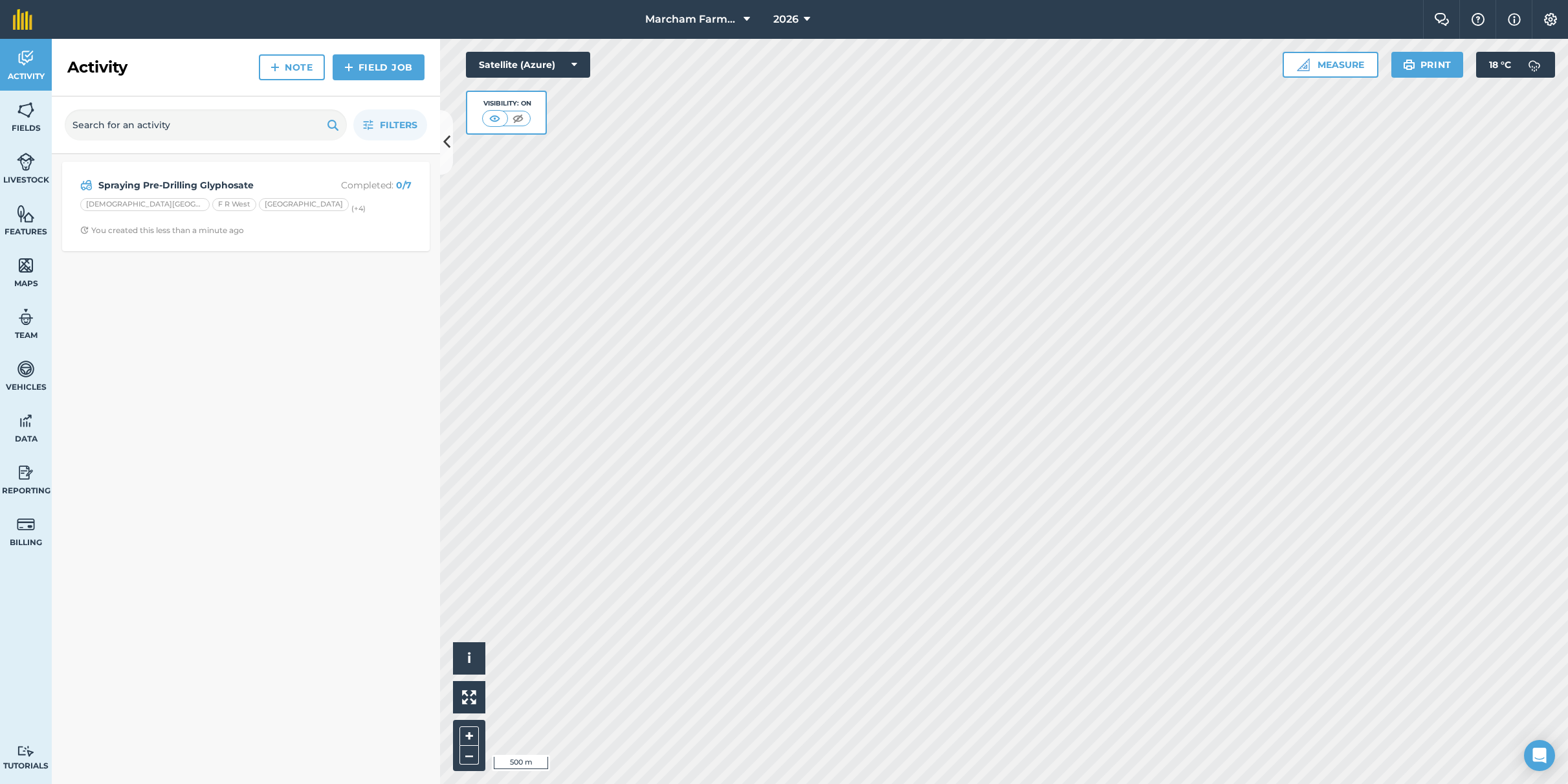
click at [398, 62] on link "Field Job" at bounding box center [378, 66] width 92 height 26
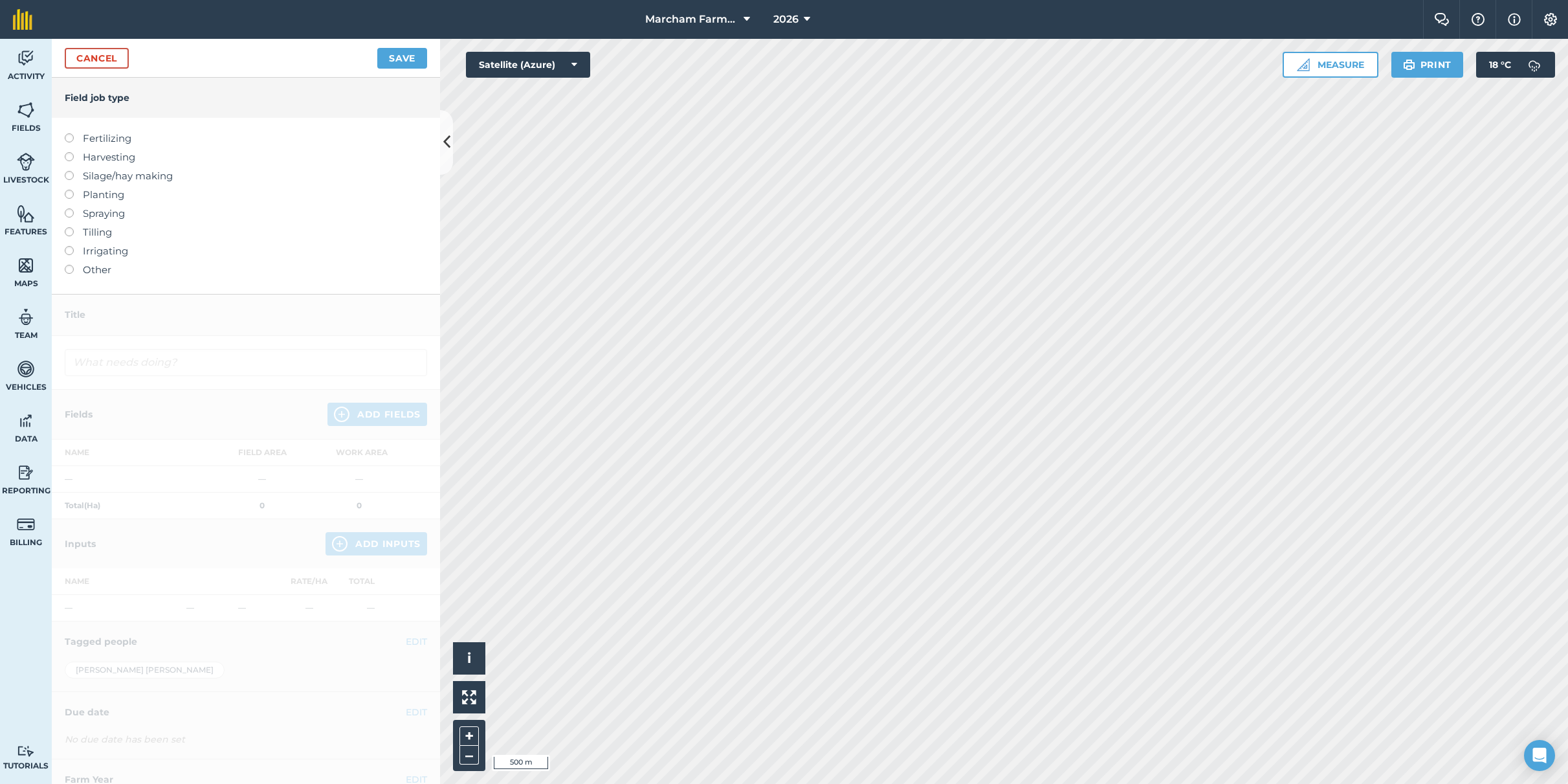
click at [70, 209] on label at bounding box center [73, 209] width 18 height 0
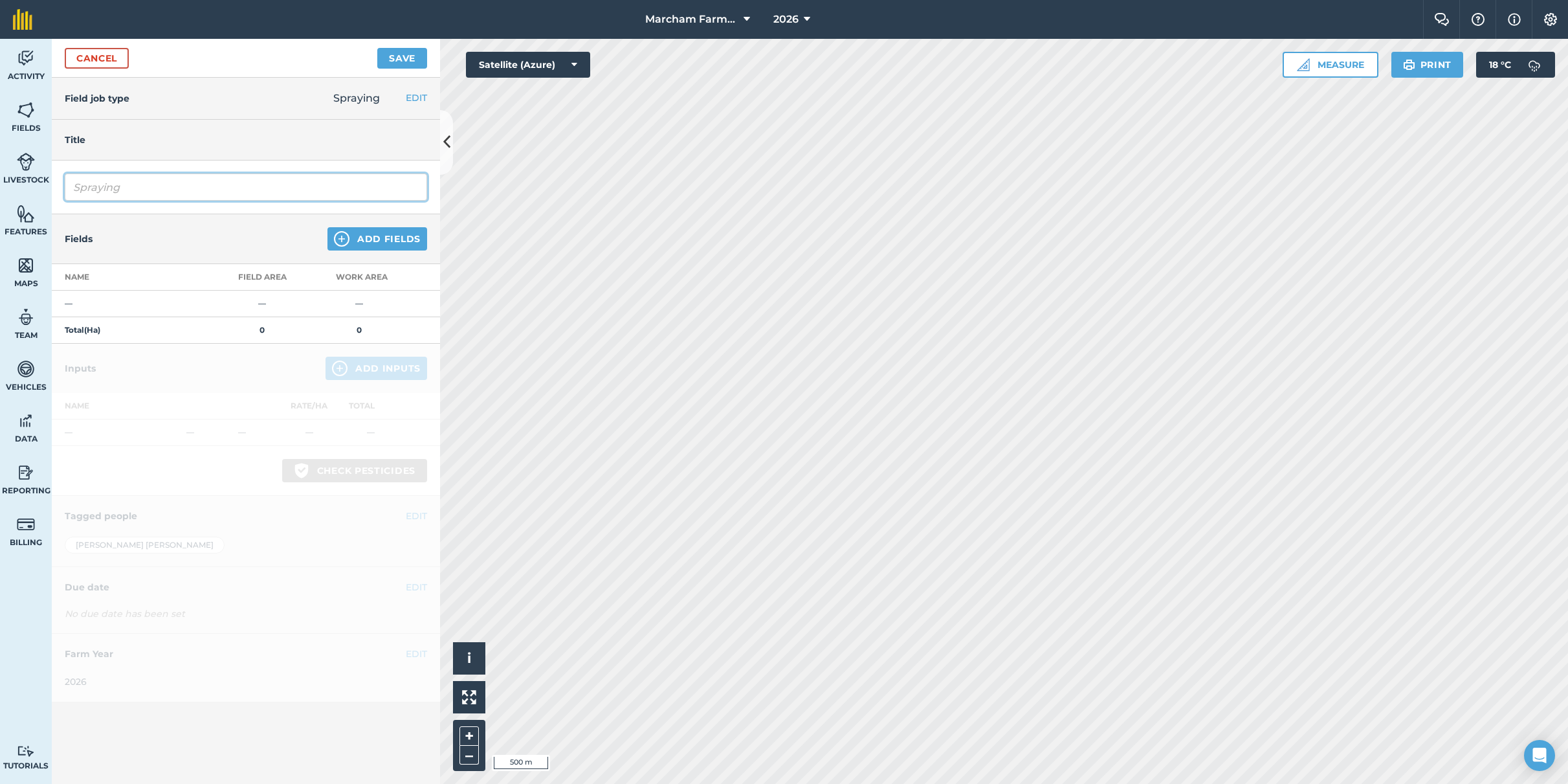
click at [119, 191] on input "Spraying" at bounding box center [246, 187] width 362 height 28
type input "Spraying Pre-Em Winter Barley"
click at [401, 246] on button "Add Fields" at bounding box center [377, 238] width 100 height 24
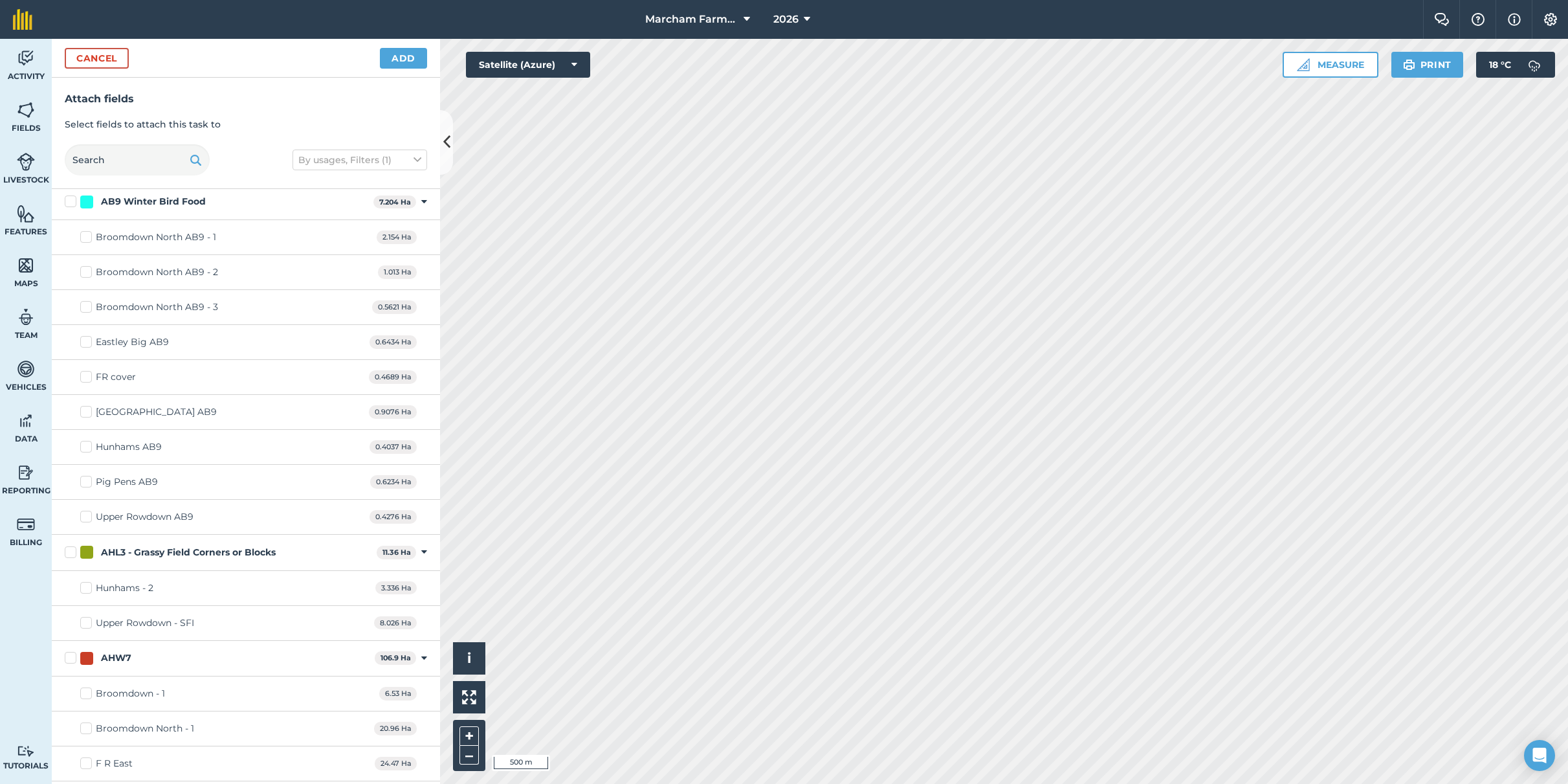
scroll to position [1180, 0]
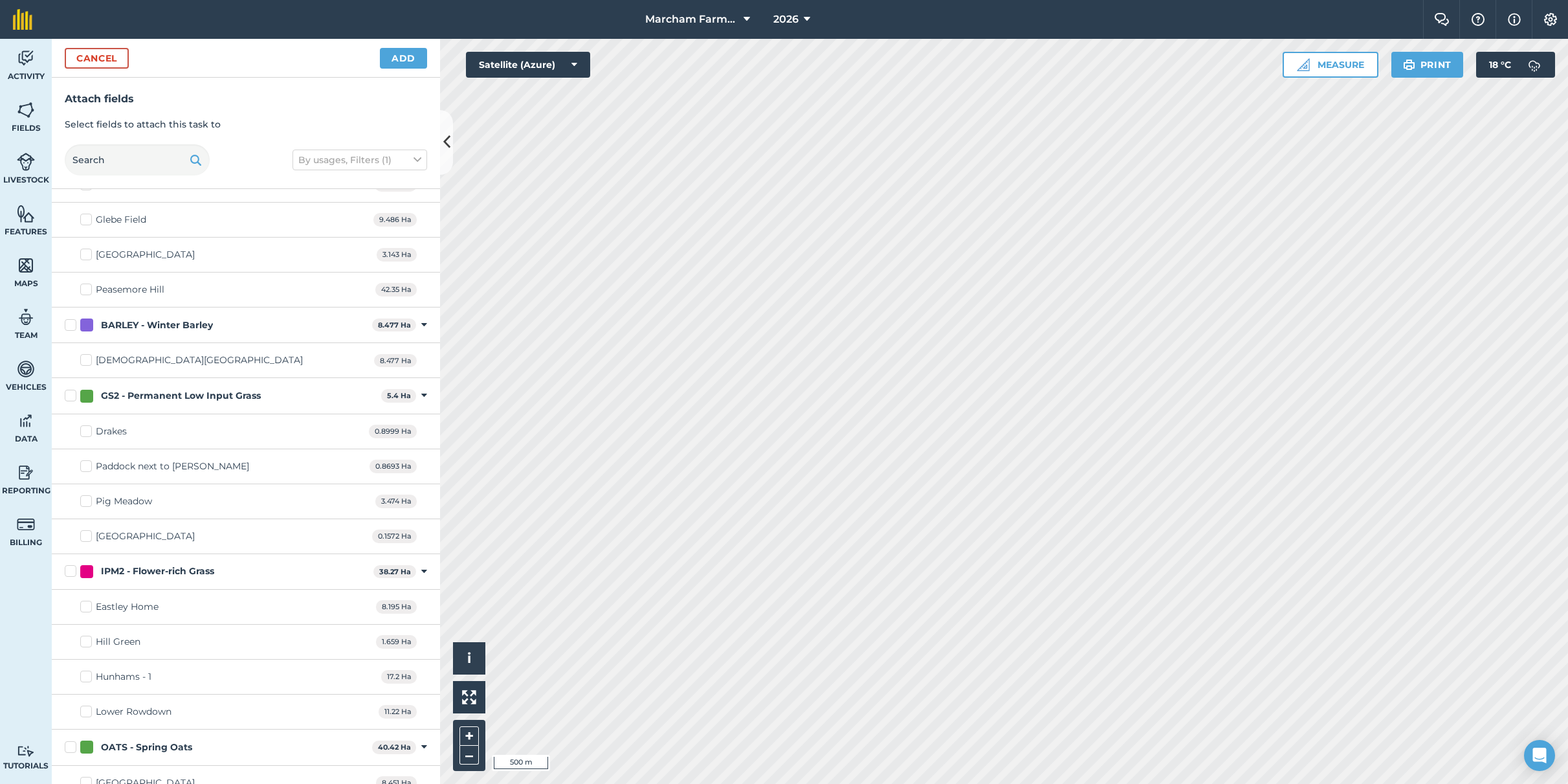
click at [70, 322] on label "BARLEY - Winter Barley" at bounding box center [215, 326] width 303 height 13
click at [70, 322] on input "BARLEY - Winter Barley" at bounding box center [68, 323] width 9 height 9
checkbox input "true"
click at [402, 67] on button "Add" at bounding box center [403, 58] width 47 height 21
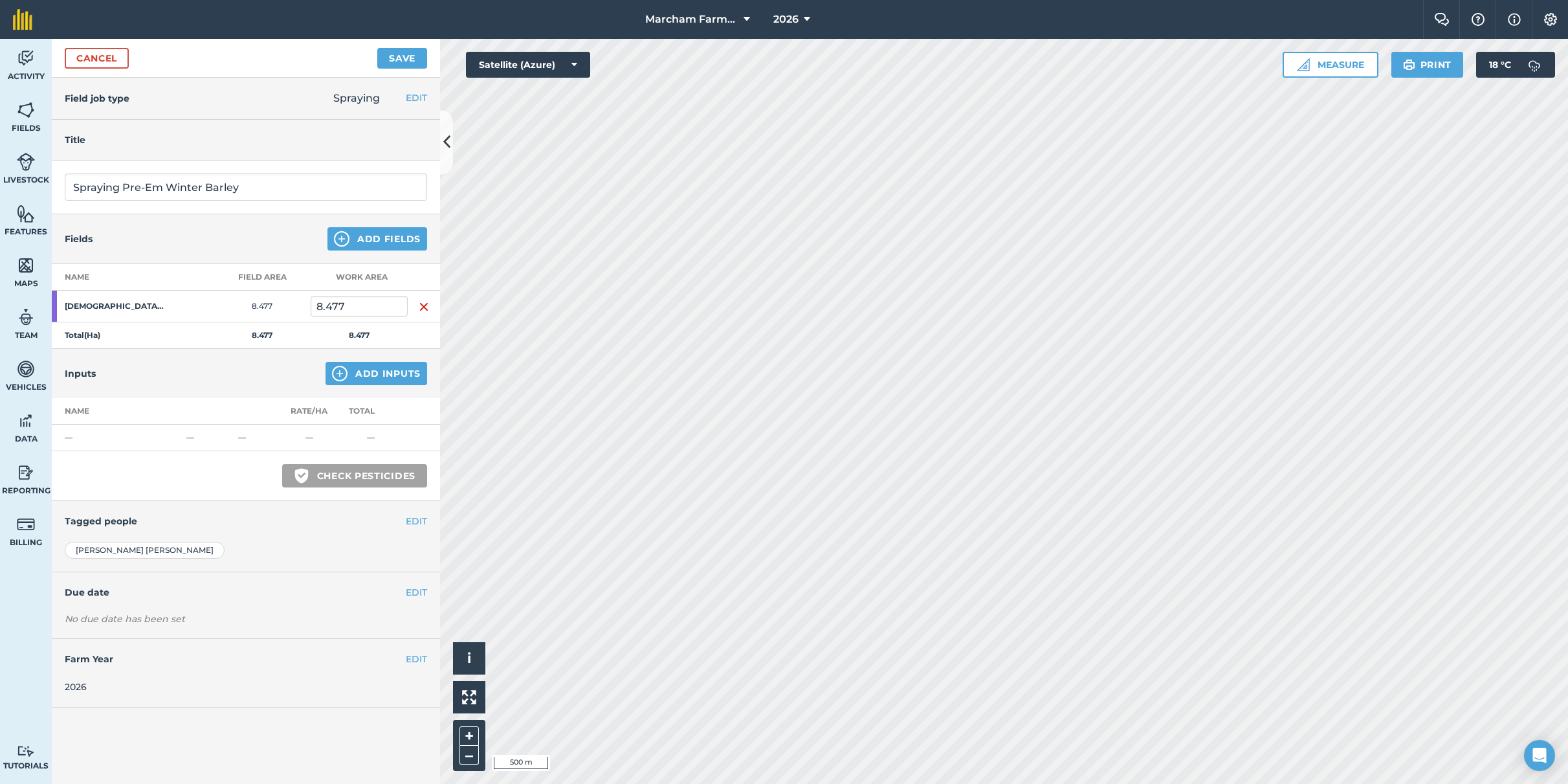
click at [385, 379] on button "Add Inputs" at bounding box center [376, 373] width 101 height 24
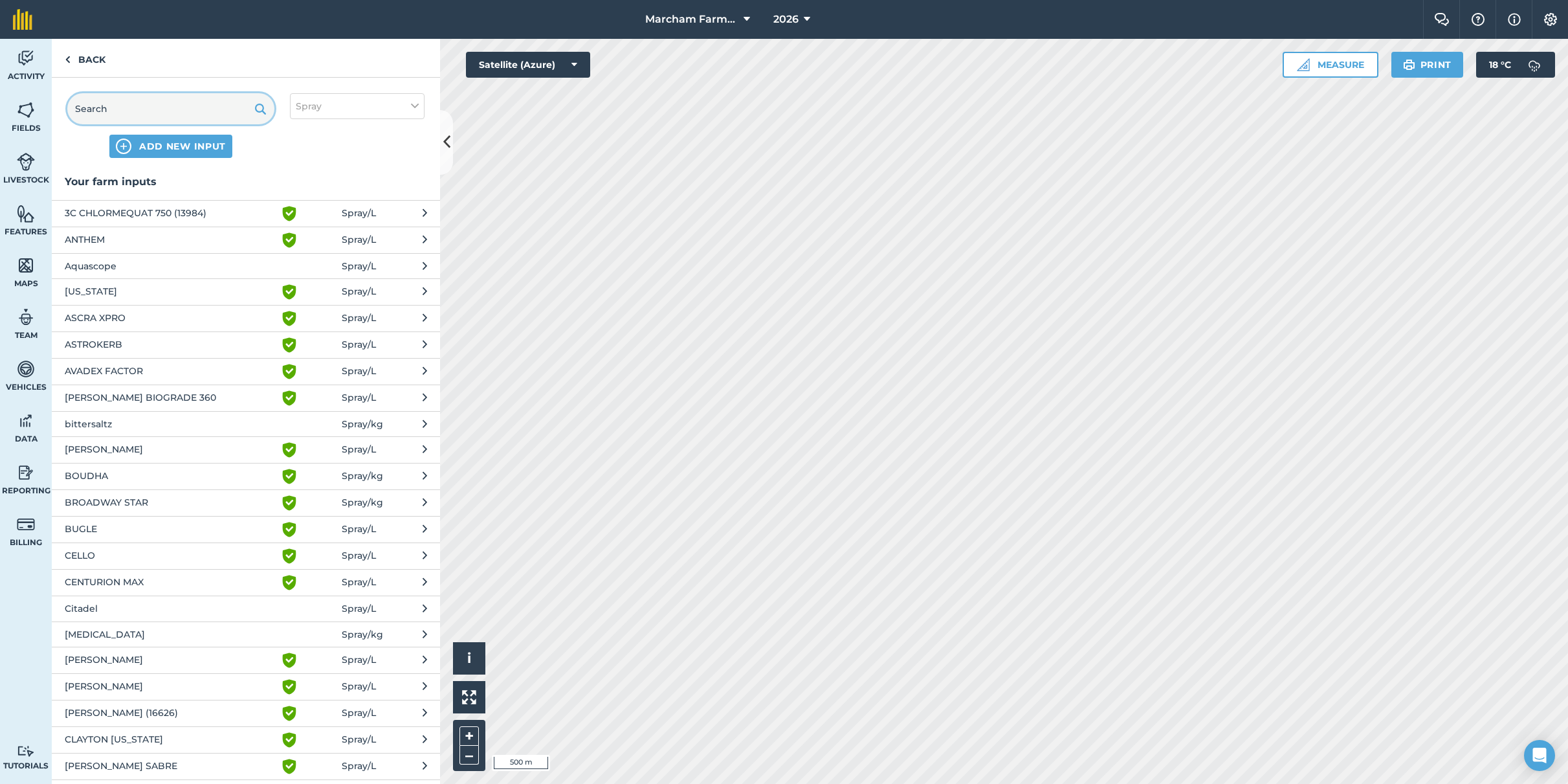
click at [182, 105] on input "text" at bounding box center [171, 108] width 207 height 31
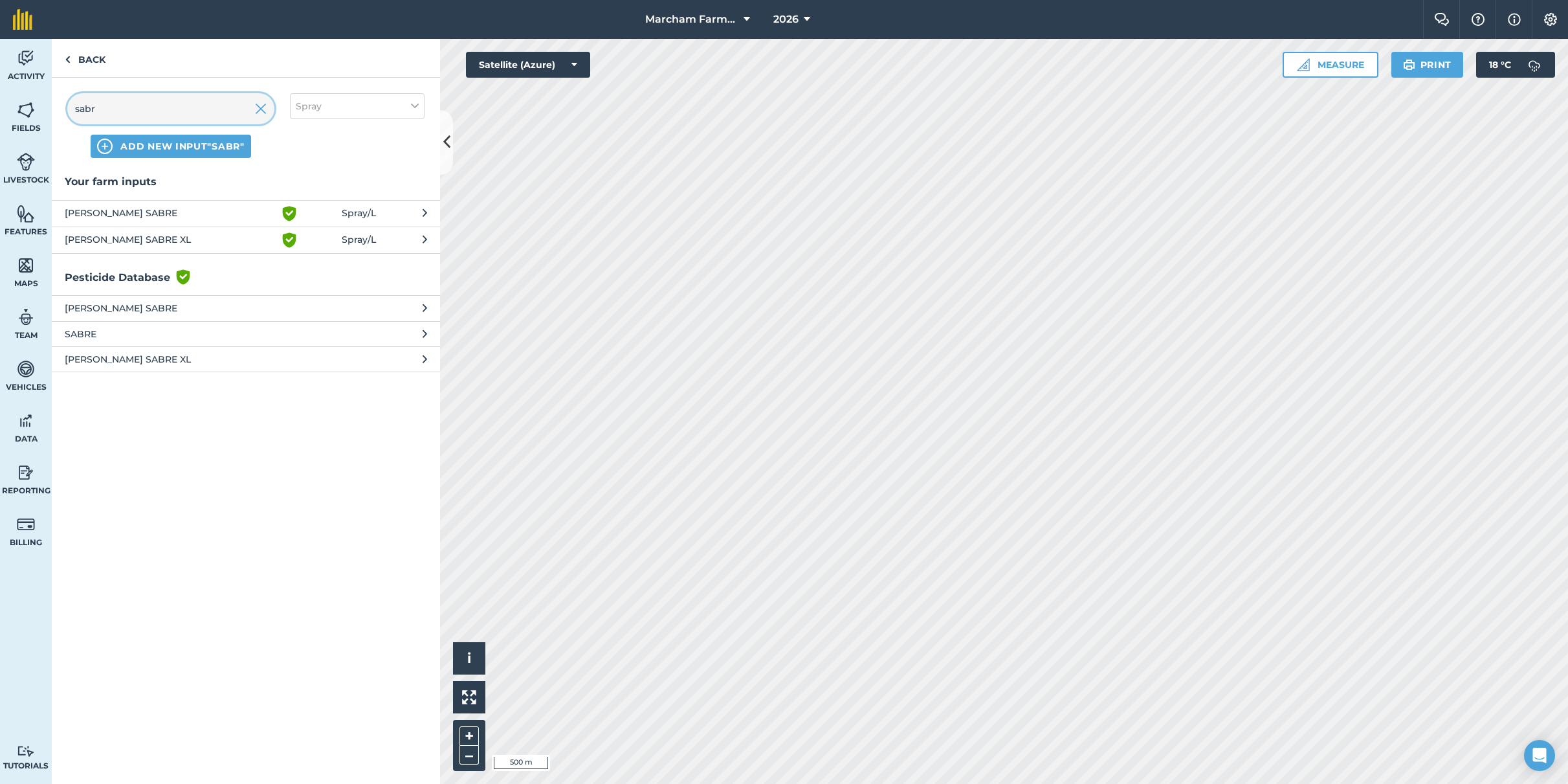
type input "sabr"
click at [159, 239] on span "[PERSON_NAME] SABRE XL" at bounding box center [170, 240] width 212 height 15
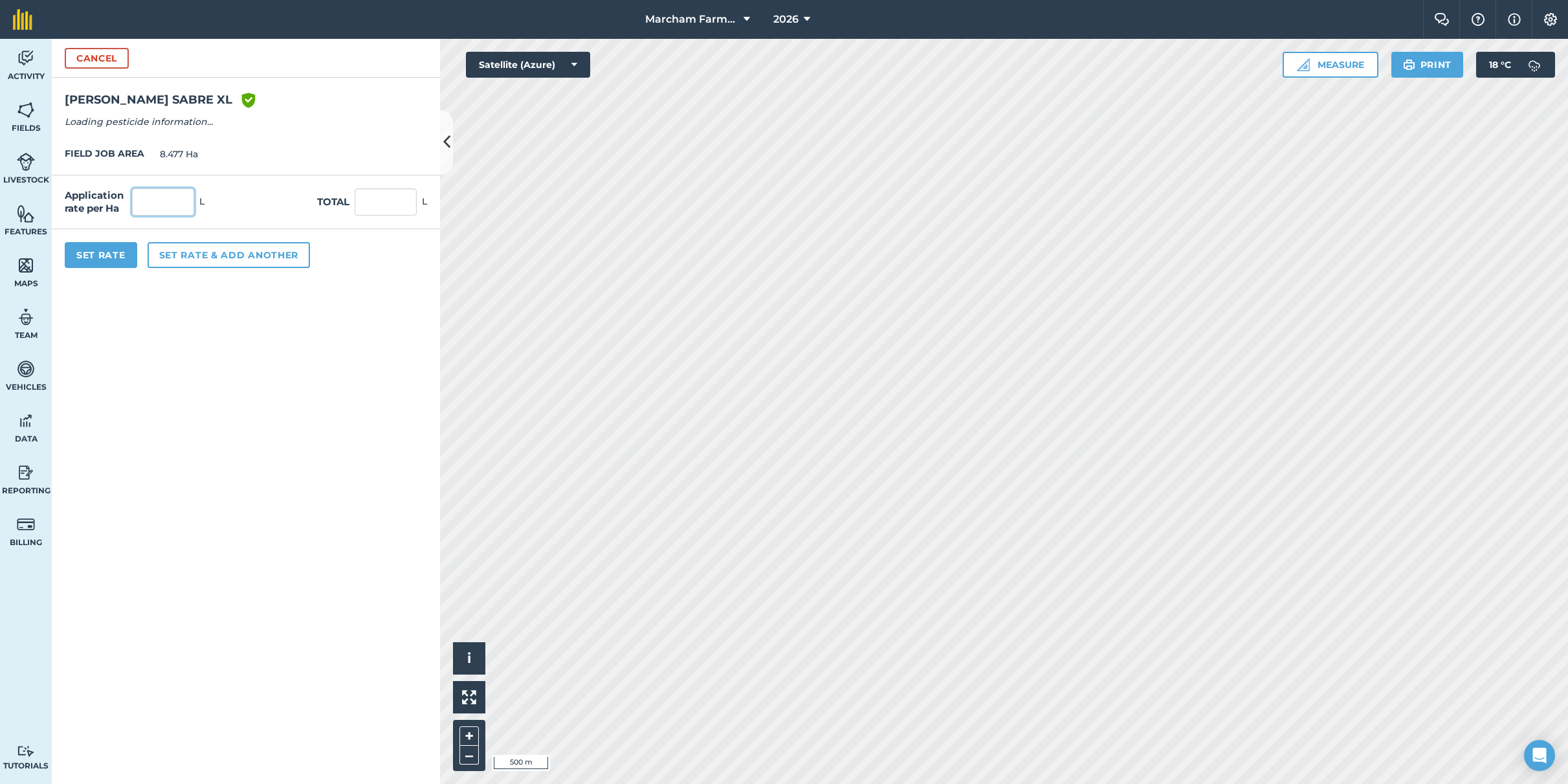
click at [167, 204] on input "text" at bounding box center [162, 202] width 62 height 28
type input "0.6"
type input "5.086"
click at [114, 251] on button "Set Rate" at bounding box center [101, 254] width 72 height 26
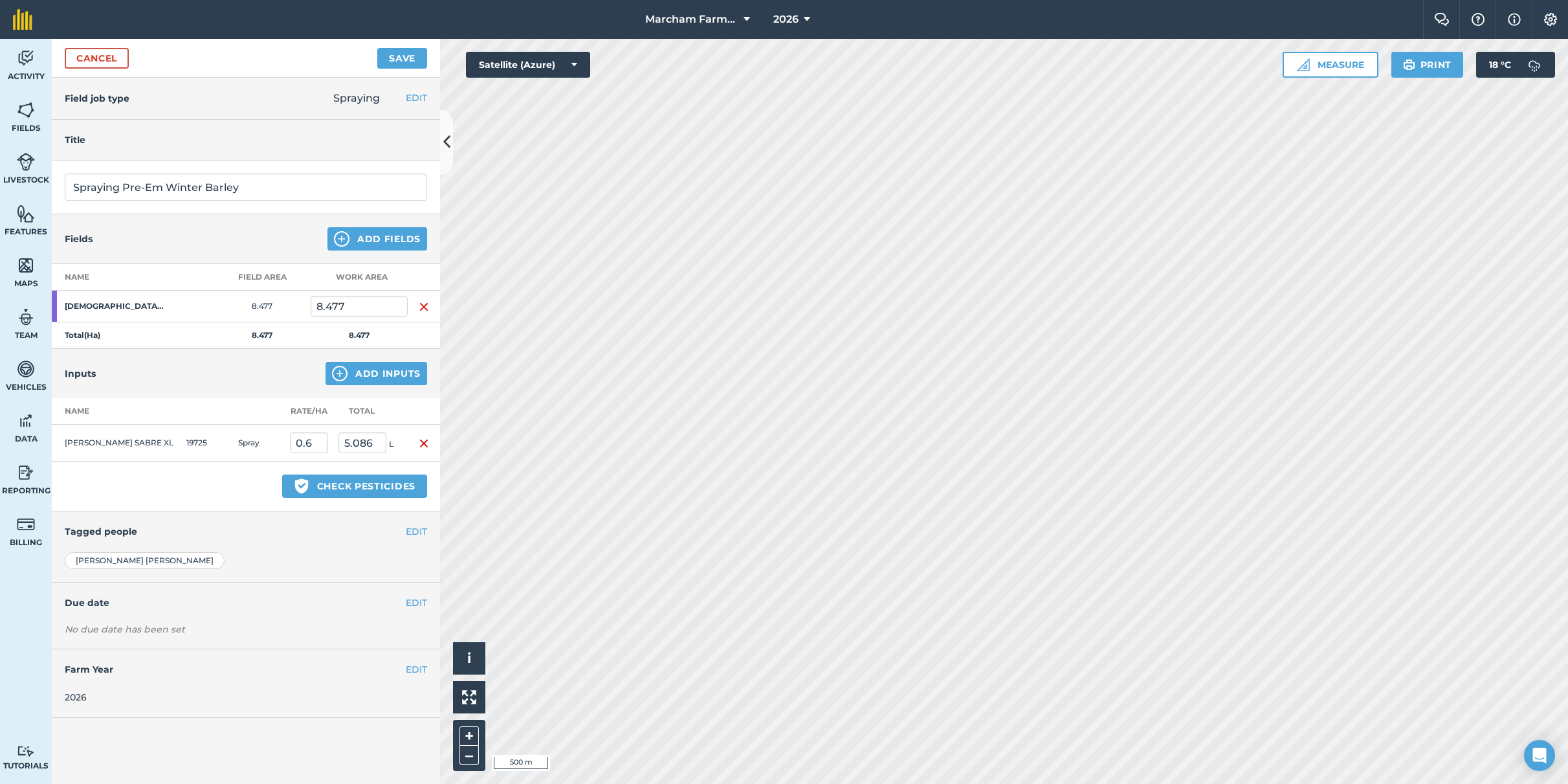
click at [406, 56] on button "Save" at bounding box center [402, 58] width 50 height 21
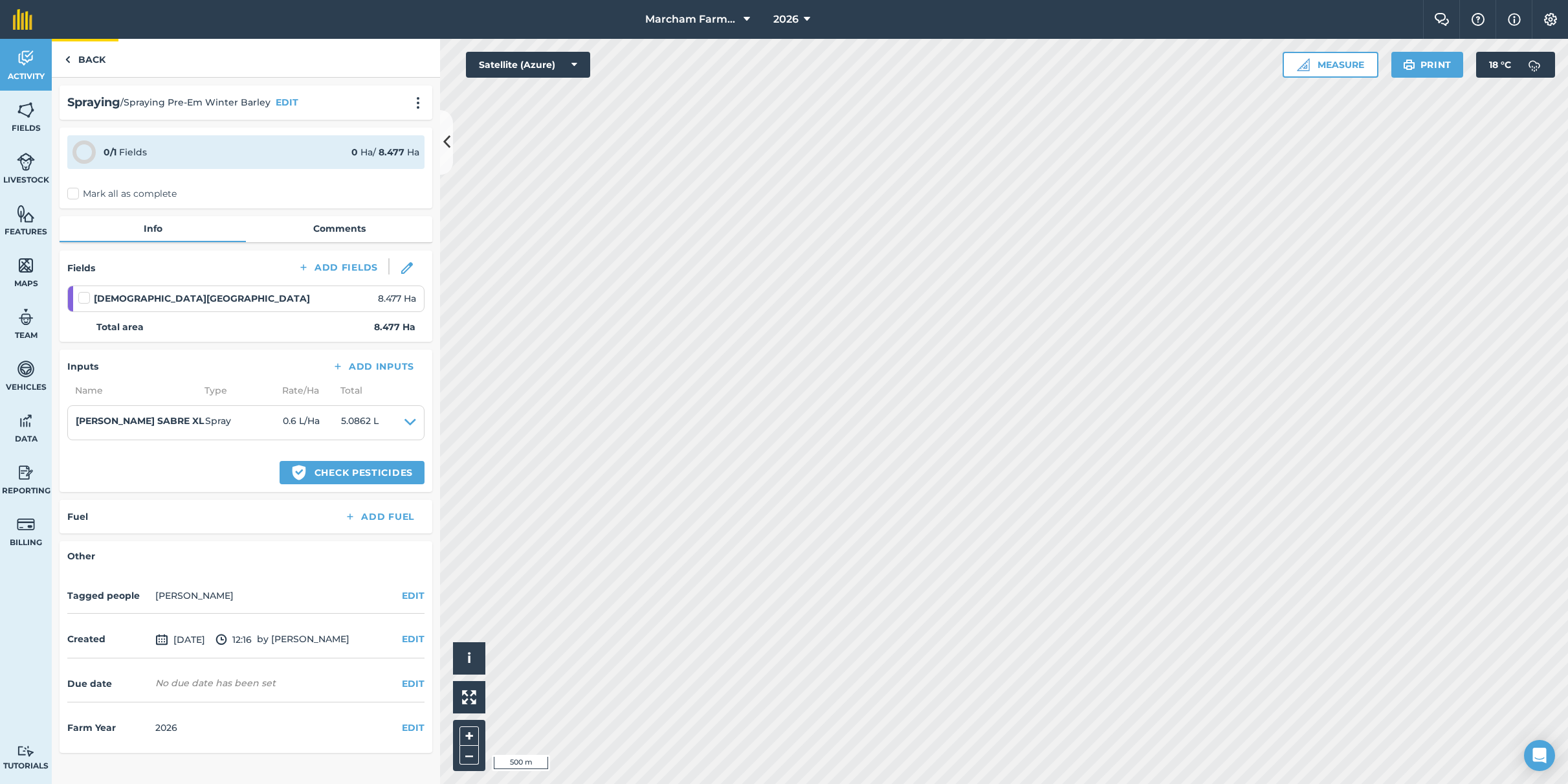
click at [88, 62] on link "Back" at bounding box center [85, 58] width 66 height 38
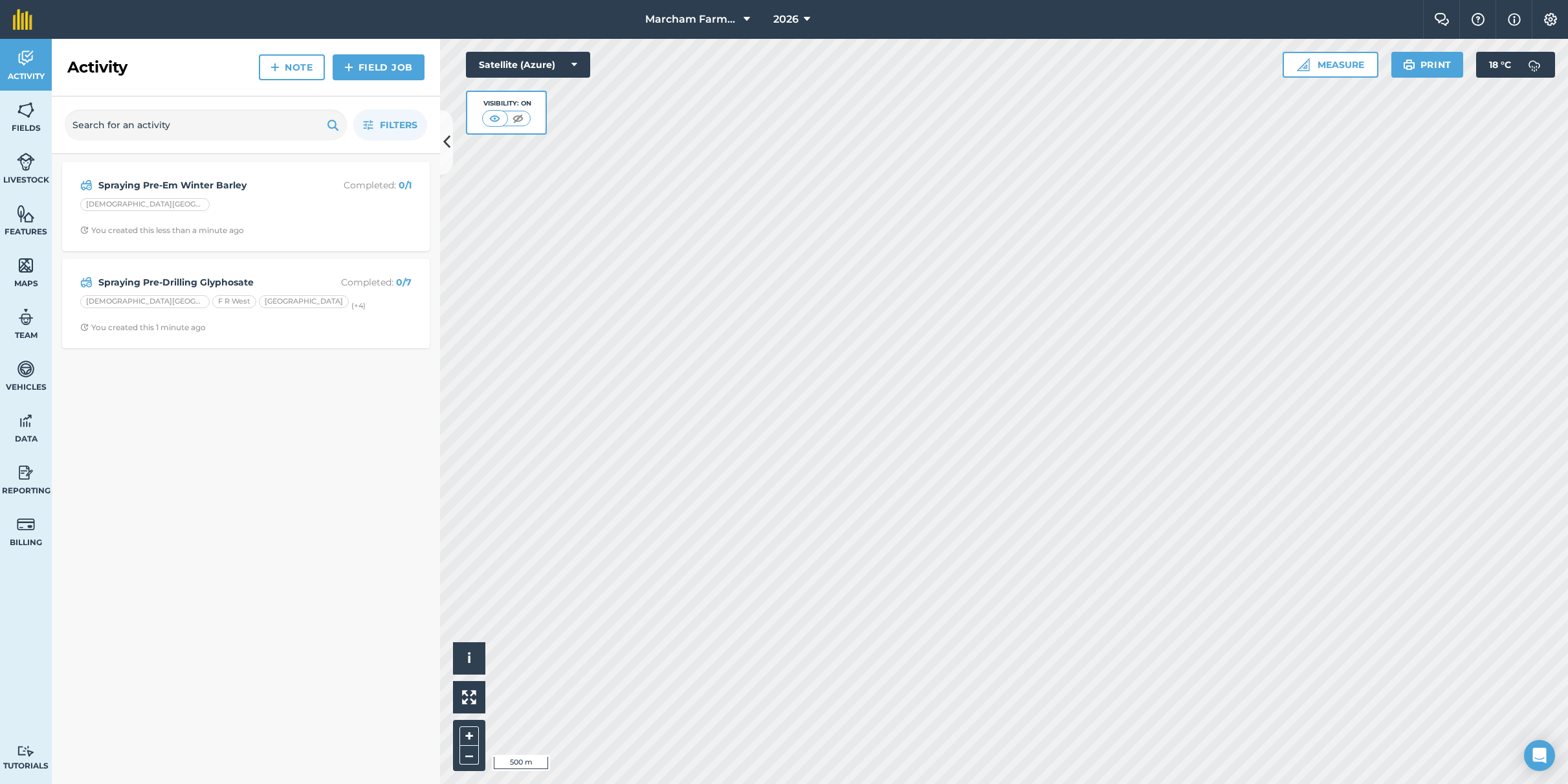
click at [367, 72] on link "Field Job" at bounding box center [378, 66] width 92 height 26
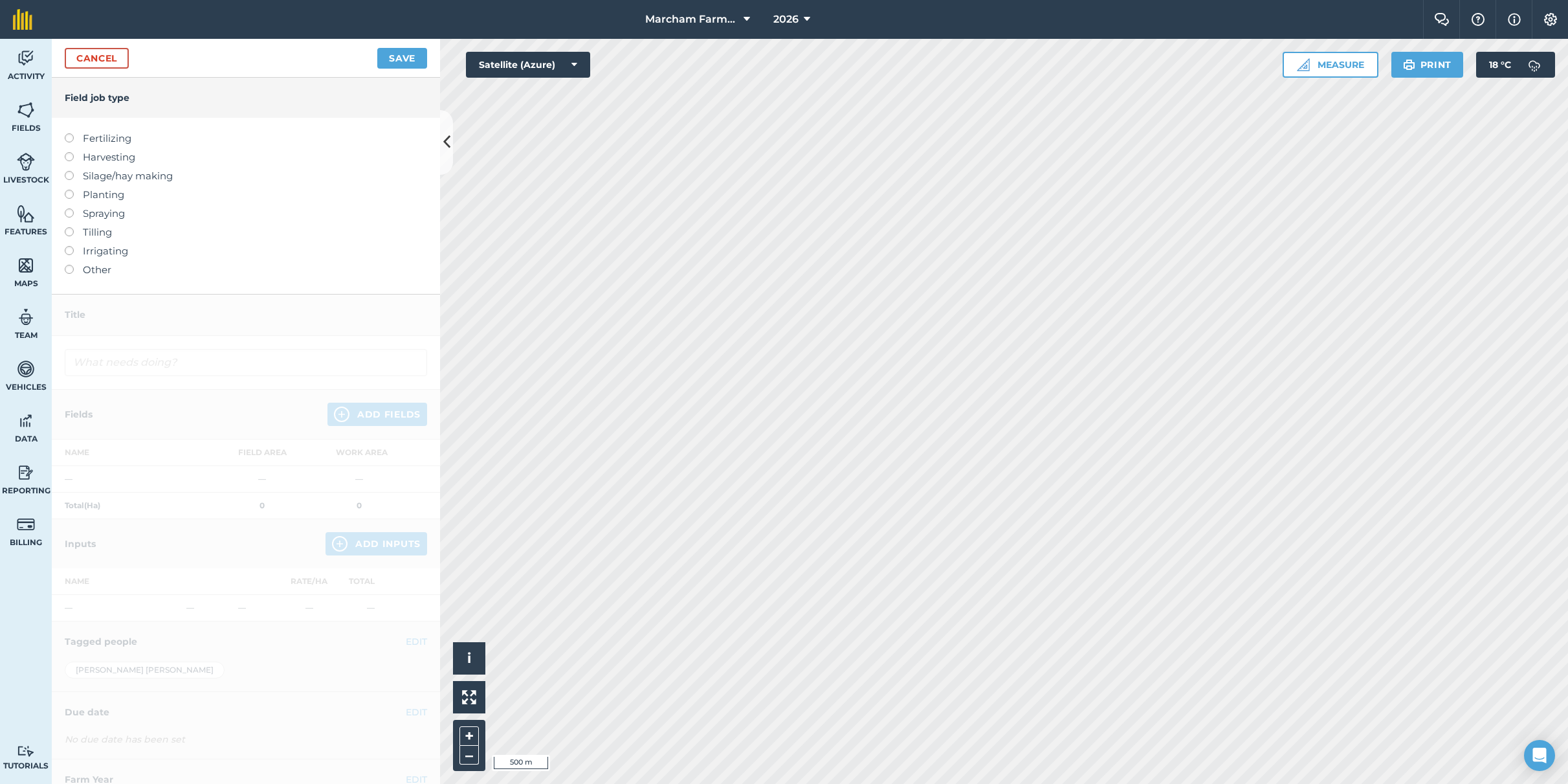
click at [70, 209] on label at bounding box center [73, 209] width 18 height 0
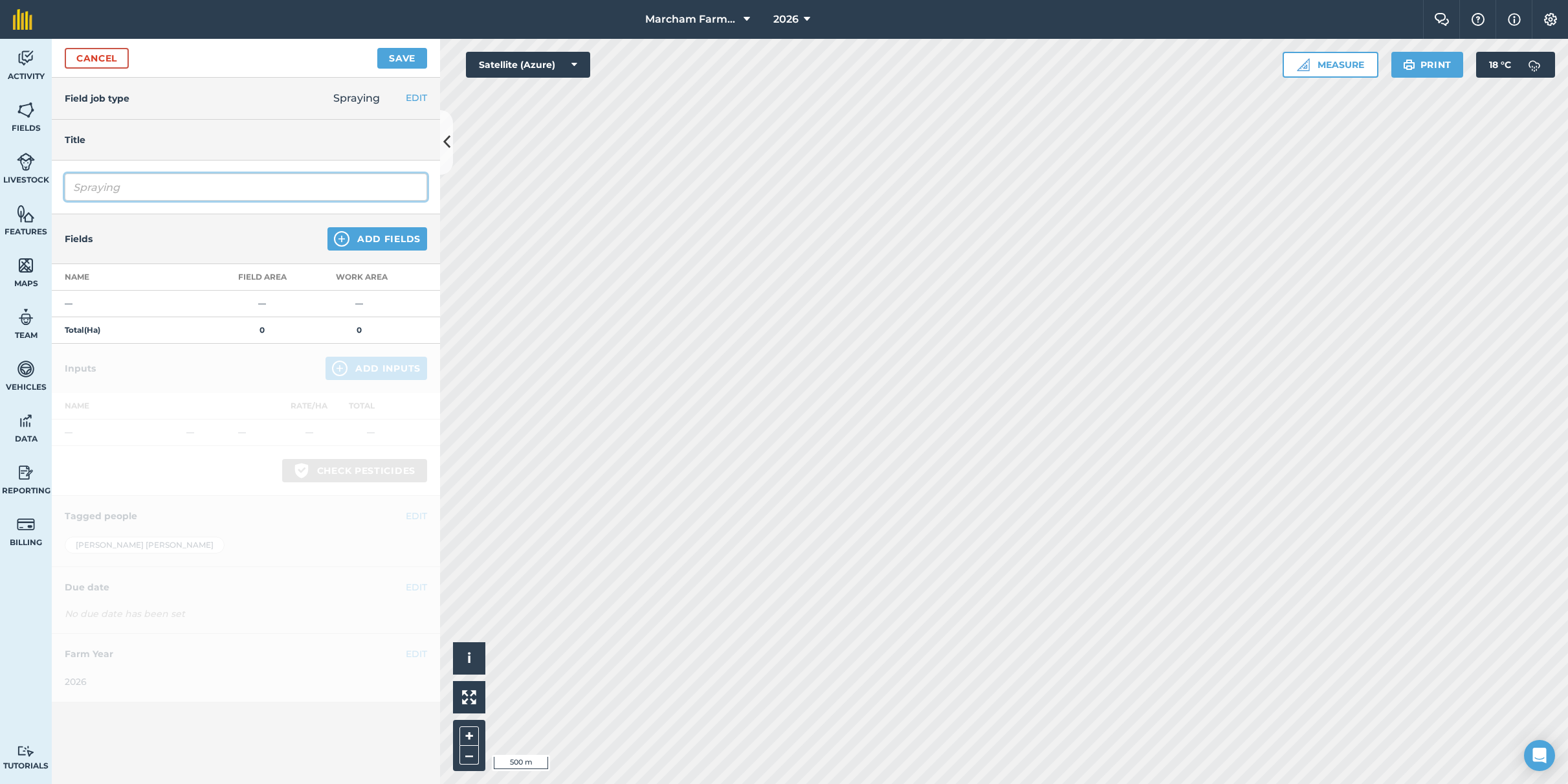
click at [162, 183] on input "Spraying" at bounding box center [246, 187] width 362 height 28
type input "Spraying Pre-Em Winter Wheat"
click at [368, 233] on button "Add Fields" at bounding box center [377, 238] width 100 height 24
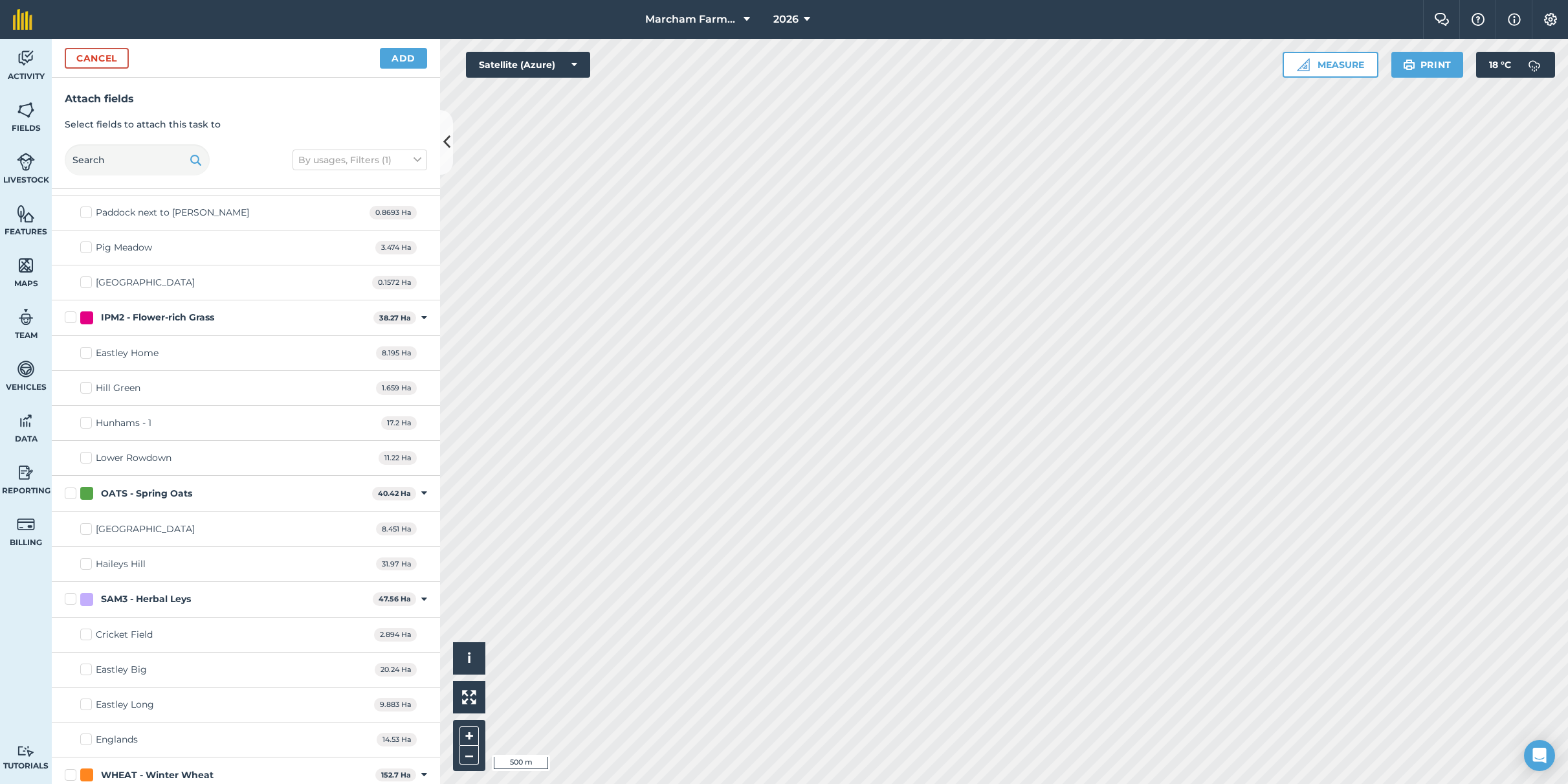
scroll to position [1999, 0]
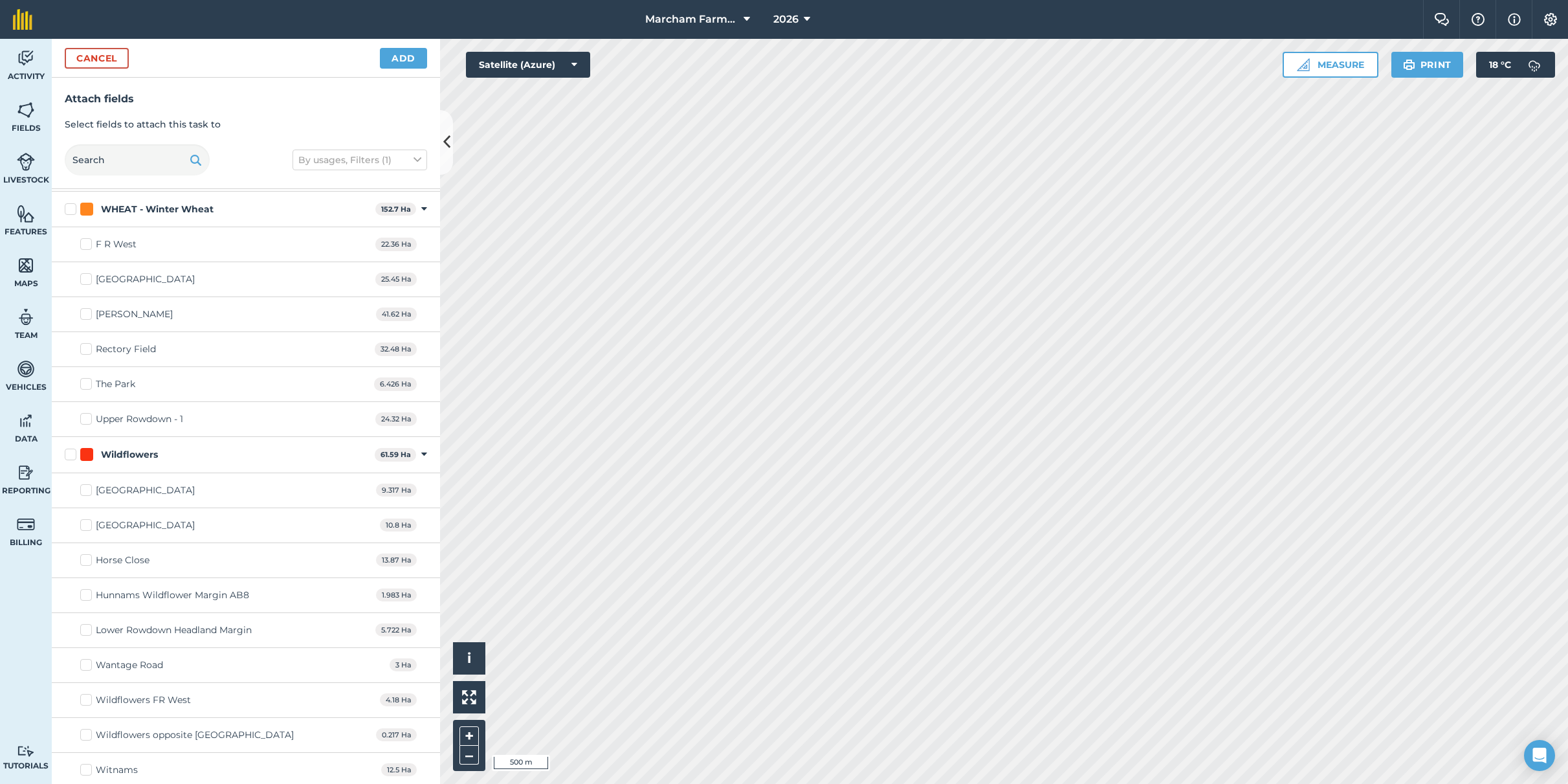
click at [84, 310] on label "[PERSON_NAME]" at bounding box center [127, 314] width 93 height 13
click at [84, 310] on input "[PERSON_NAME]" at bounding box center [84, 311] width 9 height 9
checkbox input "true"
click at [85, 382] on label "The Park" at bounding box center [108, 384] width 55 height 13
click at [85, 382] on input "The Park" at bounding box center [84, 382] width 9 height 9
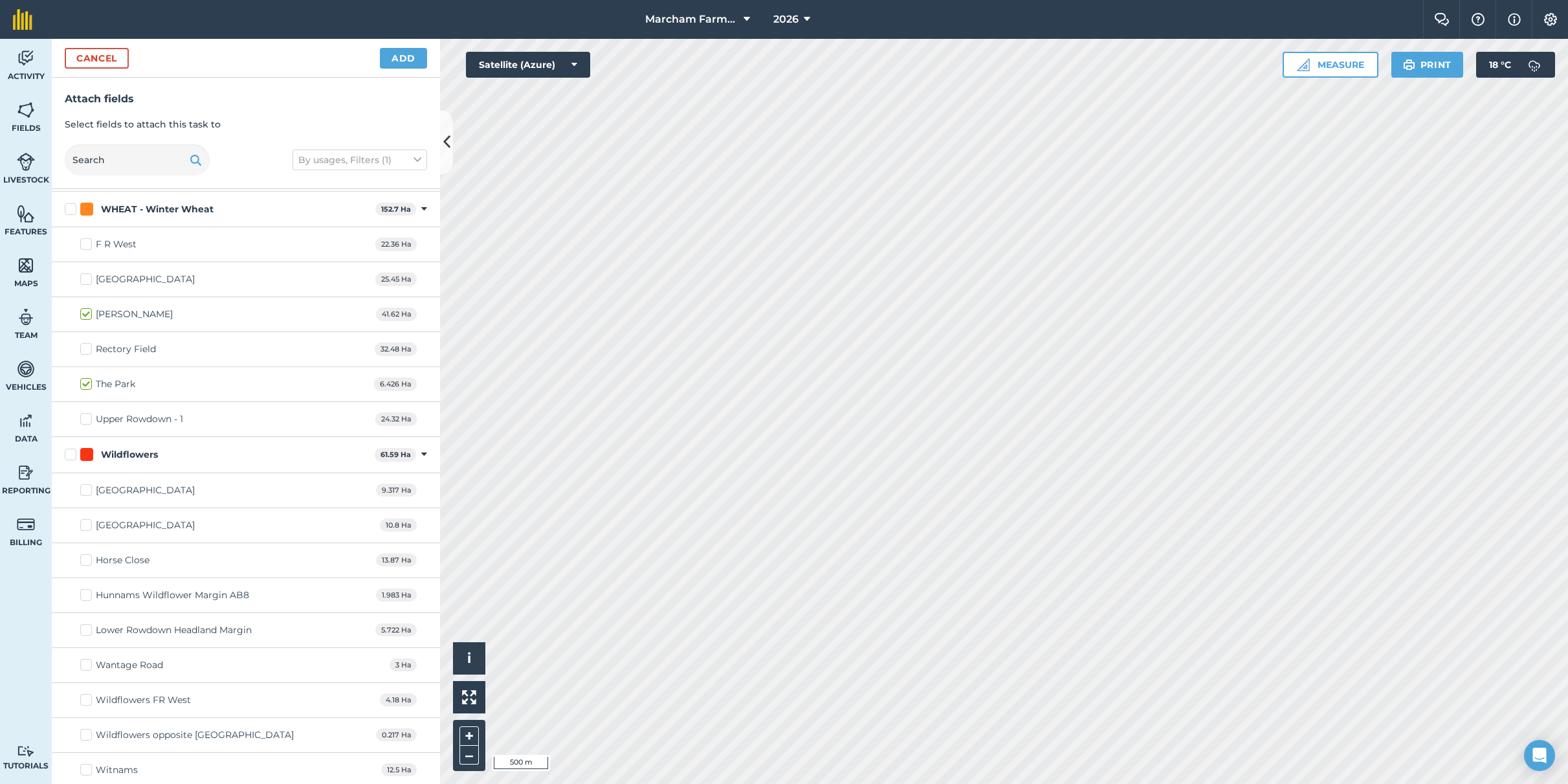
checkbox input "true"
click at [88, 419] on label "Upper Rowdown - 1" at bounding box center [132, 420] width 102 height 13
click at [88, 419] on input "Upper Rowdown - 1" at bounding box center [84, 417] width 9 height 9
checkbox input "true"
click at [406, 62] on button "Add" at bounding box center [403, 58] width 47 height 21
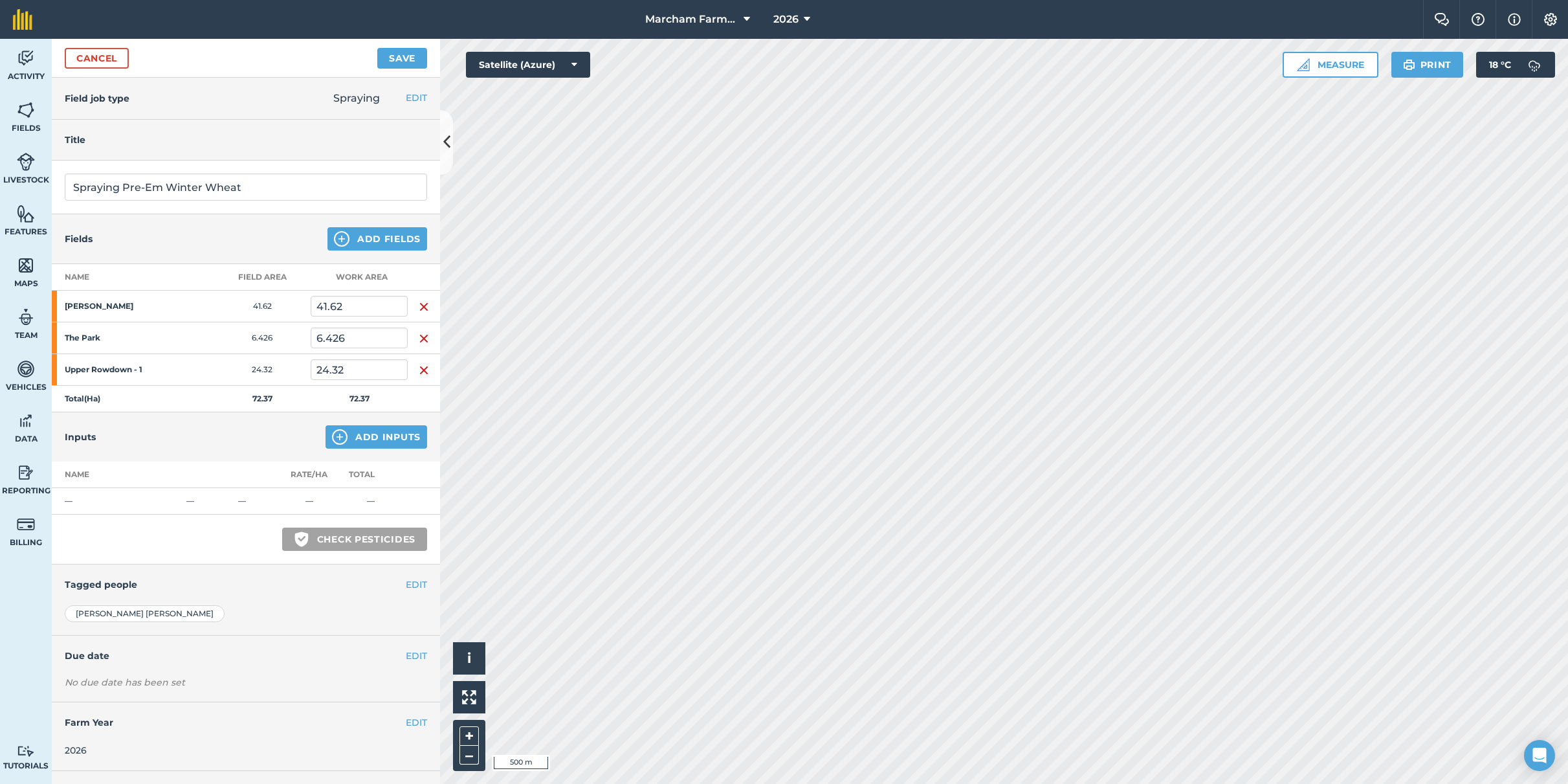
click at [358, 437] on button "Add Inputs" at bounding box center [376, 437] width 101 height 24
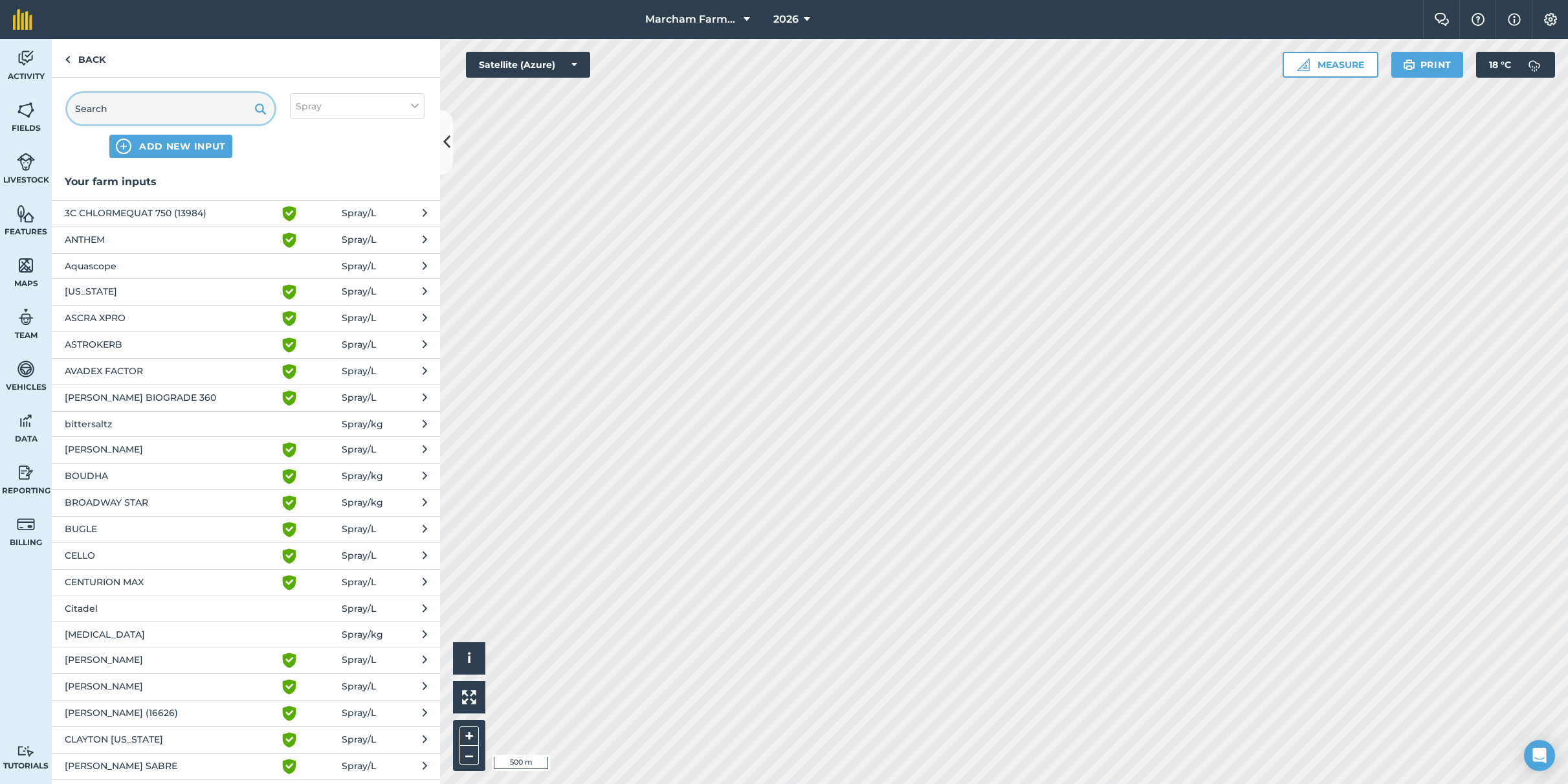
click at [99, 104] on input "text" at bounding box center [171, 108] width 207 height 31
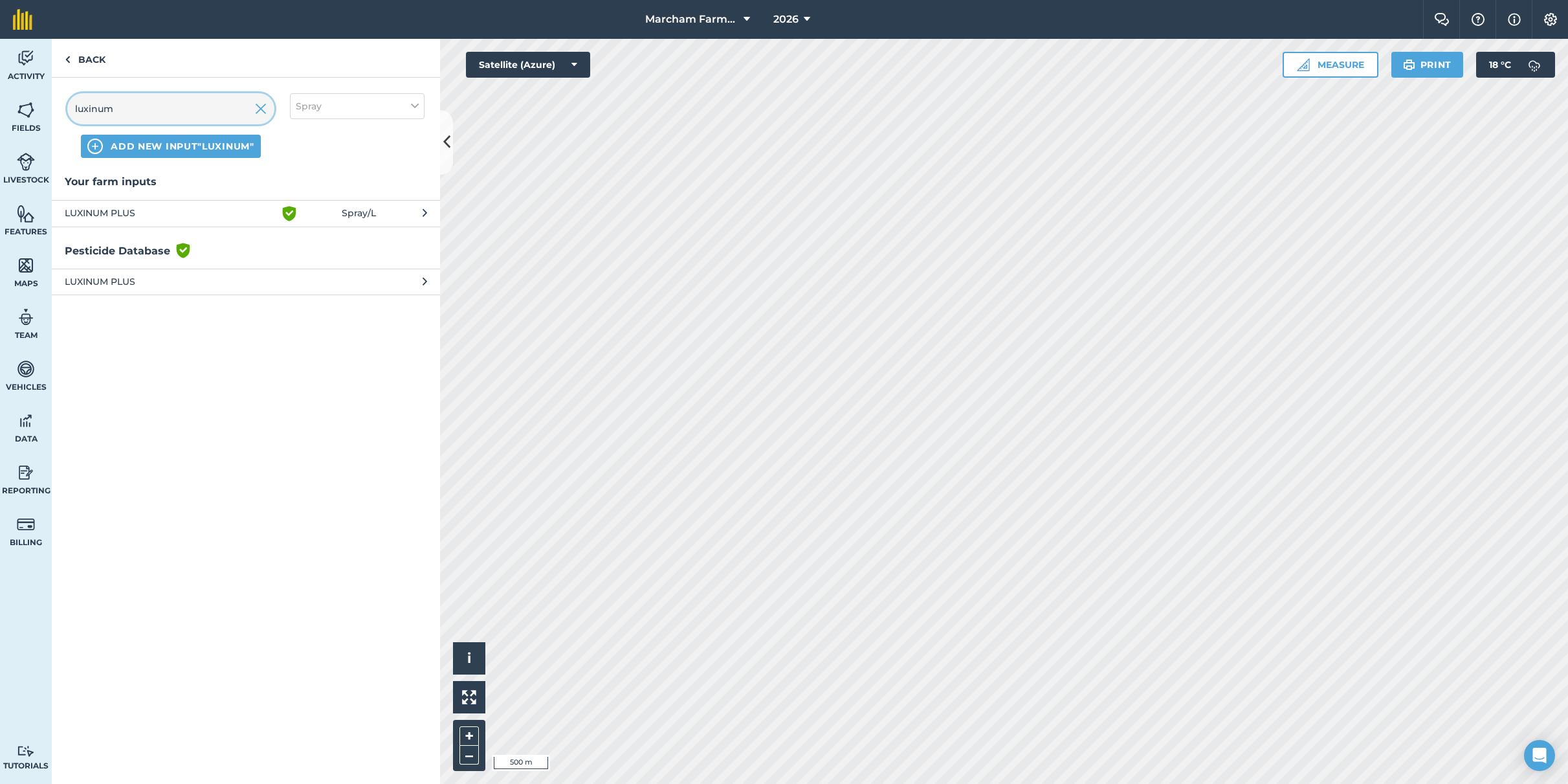
type input "luxinum"
click at [152, 214] on span "LUXINUM PLUS" at bounding box center [170, 214] width 212 height 15
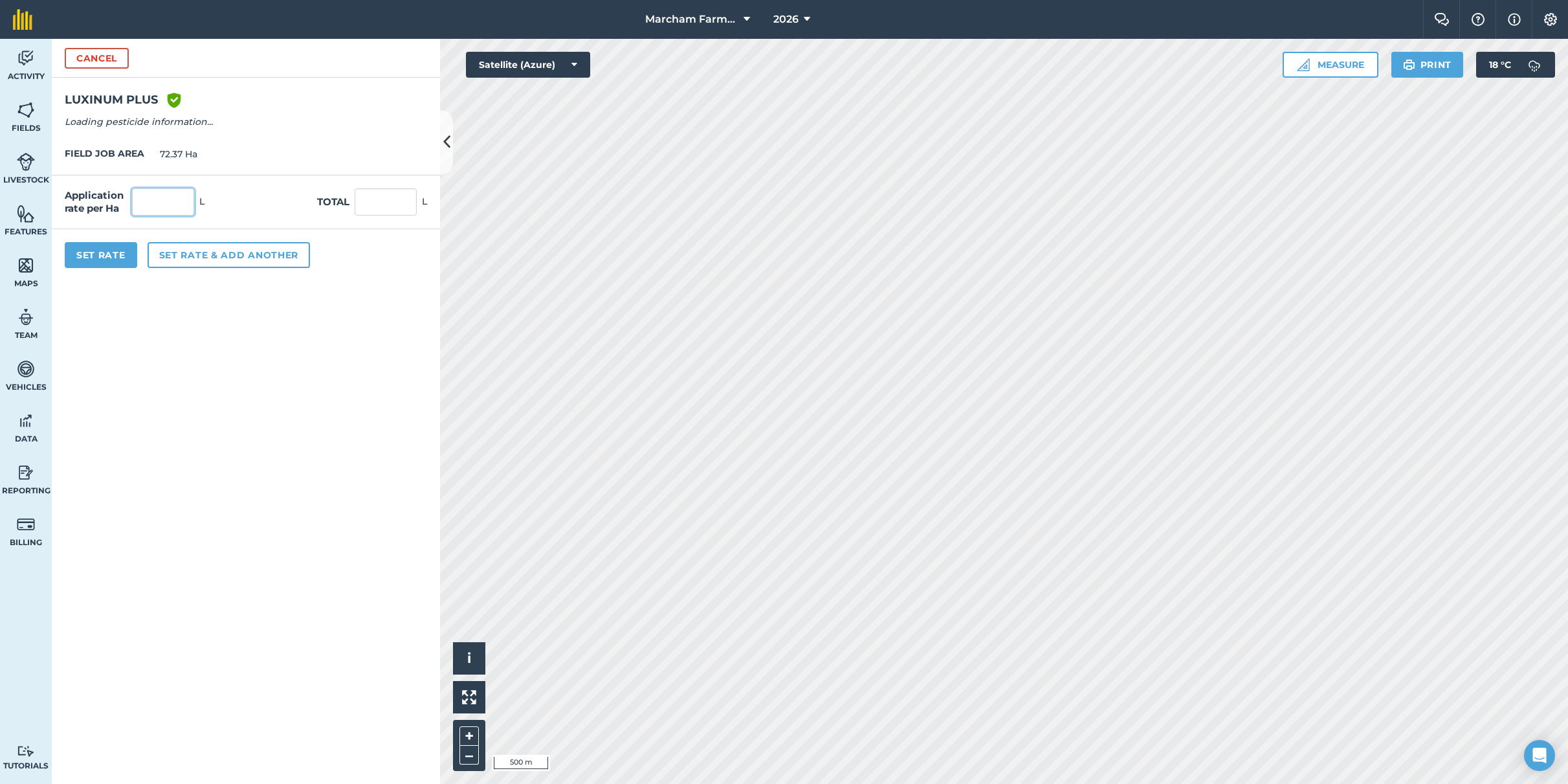
click at [172, 203] on input "text" at bounding box center [162, 202] width 62 height 28
type input "0.7"
type input "50.659"
click at [264, 257] on button "Set rate & add another" at bounding box center [229, 254] width 162 height 26
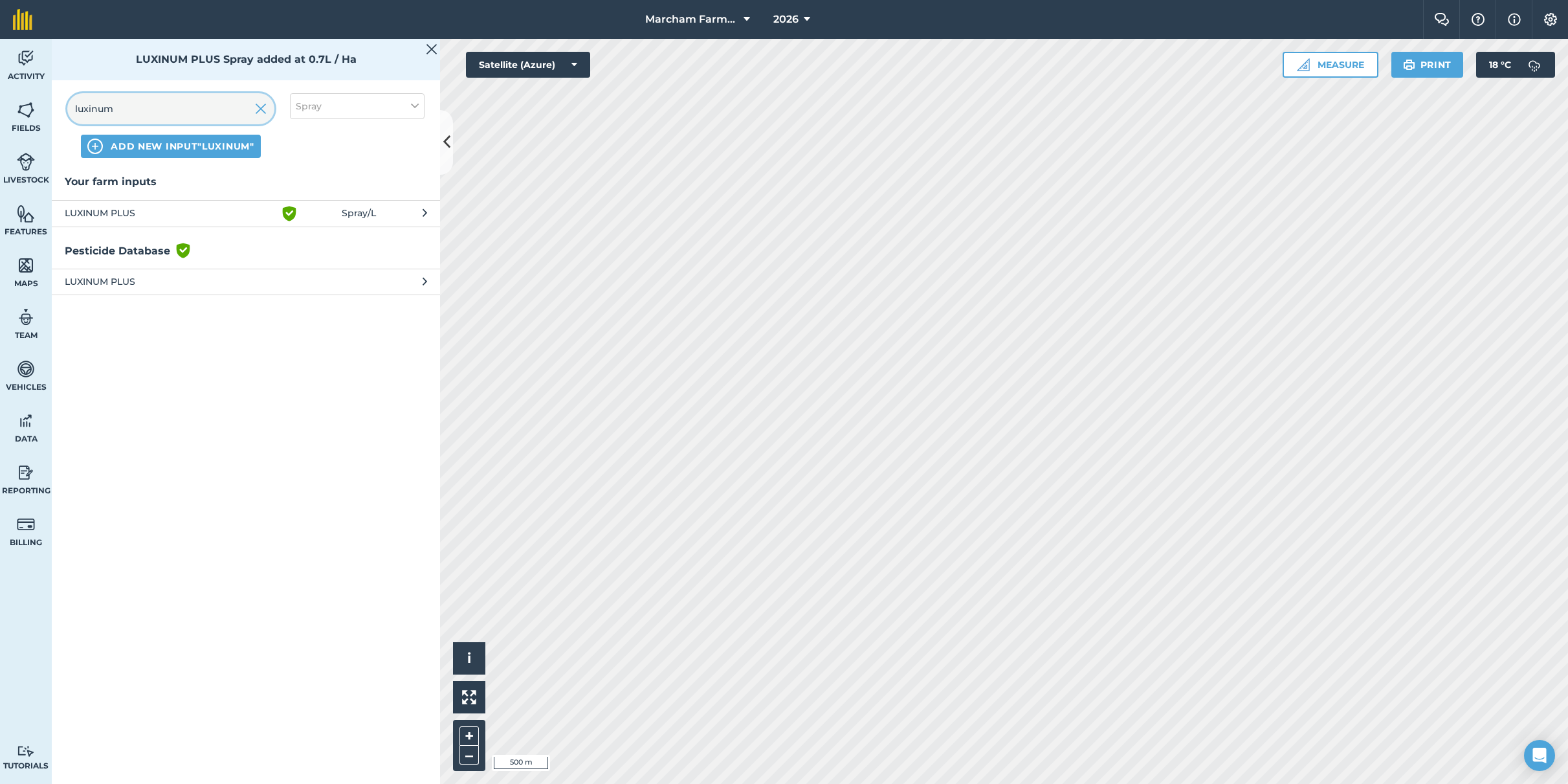
drag, startPoint x: 146, startPoint y: 113, endPoint x: 60, endPoint y: 109, distance: 86.1
click at [60, 109] on div "luxinum ADD NEW INPUT "luxinum" Spray" at bounding box center [246, 125] width 388 height 96
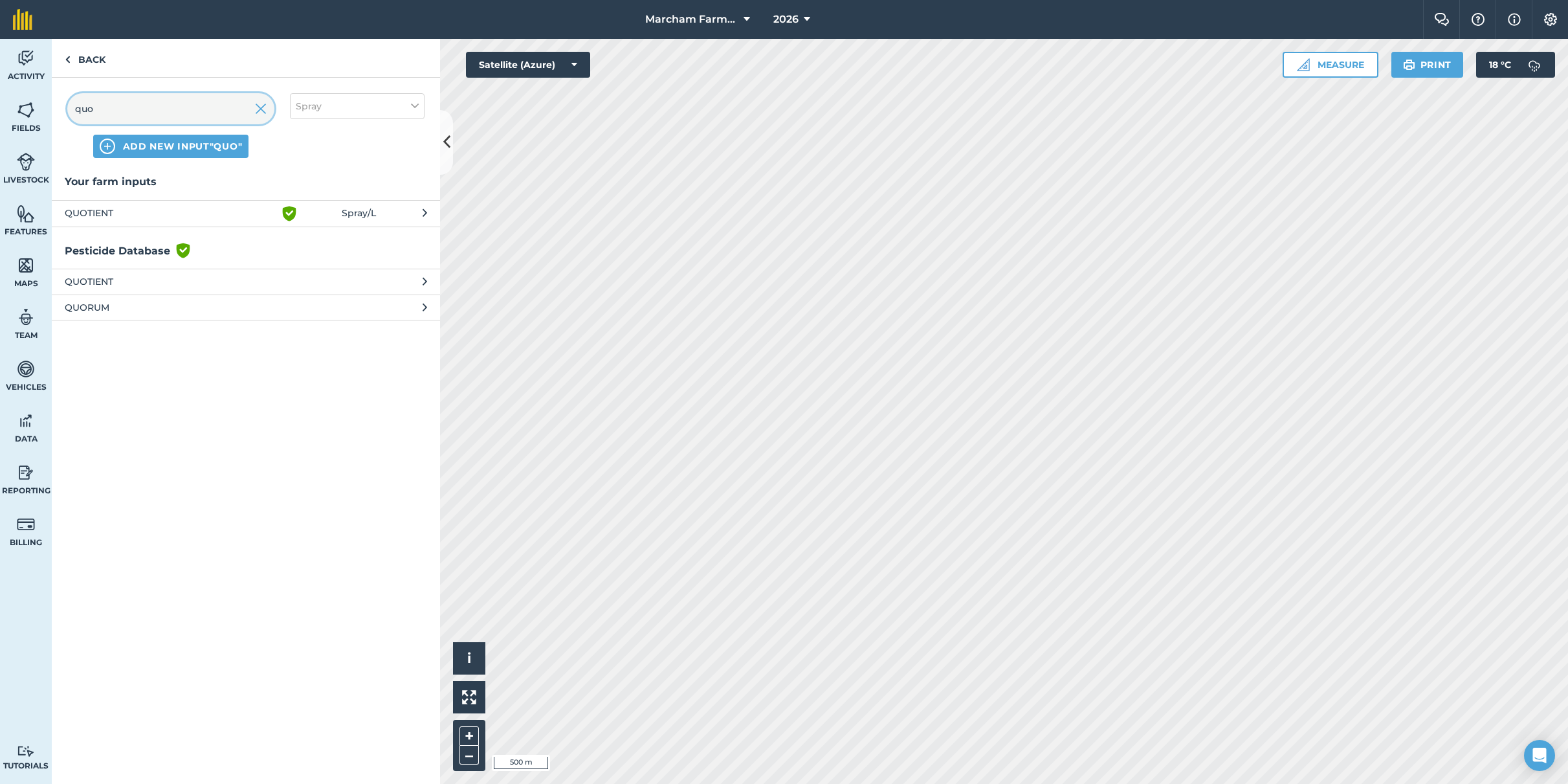
type input "quo"
click at [90, 213] on span "QUOTIENT" at bounding box center [170, 214] width 212 height 15
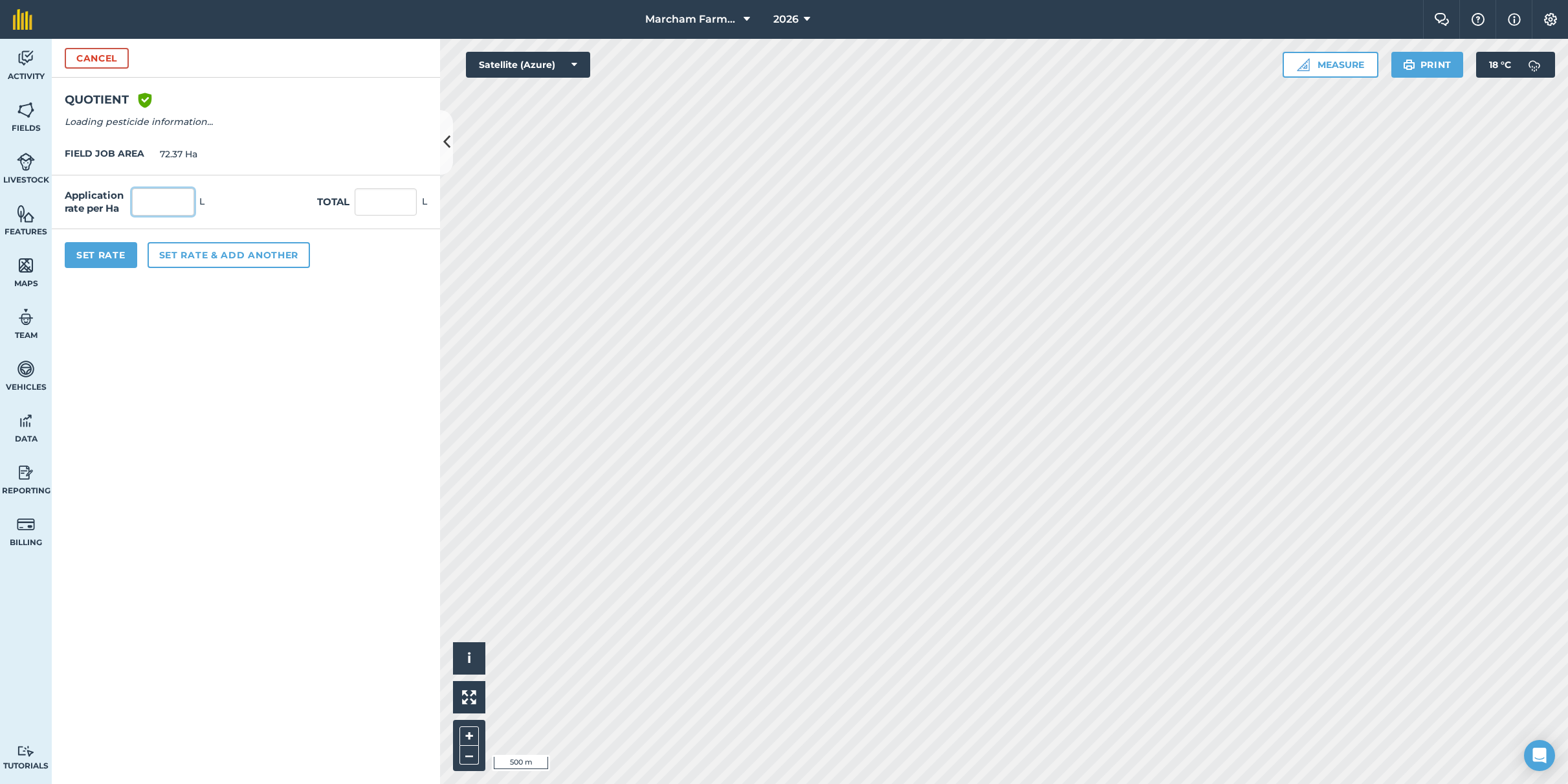
click at [159, 205] on input "text" at bounding box center [162, 202] width 62 height 28
type input "0.1"
type input "7.237"
click at [199, 253] on button "Set rate & add another" at bounding box center [229, 254] width 162 height 26
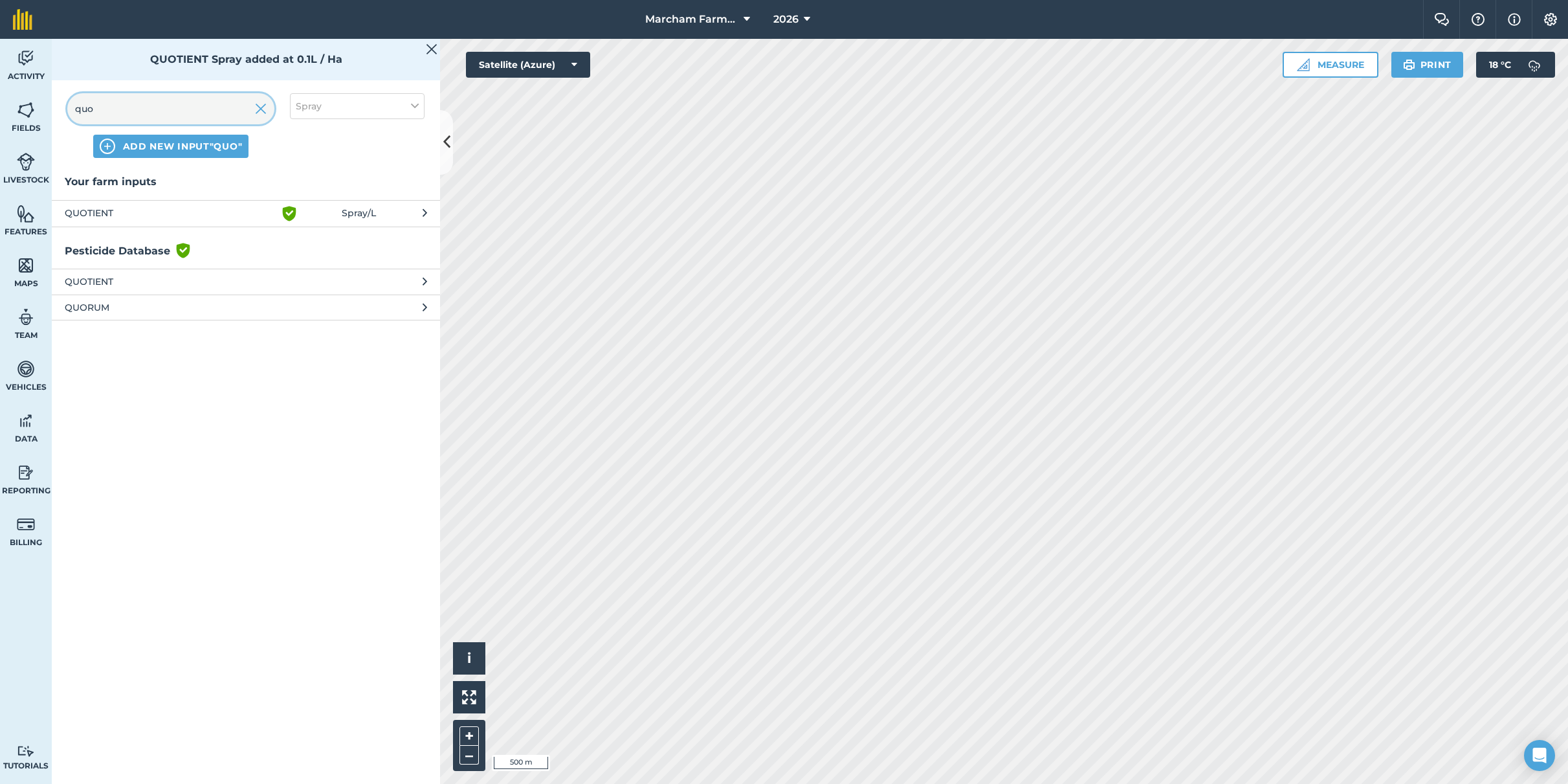
drag, startPoint x: 144, startPoint y: 105, endPoint x: 56, endPoint y: 103, distance: 88.0
click at [56, 103] on div "quo ADD NEW INPUT "quo" Spray" at bounding box center [246, 125] width 388 height 96
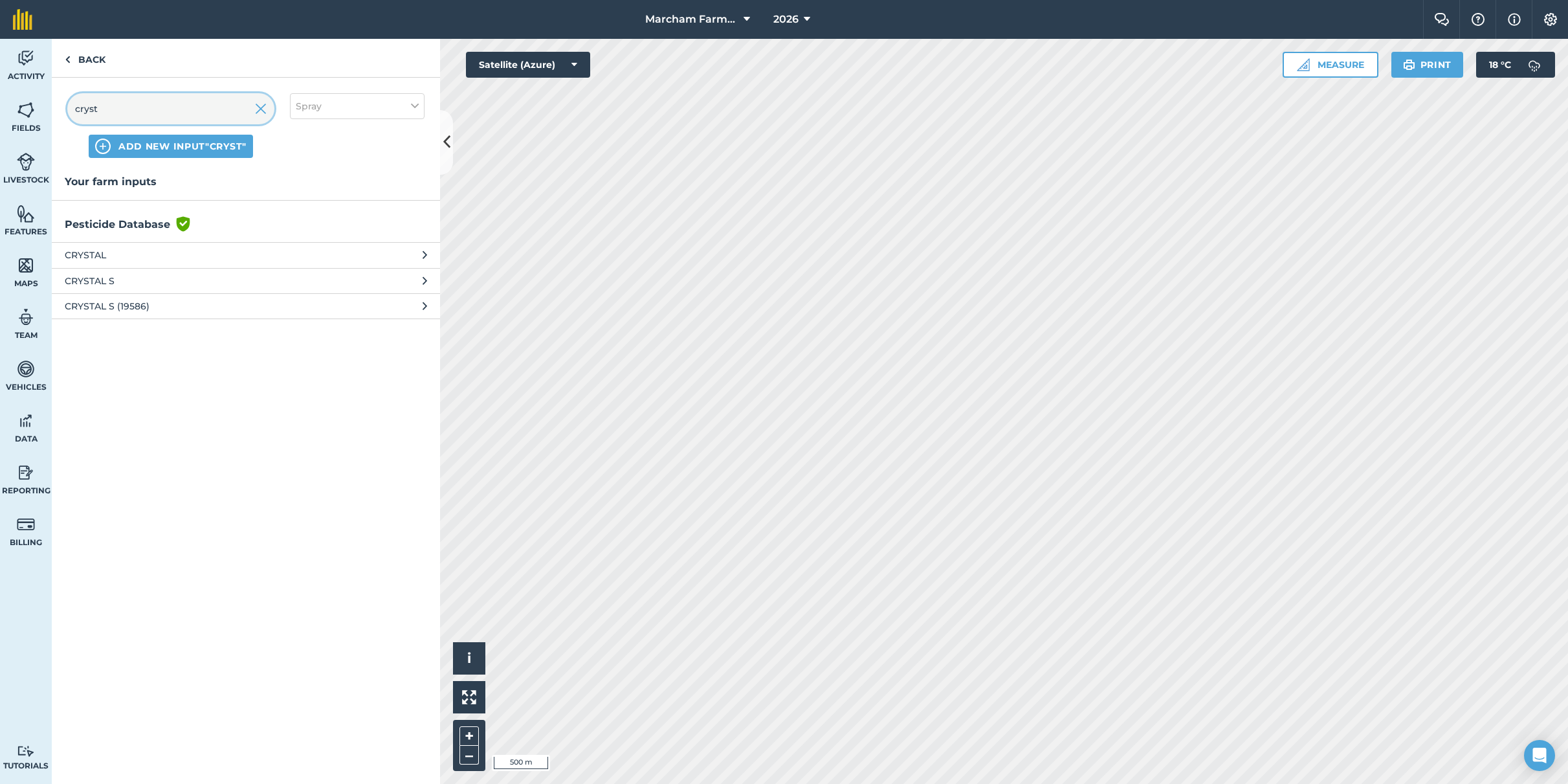
type input "crust"
drag, startPoint x: 43, startPoint y: 105, endPoint x: 110, endPoint y: 254, distance: 163.4
click at [110, 254] on span "CRYSTAL" at bounding box center [170, 254] width 212 height 14
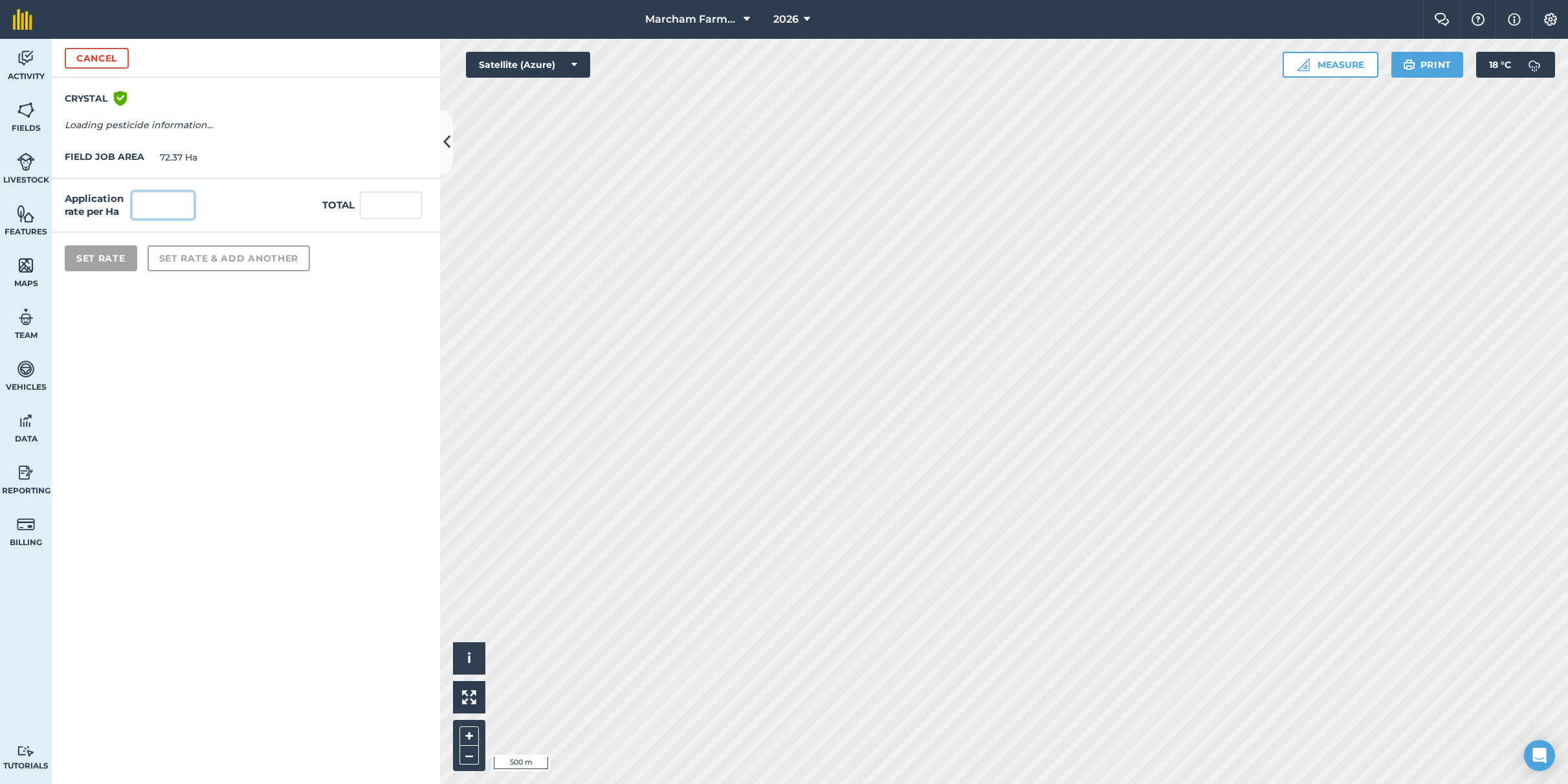
click at [174, 203] on input "text" at bounding box center [162, 205] width 62 height 28
type input "2"
type input "144.74"
click at [112, 262] on button "Set Rate" at bounding box center [101, 258] width 72 height 26
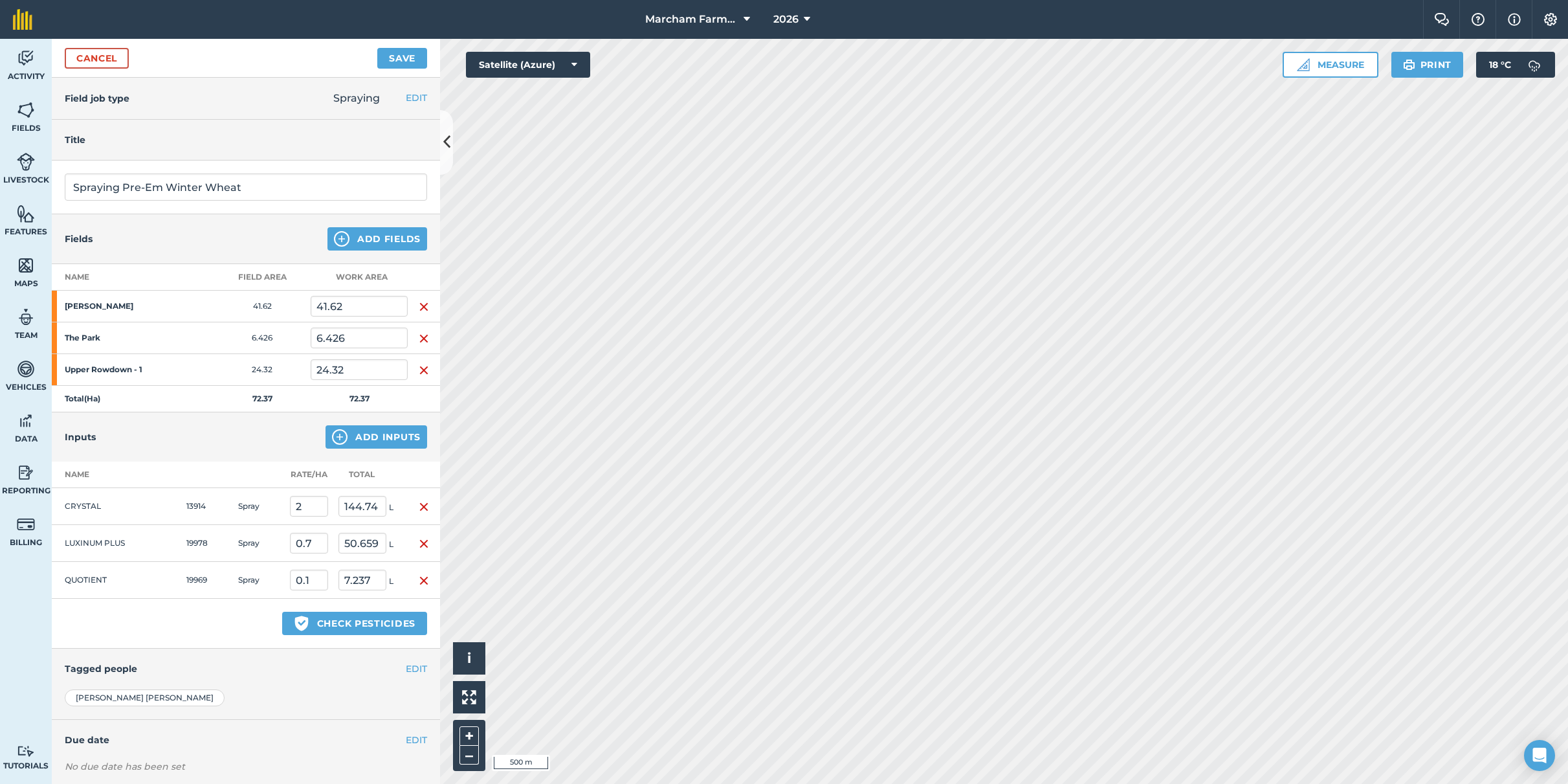
click at [378, 434] on button "Add Inputs" at bounding box center [376, 437] width 101 height 24
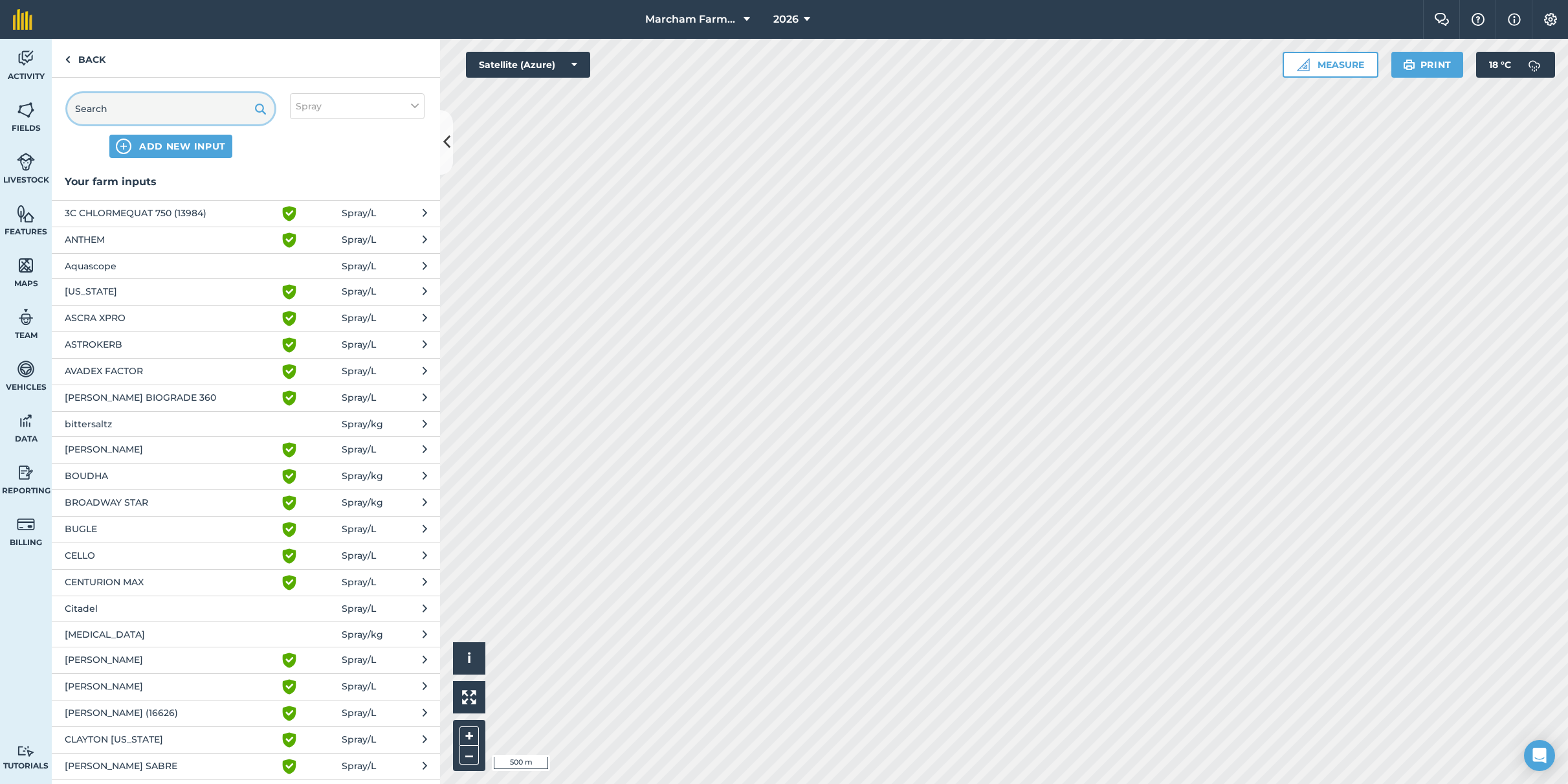
drag, startPoint x: 139, startPoint y: 104, endPoint x: 76, endPoint y: 101, distance: 63.1
click at [76, 101] on input "text" at bounding box center [171, 108] width 207 height 31
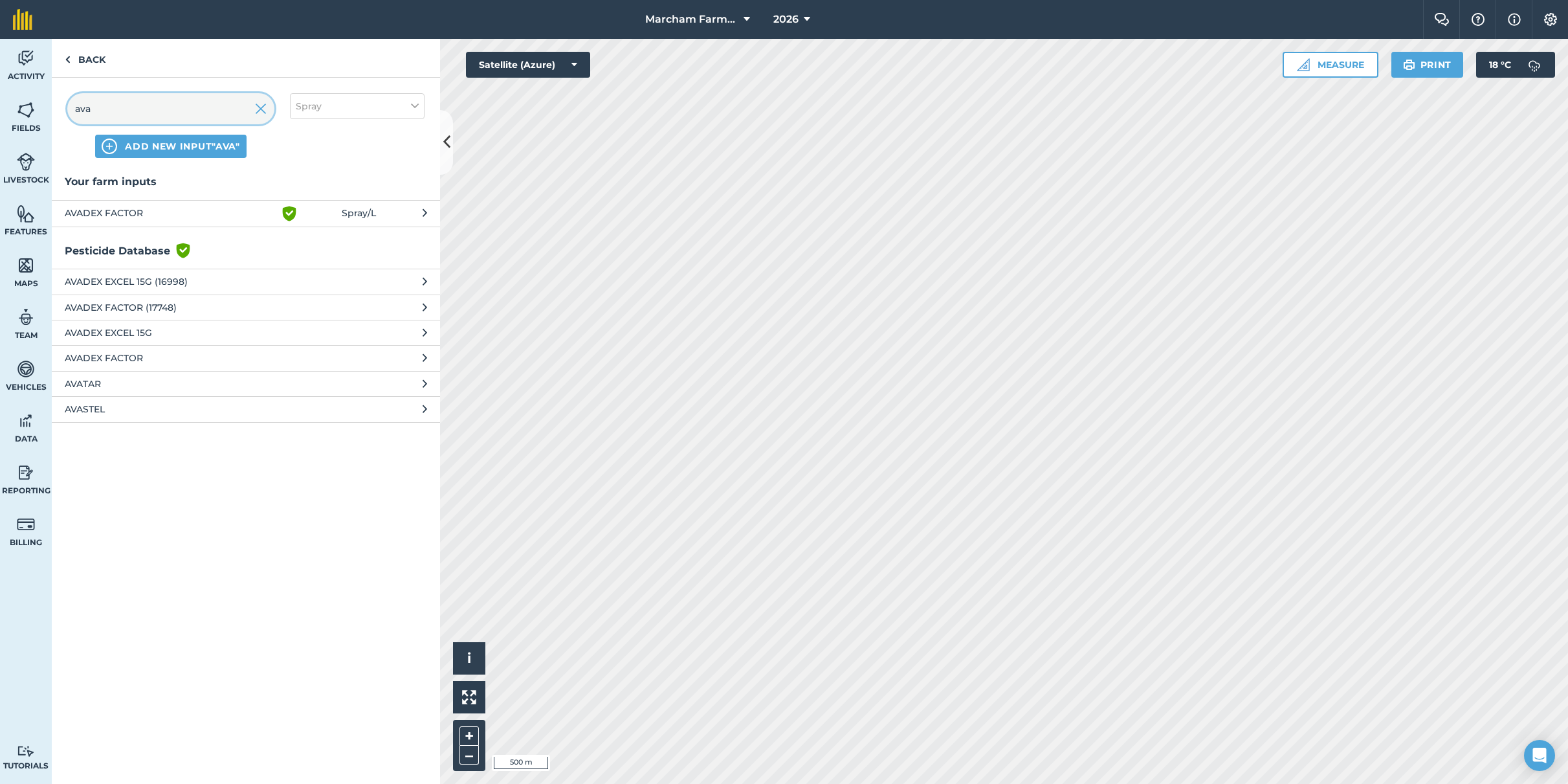
type input "ava"
click at [111, 213] on span "AVADEX FACTOR" at bounding box center [170, 214] width 212 height 15
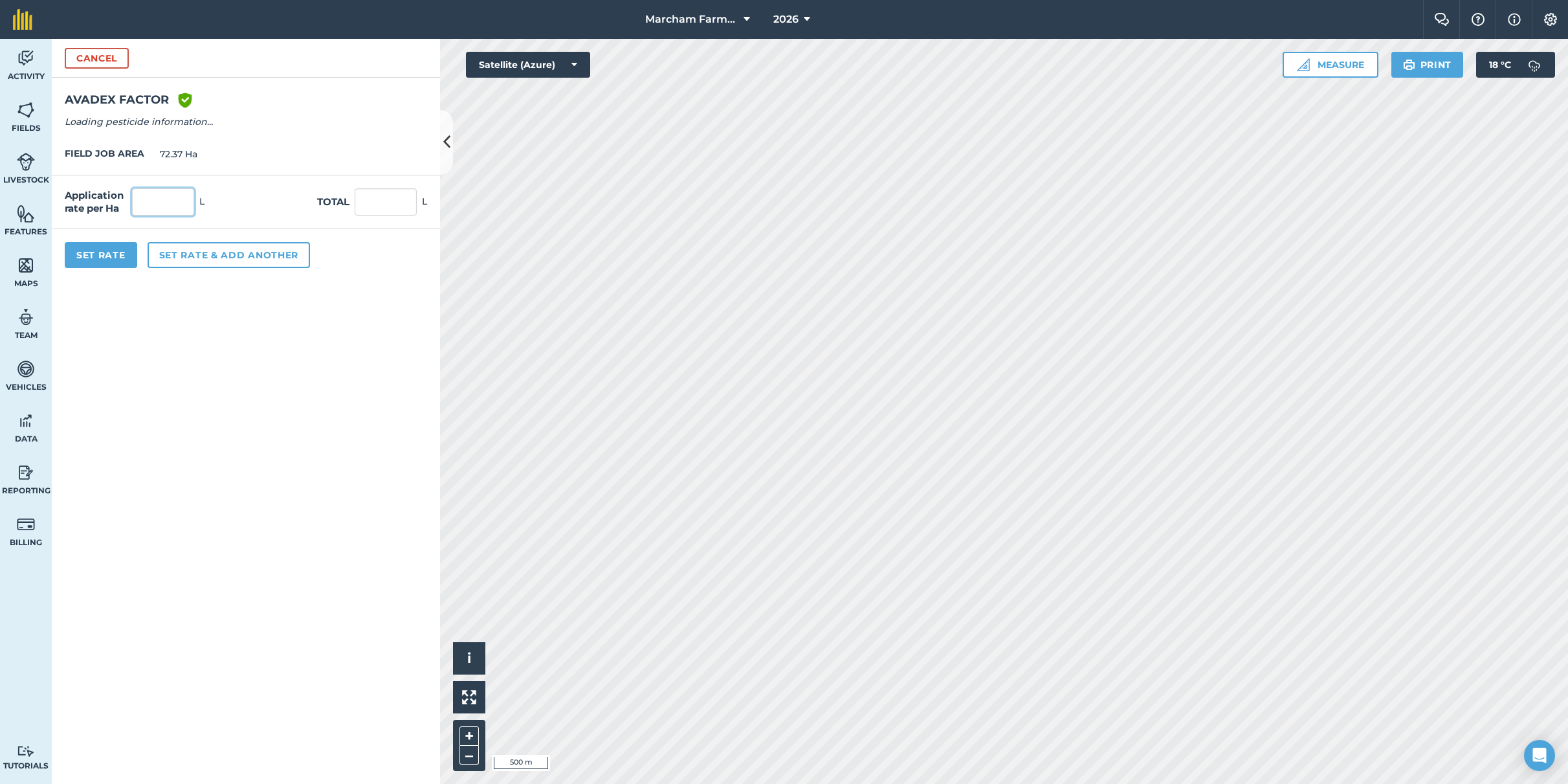
click at [163, 202] on input "text" at bounding box center [162, 202] width 62 height 28
type input "3.6"
type input "260.532"
click at [120, 249] on button "Set Rate" at bounding box center [101, 254] width 72 height 26
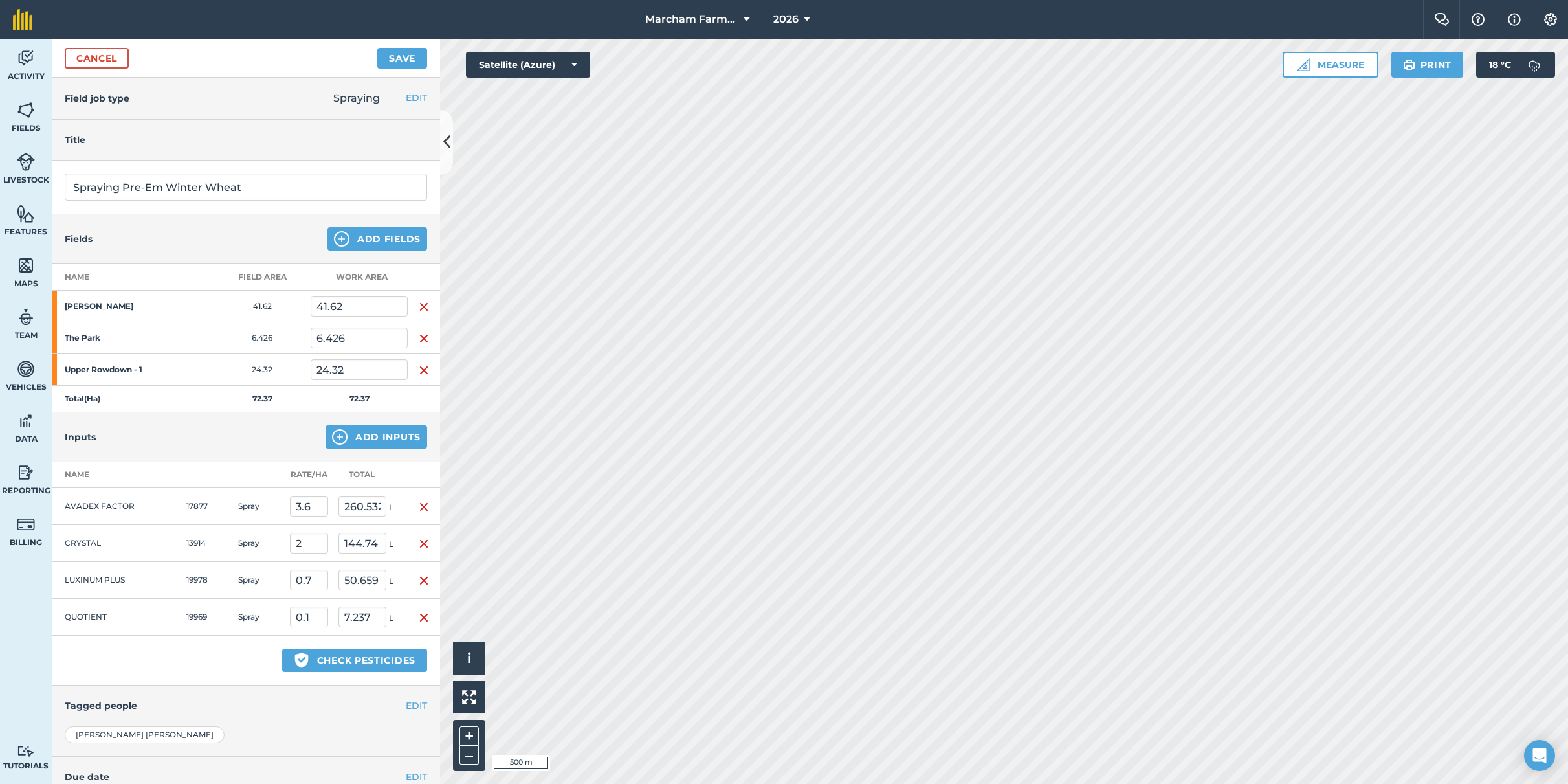
scroll to position [107, 0]
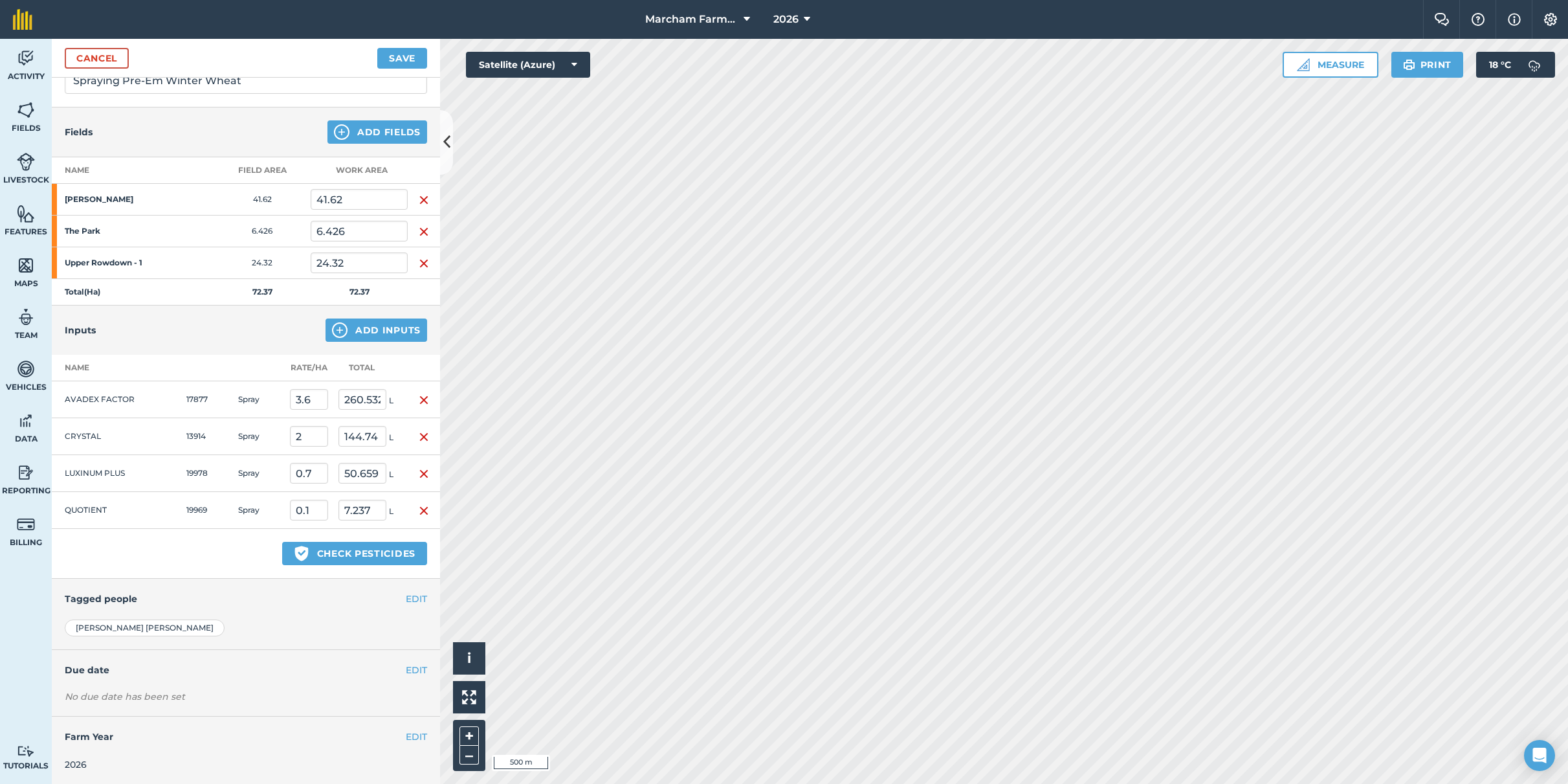
click at [384, 62] on button "Save" at bounding box center [402, 58] width 50 height 21
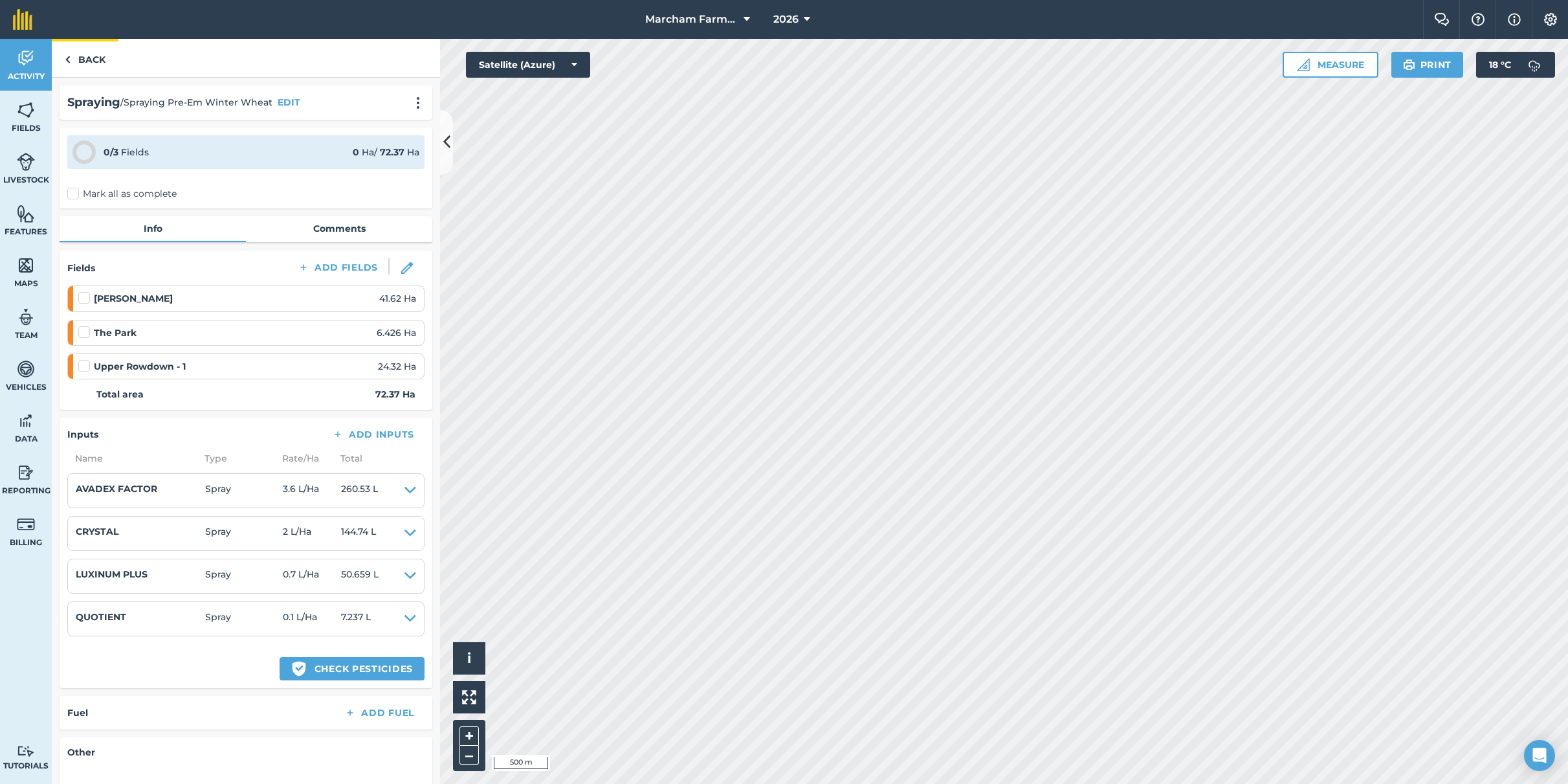
click at [81, 54] on link "Back" at bounding box center [85, 58] width 66 height 38
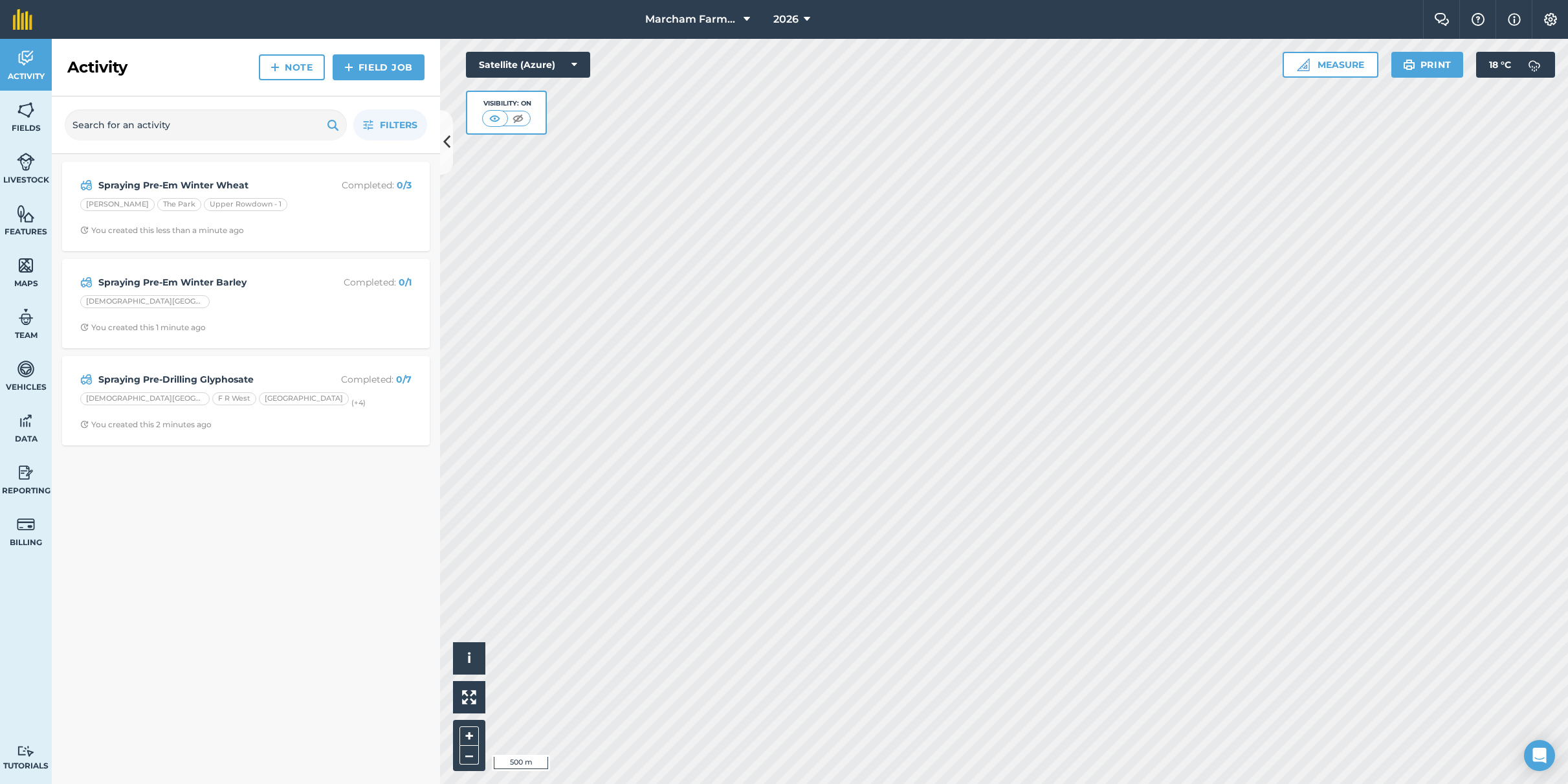
click at [350, 75] on link "Field Job" at bounding box center [378, 66] width 92 height 26
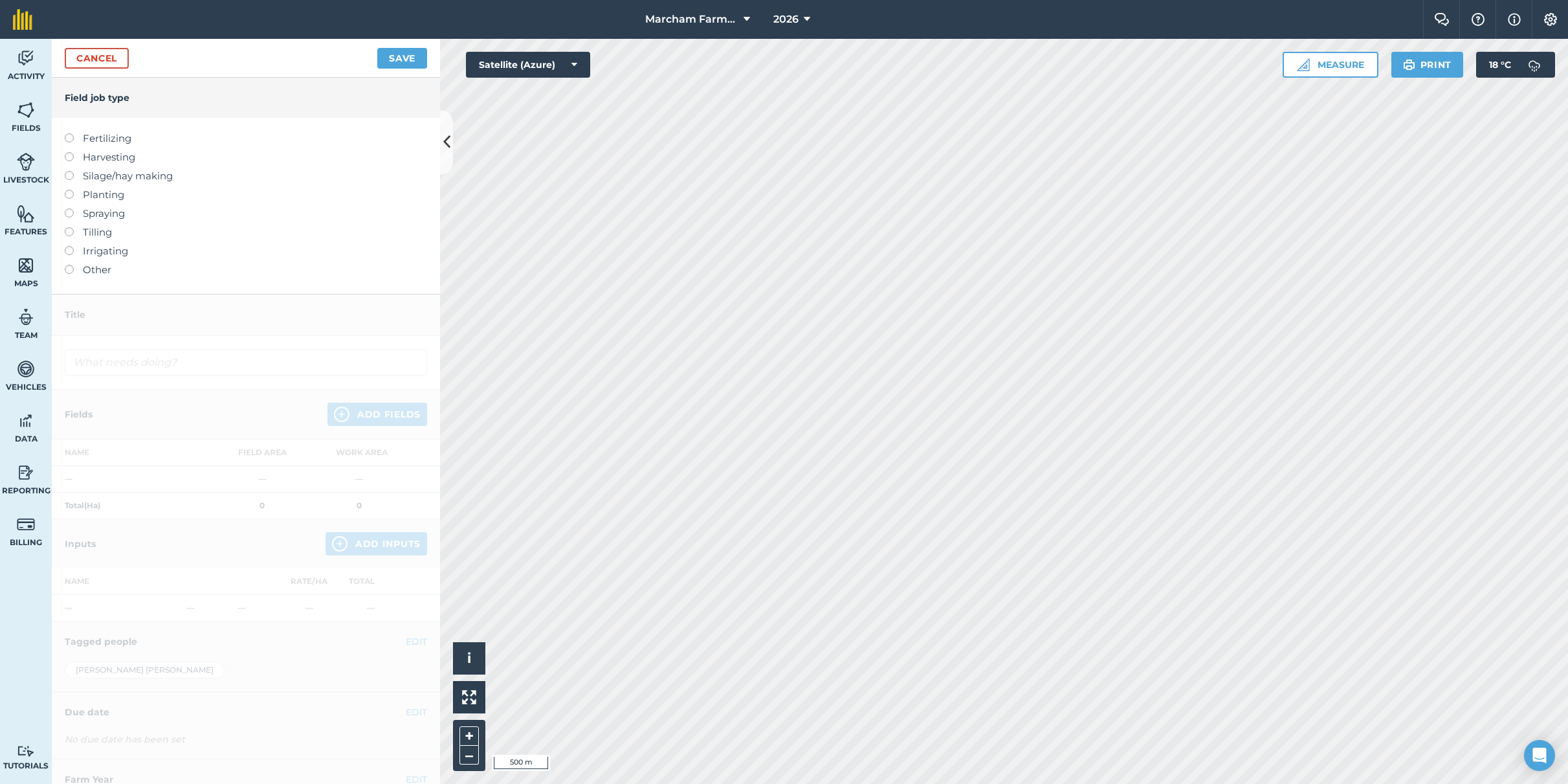
click at [101, 215] on label "Spraying" at bounding box center [246, 214] width 362 height 15
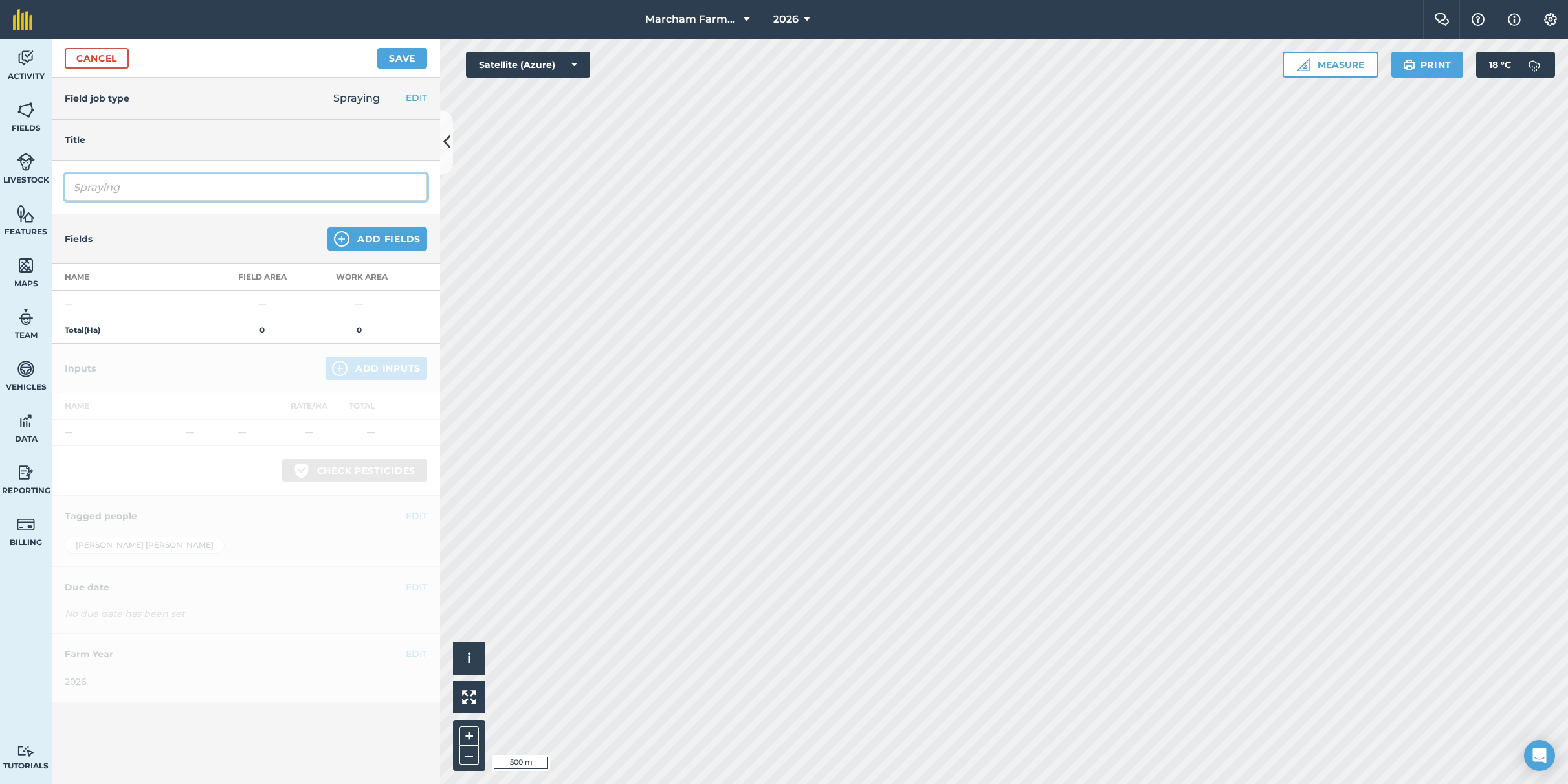
click at [141, 192] on input "Spraying" at bounding box center [246, 187] width 362 height 28
type input "Spraying Pre-Em Winter Wheat 2"
click at [351, 245] on button "Add Fields" at bounding box center [377, 238] width 100 height 24
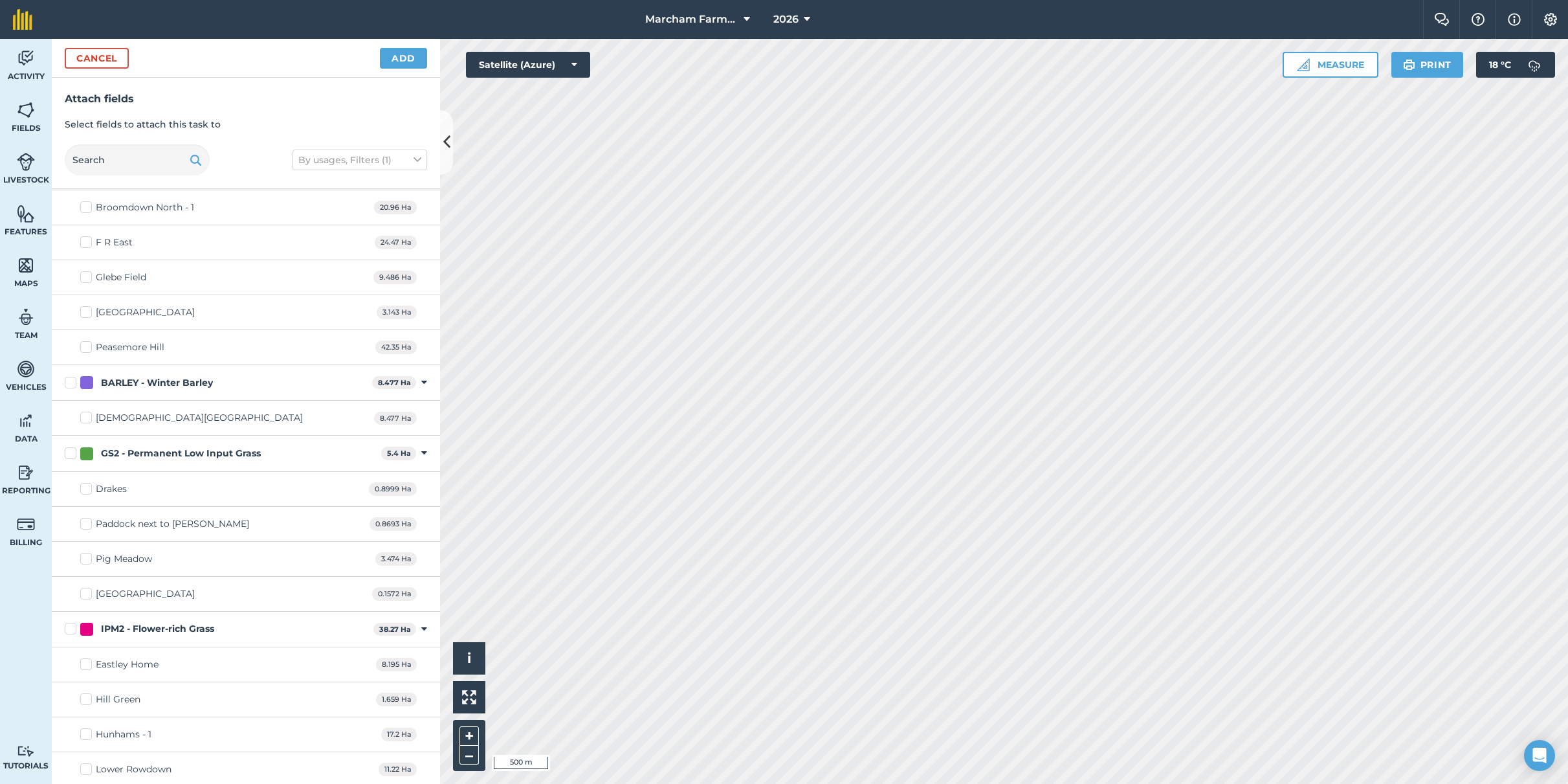
scroll to position [1969, 0]
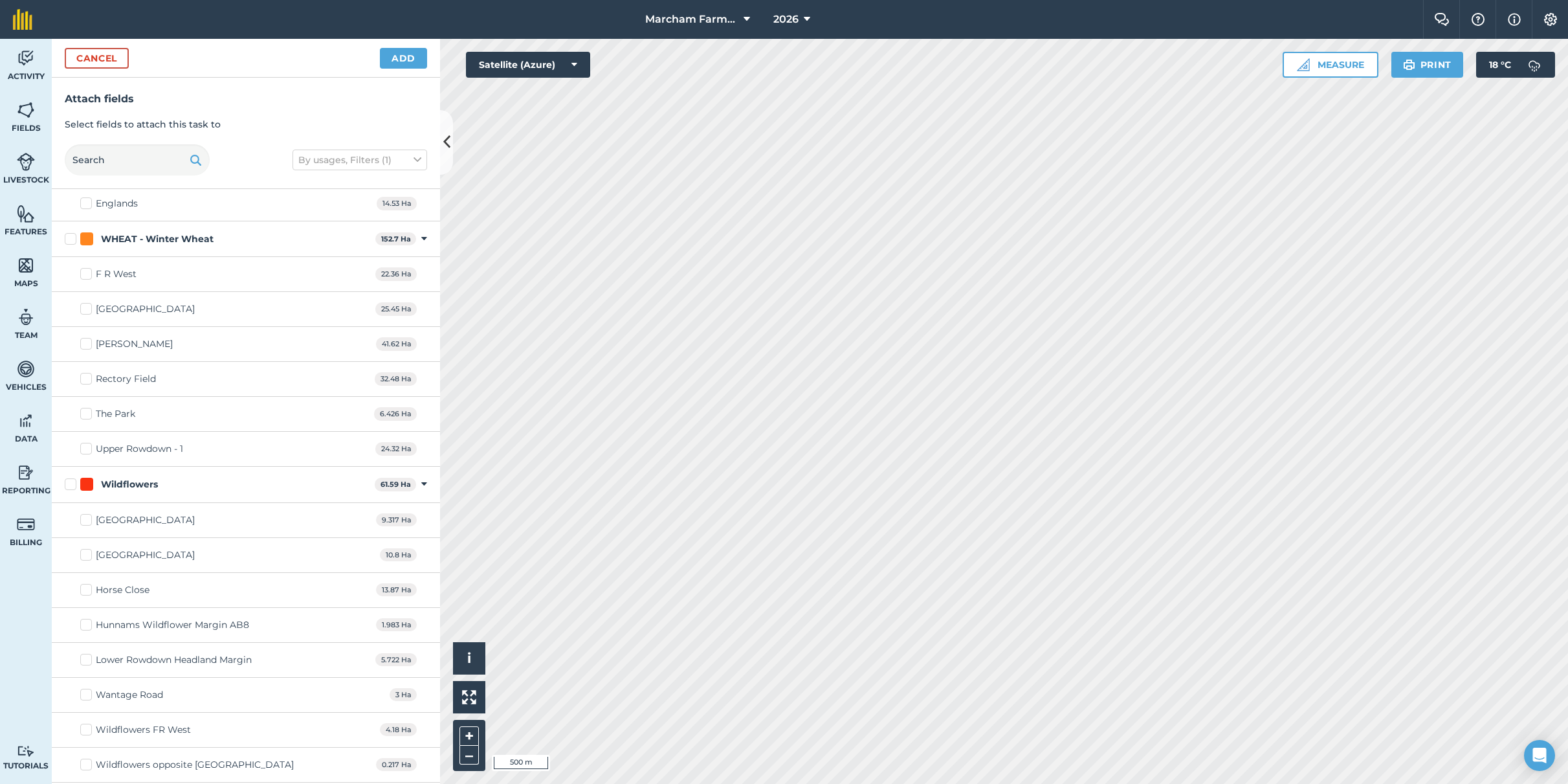
click at [89, 271] on label "F R West" at bounding box center [108, 274] width 56 height 13
click at [88, 271] on input "F R West" at bounding box center [84, 271] width 9 height 9
checkbox input "true"
click at [93, 305] on label "[GEOGRAPHIC_DATA]" at bounding box center [138, 309] width 115 height 13
click at [88, 305] on input "[GEOGRAPHIC_DATA]" at bounding box center [84, 307] width 9 height 9
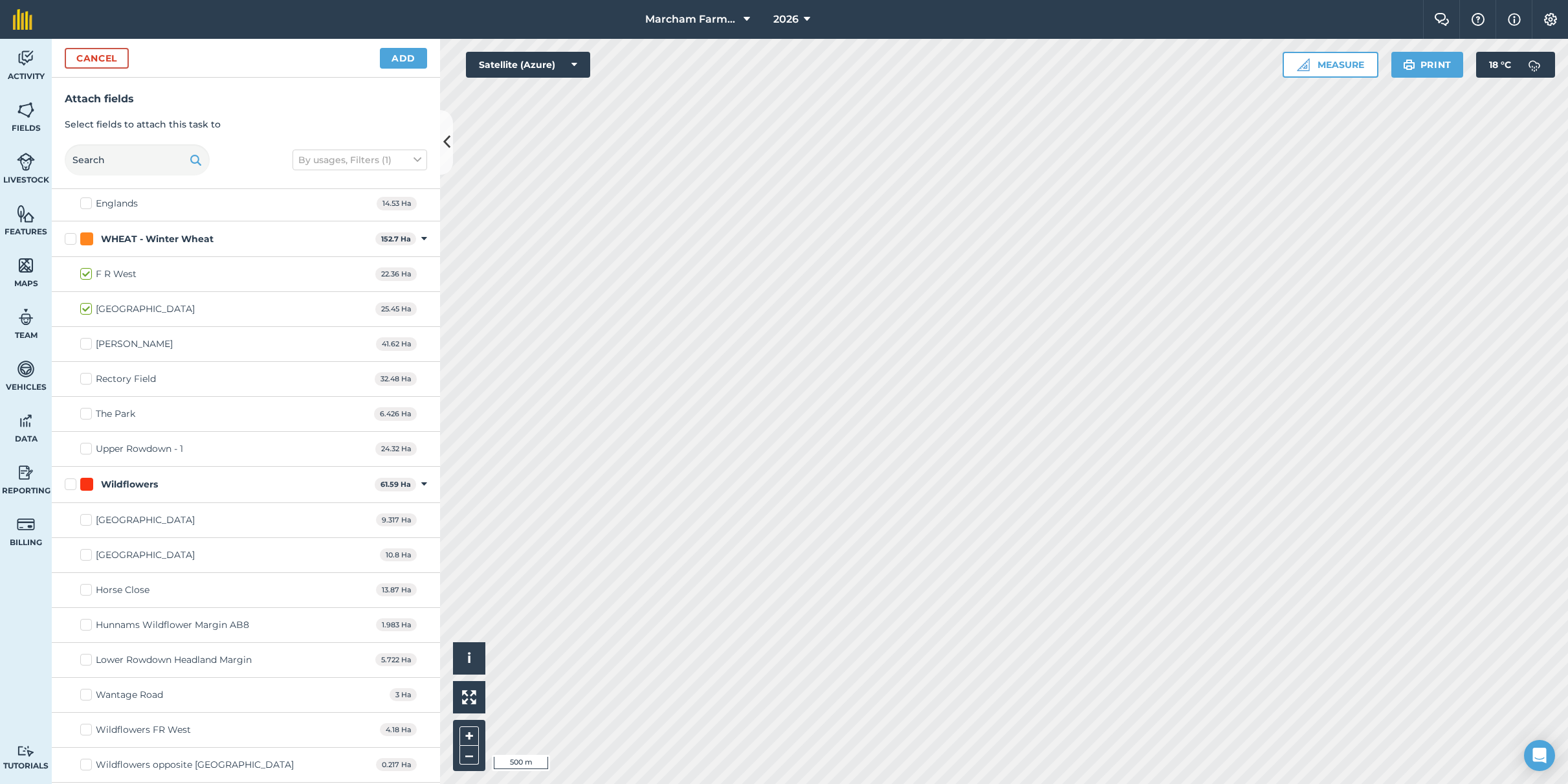
checkbox input "true"
click at [87, 378] on label "Rectory Field" at bounding box center [119, 379] width 76 height 13
click at [87, 378] on input "Rectory Field" at bounding box center [84, 376] width 9 height 9
checkbox input "true"
click at [408, 65] on button "Add" at bounding box center [403, 58] width 47 height 21
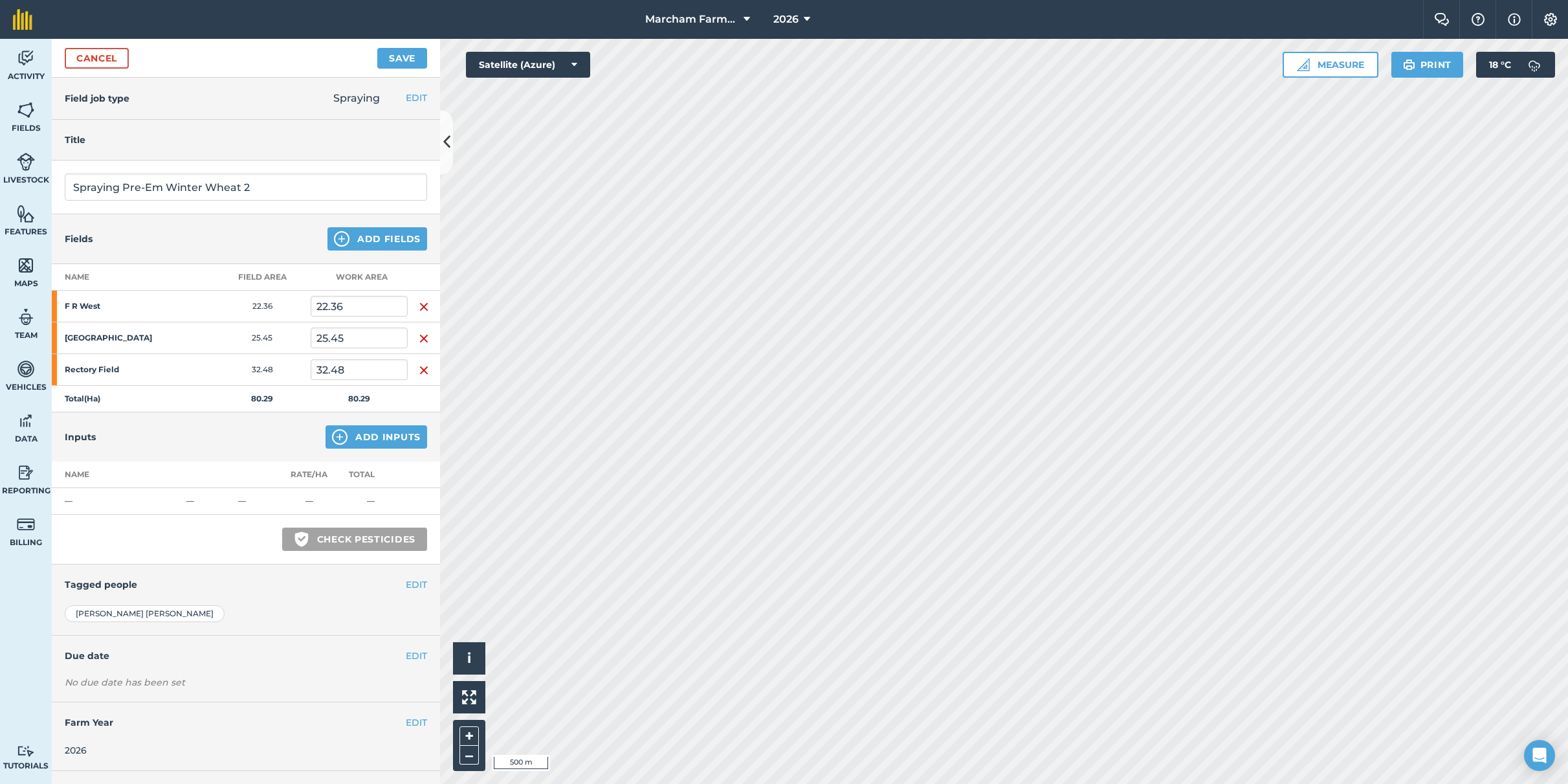
click at [379, 441] on button "Add Inputs" at bounding box center [376, 437] width 101 height 24
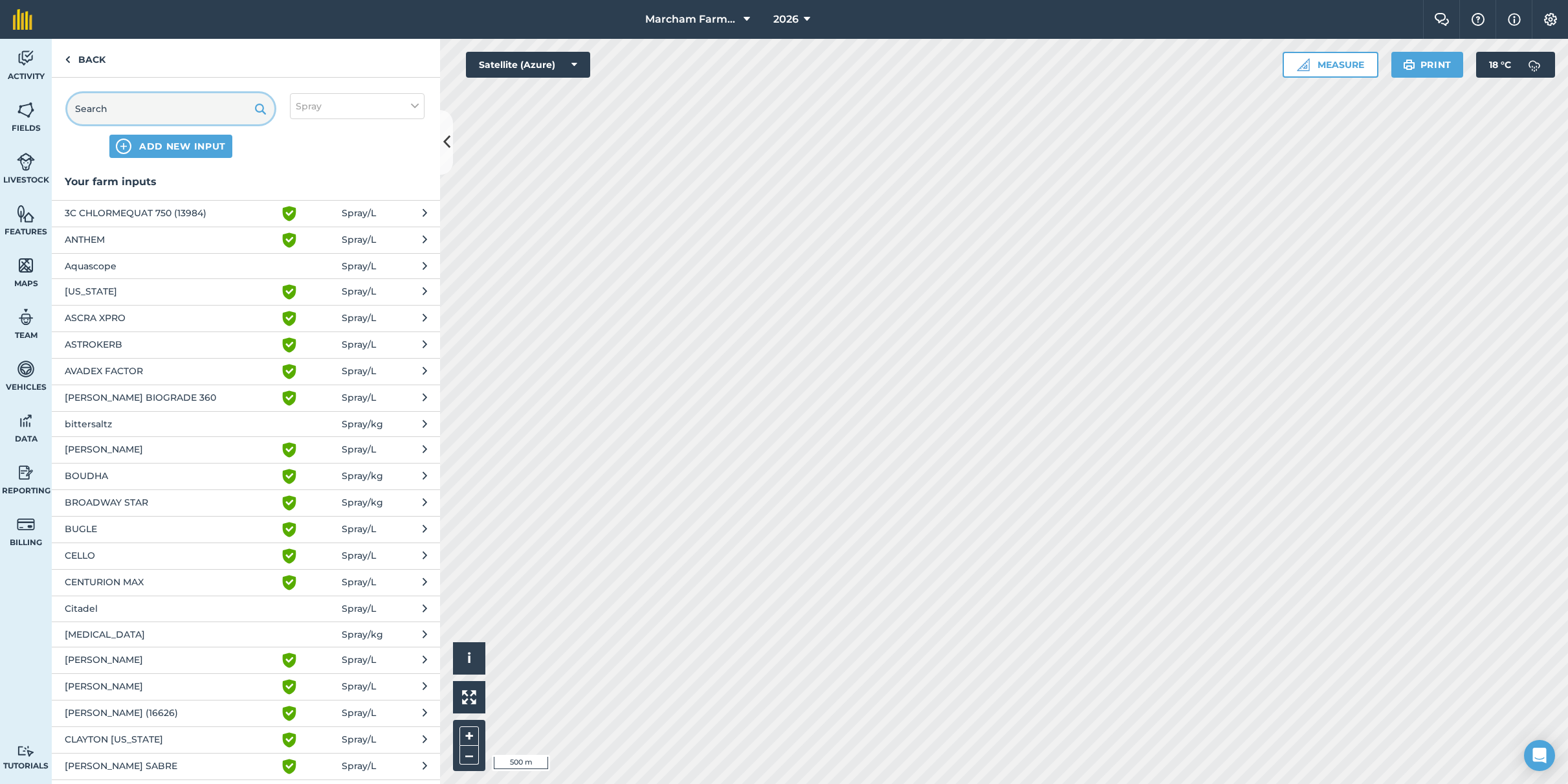
click at [122, 105] on input "text" at bounding box center [171, 108] width 207 height 31
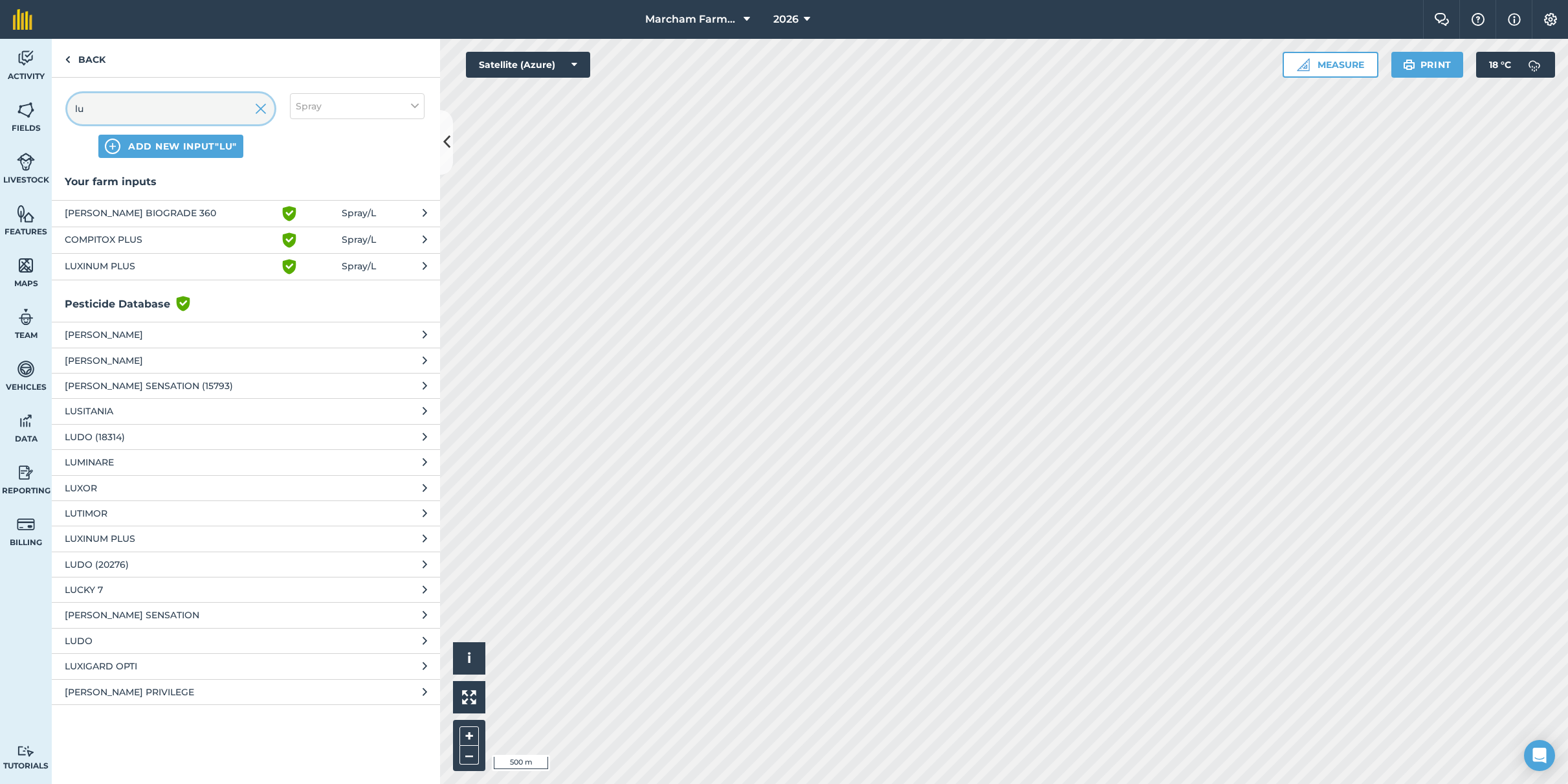
type input "lu"
click at [130, 269] on span "LUXINUM PLUS" at bounding box center [170, 267] width 212 height 15
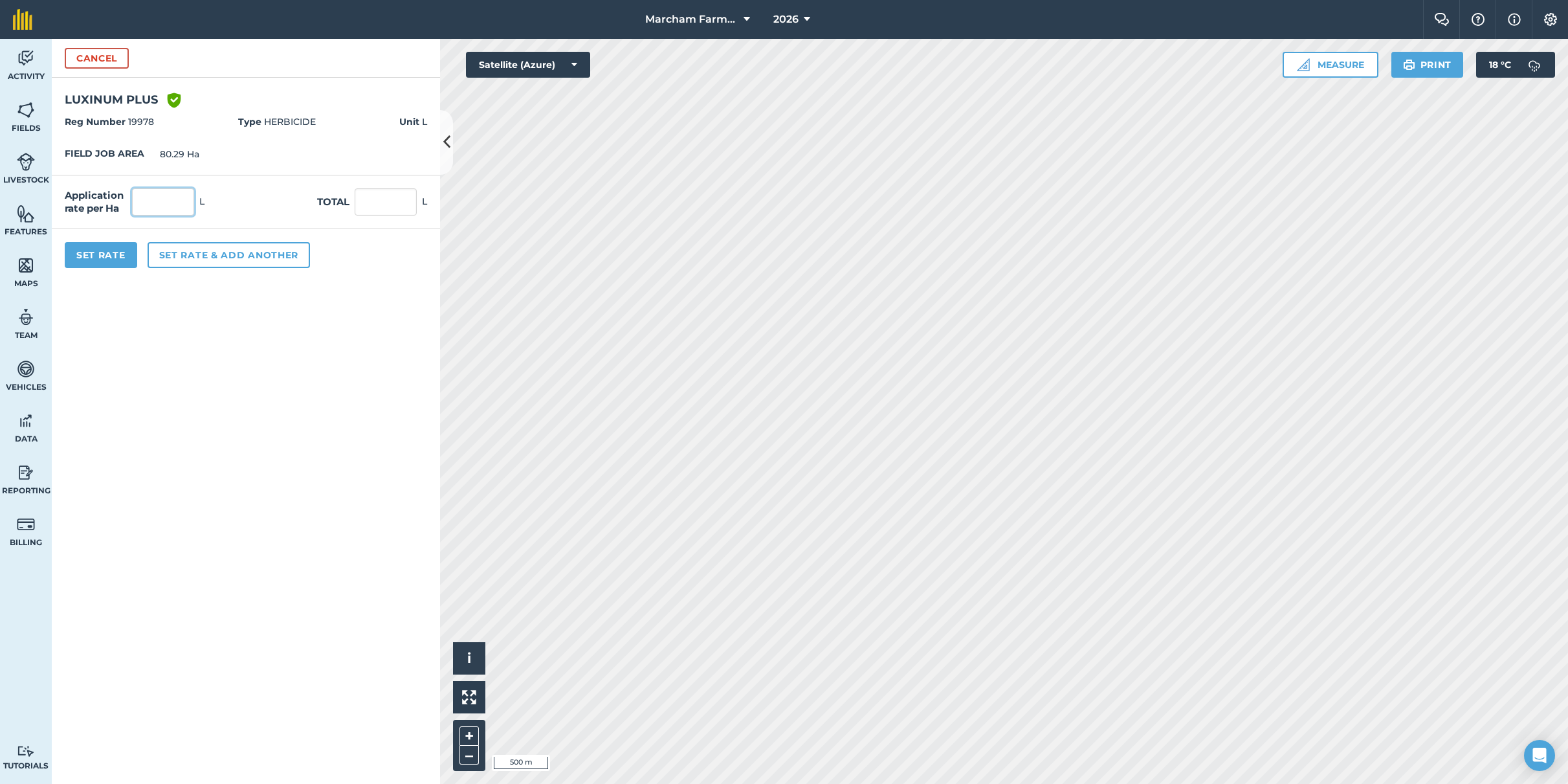
click at [162, 207] on input "text" at bounding box center [162, 202] width 62 height 28
type input "0.7"
type input "56.203"
click at [194, 255] on button "Set rate & add another" at bounding box center [229, 254] width 162 height 26
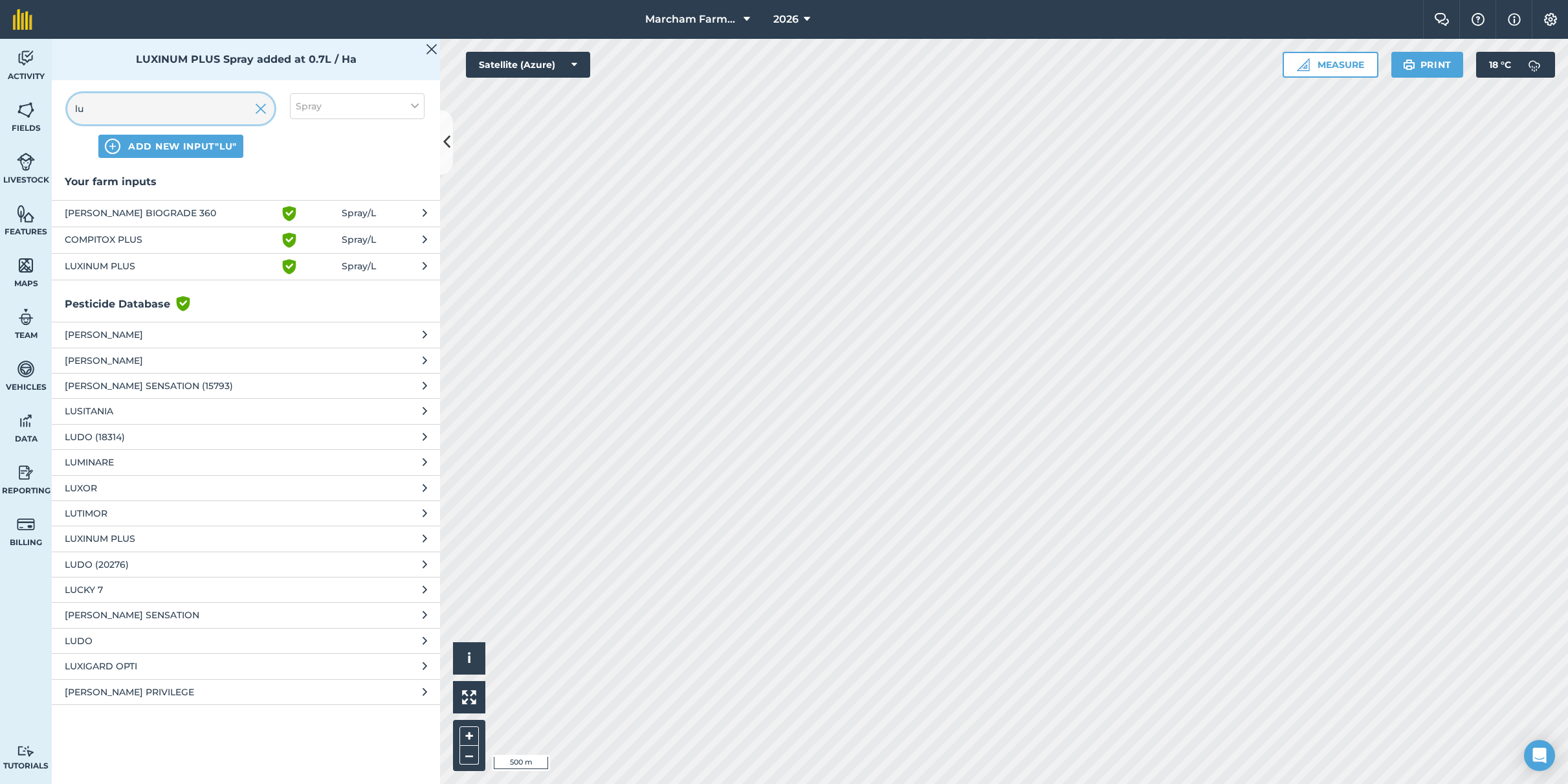
drag, startPoint x: 148, startPoint y: 106, endPoint x: 62, endPoint y: 102, distance: 86.1
click at [63, 103] on div "lu ADD NEW INPUT "lu" Spray" at bounding box center [246, 125] width 388 height 96
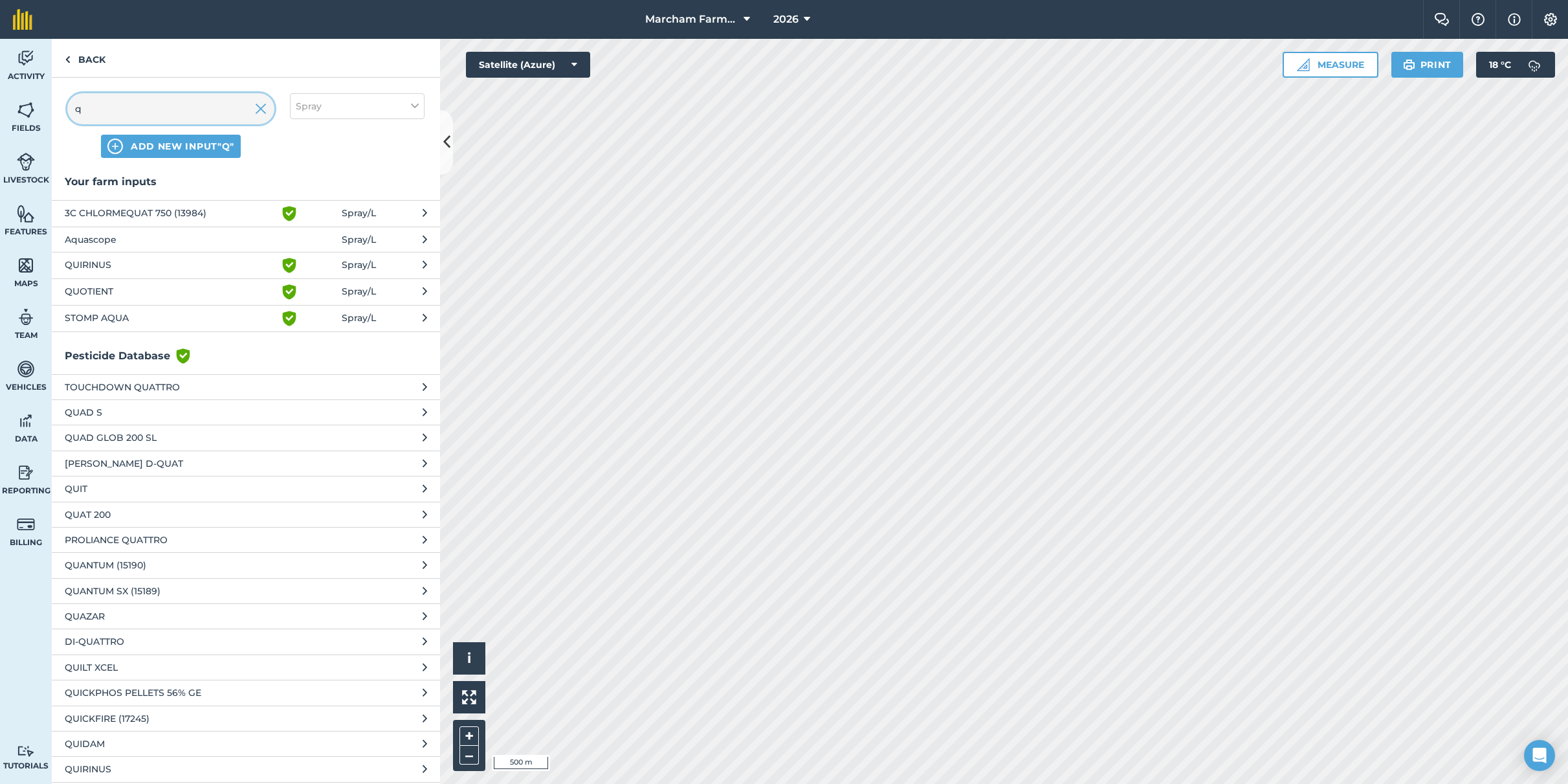
type input "q"
click at [124, 290] on span "QUOTIENT" at bounding box center [170, 291] width 212 height 15
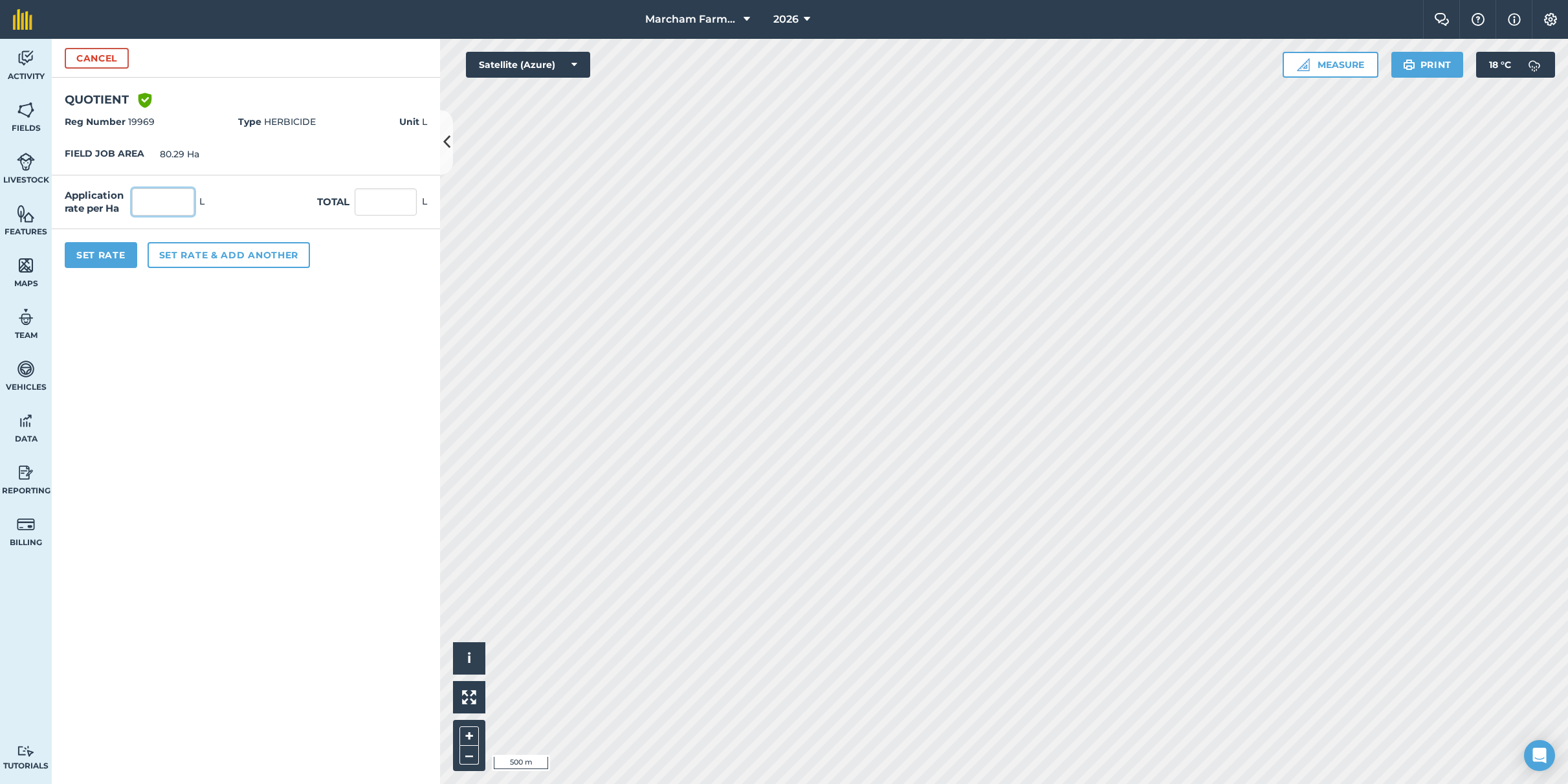
click at [171, 211] on input "text" at bounding box center [162, 202] width 62 height 28
type input "0.1"
type input "8.029"
click at [189, 250] on button "Set rate & add another" at bounding box center [229, 254] width 162 height 26
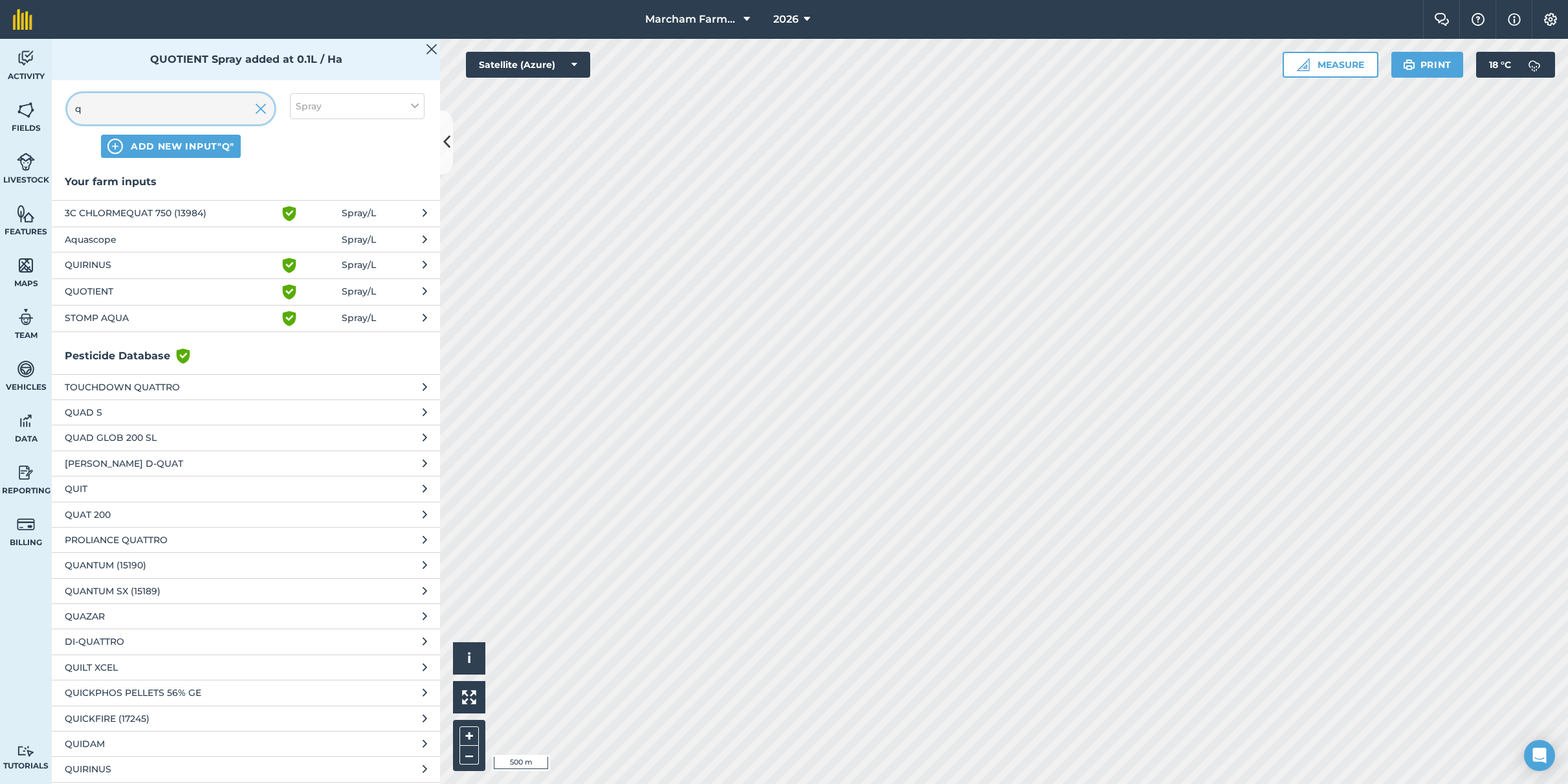
click at [115, 111] on input "q" at bounding box center [171, 108] width 207 height 31
drag, startPoint x: 130, startPoint y: 109, endPoint x: 64, endPoint y: 107, distance: 66.0
click at [64, 107] on div "q ADD NEW INPUT "q" Spray" at bounding box center [246, 125] width 388 height 96
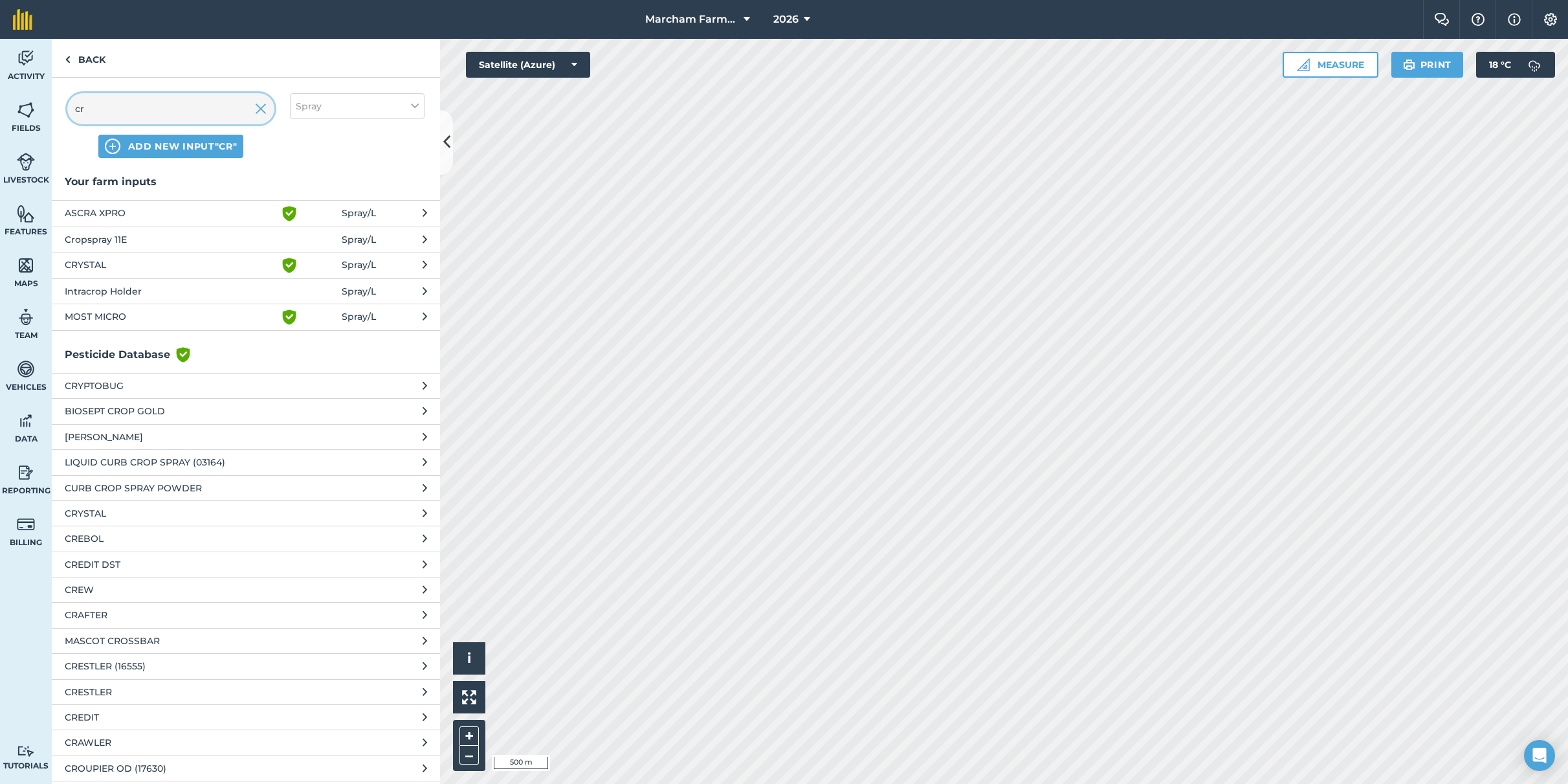
type input "cr"
click at [115, 263] on span "CRYSTAL" at bounding box center [170, 265] width 212 height 15
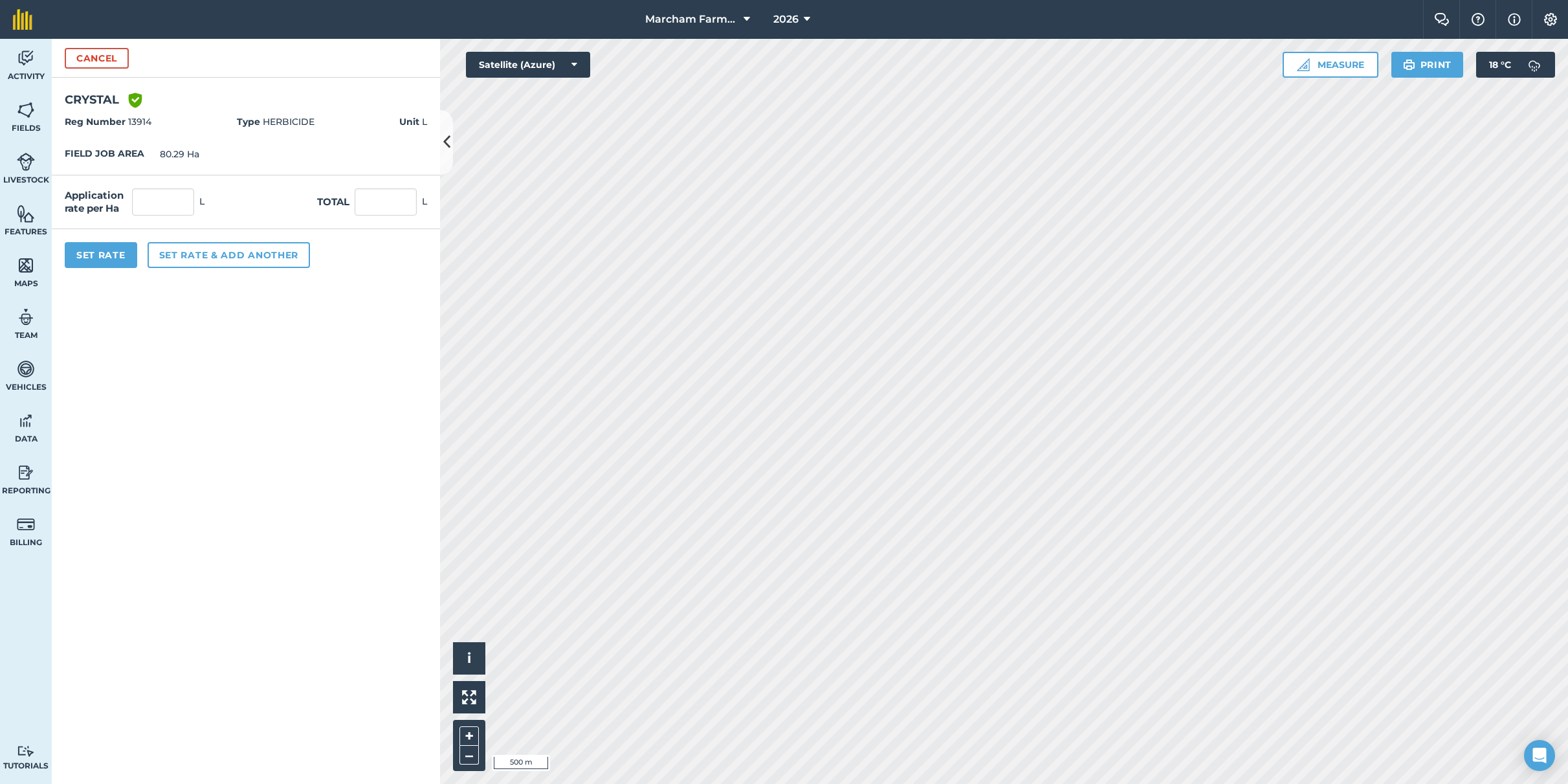
click at [158, 215] on div "Application rate per Ha L Total L" at bounding box center [246, 202] width 388 height 54
click at [164, 202] on input "text" at bounding box center [162, 202] width 62 height 28
type input "2"
type input "160.58"
click at [113, 260] on button "Set Rate" at bounding box center [101, 254] width 72 height 26
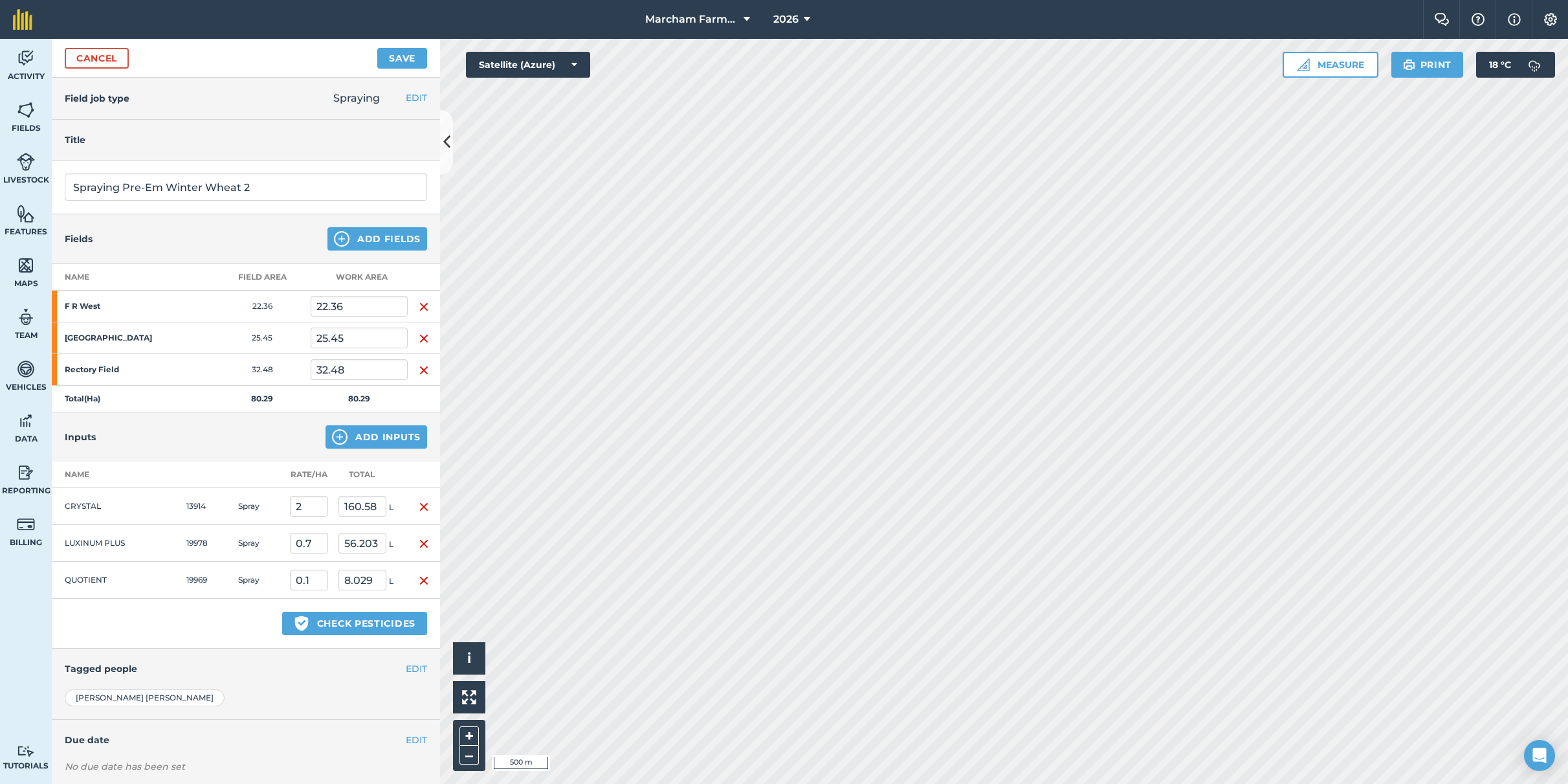
click at [410, 65] on button "Save" at bounding box center [402, 58] width 50 height 21
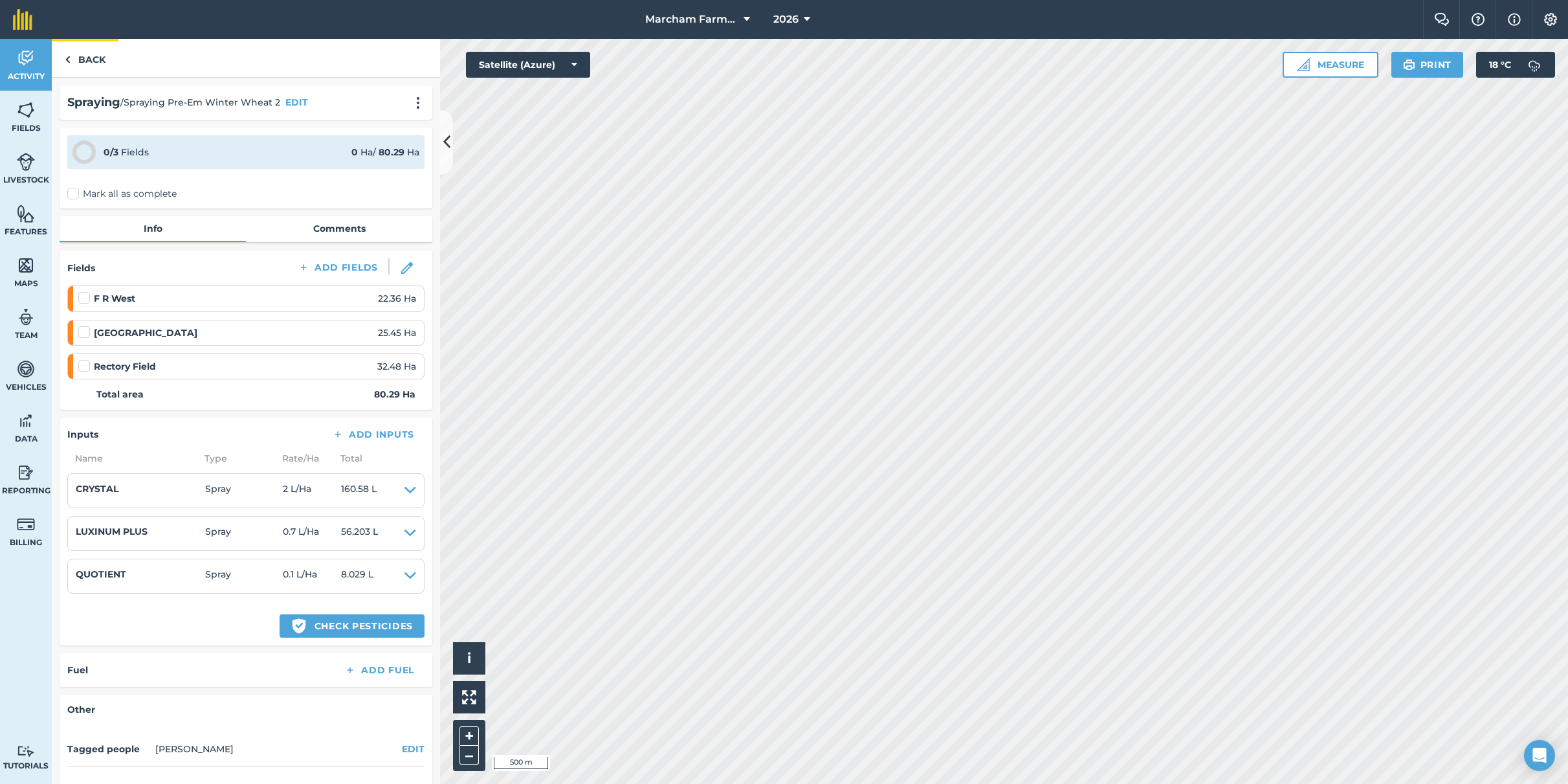
click at [102, 65] on link "Back" at bounding box center [85, 58] width 66 height 38
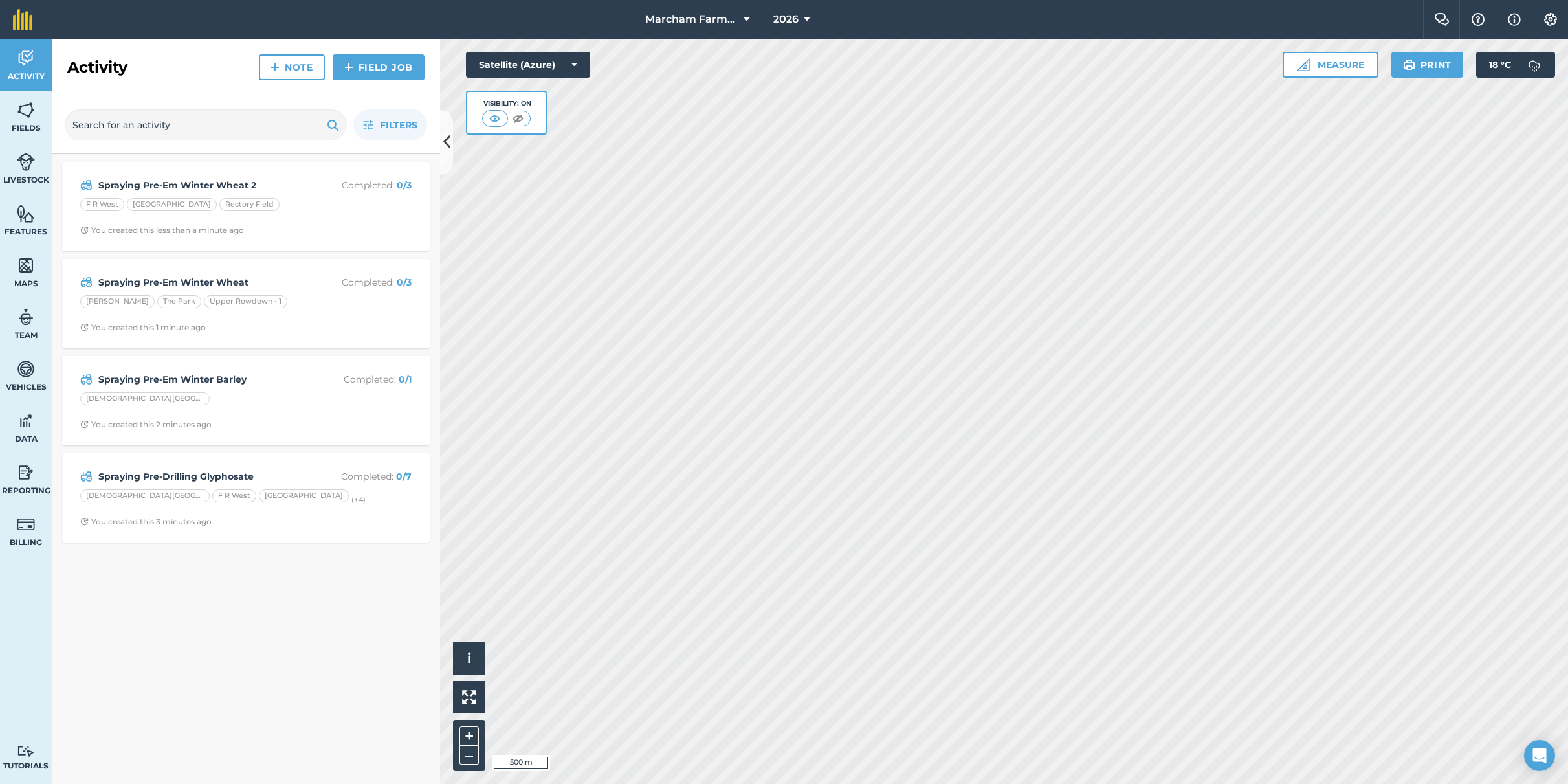
click at [369, 66] on link "Field Job" at bounding box center [378, 66] width 92 height 26
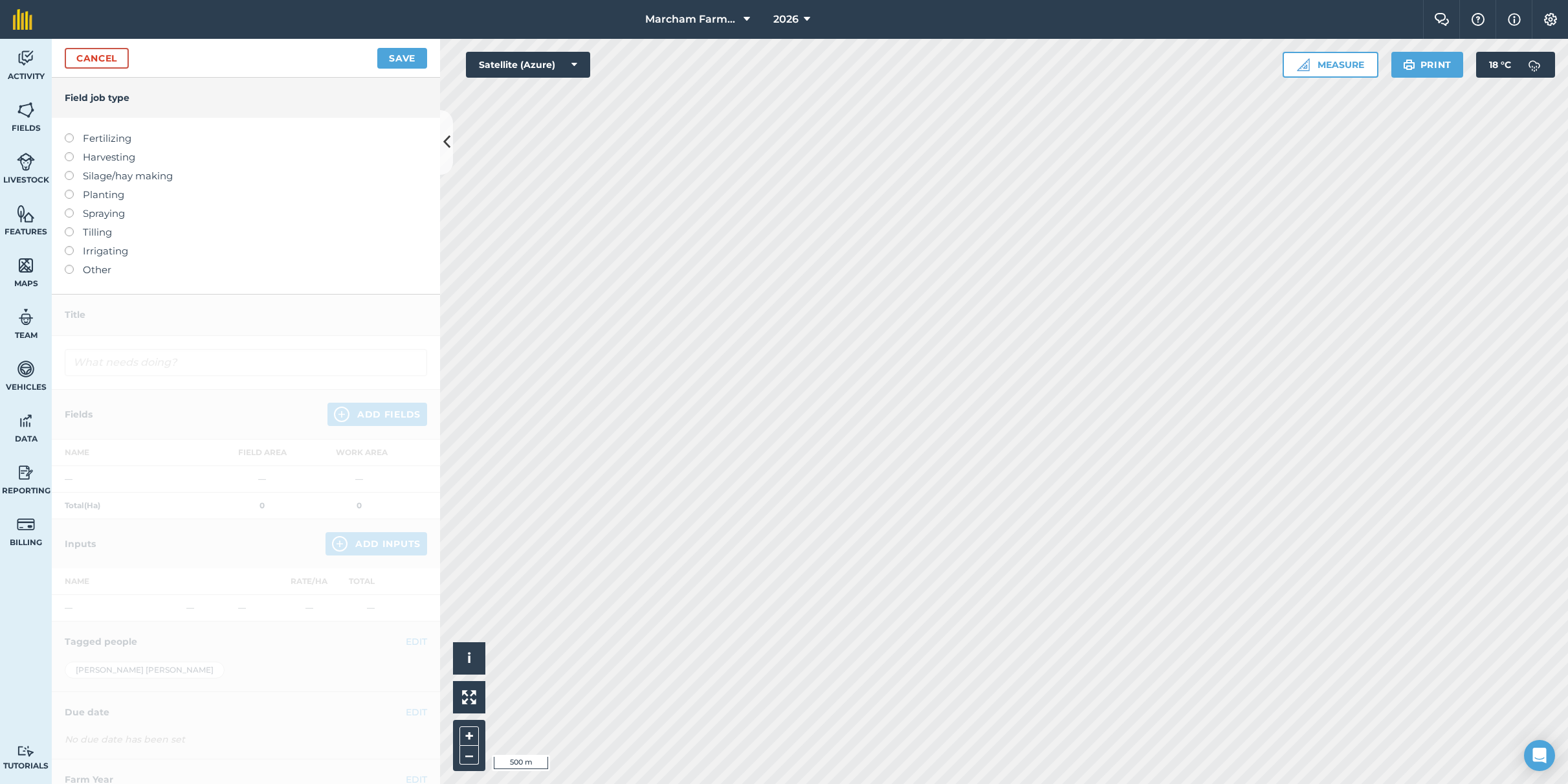
click at [96, 215] on label "Spraying" at bounding box center [246, 214] width 362 height 15
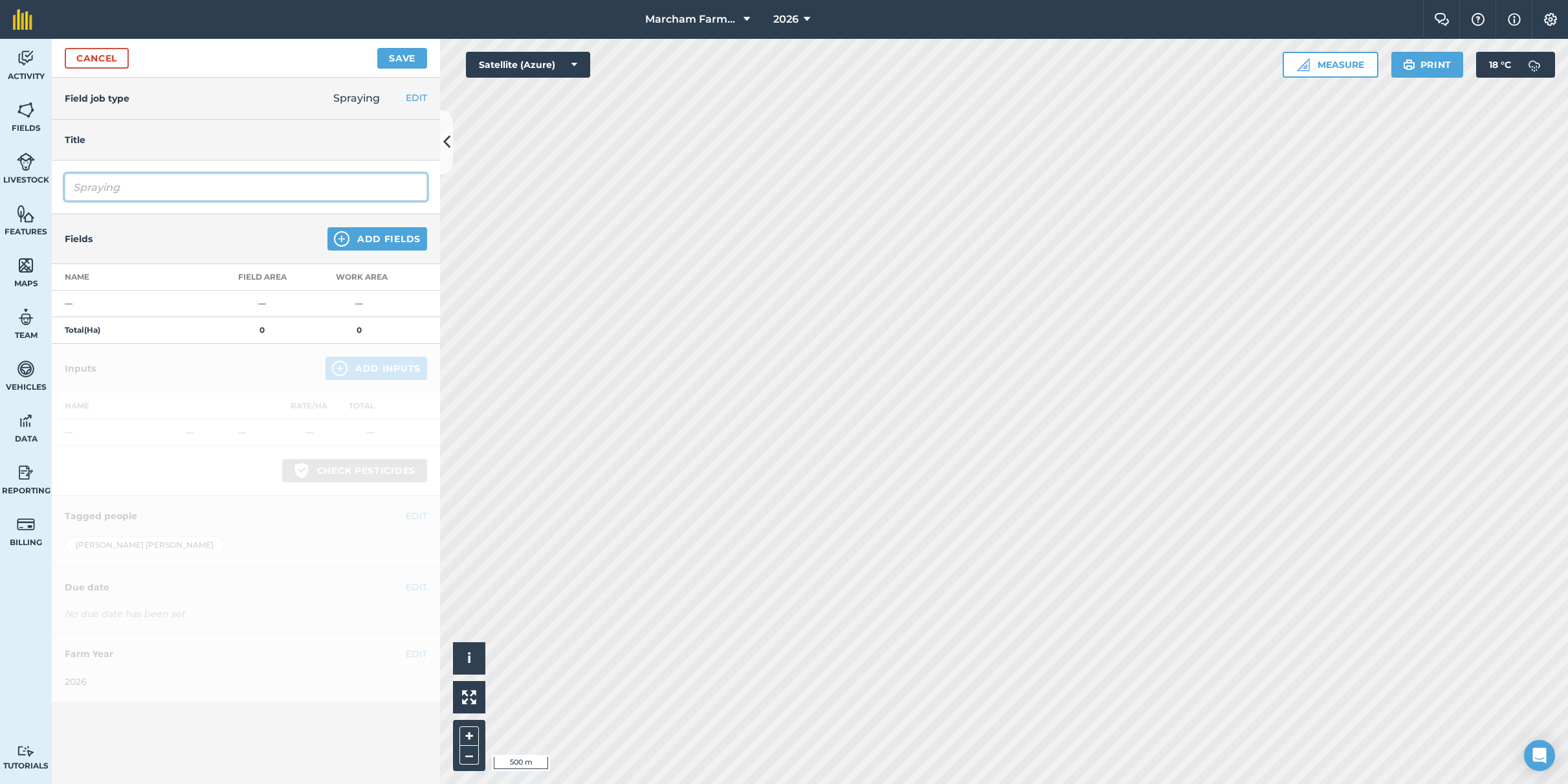
click at [121, 196] on input "Spraying" at bounding box center [246, 187] width 362 height 28
type input "Spraying Post-[PERSON_NAME]/WW"
click at [375, 233] on button "Add Fields" at bounding box center [377, 238] width 100 height 24
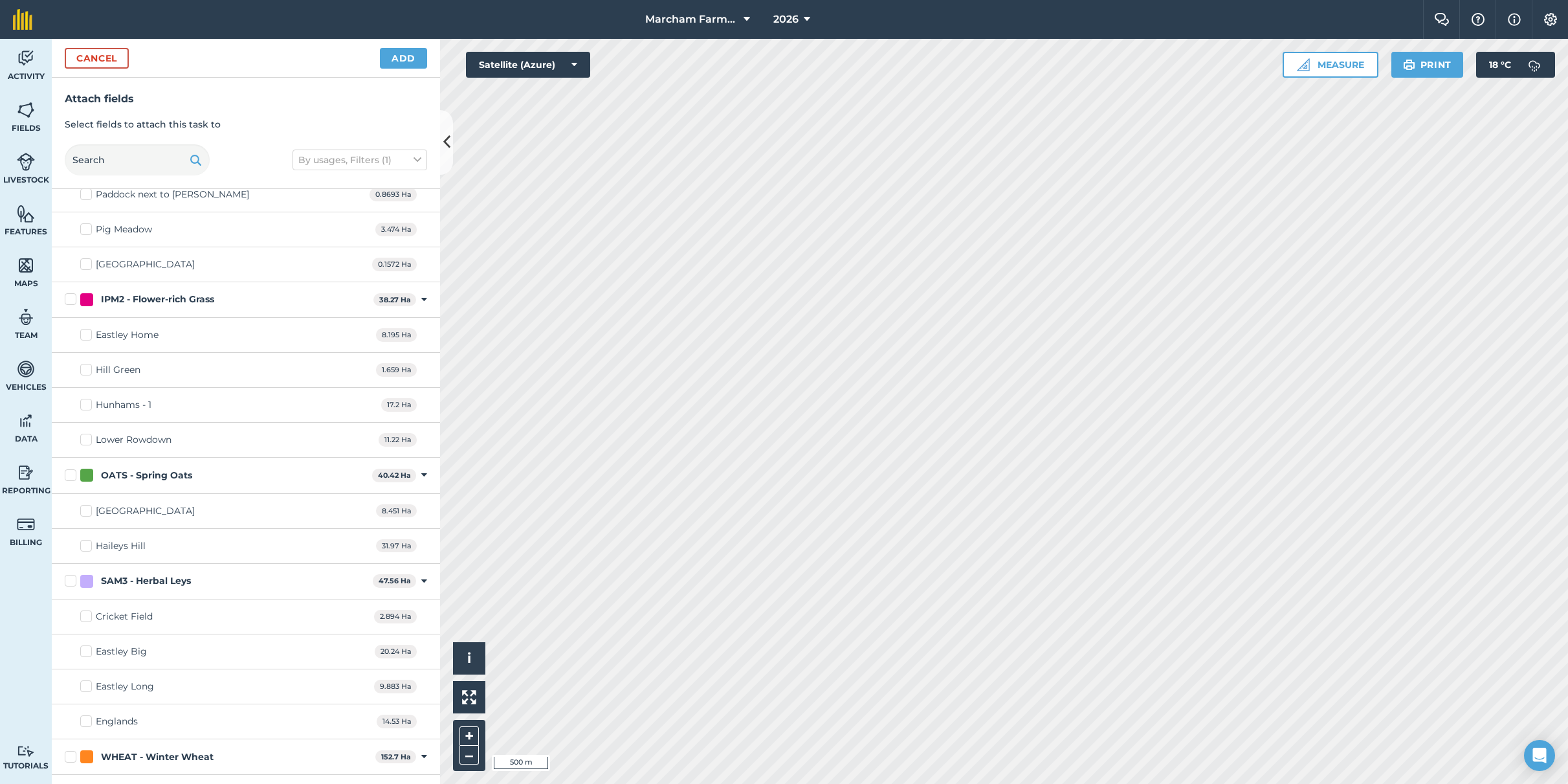
scroll to position [1073, 0]
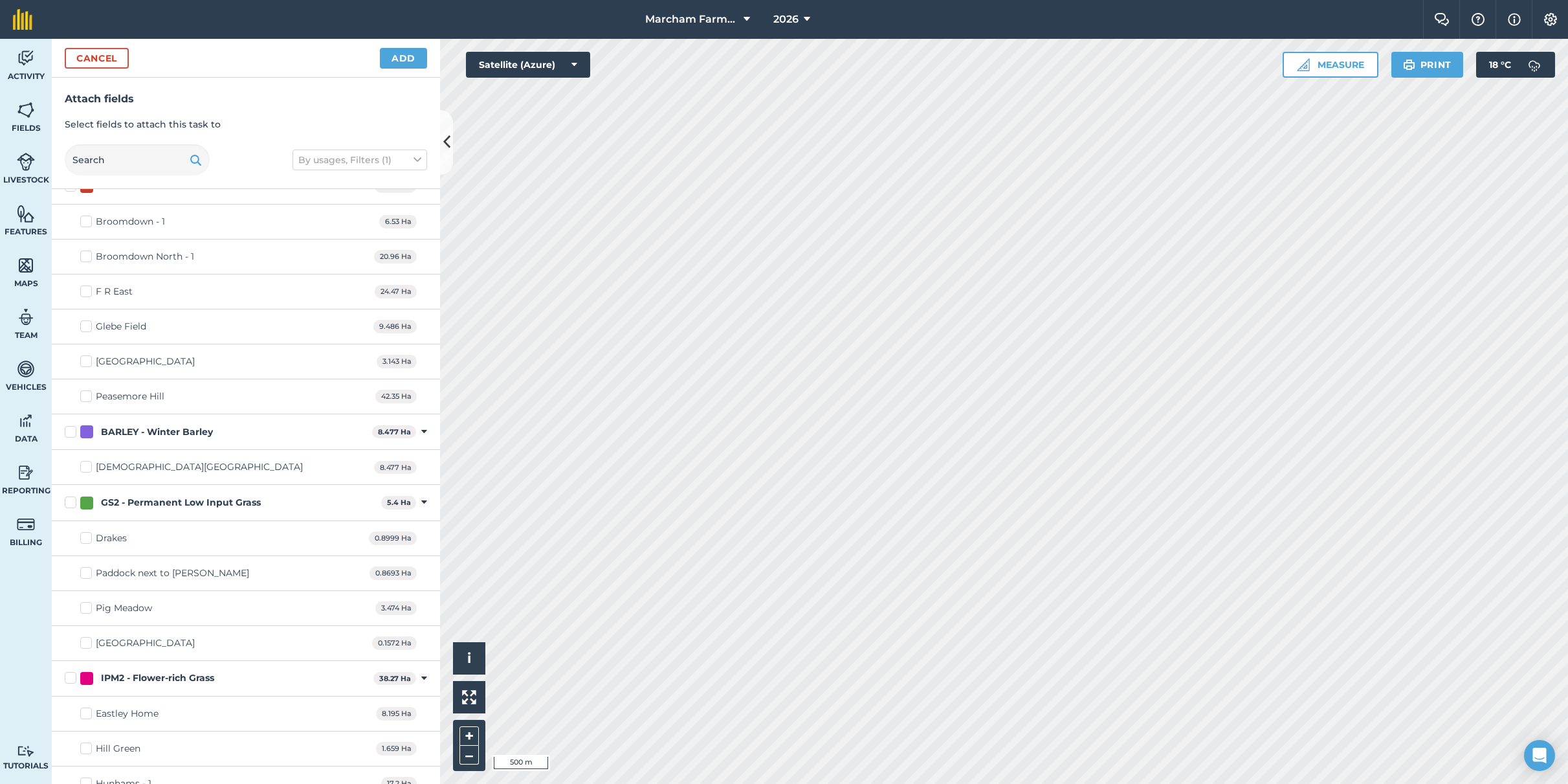
click at [68, 429] on label "BARLEY - Winter Barley" at bounding box center [215, 432] width 303 height 13
click at [68, 429] on input "BARLEY - Winter Barley" at bounding box center [68, 429] width 9 height 9
checkbox input "true"
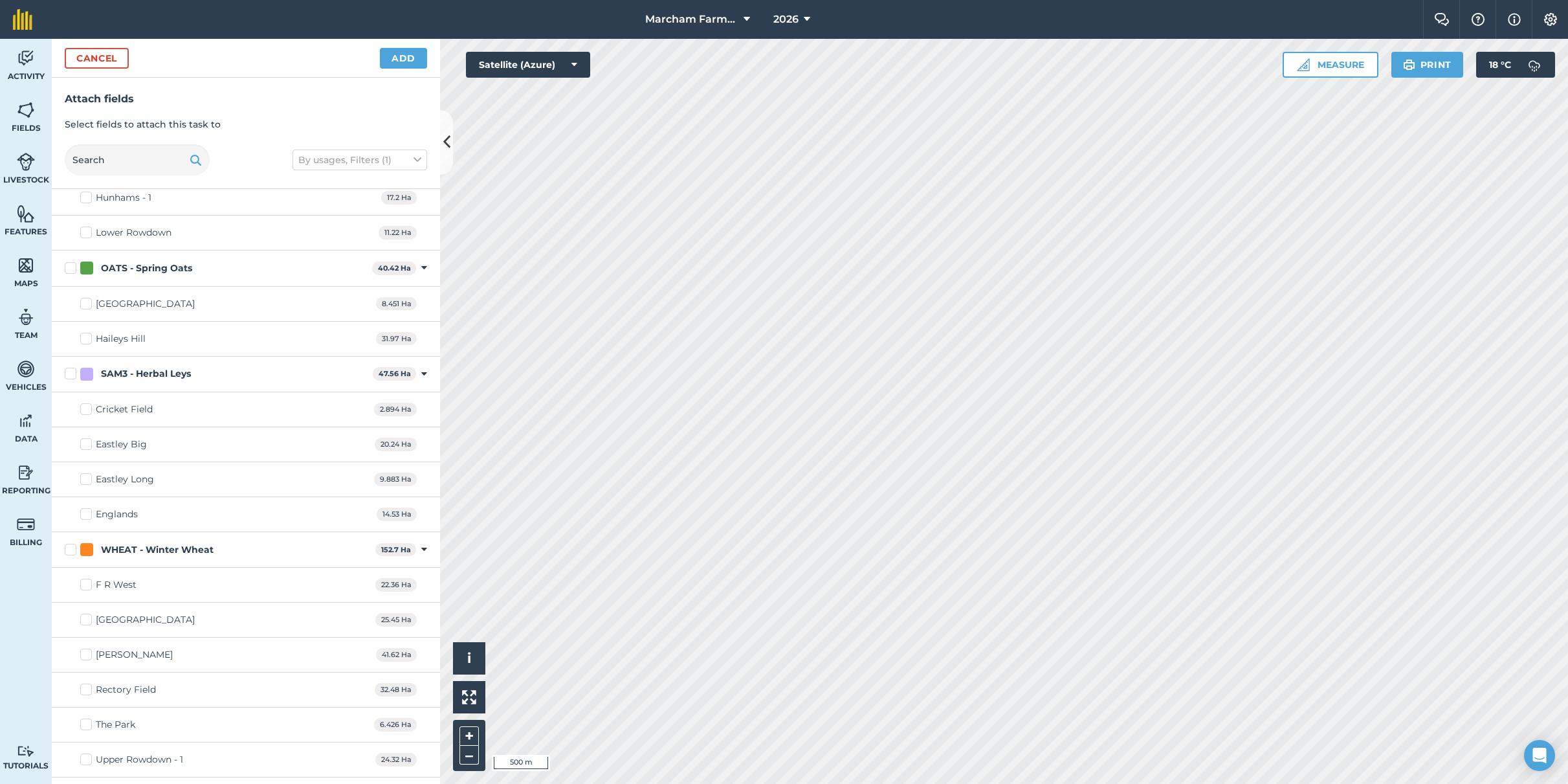
scroll to position [1877, 0]
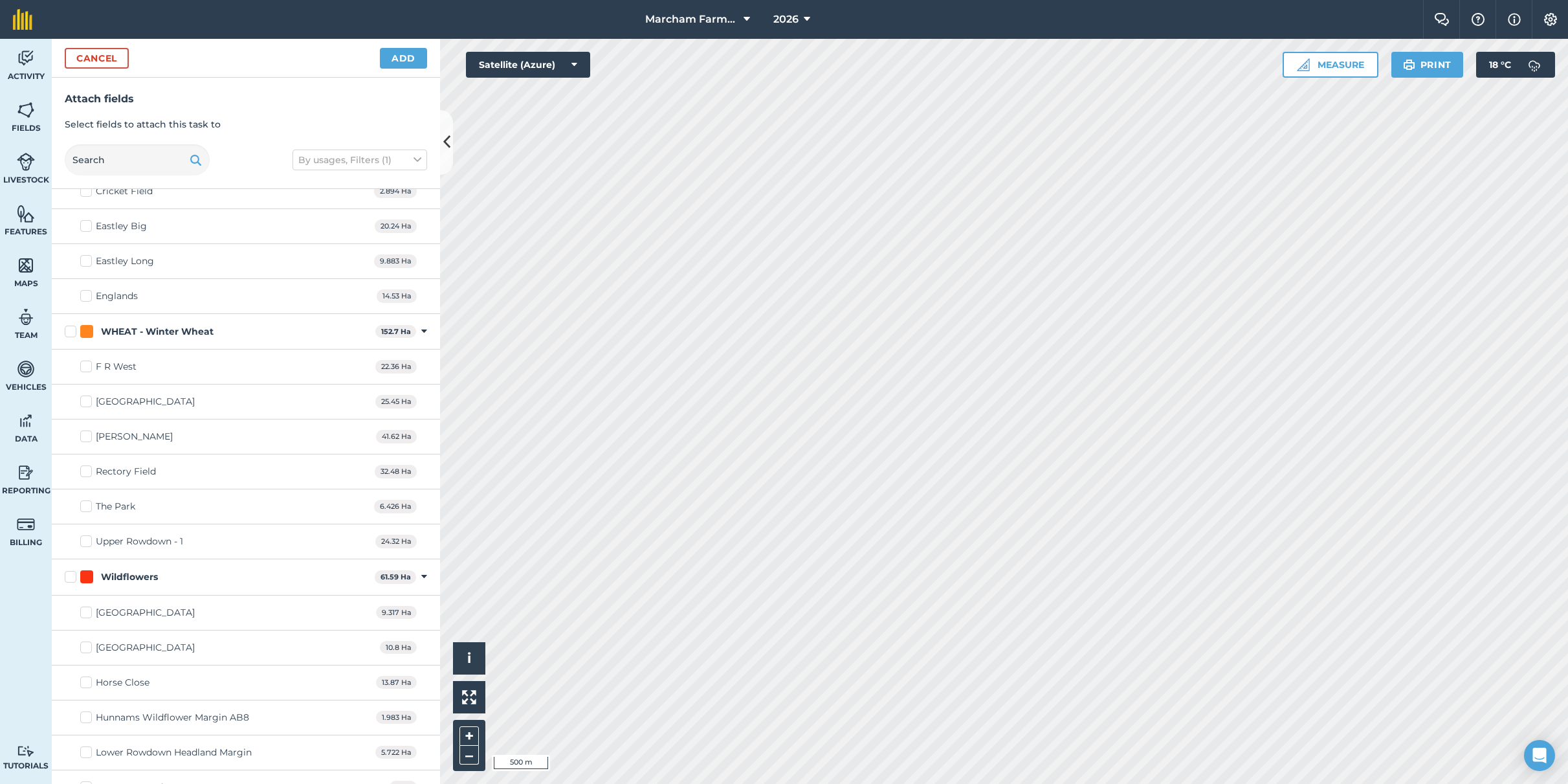
click at [74, 325] on label "WHEAT - Winter Wheat" at bounding box center [217, 331] width 305 height 13
click at [73, 325] on input "WHEAT - Winter Wheat" at bounding box center [68, 328] width 9 height 9
checkbox input "true"
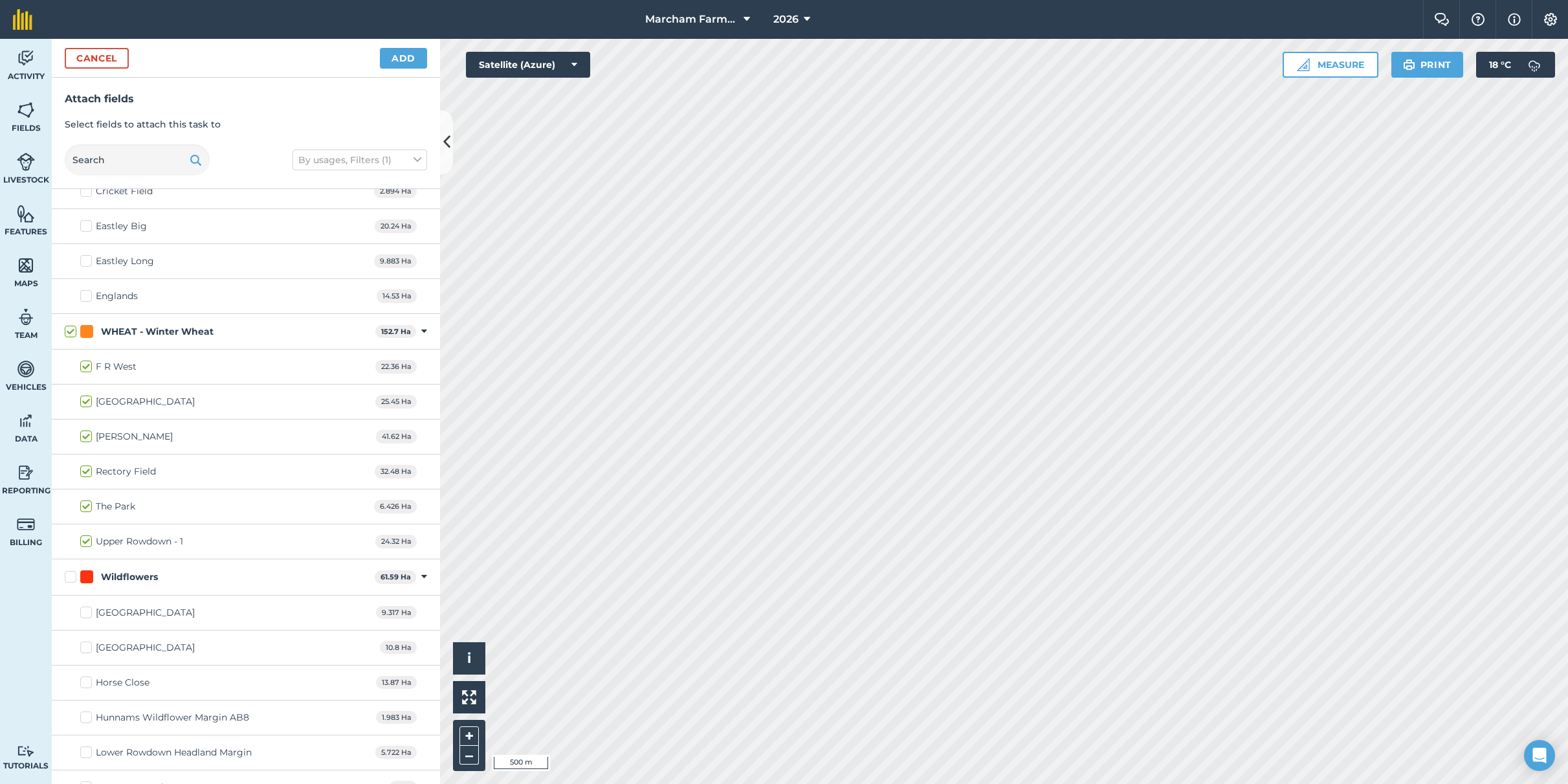
checkbox input "true"
click at [416, 60] on button "Add" at bounding box center [403, 58] width 47 height 21
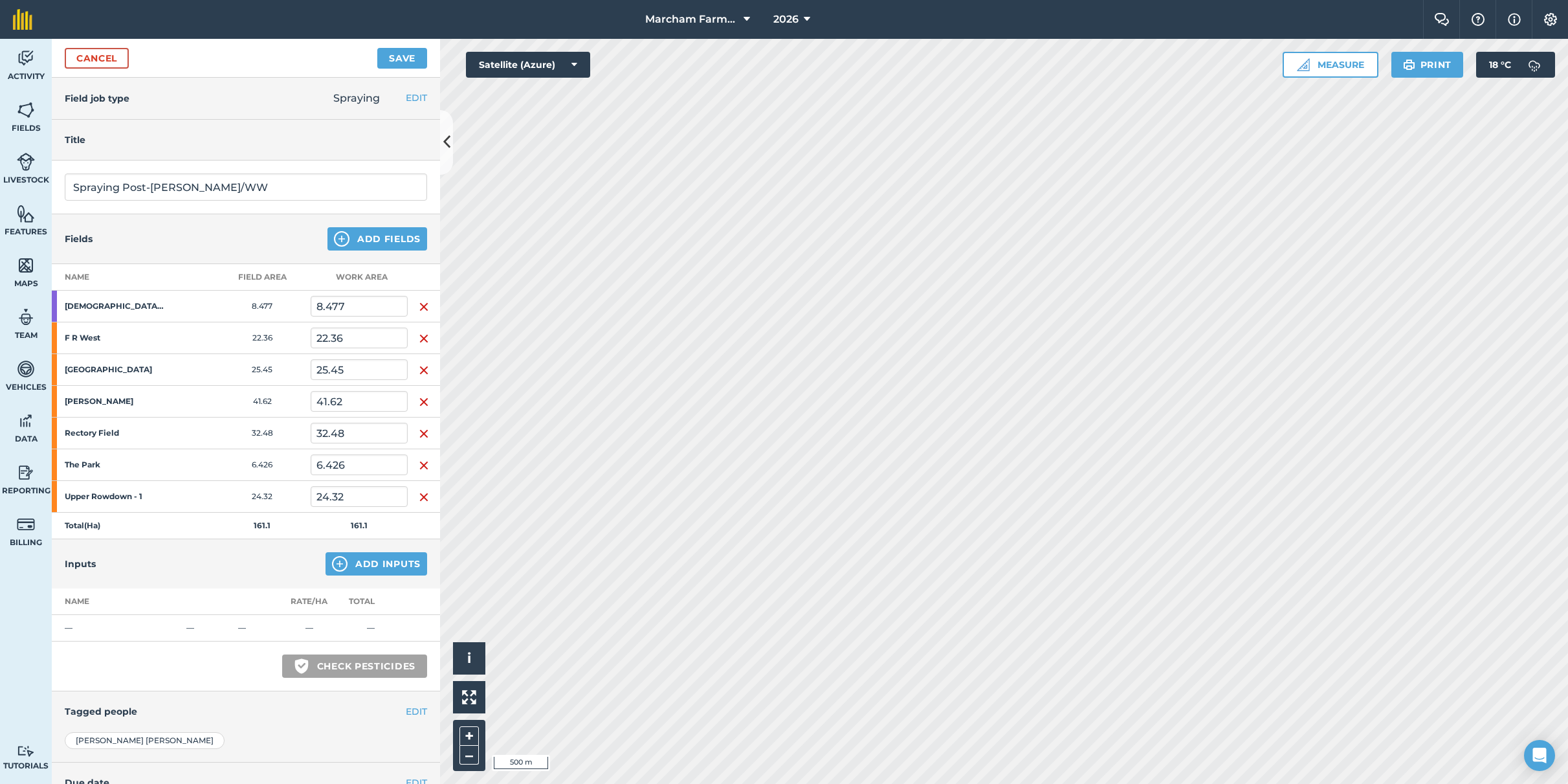
click at [354, 572] on button "Add Inputs" at bounding box center [376, 564] width 101 height 24
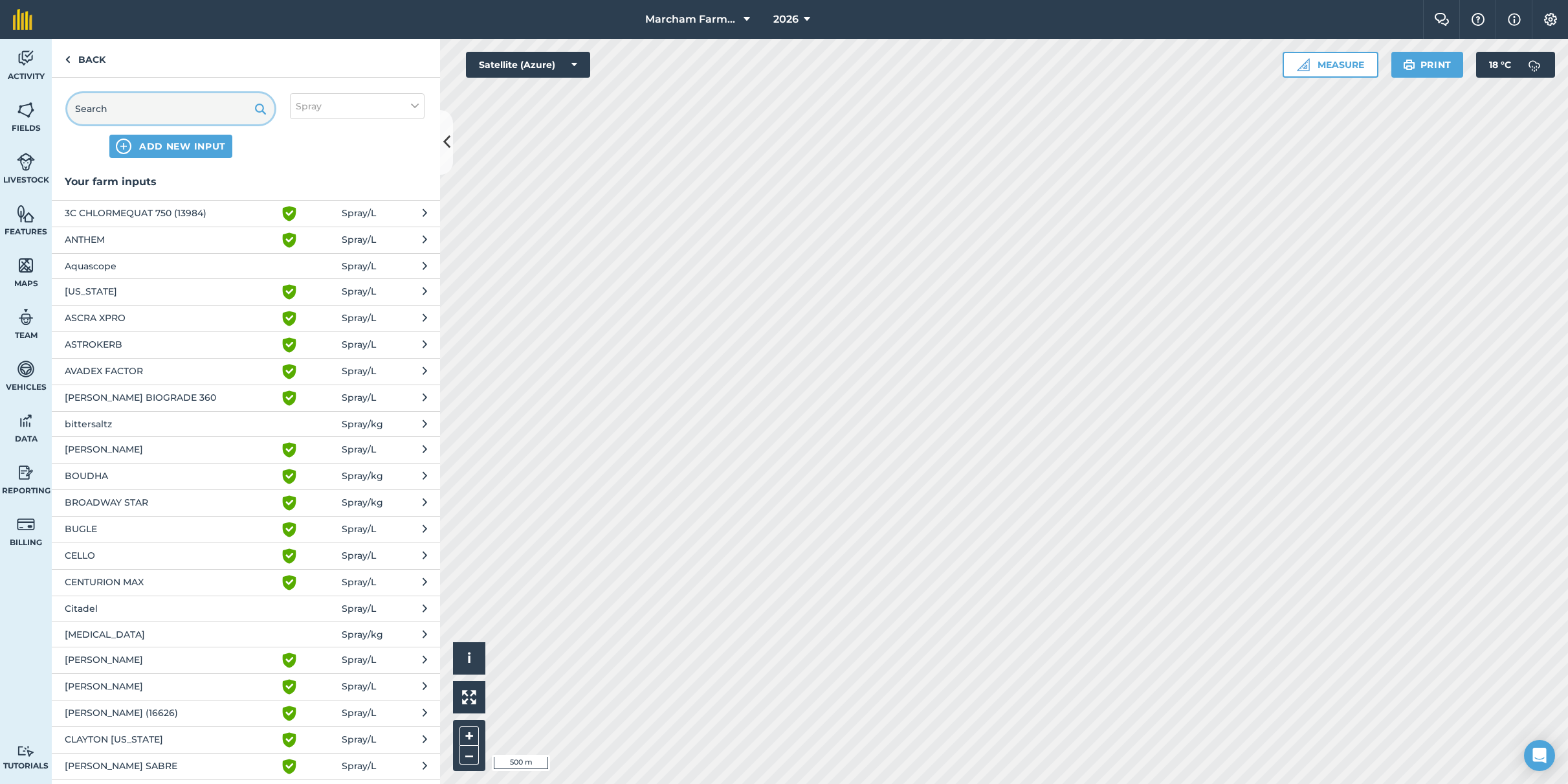
click at [130, 101] on input "text" at bounding box center [171, 108] width 207 height 31
type input "c"
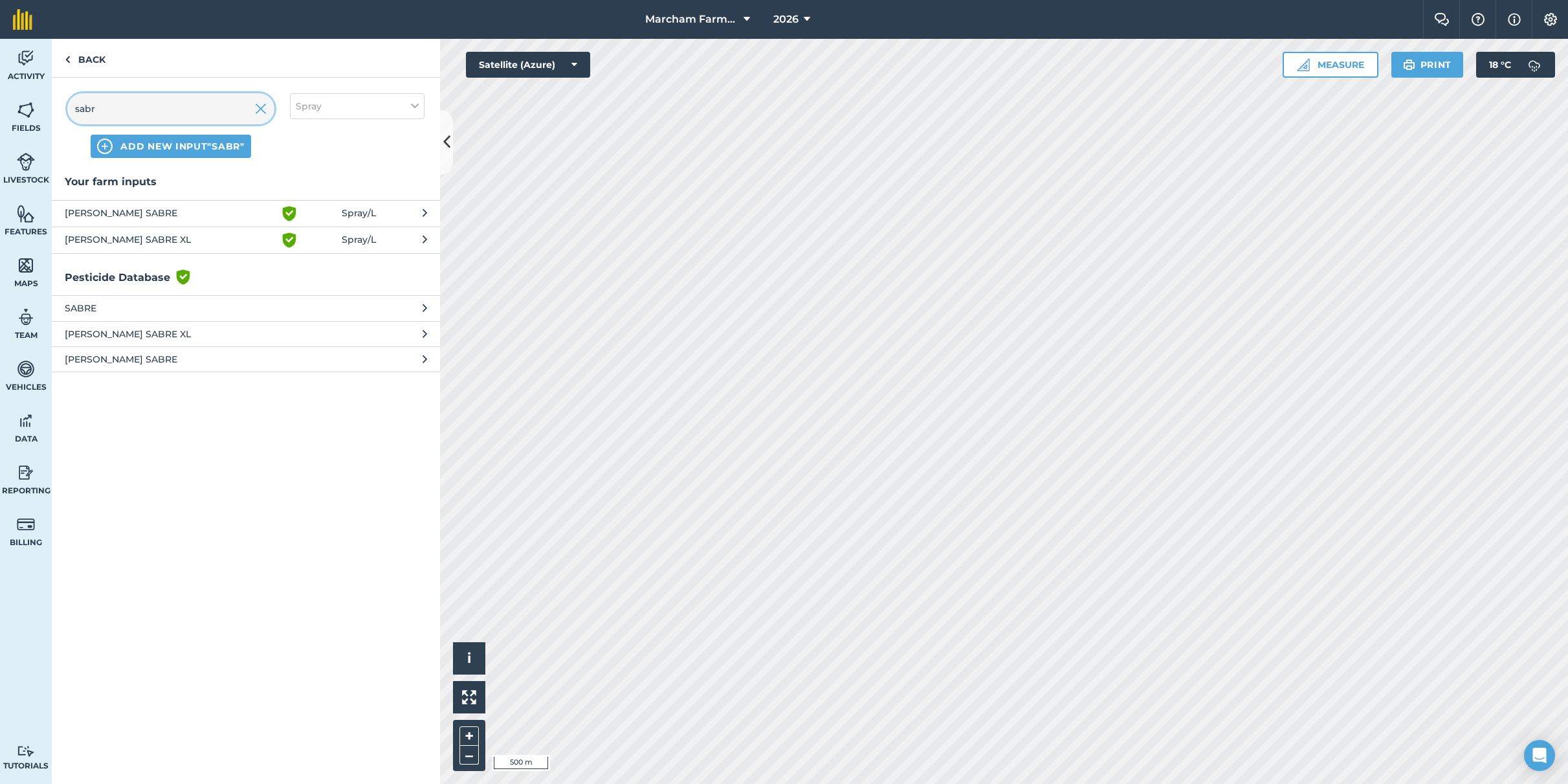
type input "sabr"
click at [141, 237] on span "[PERSON_NAME] SABRE XL" at bounding box center [170, 240] width 212 height 15
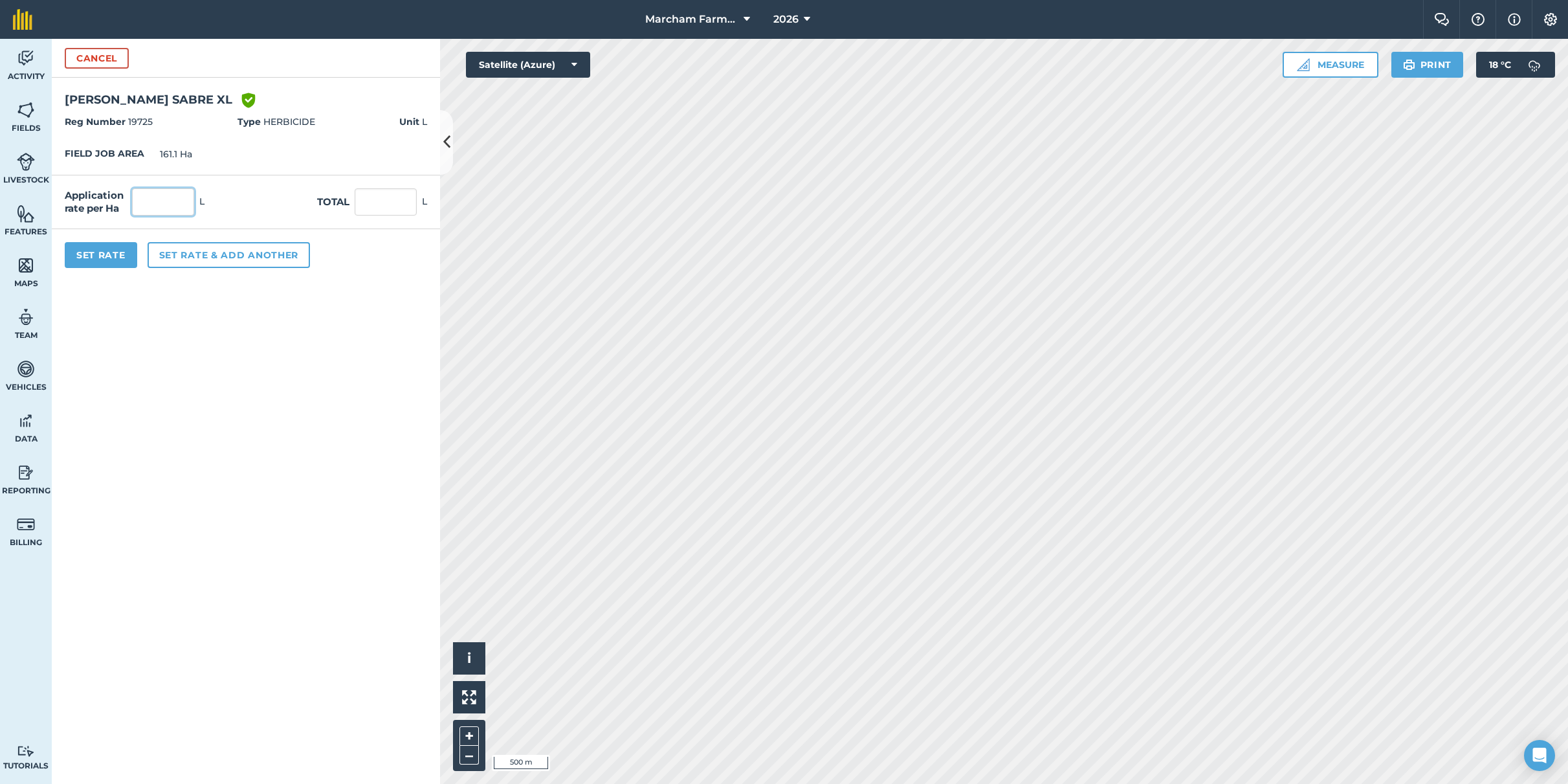
click at [178, 209] on input "text" at bounding box center [162, 202] width 62 height 28
type input "0.3"
type input "48.33"
click at [95, 250] on button "Set Rate" at bounding box center [101, 254] width 72 height 26
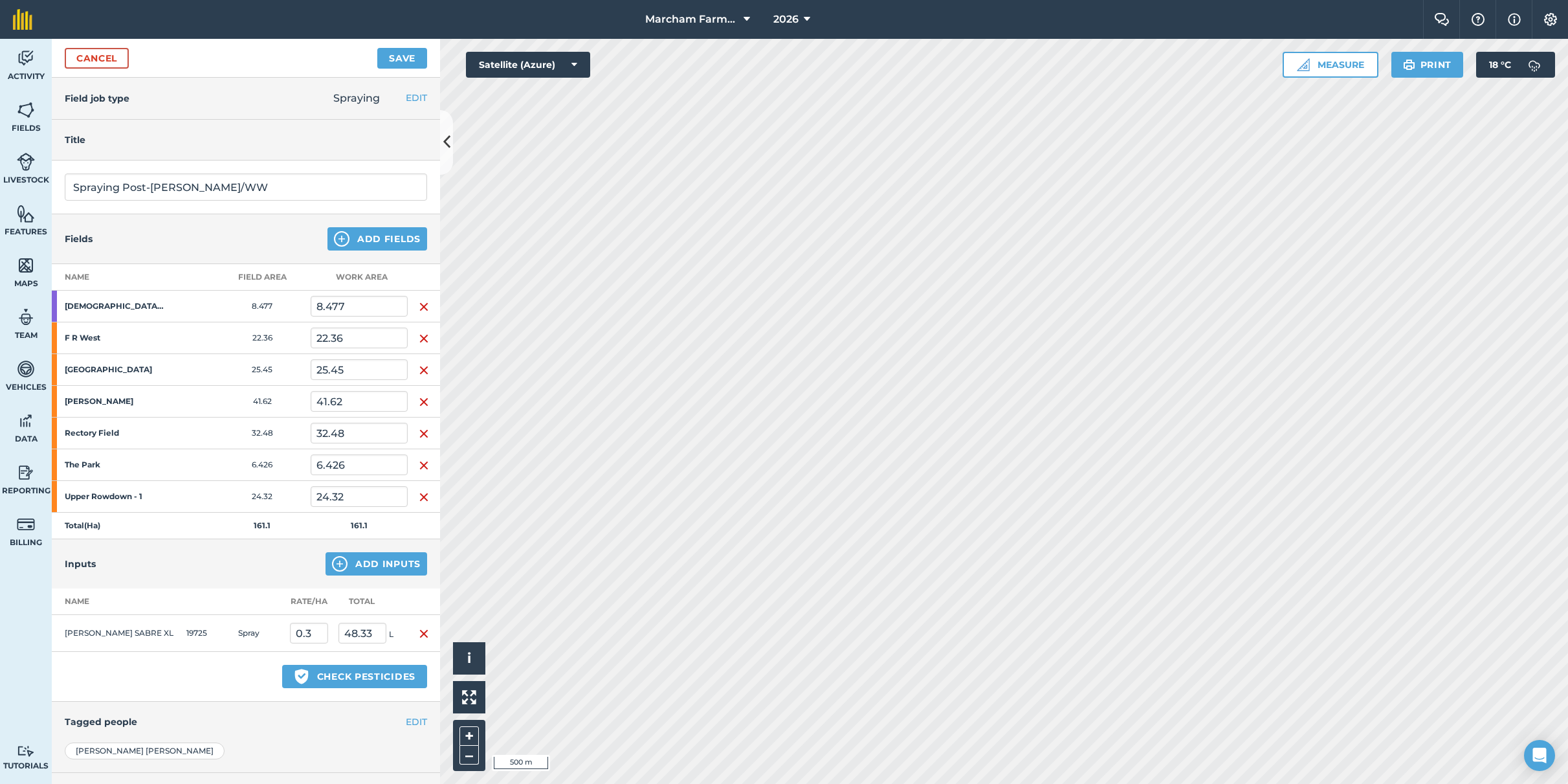
click at [397, 62] on button "Save" at bounding box center [402, 58] width 50 height 21
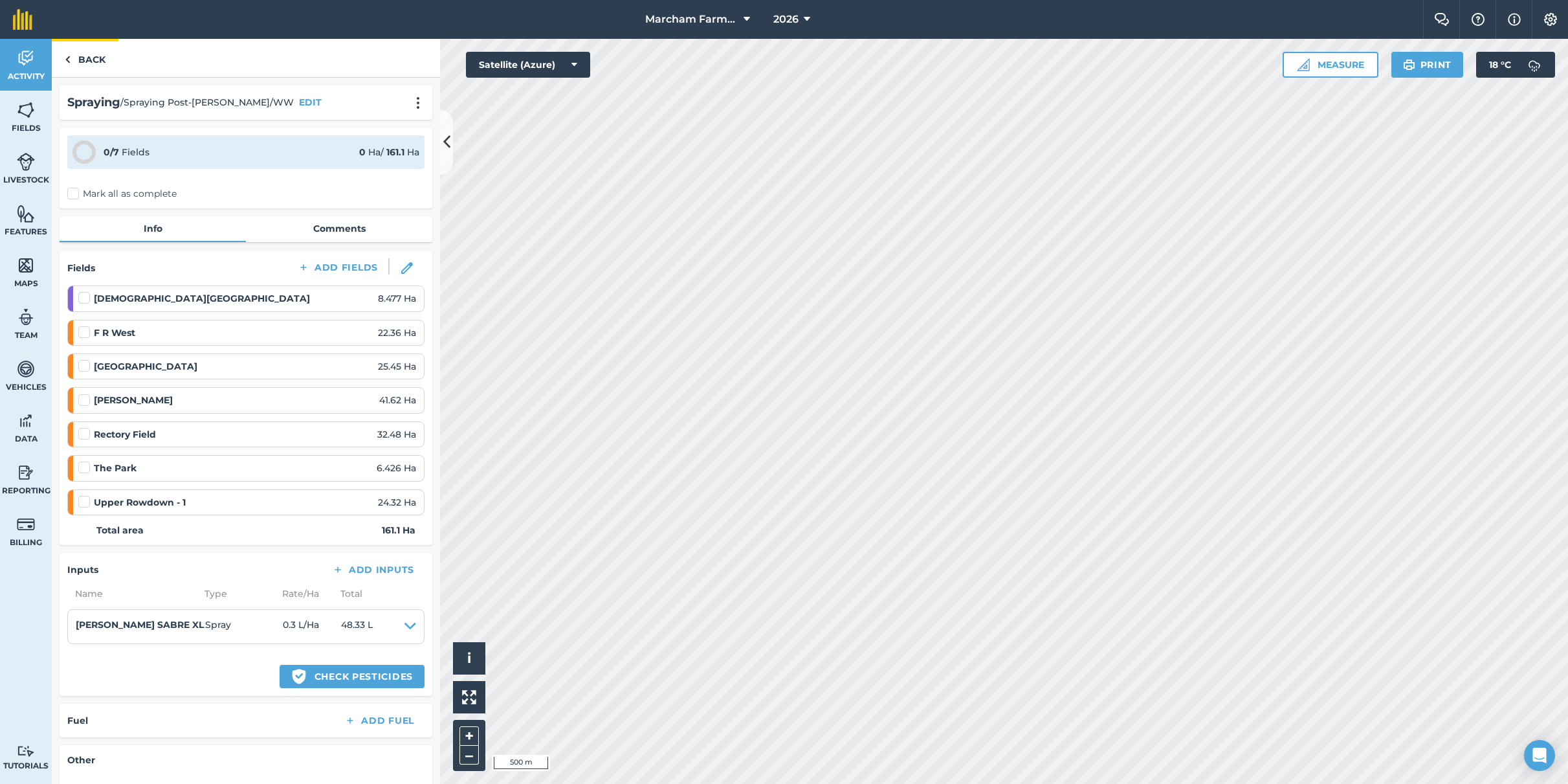
click at [68, 46] on link "Back" at bounding box center [85, 58] width 66 height 38
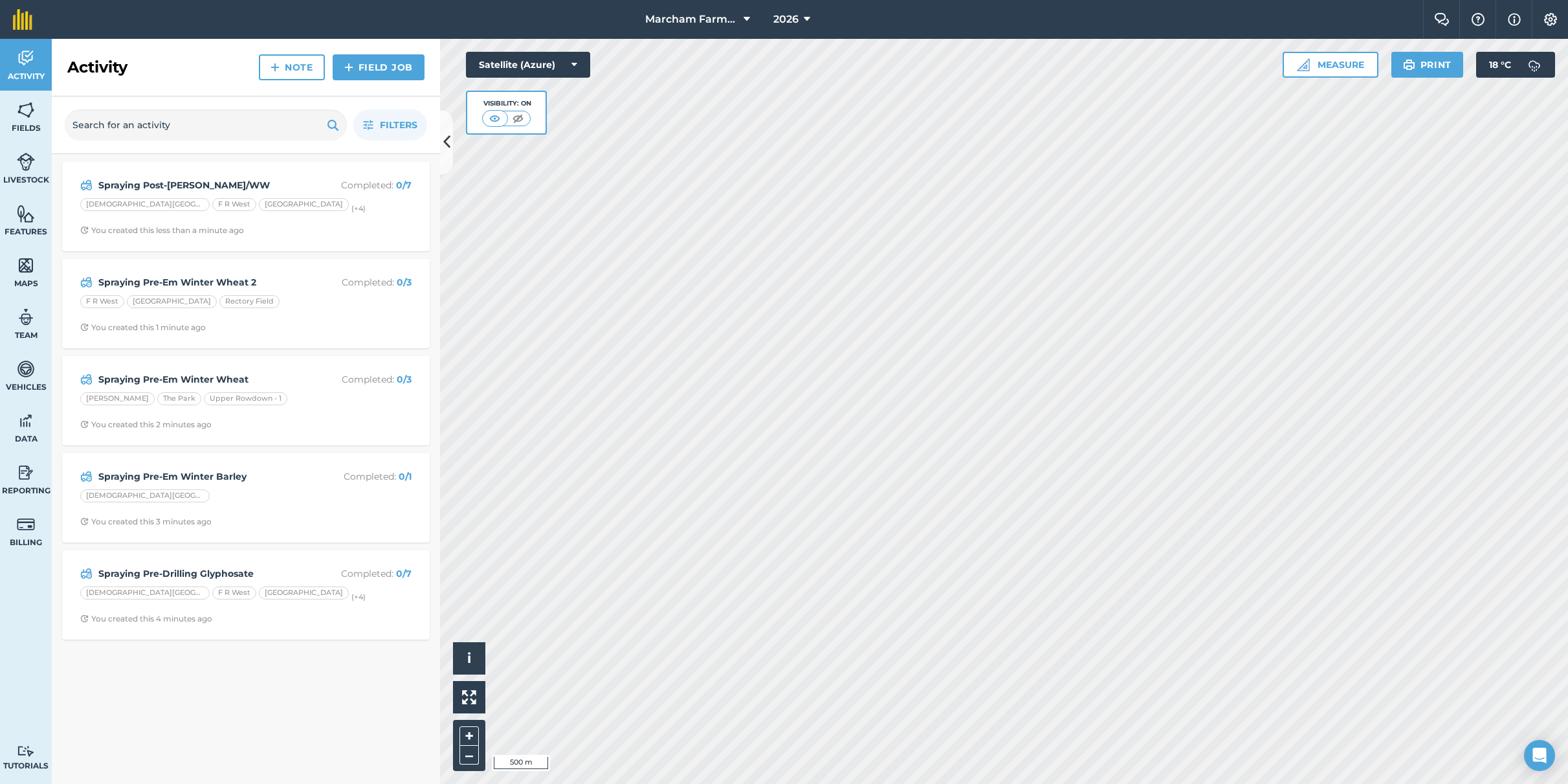
click at [33, 72] on span "Activity" at bounding box center [26, 76] width 52 height 10
